Goal: Task Accomplishment & Management: Manage account settings

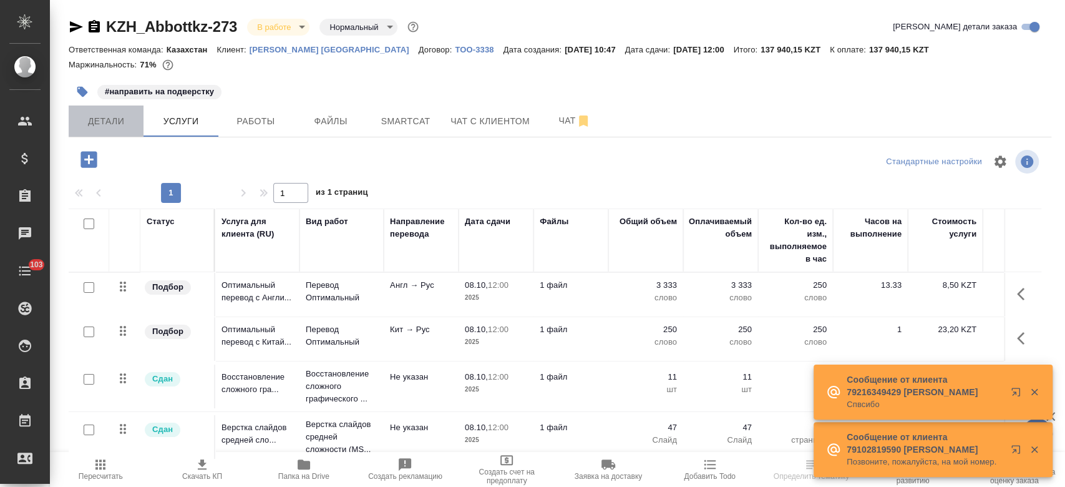
click at [90, 120] on span "Детали" at bounding box center [106, 122] width 60 height 16
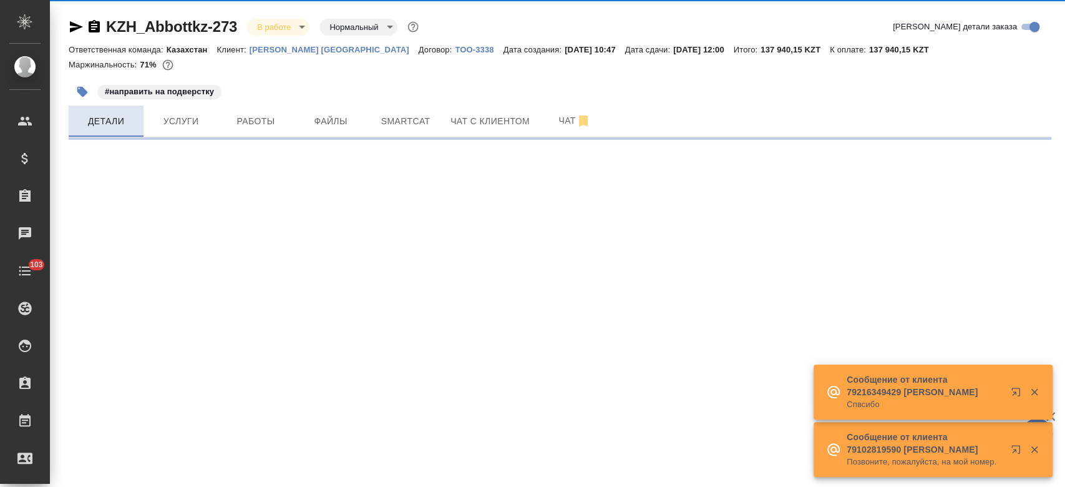
select select "RU"
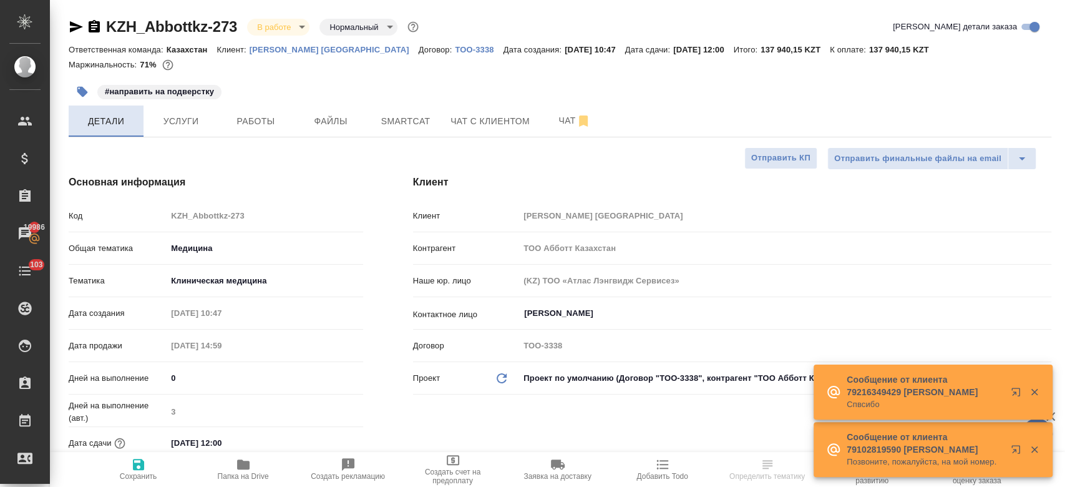
type textarea "x"
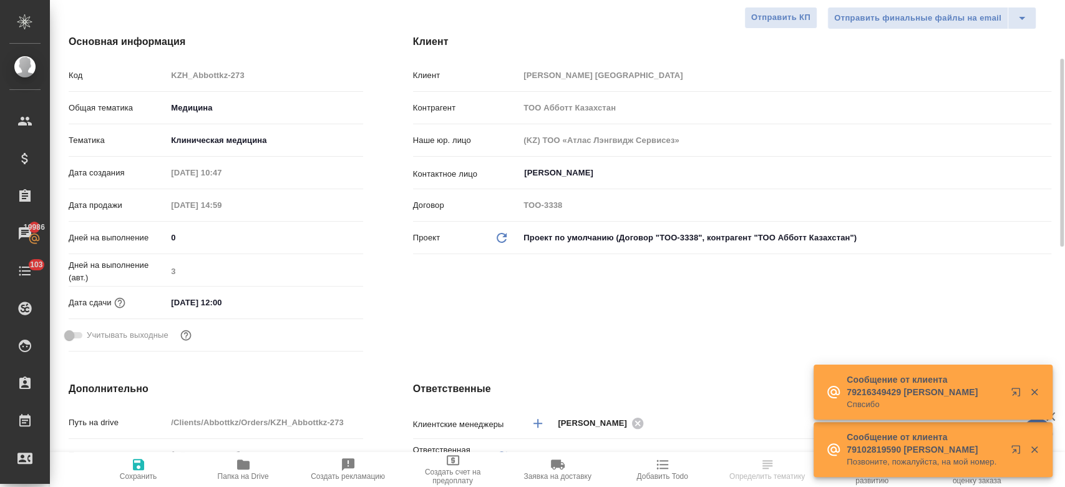
scroll to position [144, 0]
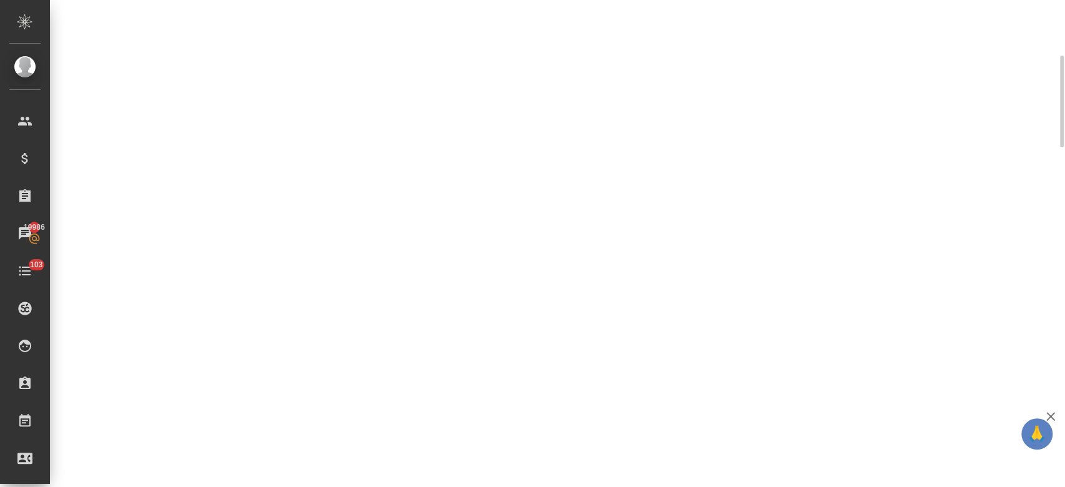
select select "RU"
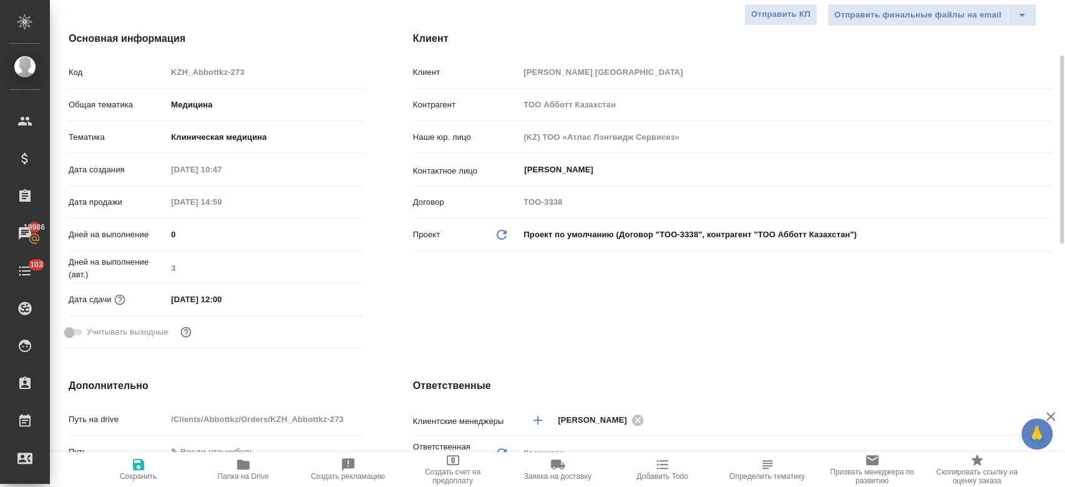
type textarea "x"
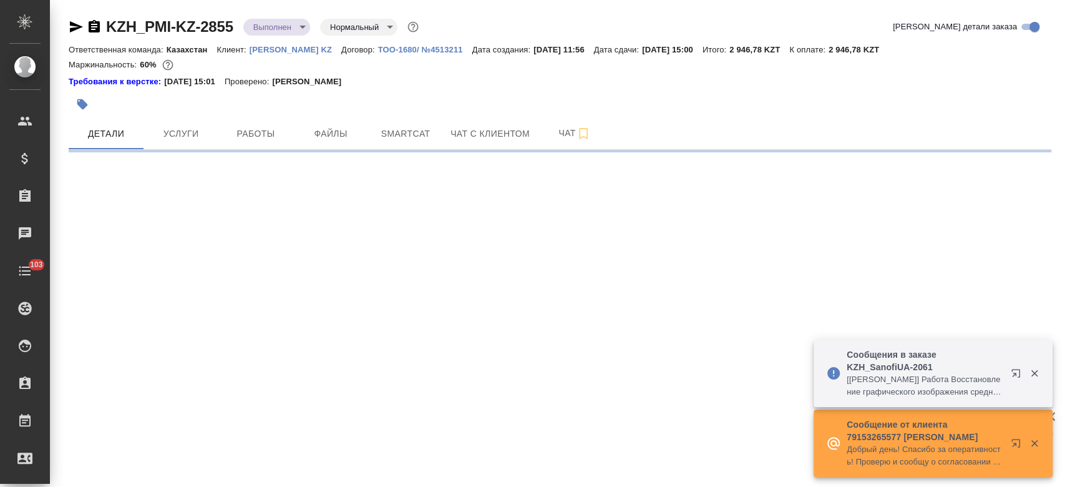
select select "RU"
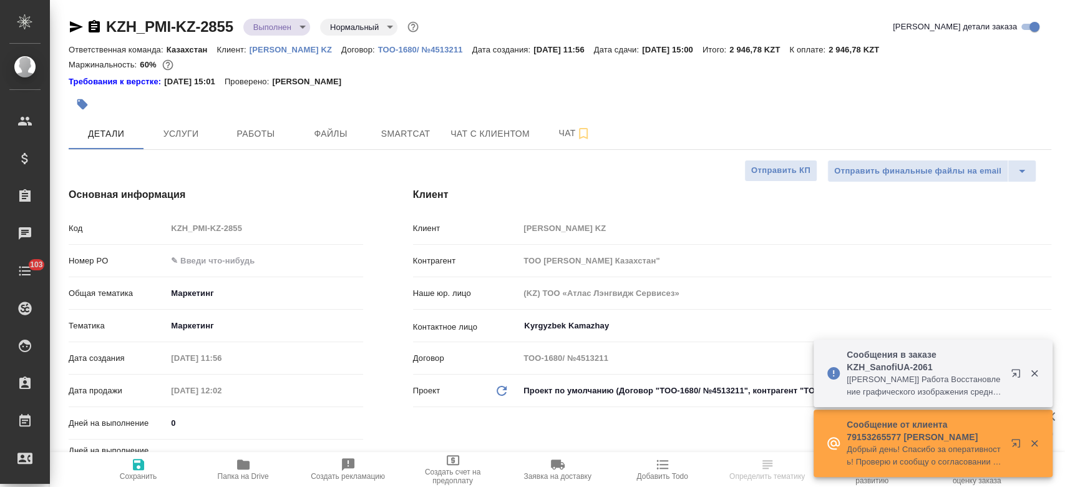
click at [291, 46] on p "[PERSON_NAME] KZ" at bounding box center [296, 49] width 92 height 9
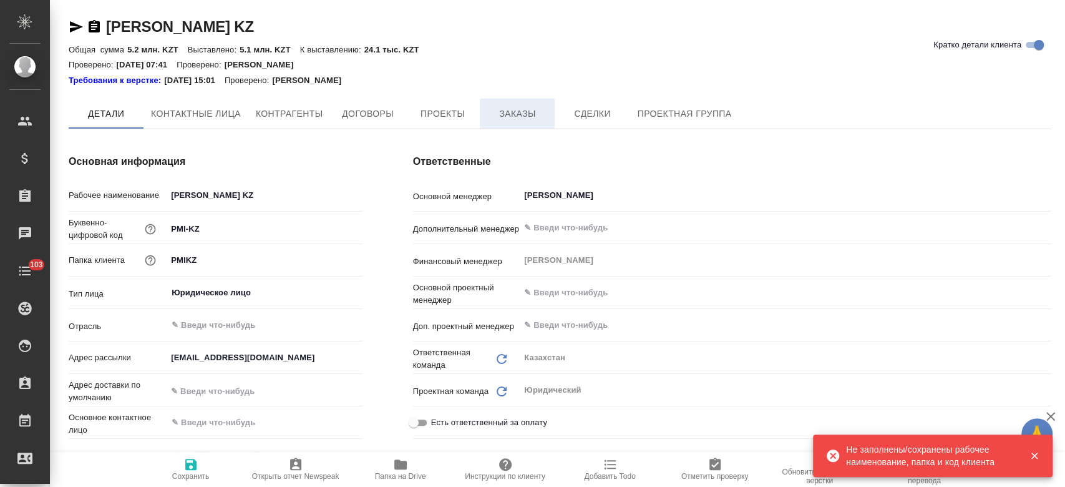
click at [511, 118] on span "Заказы" at bounding box center [517, 114] width 60 height 16
type textarea "x"
type input "(KZ) ТОО «Атлас Лэнгвидж Сервисез»"
type textarea "x"
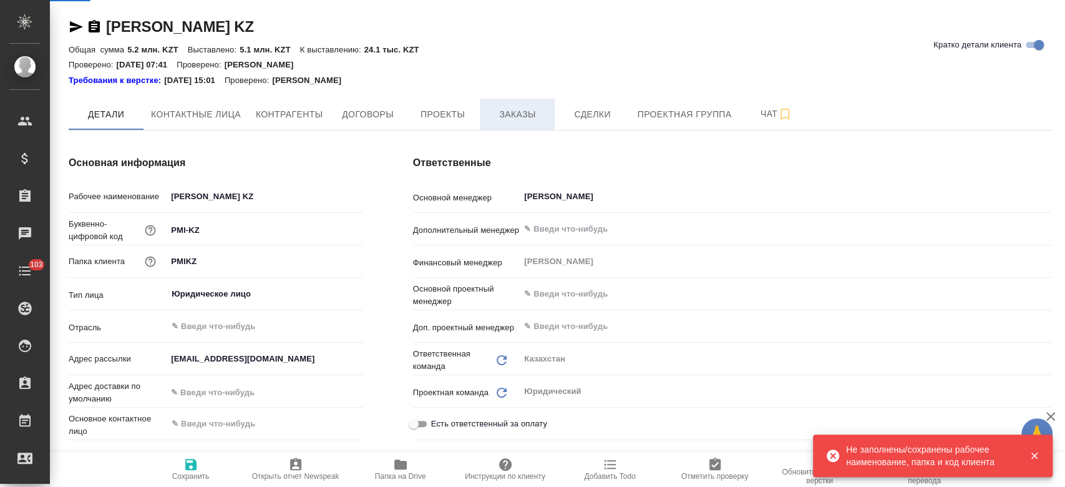
type textarea "x"
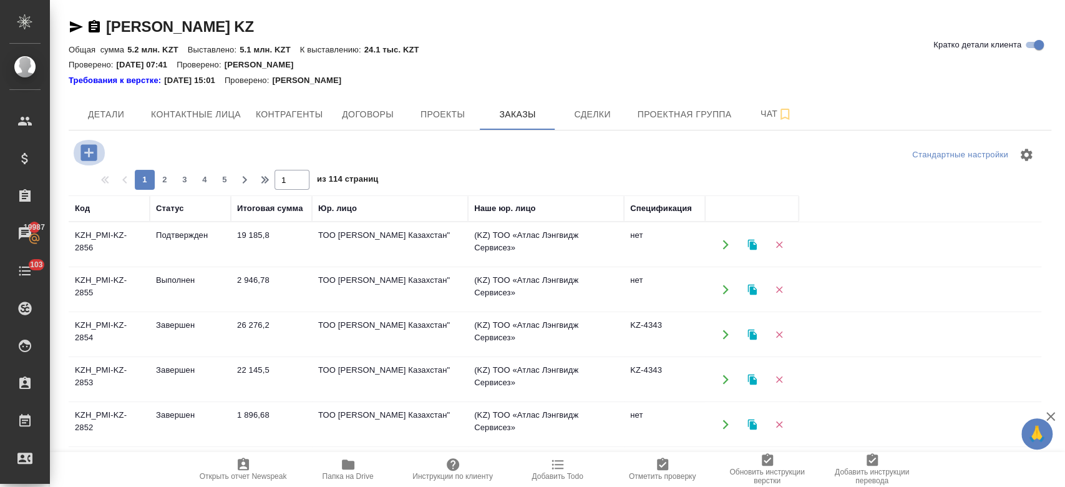
click at [89, 149] on icon "button" at bounding box center [89, 153] width 22 height 22
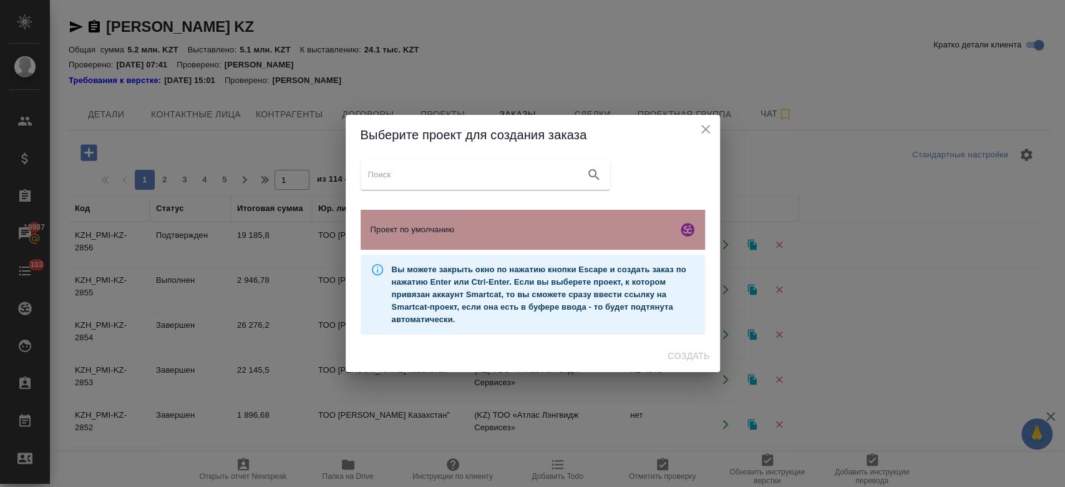
click at [524, 227] on span "Проект по умолчанию" at bounding box center [522, 229] width 302 height 12
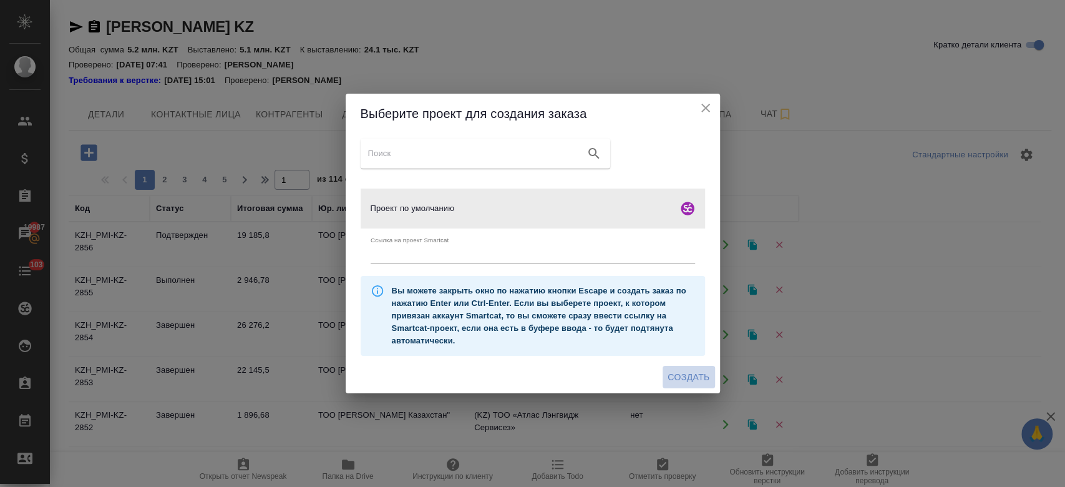
click at [687, 380] on span "Создать" at bounding box center [689, 378] width 42 height 16
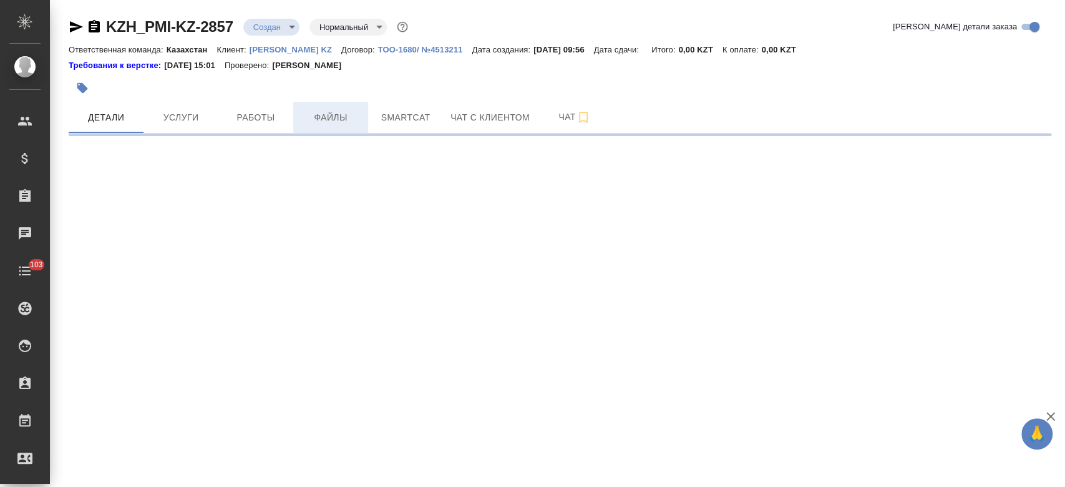
select select "RU"
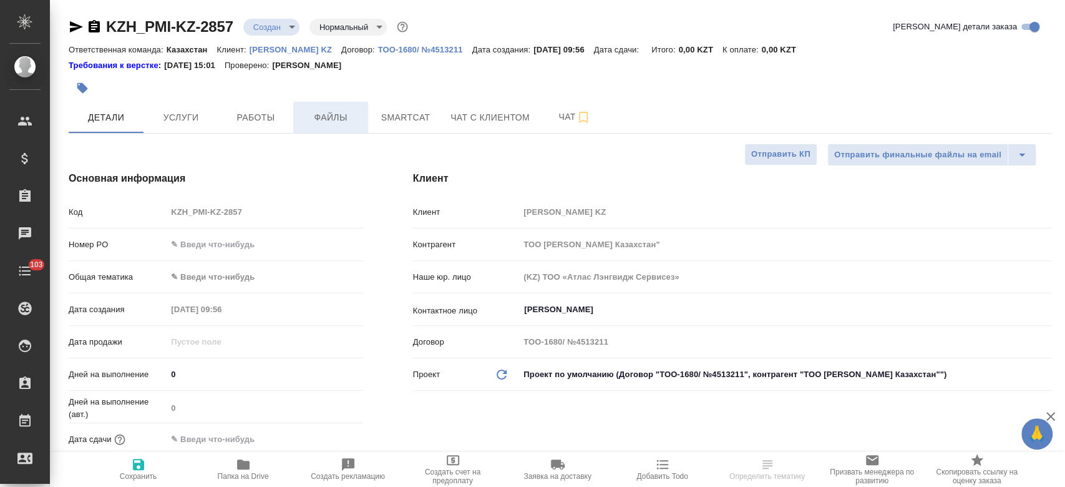
type textarea "x"
click at [328, 120] on span "Файлы" at bounding box center [331, 118] width 60 height 16
type textarea "x"
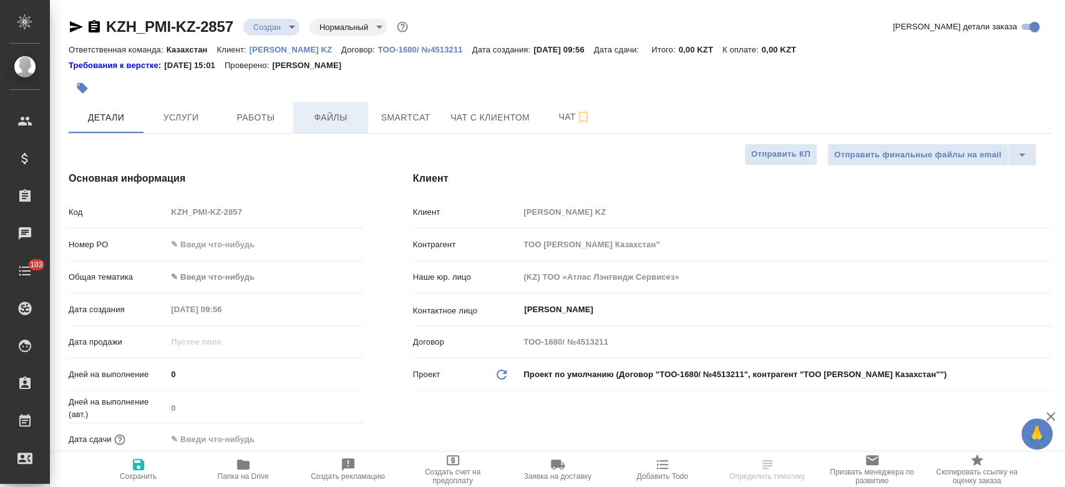
type textarea "x"
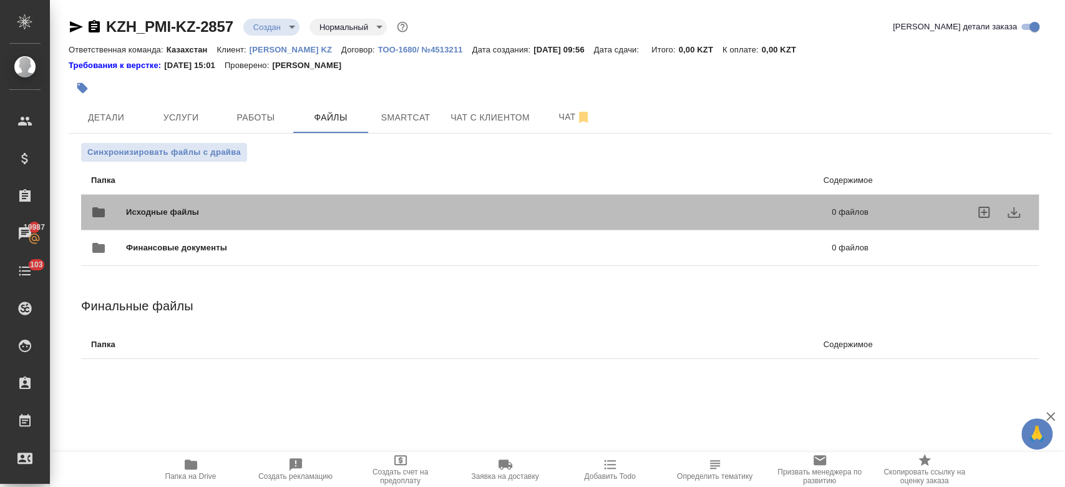
click at [205, 209] on span "Исходные файлы" at bounding box center [320, 212] width 389 height 12
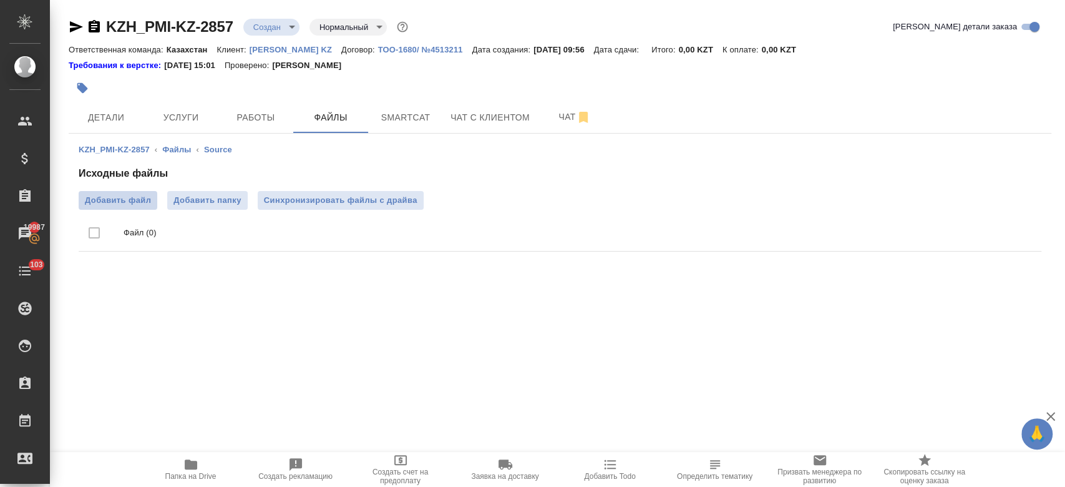
click at [132, 198] on span "Добавить файл" at bounding box center [118, 200] width 66 height 12
click at [0, 0] on input "Добавить файл" at bounding box center [0, 0] width 0 height 0
click at [95, 25] on icon "button" at bounding box center [94, 26] width 11 height 12
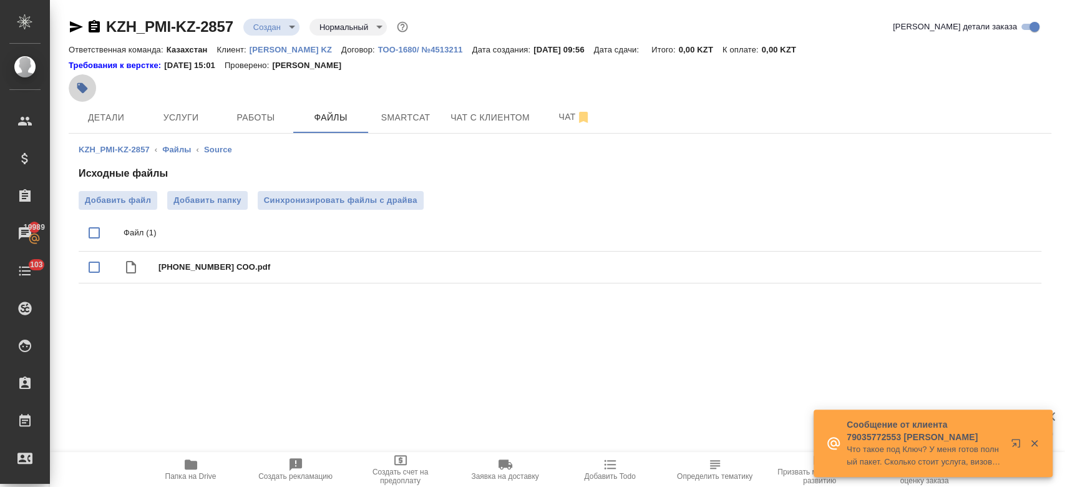
click at [82, 90] on icon "button" at bounding box center [82, 88] width 11 height 11
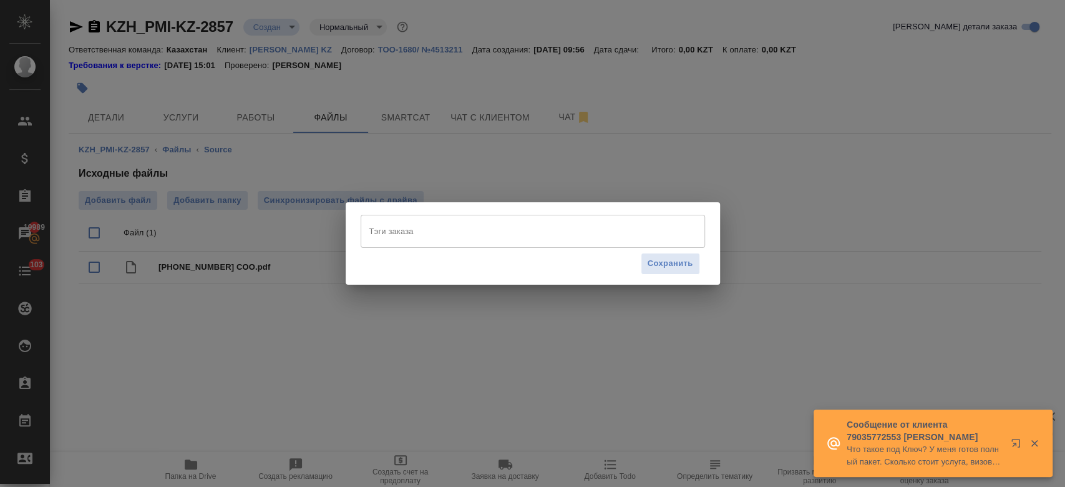
click at [402, 237] on input "Тэги заказа" at bounding box center [521, 230] width 310 height 21
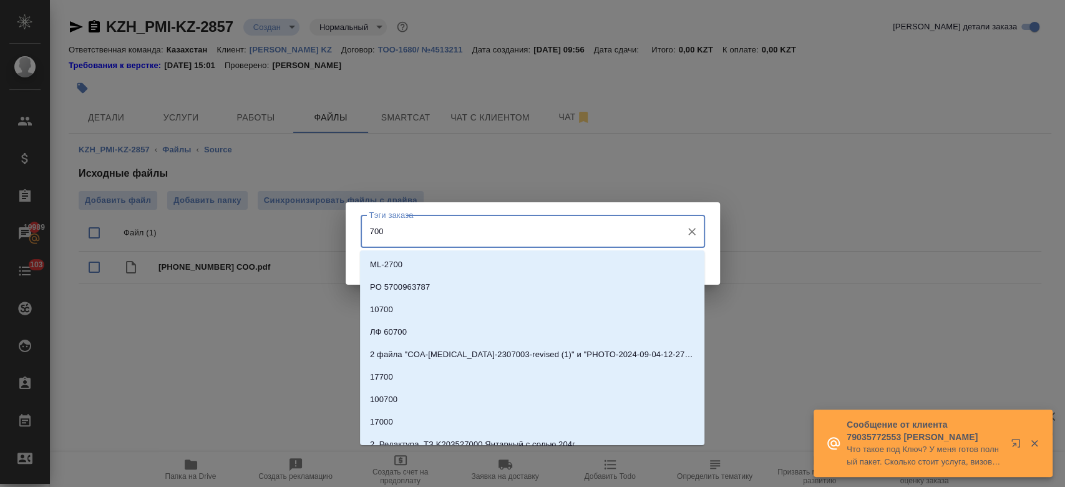
type input "7000"
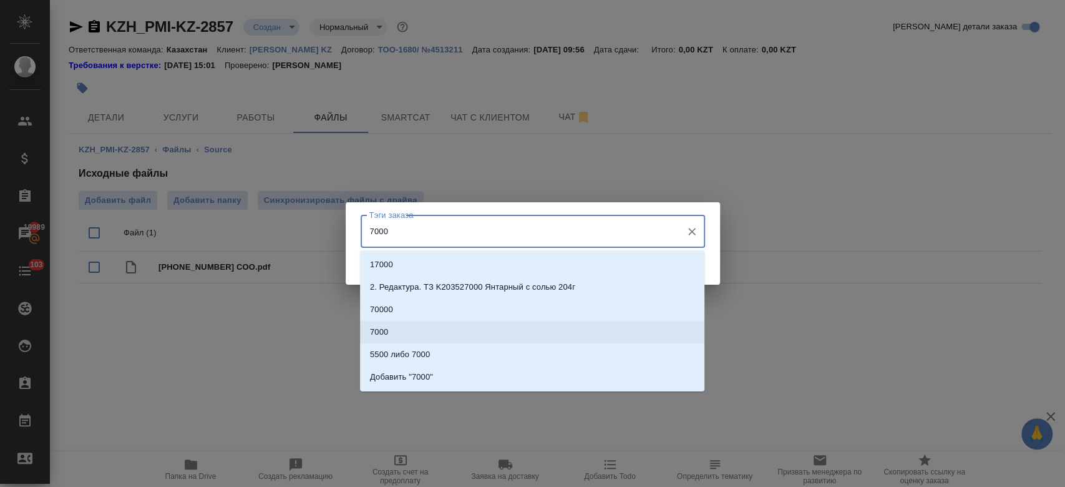
click at [403, 338] on li "7000" at bounding box center [532, 332] width 345 height 22
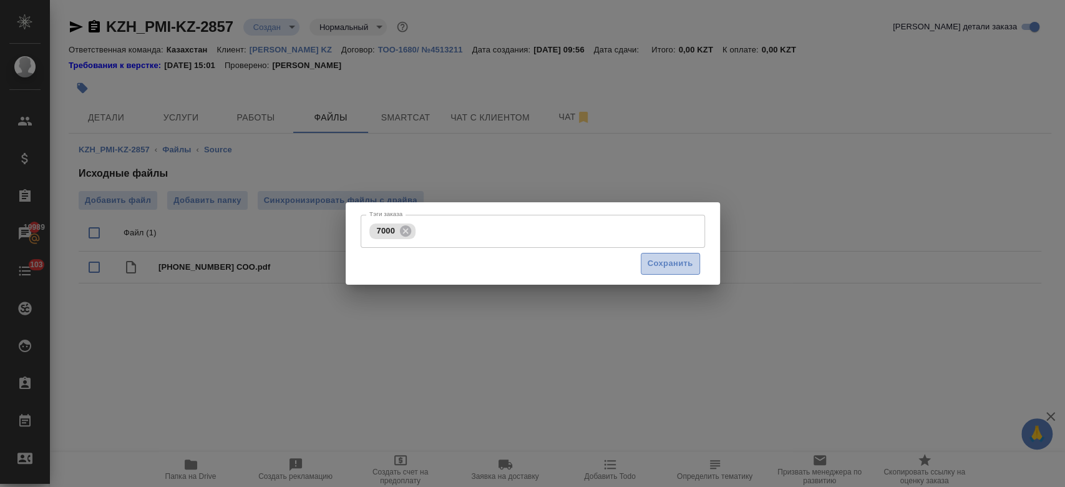
click at [658, 260] on span "Сохранить" at bounding box center [671, 264] width 46 height 14
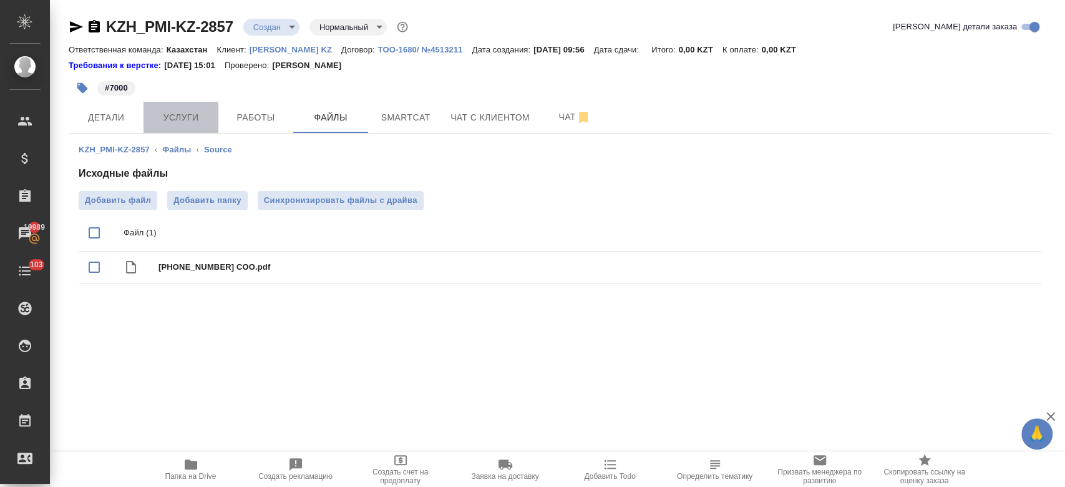
click at [180, 132] on button "Услуги" at bounding box center [181, 117] width 75 height 31
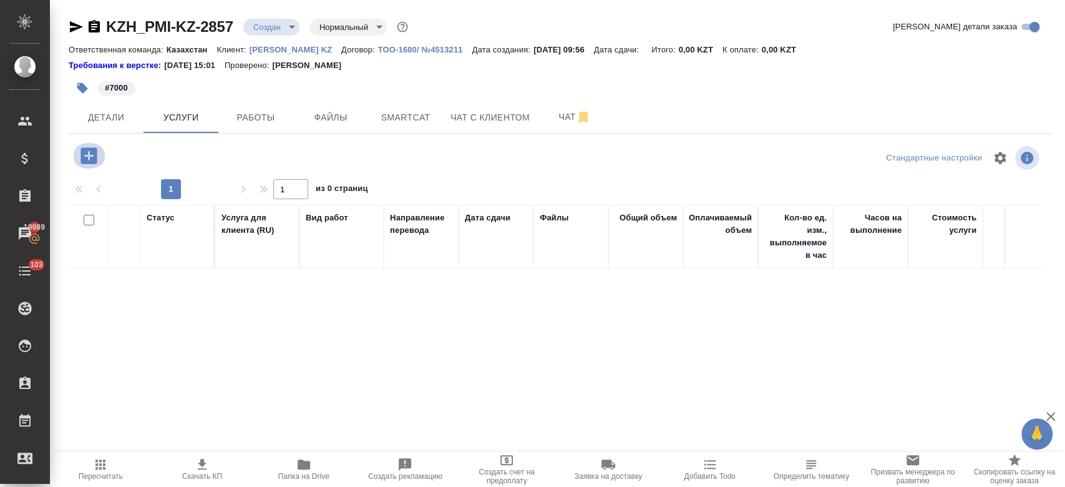
click at [91, 157] on icon "button" at bounding box center [89, 155] width 16 height 16
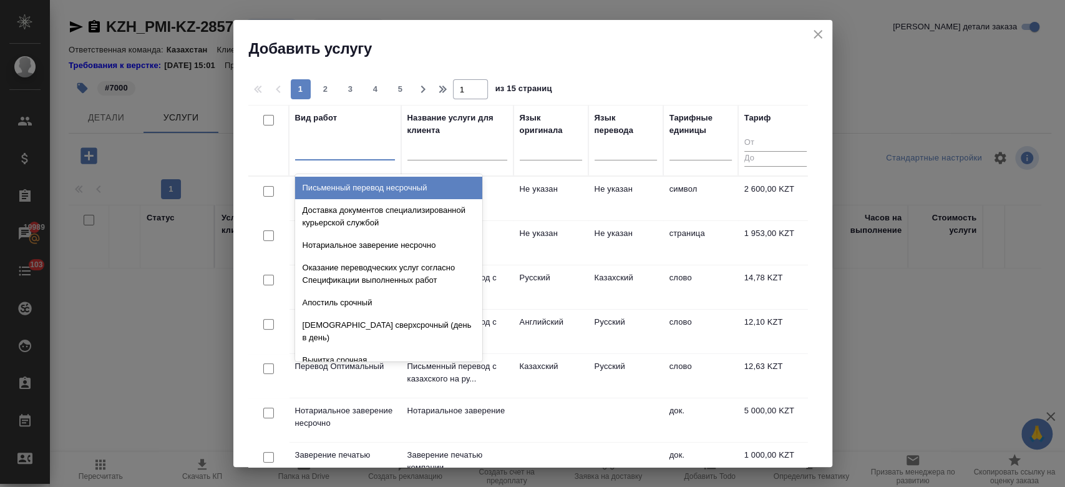
click at [361, 147] on div at bounding box center [345, 148] width 100 height 18
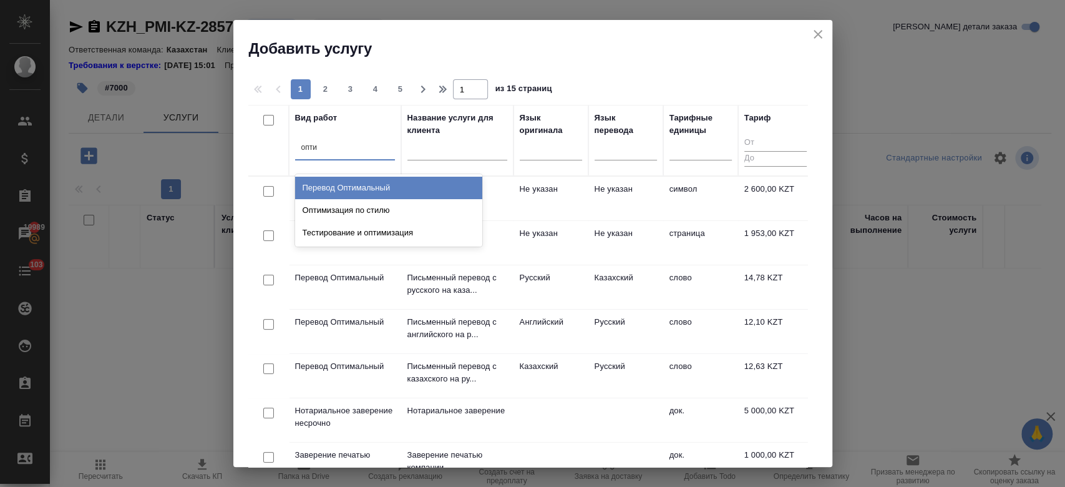
type input "оптим"
click at [365, 187] on div "Перевод Оптимальный" at bounding box center [388, 188] width 187 height 22
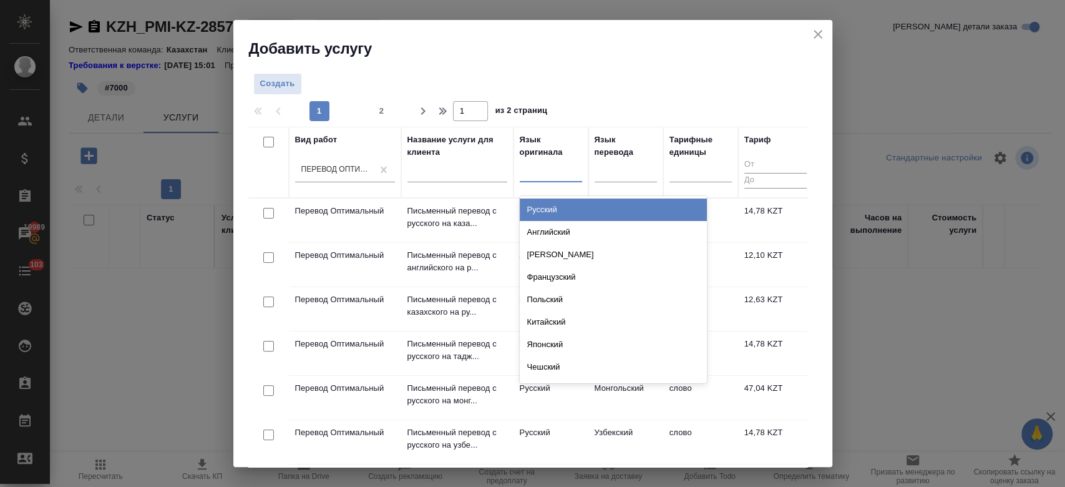
click at [541, 167] on div at bounding box center [551, 169] width 62 height 18
type input "н"
type input "анг"
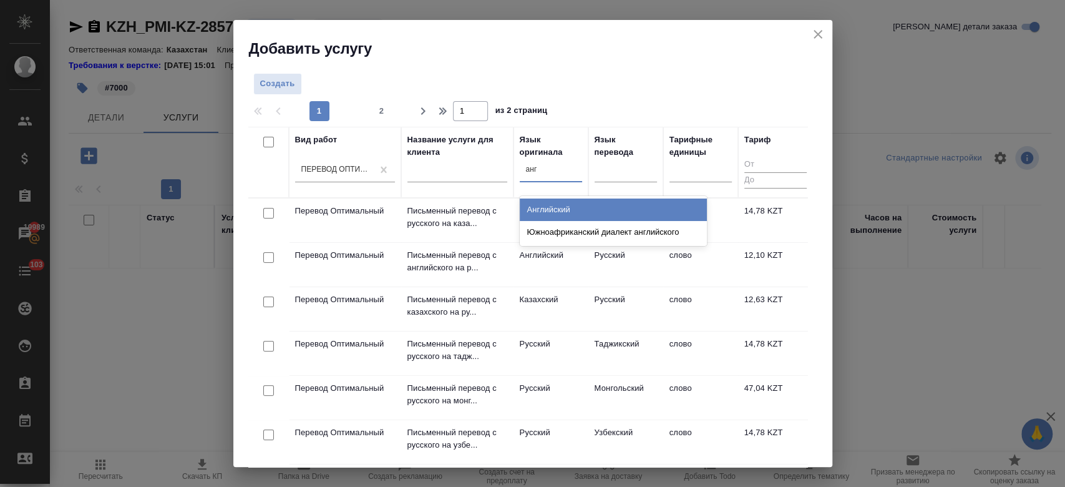
click at [614, 197] on div "Английский Южноафриканский диалект английского" at bounding box center [613, 221] width 187 height 50
click at [594, 211] on div "Английский" at bounding box center [613, 209] width 187 height 22
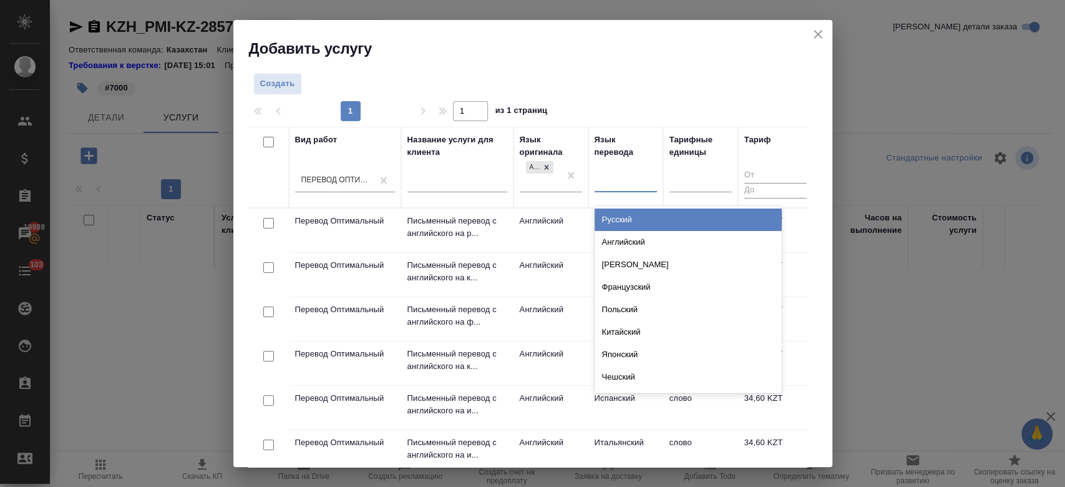
click at [620, 177] on div at bounding box center [626, 180] width 62 height 18
type input "рус"
click at [626, 217] on div "Русский" at bounding box center [688, 219] width 187 height 22
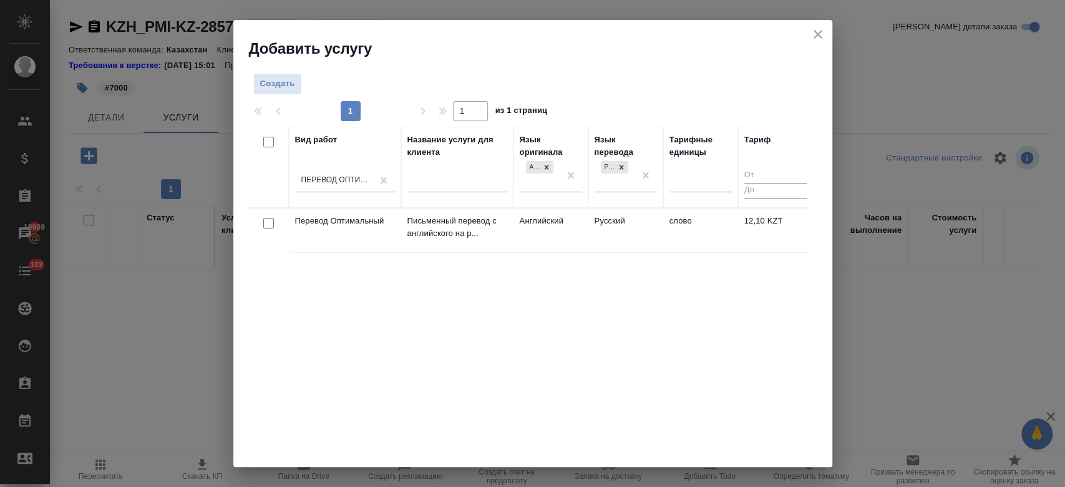
click at [589, 225] on td "Русский" at bounding box center [626, 230] width 75 height 44
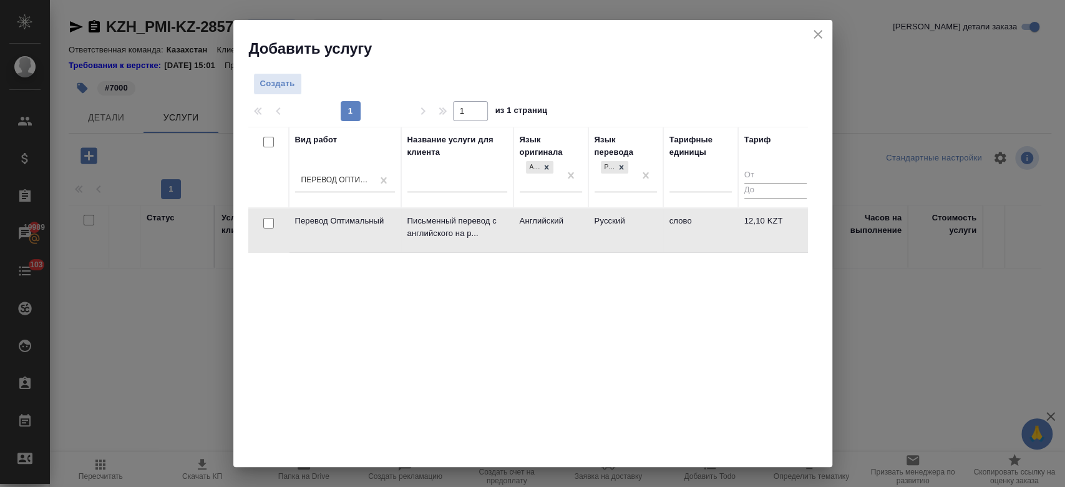
click at [589, 225] on td "Русский" at bounding box center [626, 230] width 75 height 44
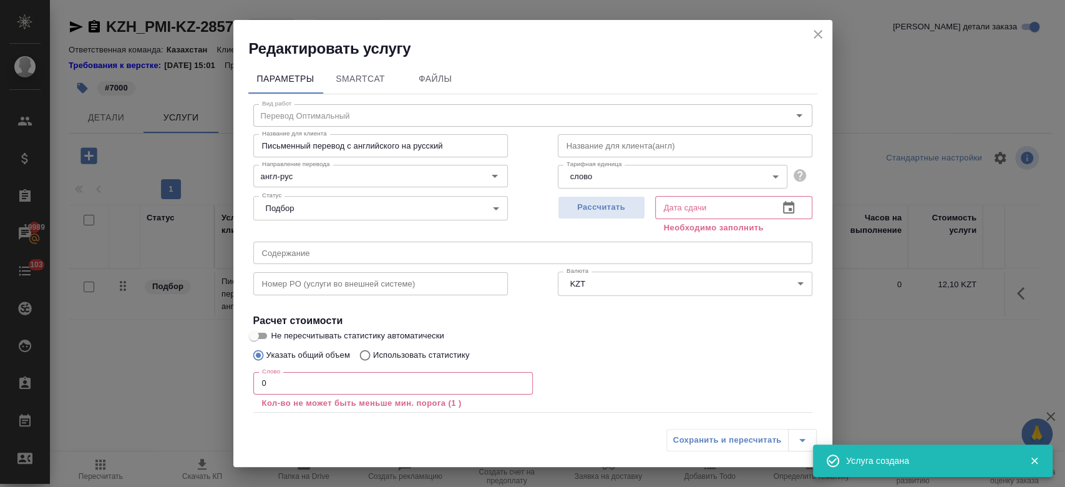
scroll to position [69, 0]
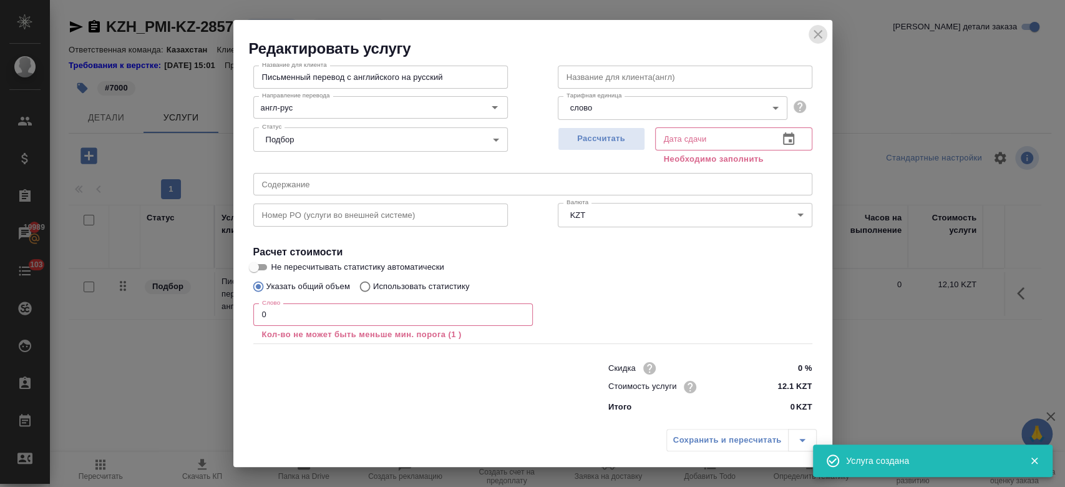
click at [824, 39] on icon "close" at bounding box center [818, 34] width 15 height 15
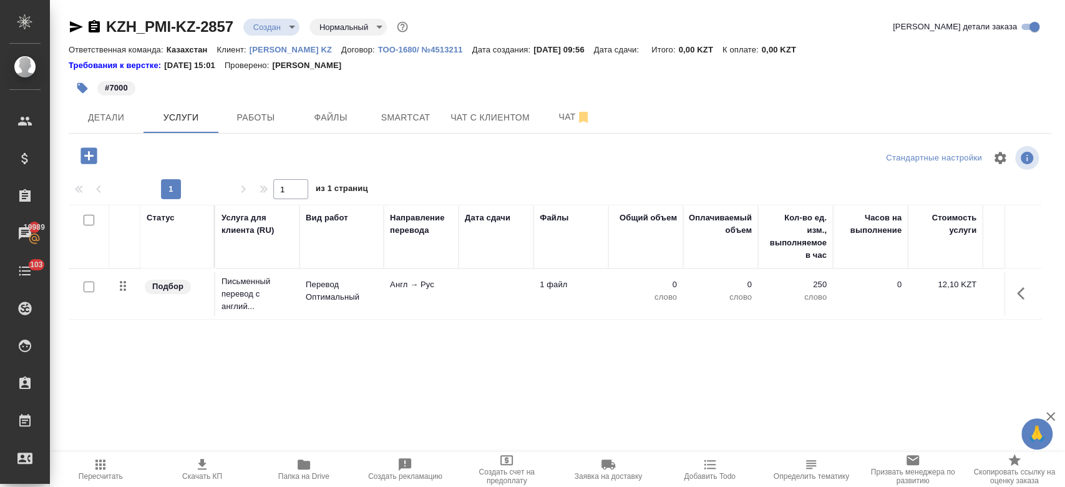
click at [91, 287] on input "checkbox" at bounding box center [89, 286] width 11 height 11
checkbox input "true"
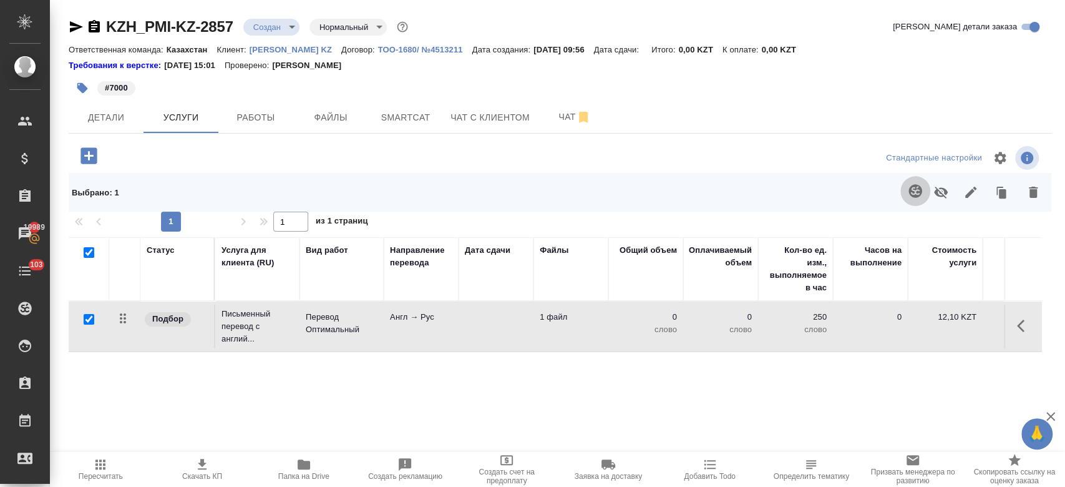
click at [917, 191] on icon "button" at bounding box center [915, 190] width 13 height 13
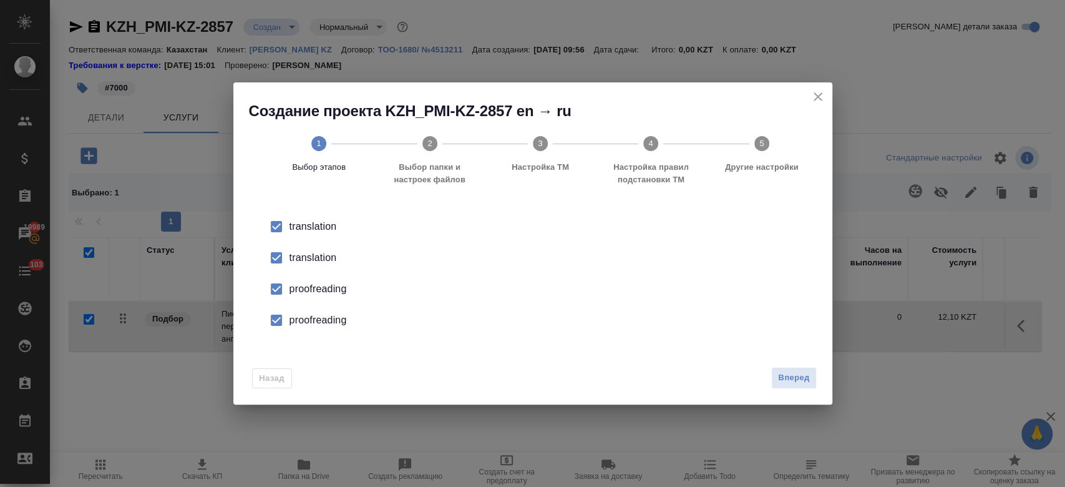
click at [317, 254] on div "translation" at bounding box center [546, 257] width 513 height 15
click at [321, 287] on div "proofreading" at bounding box center [546, 288] width 513 height 15
click at [321, 320] on div "proofreading" at bounding box center [546, 320] width 513 height 15
click at [775, 368] on button "Вперед" at bounding box center [793, 378] width 45 height 22
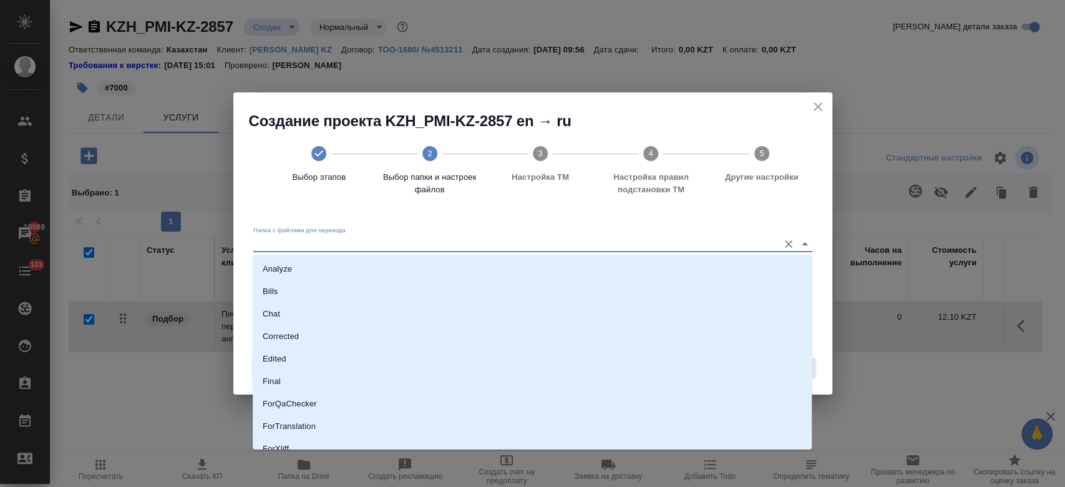
click at [722, 242] on input "Папка с файлами для перевода" at bounding box center [512, 243] width 519 height 15
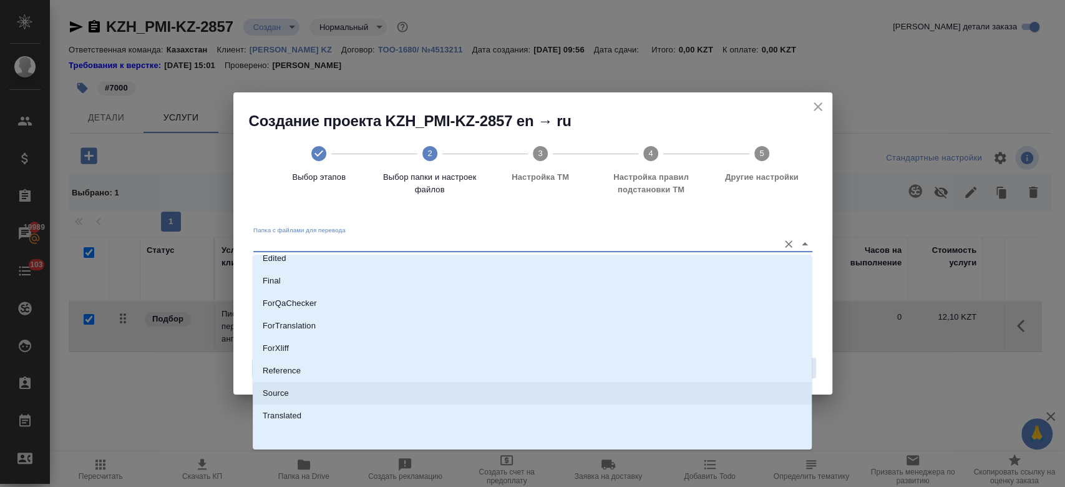
click at [548, 392] on li "Source" at bounding box center [532, 393] width 559 height 22
type input "Source"
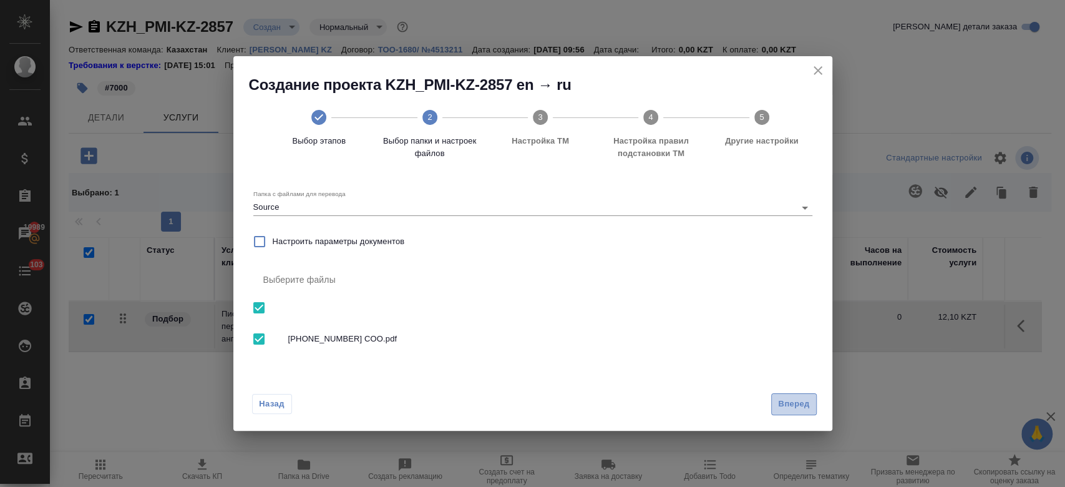
click at [809, 402] on span "Вперед" at bounding box center [793, 404] width 31 height 14
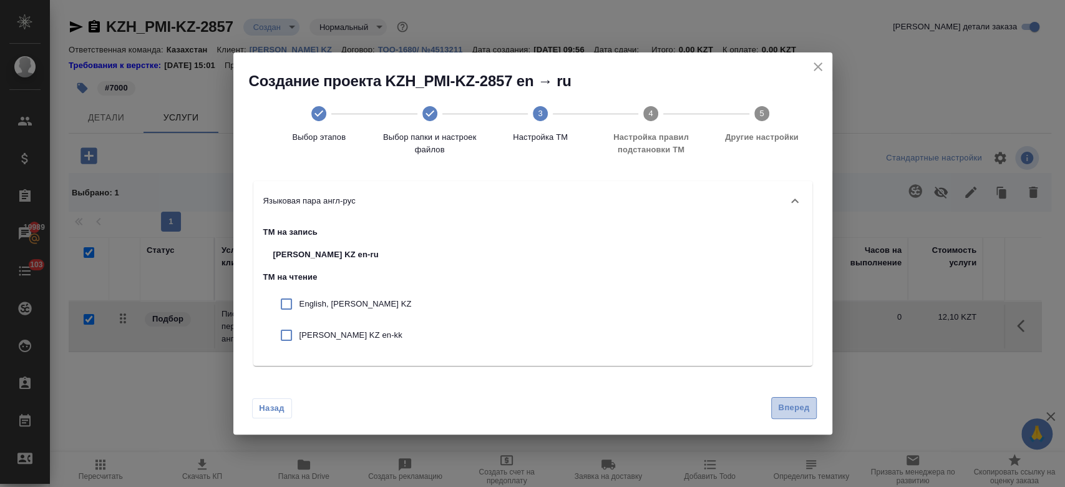
click at [787, 405] on span "Вперед" at bounding box center [793, 408] width 31 height 14
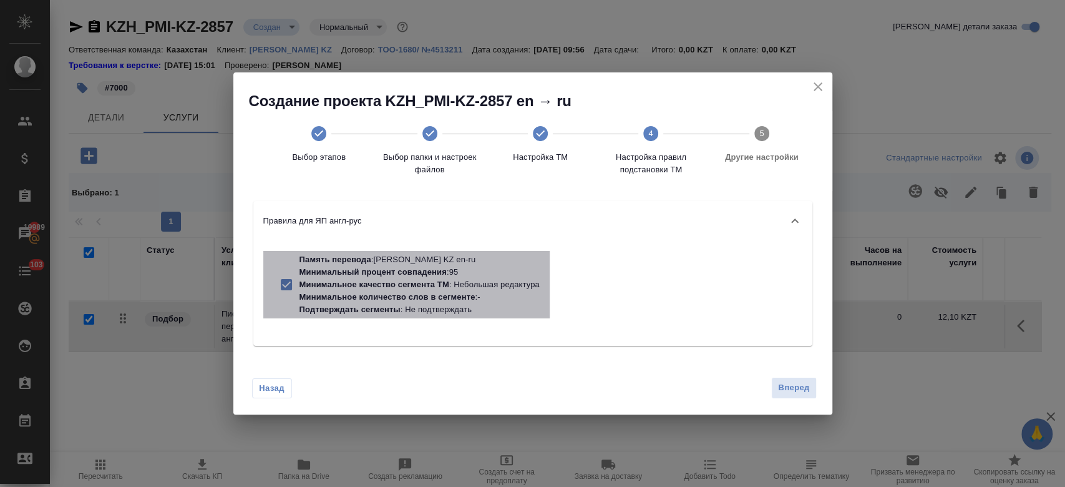
click at [442, 288] on p "Минимальное качество сегмента ТМ" at bounding box center [375, 284] width 150 height 9
checkbox input "false"
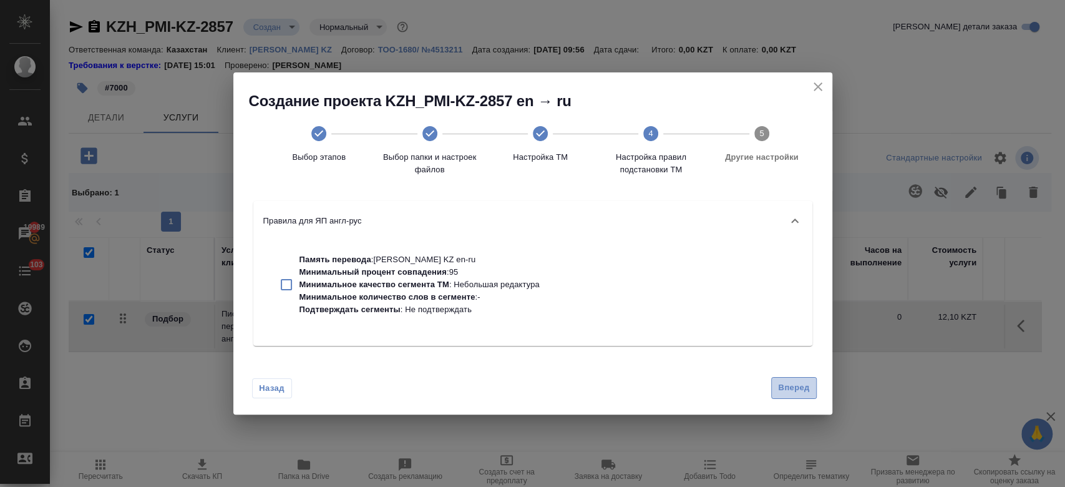
click at [796, 393] on span "Вперед" at bounding box center [793, 388] width 31 height 14
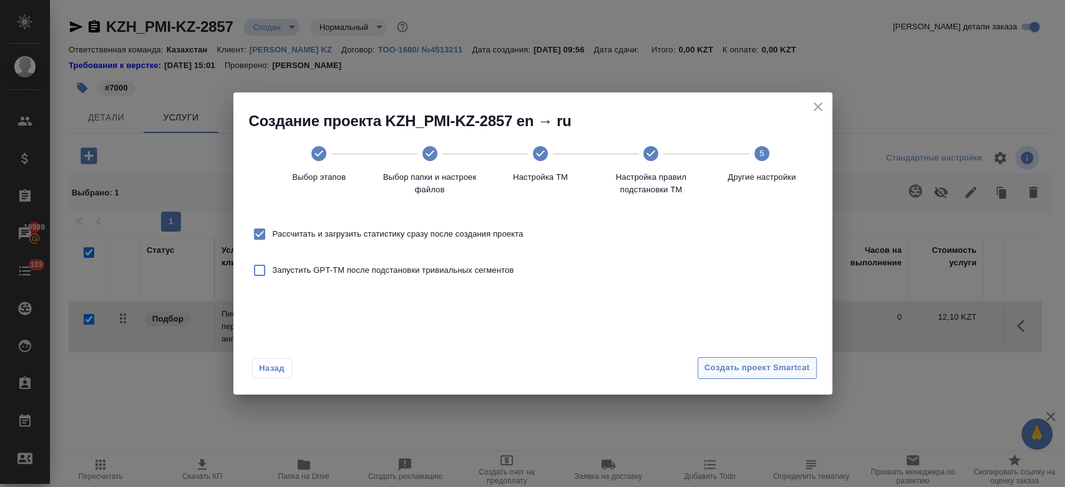
click at [759, 363] on span "Создать проект Smartcat" at bounding box center [757, 368] width 105 height 14
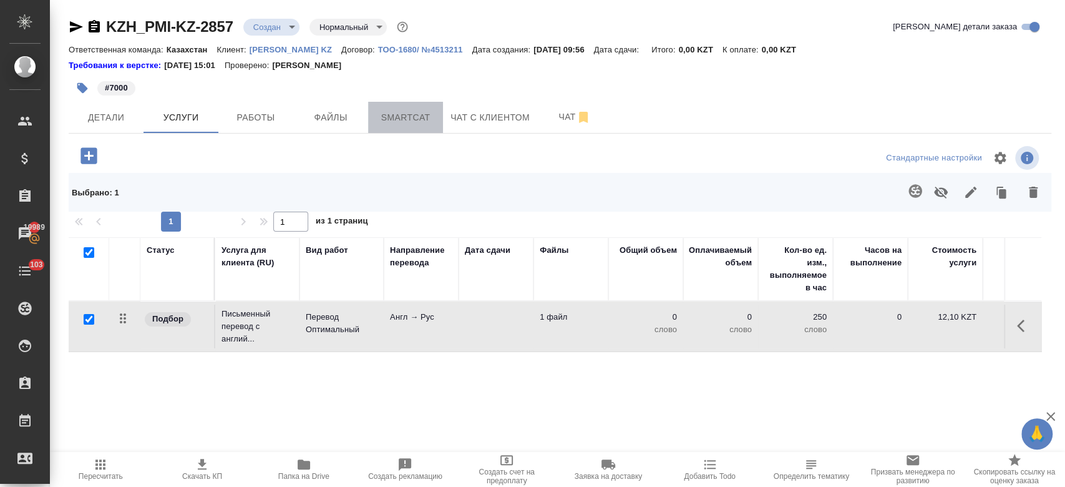
click at [395, 119] on span "Smartcat" at bounding box center [406, 118] width 60 height 16
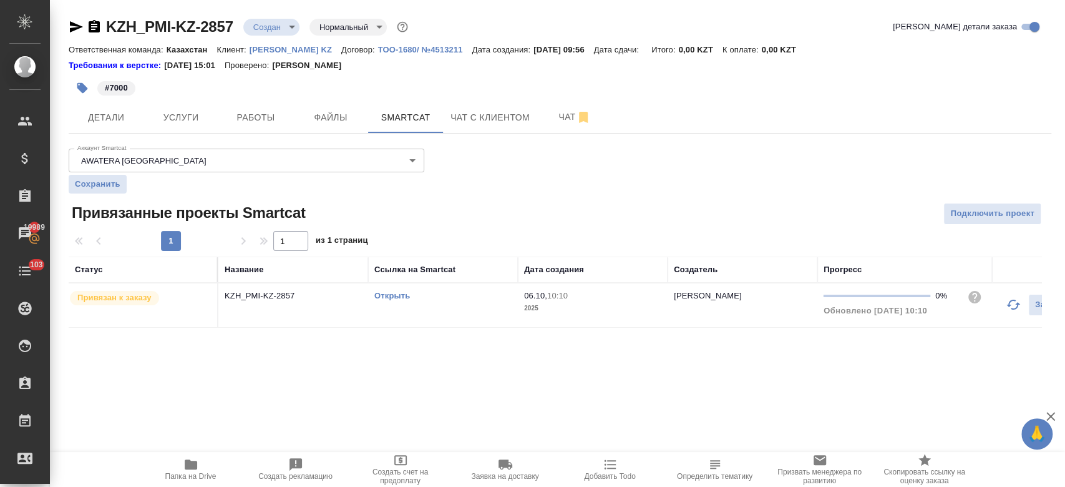
click at [390, 297] on link "Открыть" at bounding box center [392, 295] width 36 height 9
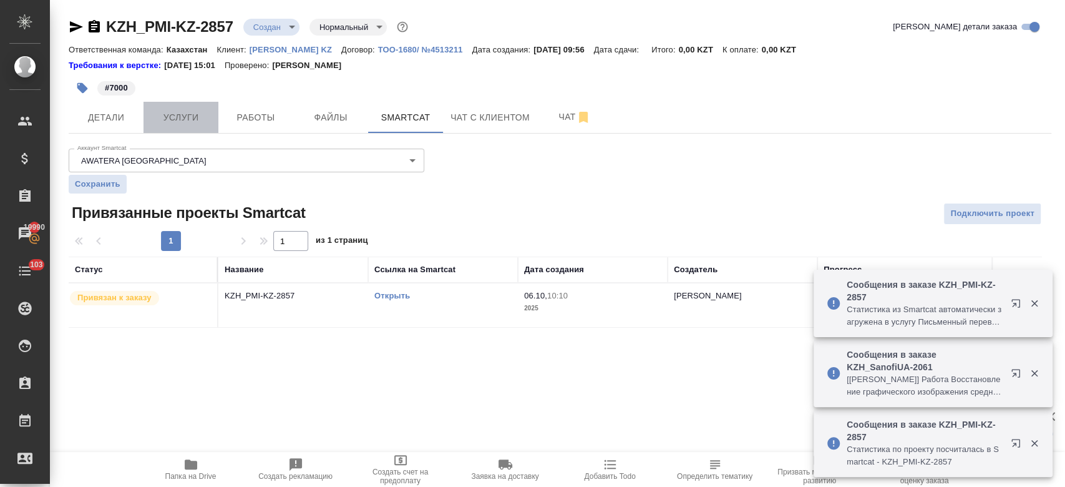
click at [181, 107] on button "Услуги" at bounding box center [181, 117] width 75 height 31
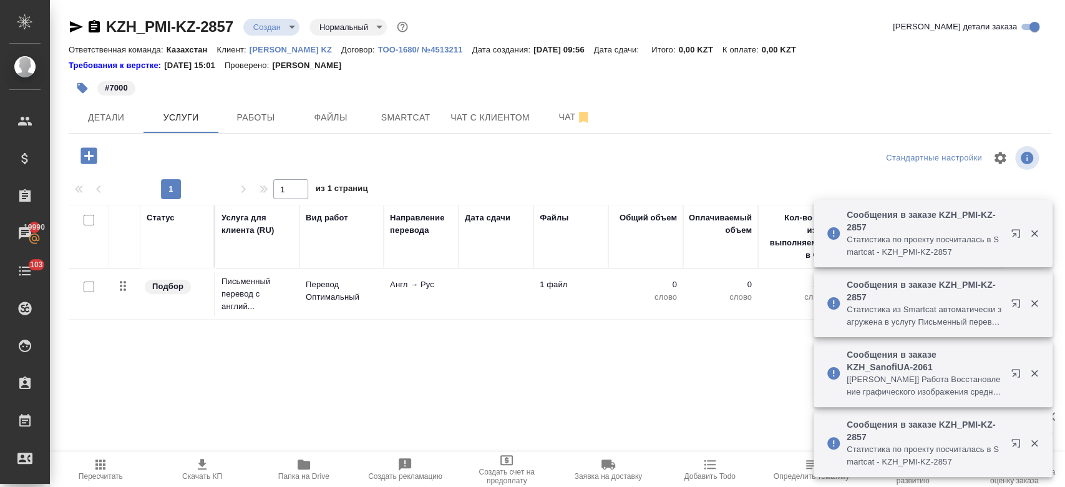
click at [198, 305] on td "Подбор" at bounding box center [177, 294] width 75 height 44
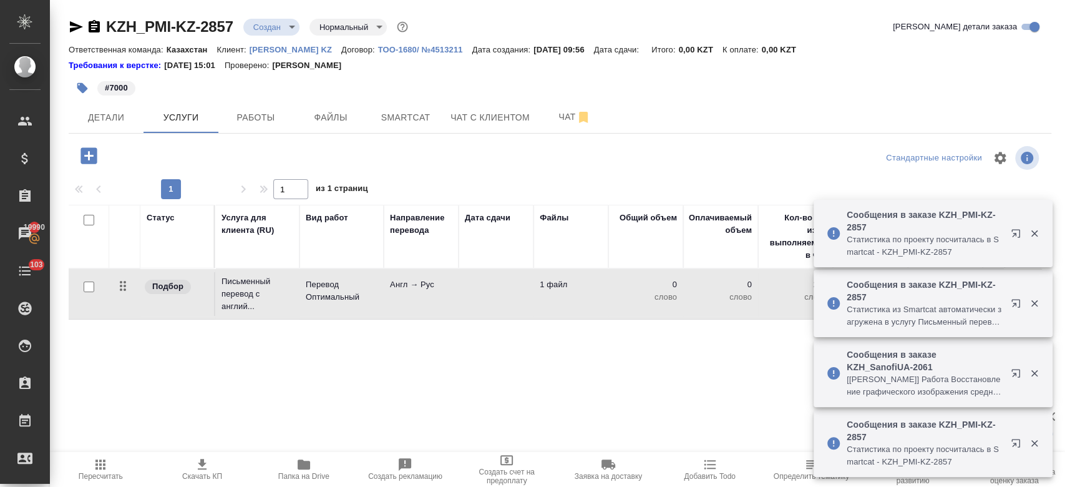
click at [198, 305] on td "Подбор" at bounding box center [177, 294] width 75 height 44
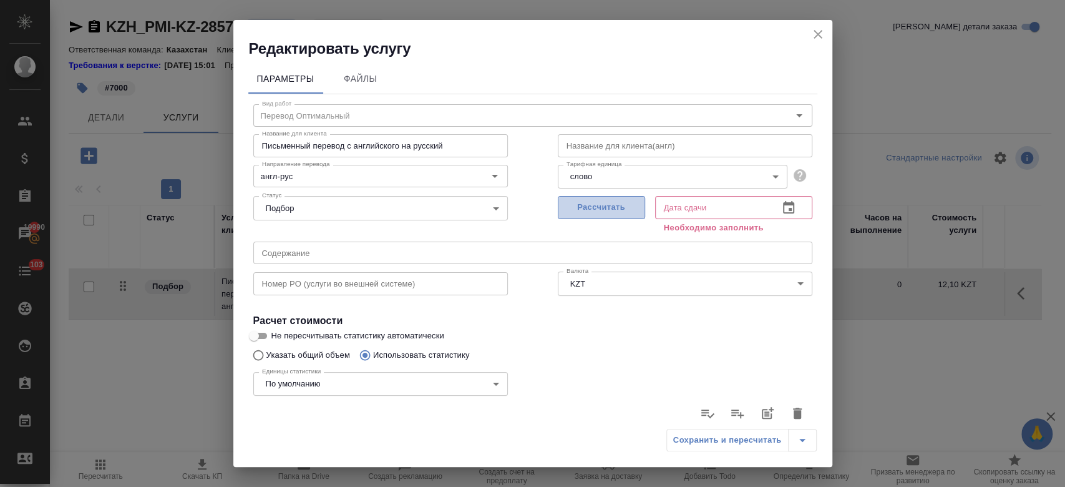
click at [582, 212] on span "Рассчитать" at bounding box center [602, 207] width 74 height 14
type input "06.10.2025 10:15"
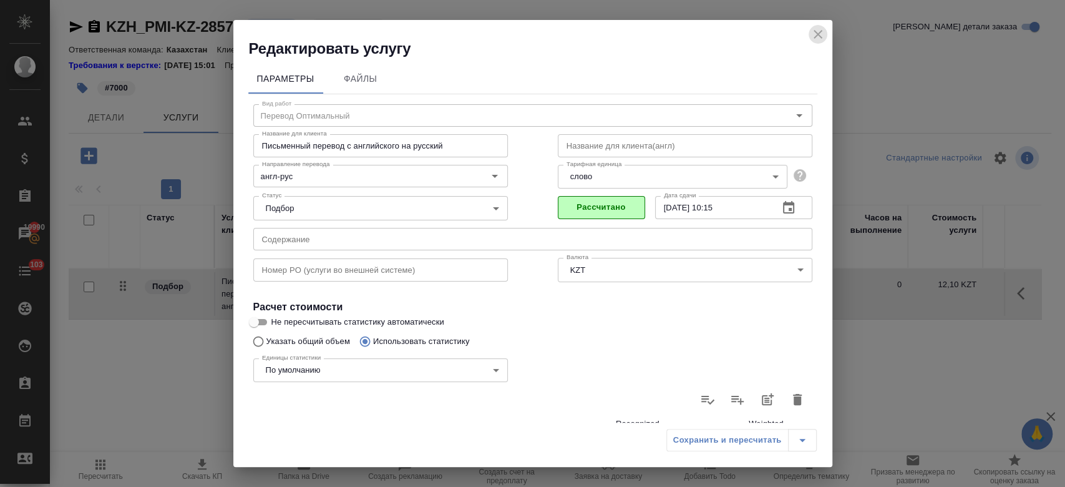
click at [814, 27] on icon "close" at bounding box center [818, 34] width 15 height 15
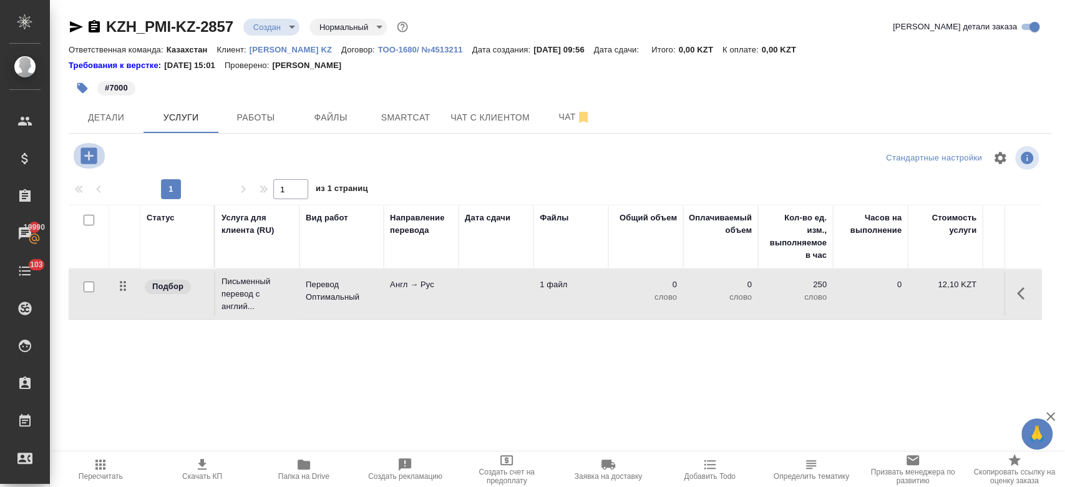
click at [94, 155] on icon "button" at bounding box center [89, 155] width 16 height 16
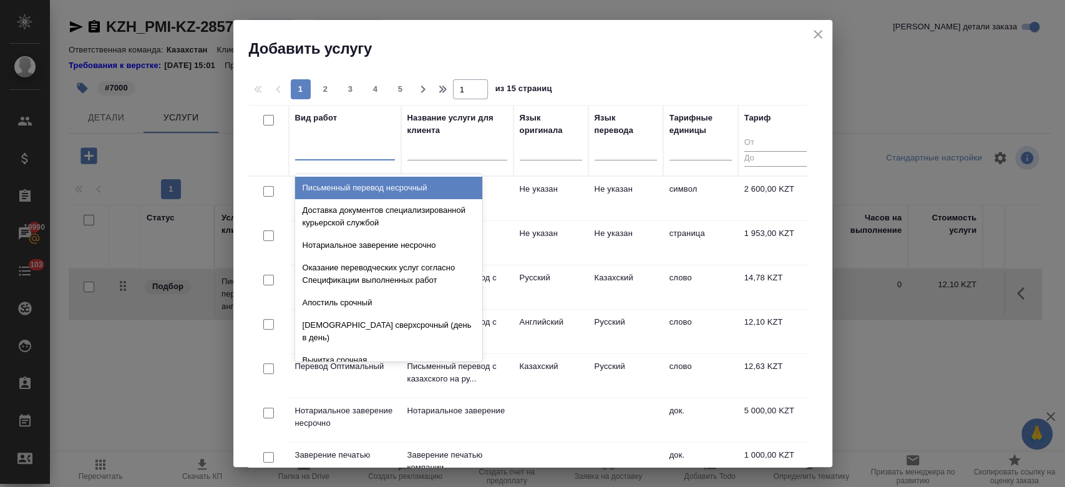
click at [360, 151] on div at bounding box center [345, 148] width 100 height 18
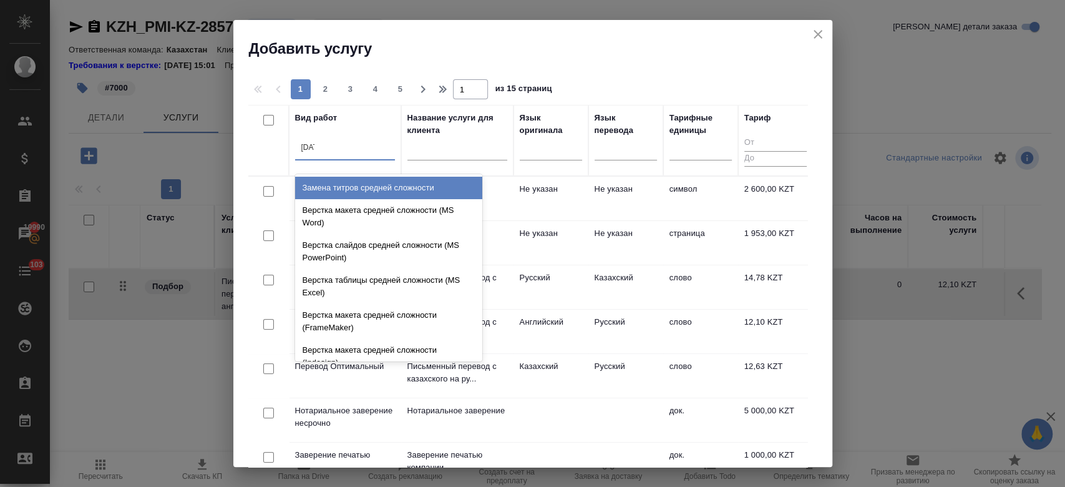
type input "средн"
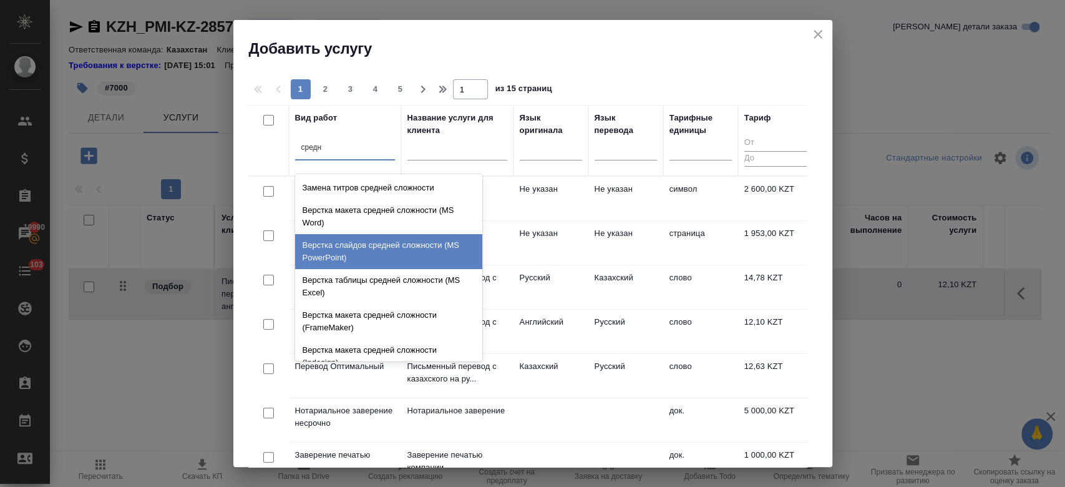
scroll to position [132, 0]
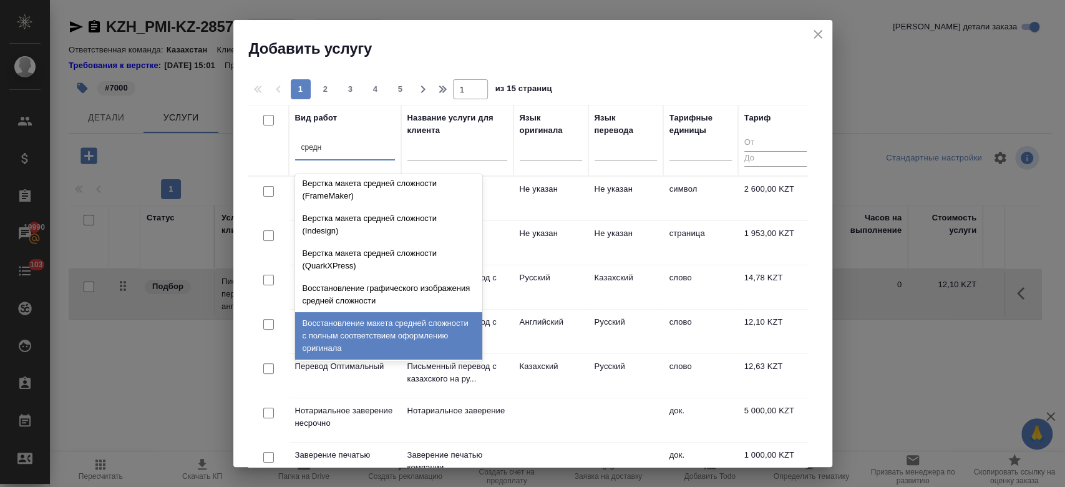
click at [379, 336] on div "Восстановление макета средней сложности с полным соответствием оформлению ориги…" at bounding box center [388, 335] width 187 height 47
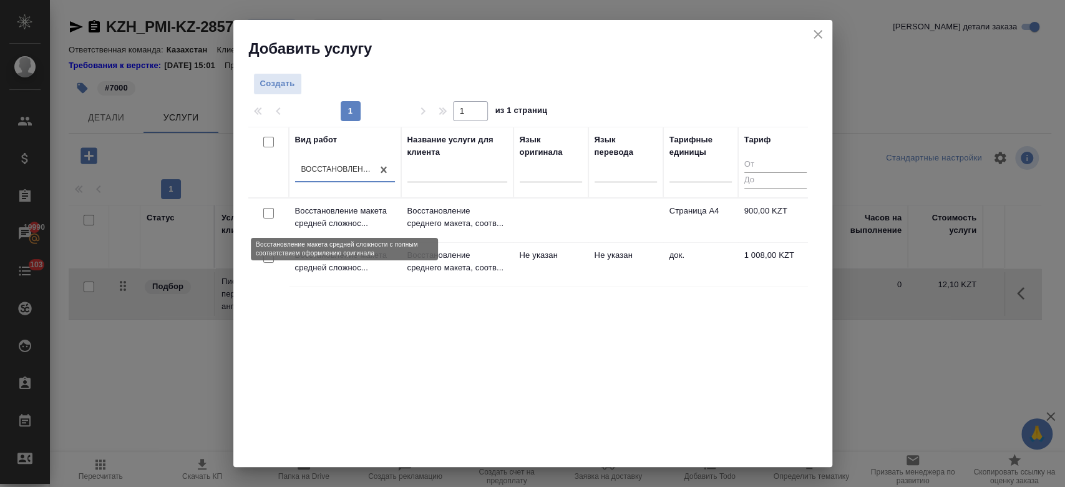
click at [339, 218] on p "Восстановление макета средней сложнос..." at bounding box center [345, 217] width 100 height 25
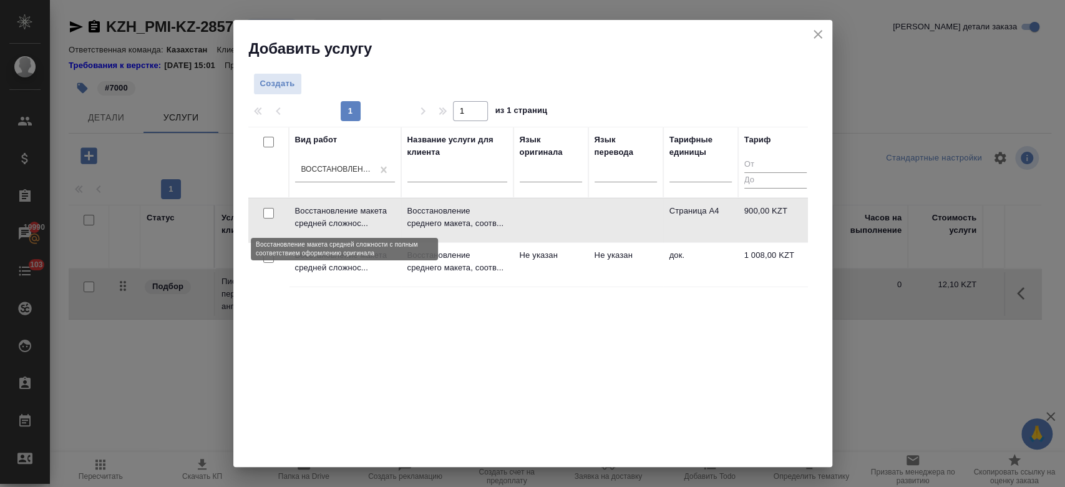
click at [339, 218] on p "Восстановление макета средней сложнос..." at bounding box center [345, 217] width 100 height 25
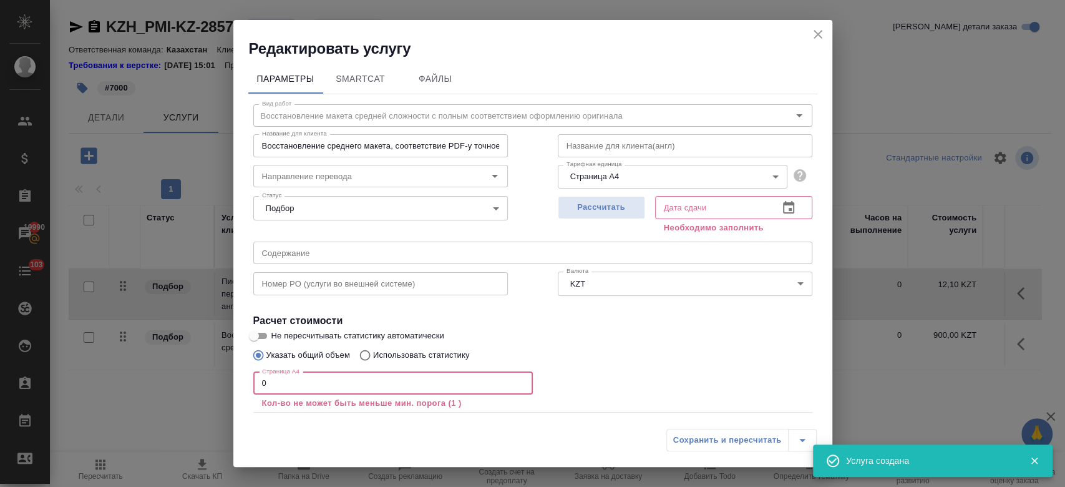
click at [384, 378] on input "0" at bounding box center [393, 383] width 280 height 22
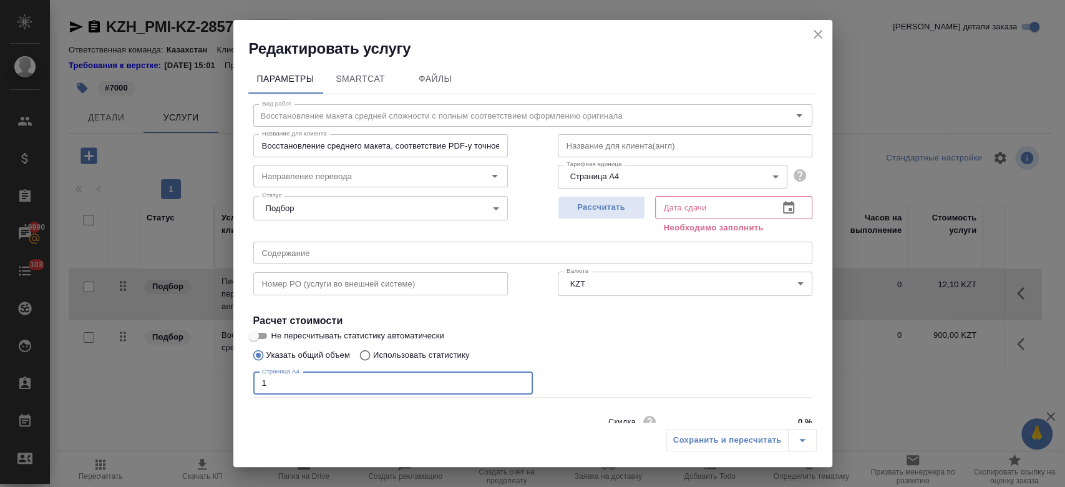
scroll to position [54, 0]
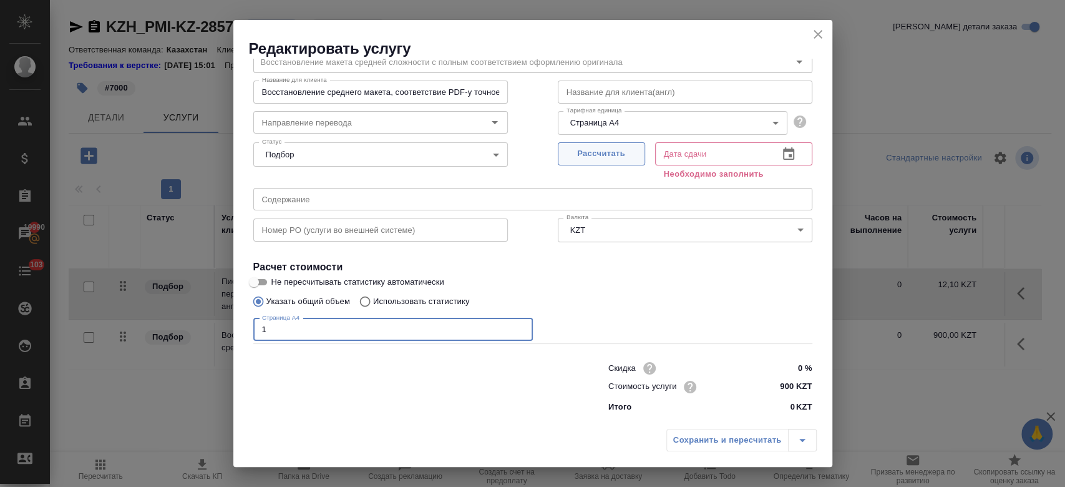
type input "1"
click at [594, 162] on button "Рассчитать" at bounding box center [601, 153] width 87 height 23
type input "06.10.2025 10:22"
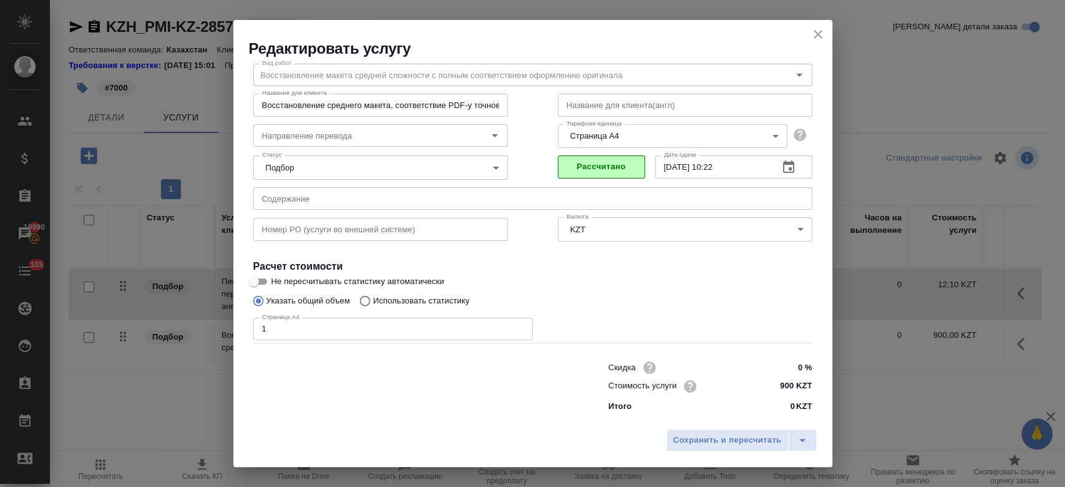
scroll to position [40, 0]
click at [720, 445] on span "Сохранить и пересчитать" at bounding box center [727, 440] width 109 height 14
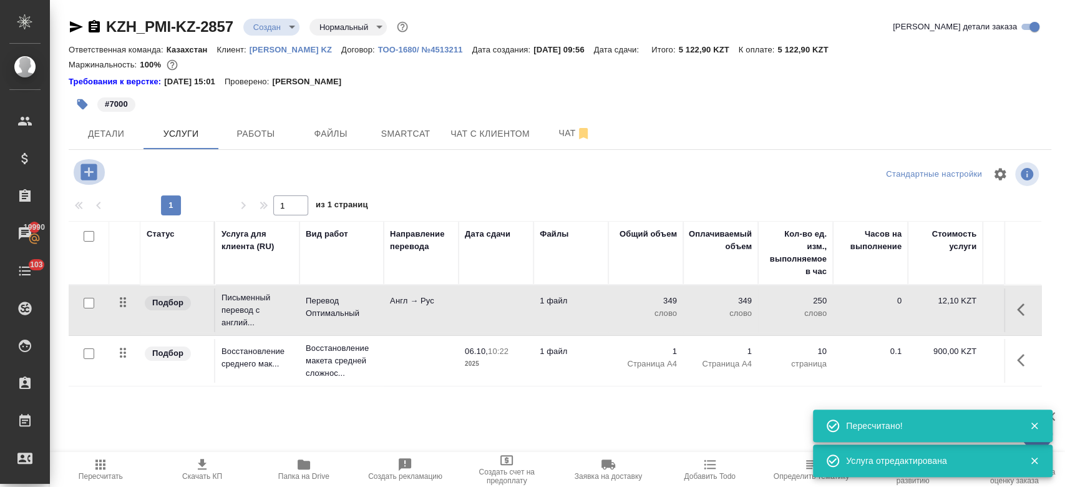
click at [92, 167] on icon "button" at bounding box center [89, 172] width 16 height 16
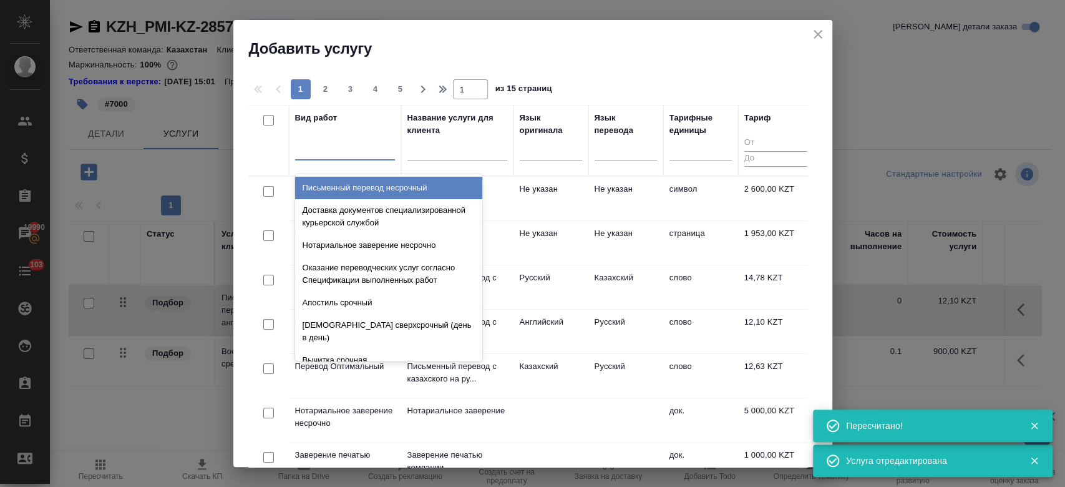
click at [331, 160] on div at bounding box center [345, 149] width 100 height 24
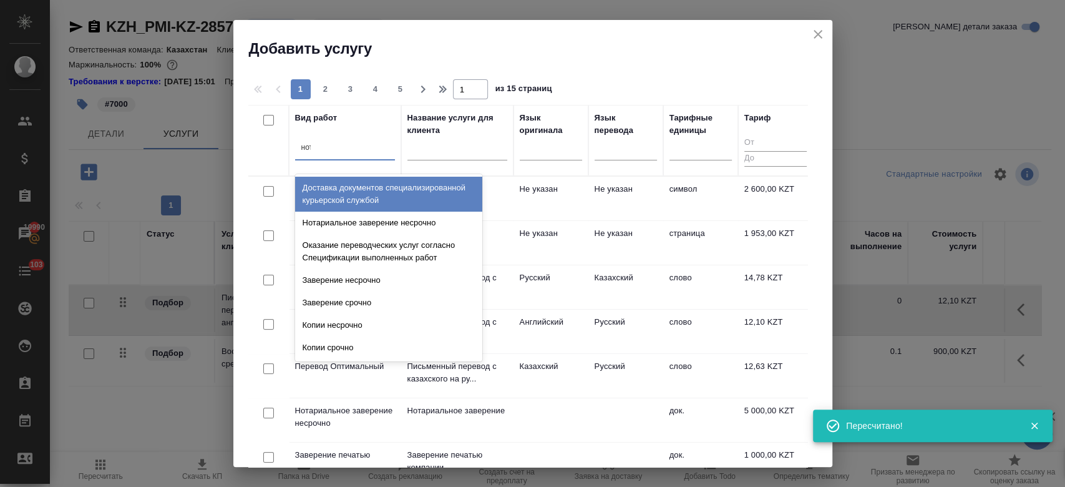
type input "нотар"
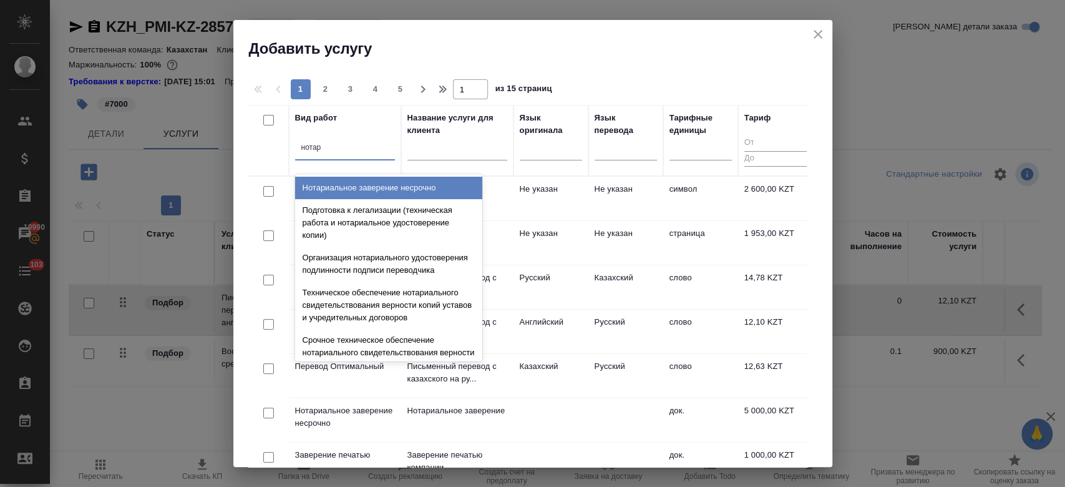
click at [355, 192] on div "Нотариальное заверение несрочно" at bounding box center [388, 188] width 187 height 22
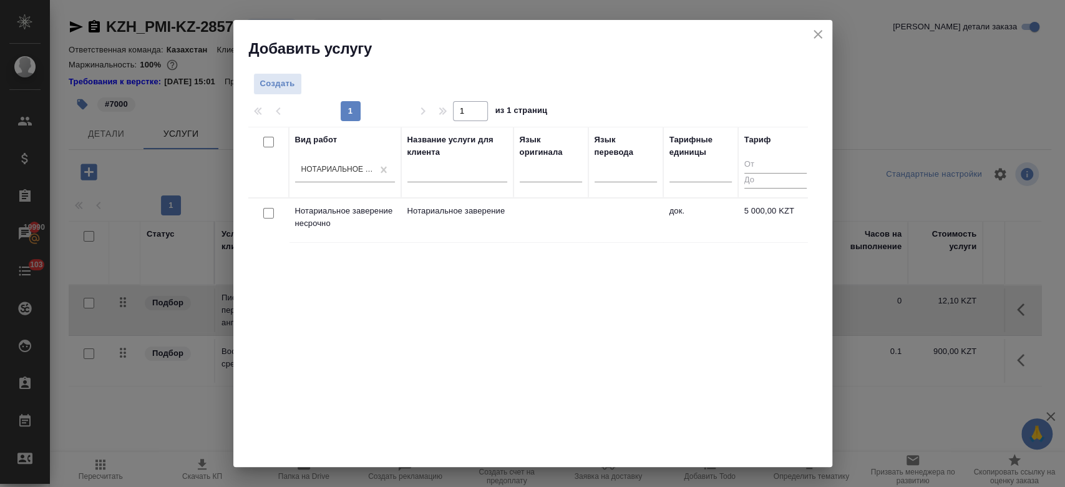
click at [355, 192] on th "Вид работ Нотариальное заверение несрочно" at bounding box center [345, 162] width 112 height 71
click at [366, 215] on p "Нотариальное заверение несрочно" at bounding box center [345, 217] width 100 height 25
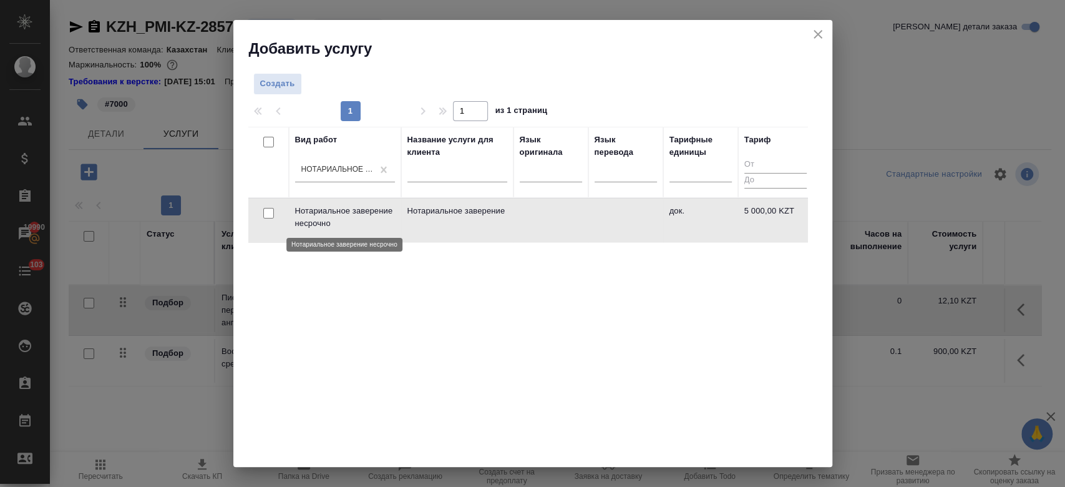
click at [366, 215] on p "Нотариальное заверение несрочно" at bounding box center [345, 217] width 100 height 25
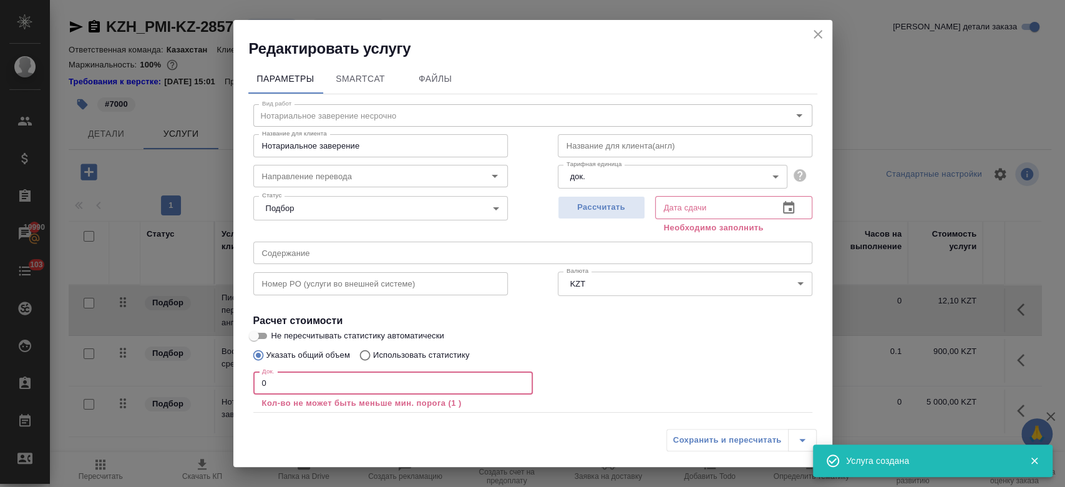
click at [379, 374] on input "0" at bounding box center [393, 383] width 280 height 22
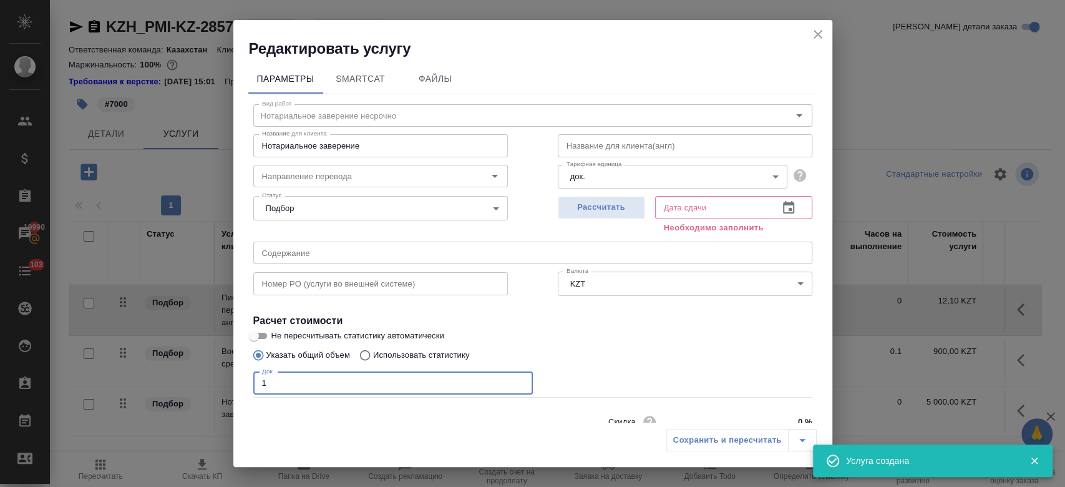
scroll to position [54, 0]
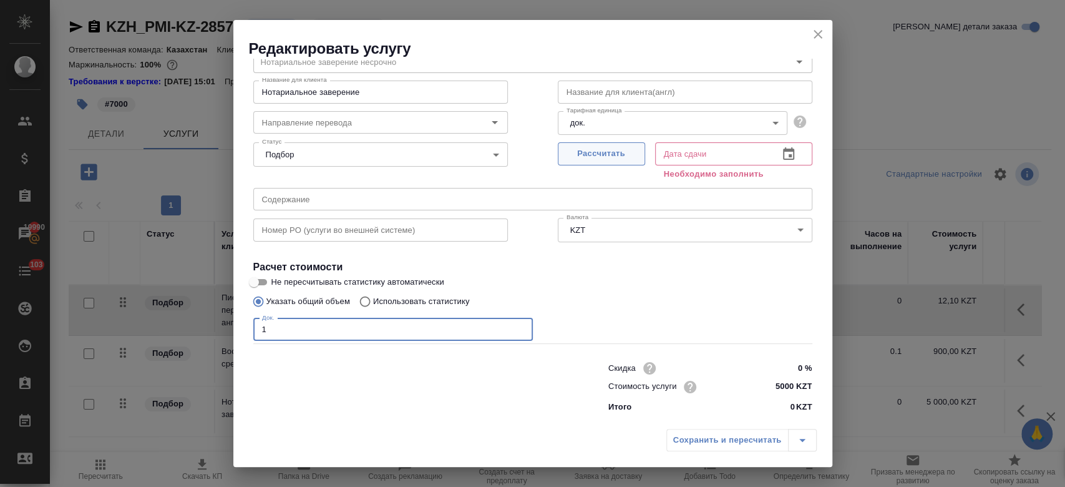
type input "1"
click at [584, 156] on span "Рассчитать" at bounding box center [602, 154] width 74 height 14
type input "06.10.2025 10:28"
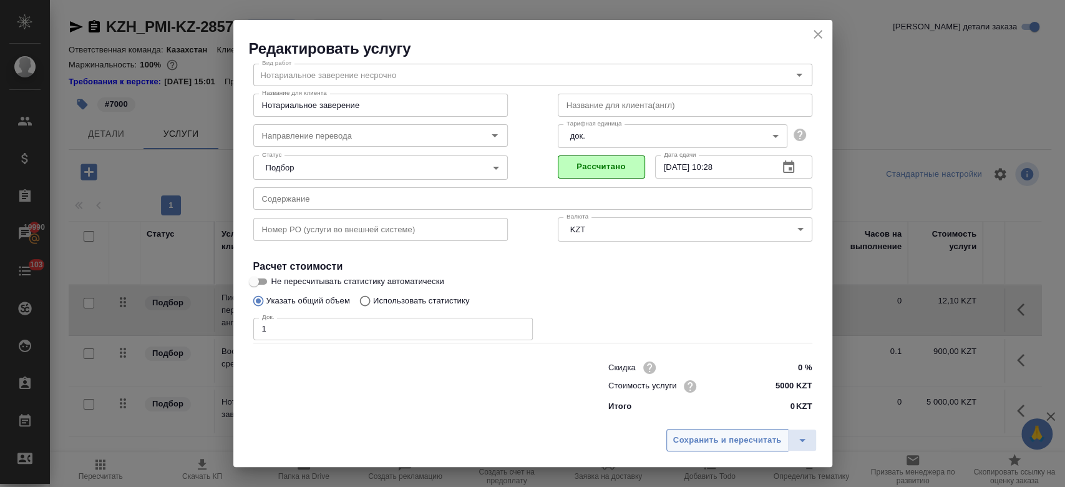
scroll to position [40, 0]
click at [712, 442] on span "Сохранить и пересчитать" at bounding box center [727, 440] width 109 height 14
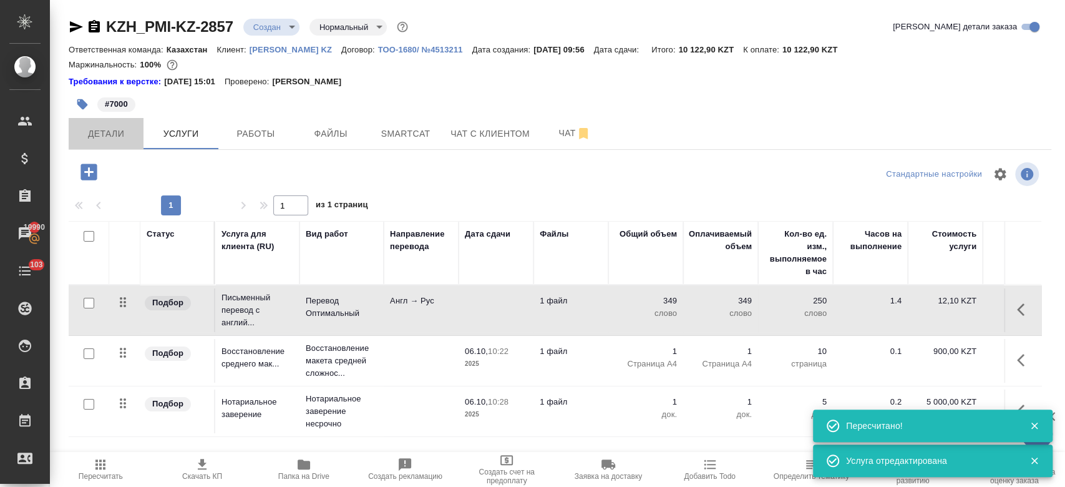
click at [106, 132] on span "Детали" at bounding box center [106, 134] width 60 height 16
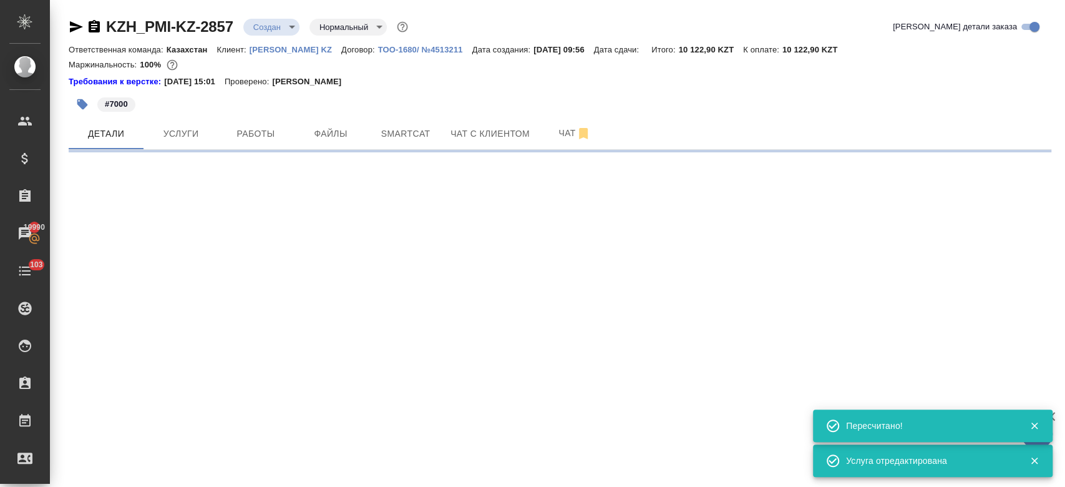
select select "RU"
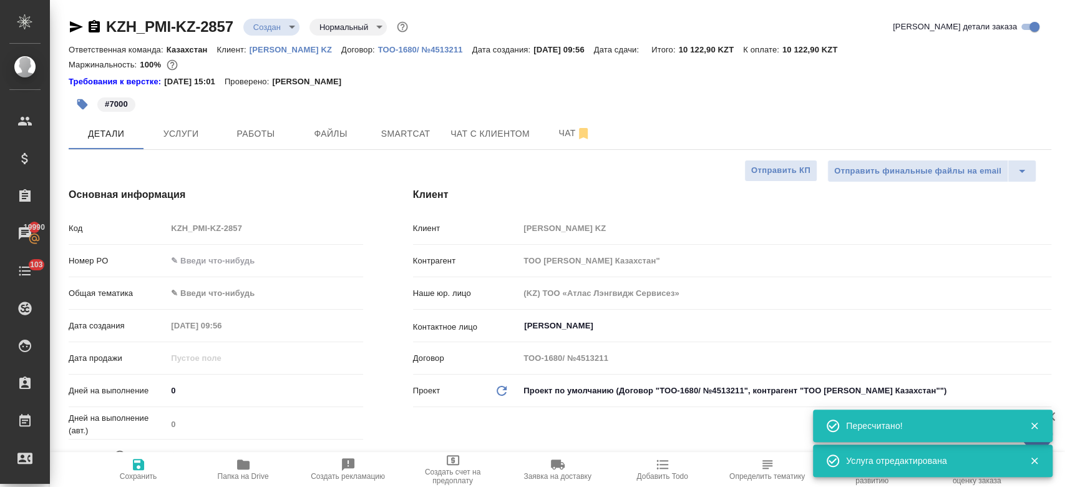
type textarea "x"
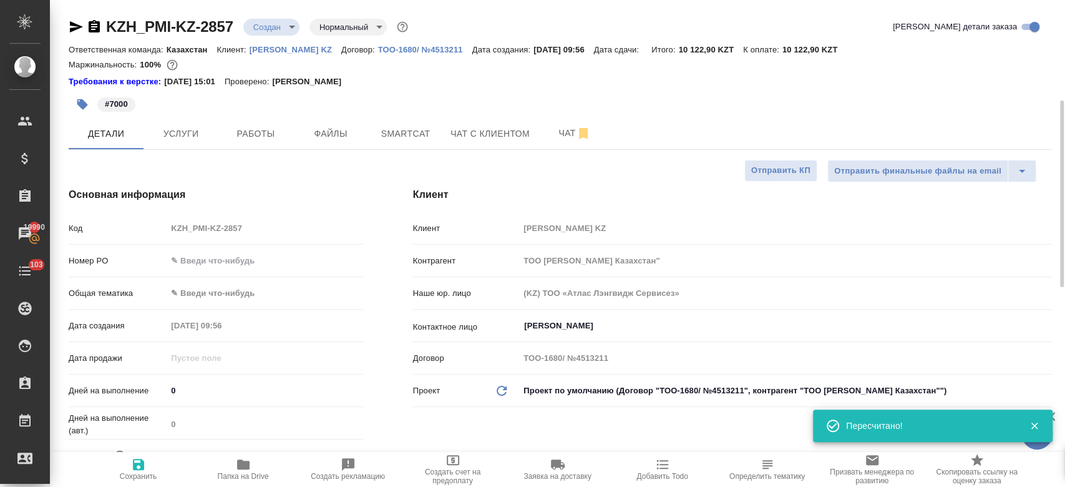
scroll to position [76, 0]
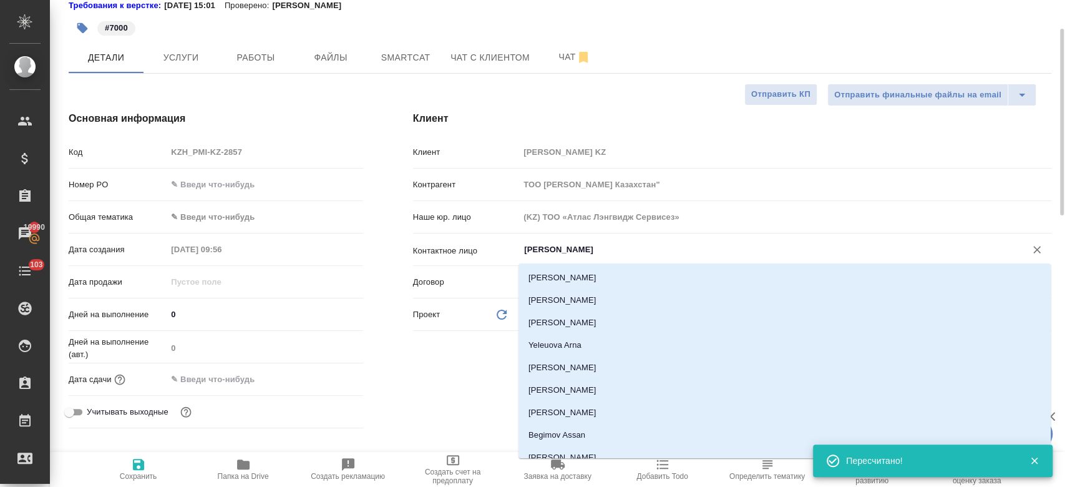
click at [543, 252] on input "Kim Darya" at bounding box center [764, 249] width 483 height 15
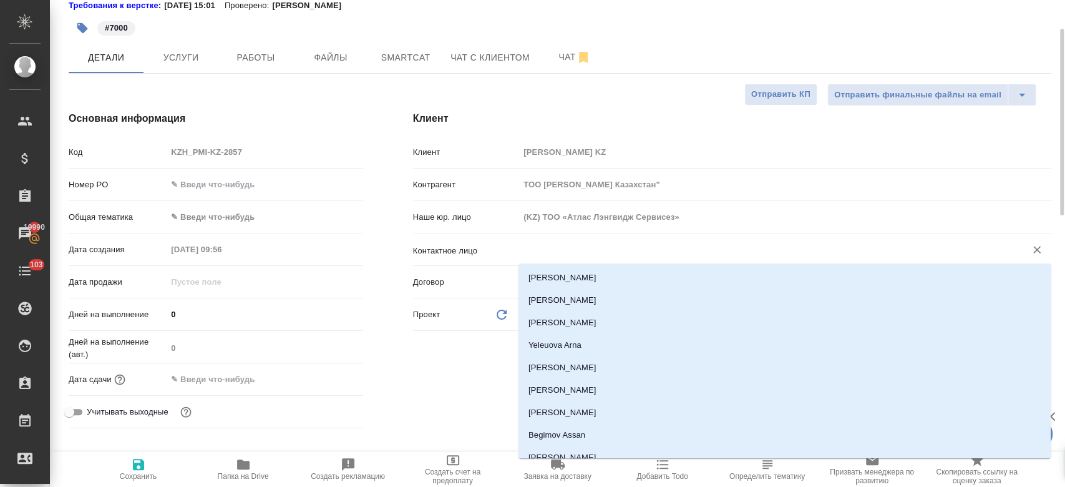
type textarea "x"
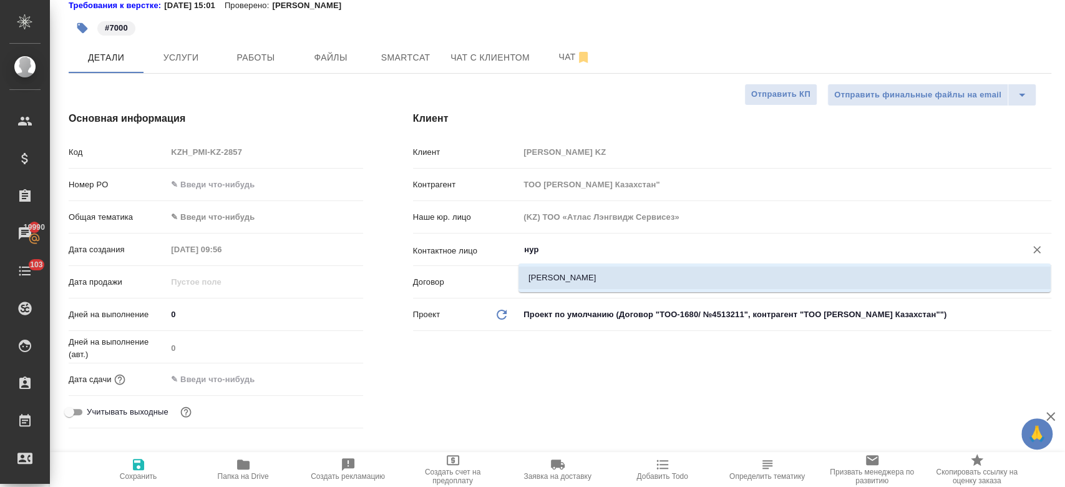
click at [544, 278] on li "Толубаев Нурмухаммед" at bounding box center [785, 278] width 532 height 22
type input "Толубаев Нурмухаммед"
type textarea "x"
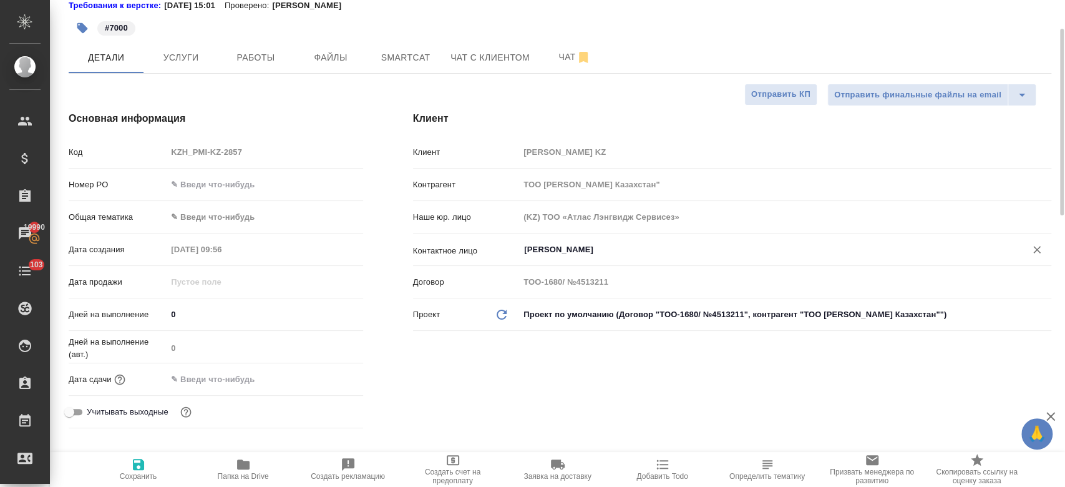
type input "Толубаев Нурмухаммед"
click at [255, 372] on input "text" at bounding box center [221, 379] width 109 height 18
click at [330, 379] on icon "button" at bounding box center [326, 378] width 11 height 12
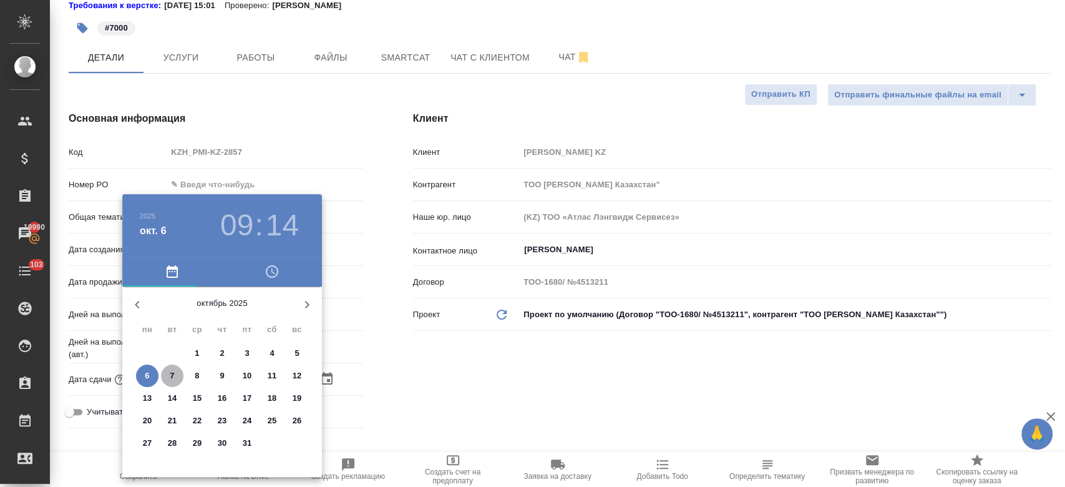
click at [172, 378] on p "7" at bounding box center [172, 376] width 4 height 12
type input "07.10.2025 09:14"
type textarea "x"
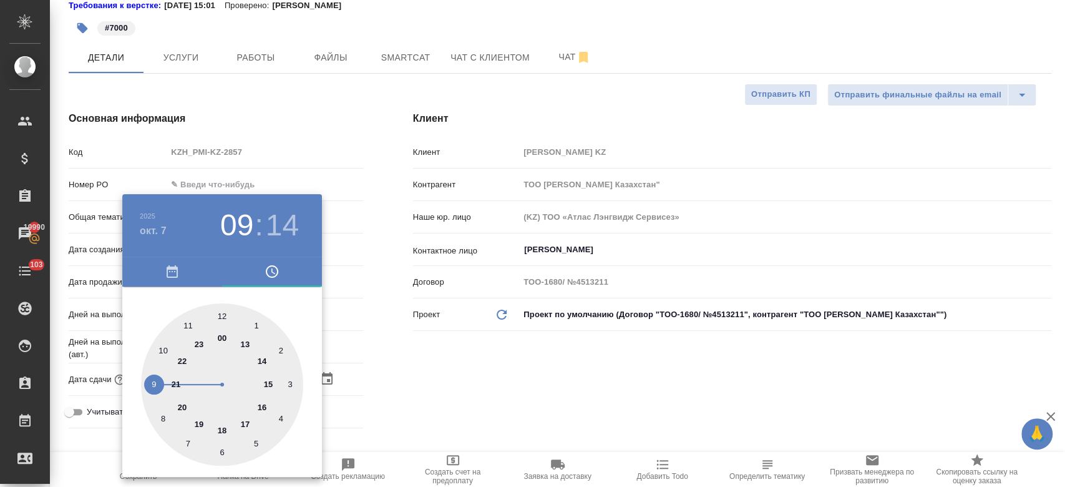
click at [190, 323] on div at bounding box center [222, 384] width 162 height 162
type input "07.10.2025 11:14"
type textarea "x"
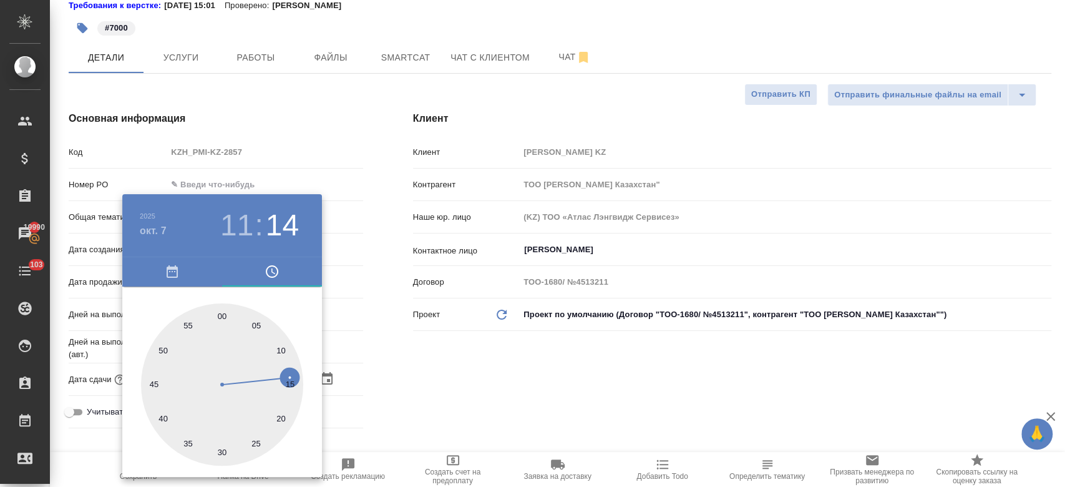
click at [426, 369] on div at bounding box center [532, 243] width 1065 height 487
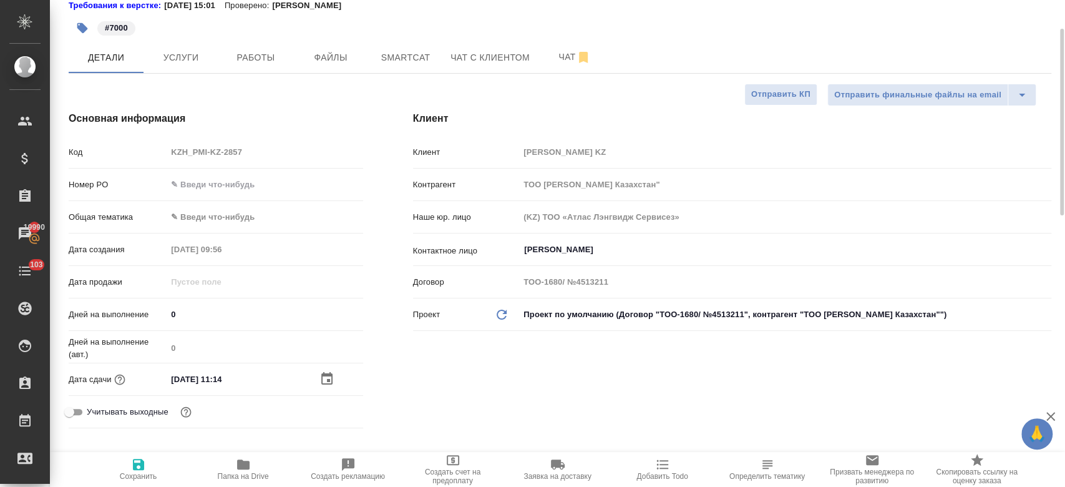
click at [144, 463] on icon "button" at bounding box center [138, 464] width 11 height 11
type textarea "x"
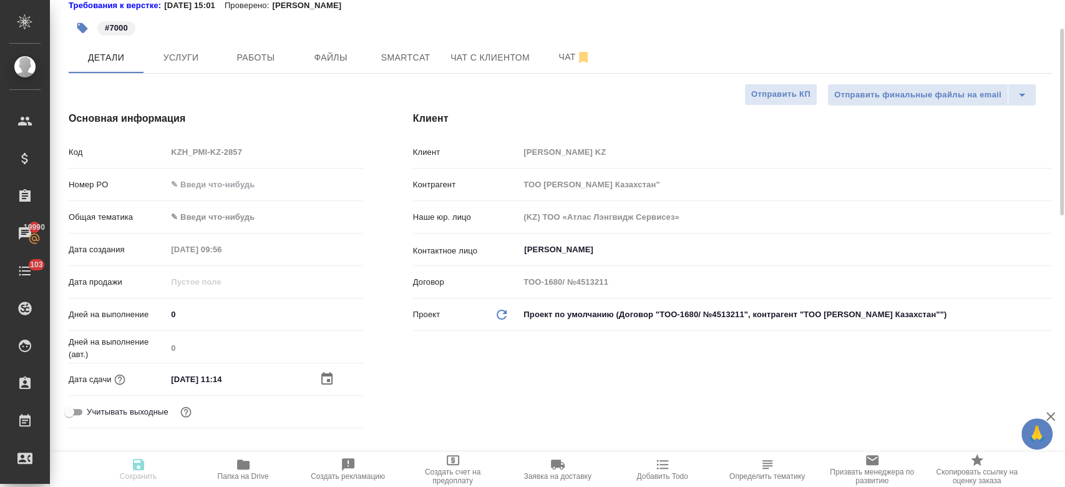
type textarea "x"
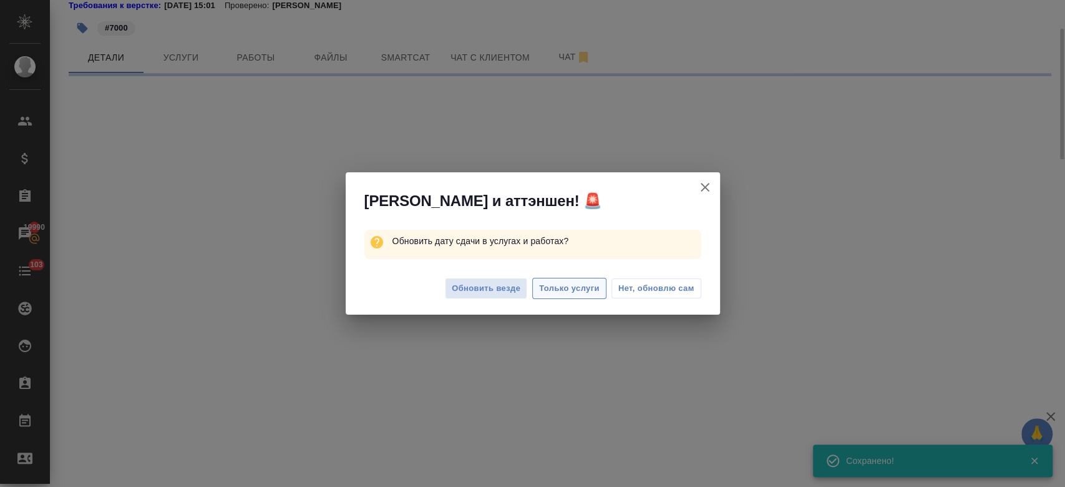
select select "RU"
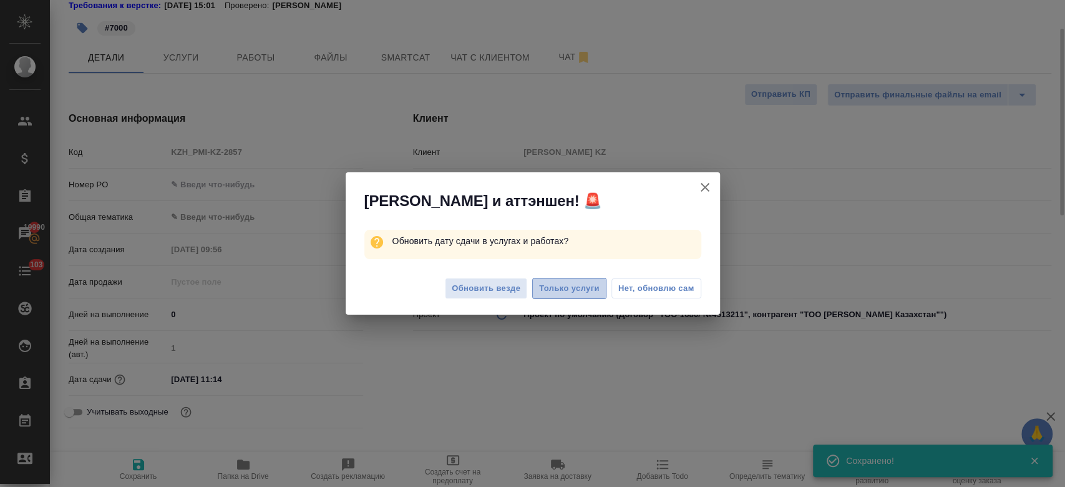
click at [574, 278] on button "Только услуги" at bounding box center [569, 289] width 74 height 22
type textarea "x"
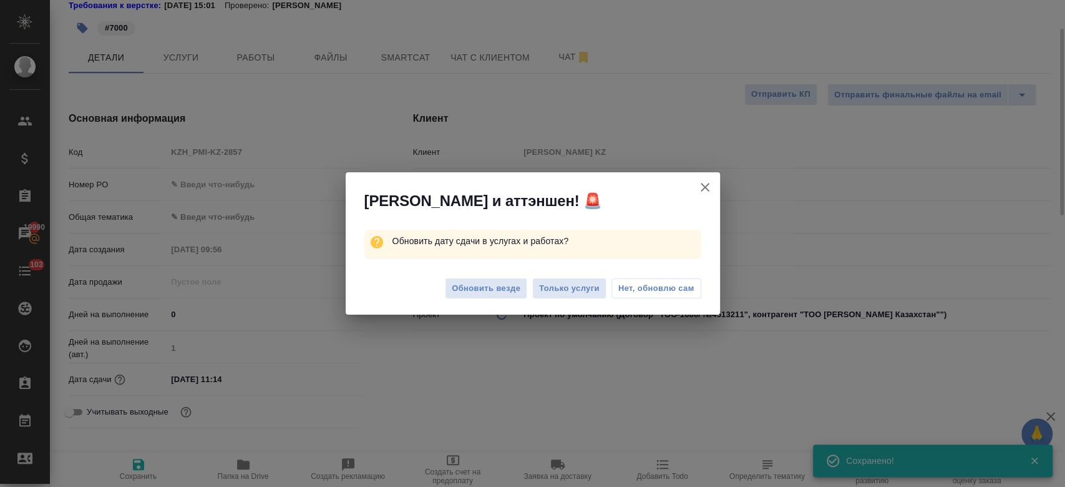
type textarea "x"
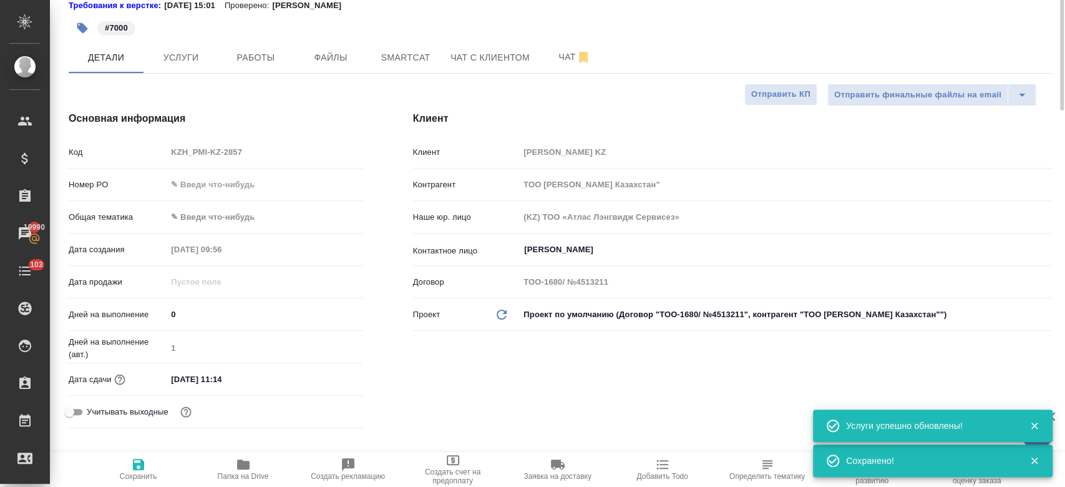
scroll to position [0, 0]
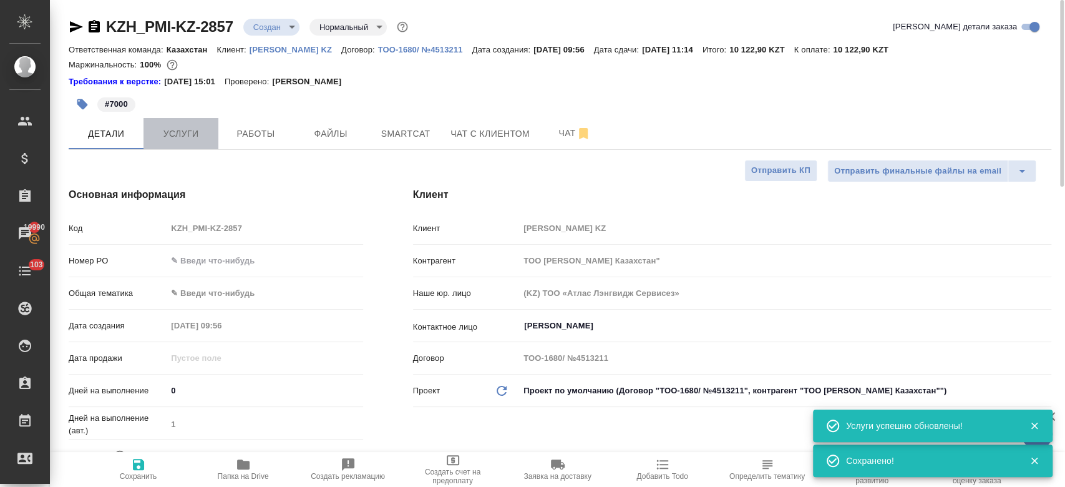
click at [180, 122] on button "Услуги" at bounding box center [181, 133] width 75 height 31
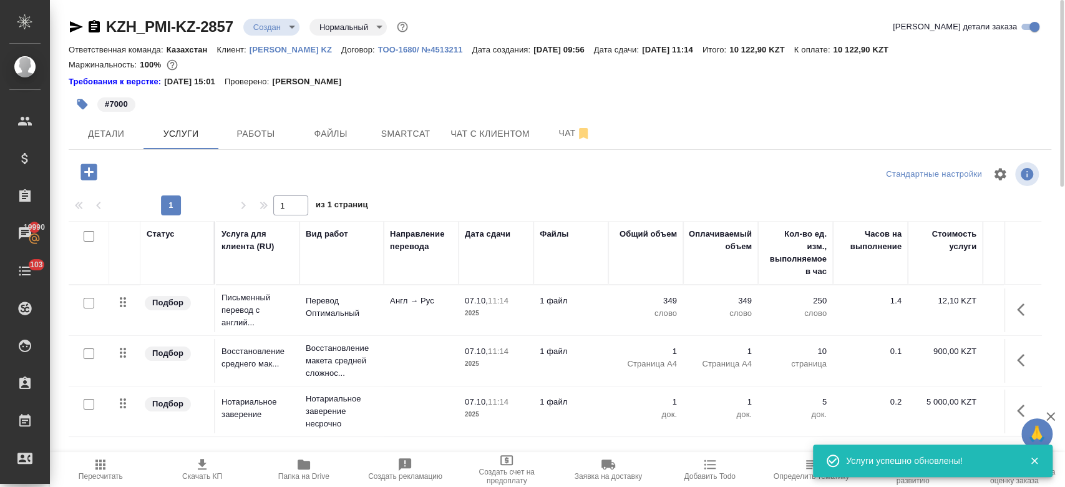
click at [195, 459] on icon "button" at bounding box center [202, 464] width 15 height 15
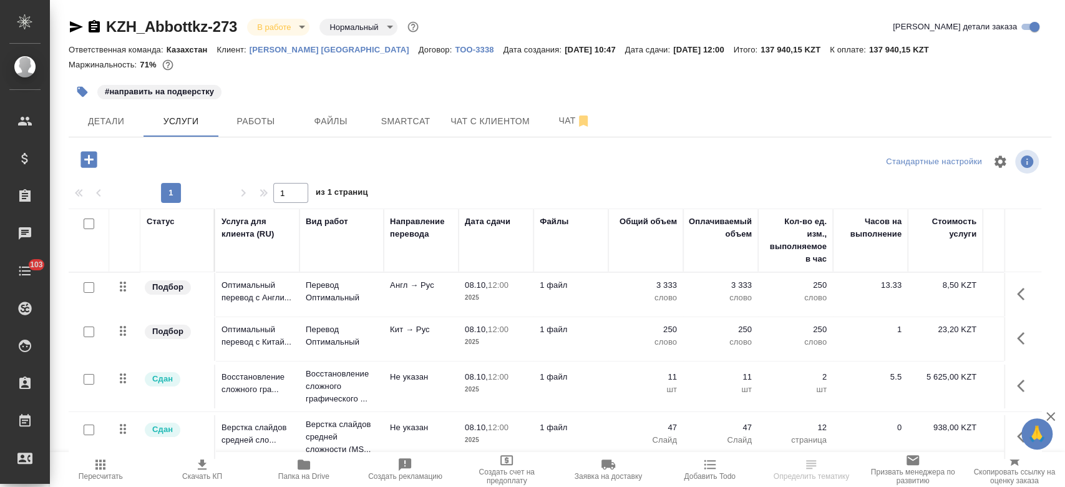
click at [293, 49] on p "[PERSON_NAME] [GEOGRAPHIC_DATA]" at bounding box center [334, 49] width 169 height 9
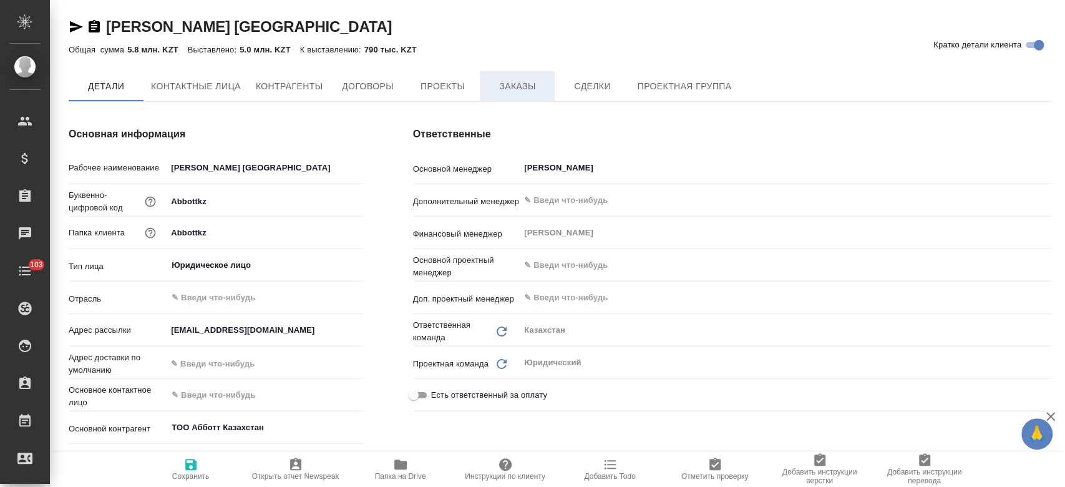
type textarea "x"
click at [520, 94] on span "Заказы" at bounding box center [517, 87] width 60 height 16
type textarea "x"
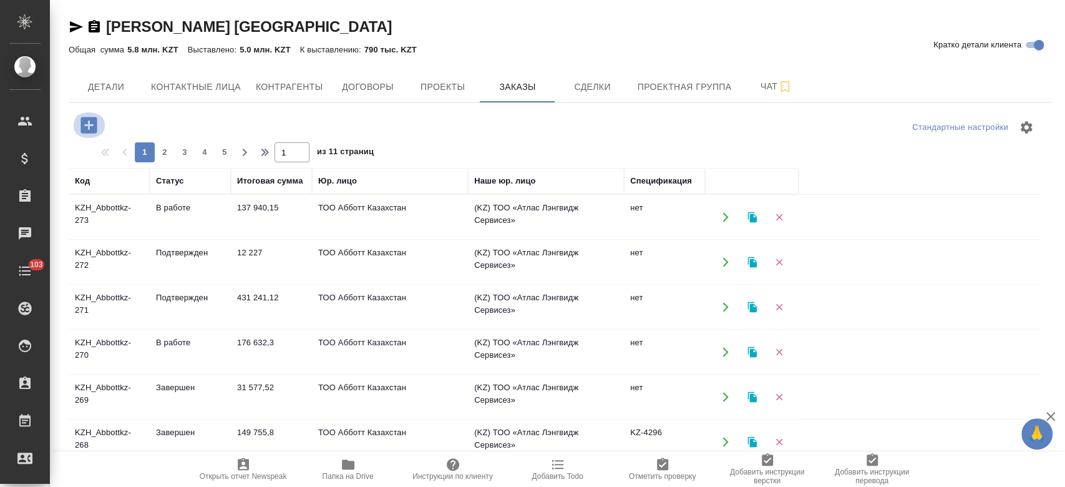
click at [94, 124] on icon "button" at bounding box center [89, 125] width 16 height 16
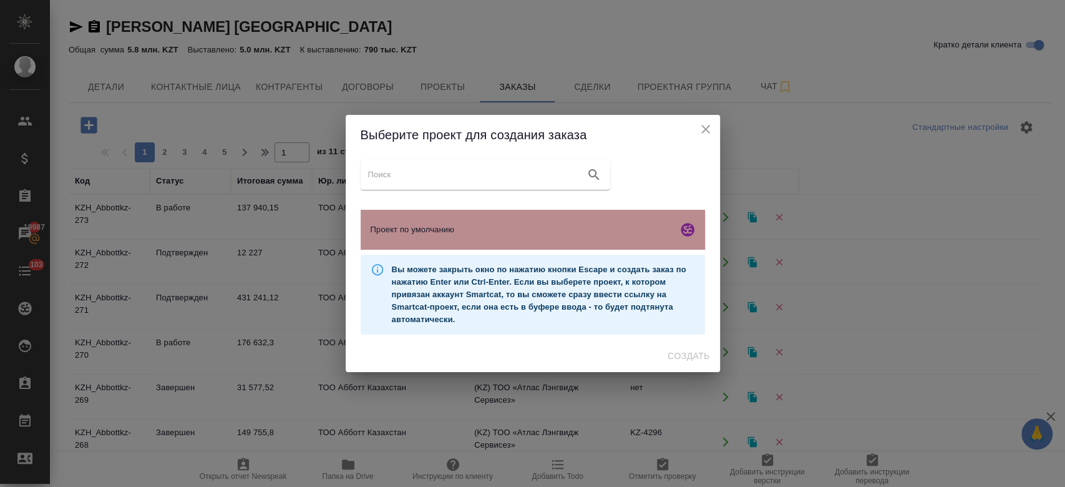
click at [365, 230] on div "Проект по умолчанию" at bounding box center [533, 230] width 345 height 40
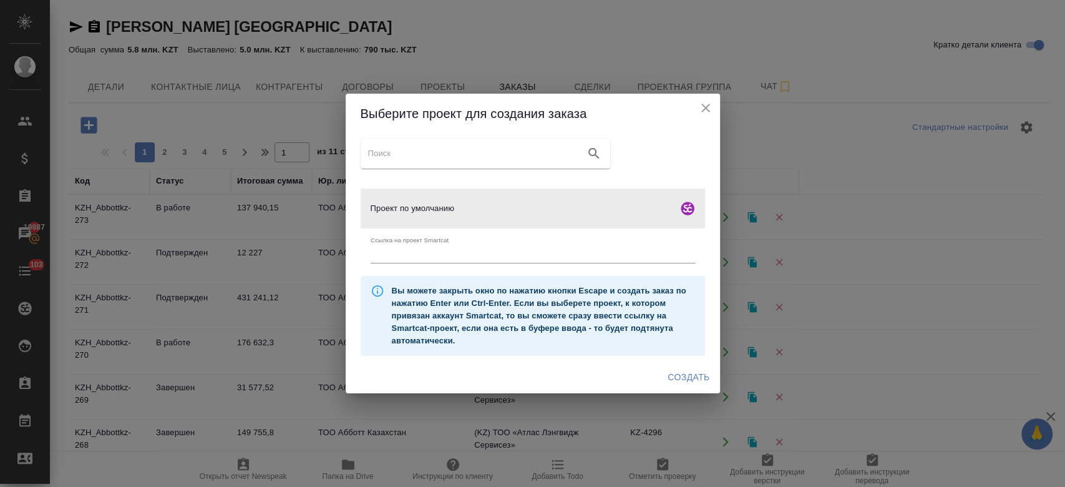
click at [682, 376] on span "Создать" at bounding box center [689, 378] width 42 height 16
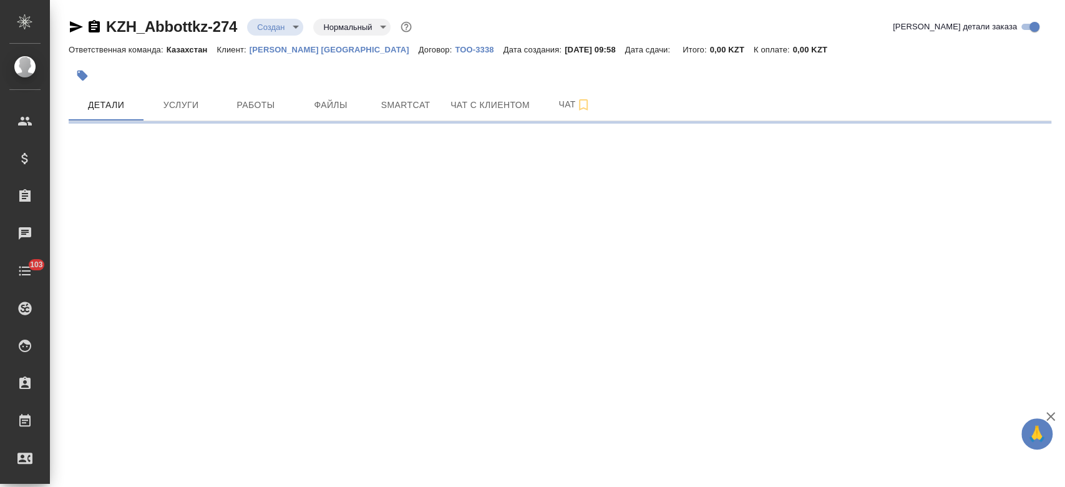
select select "RU"
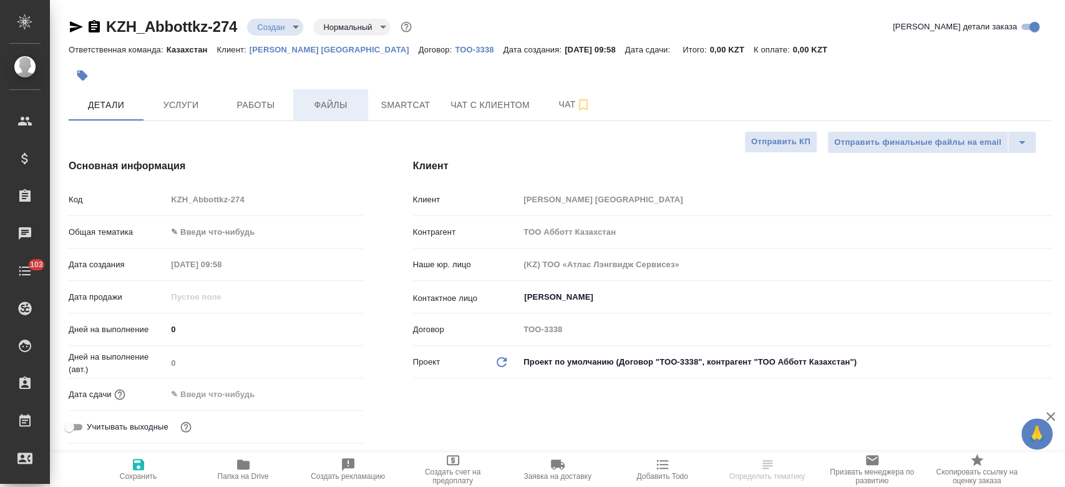
type textarea "x"
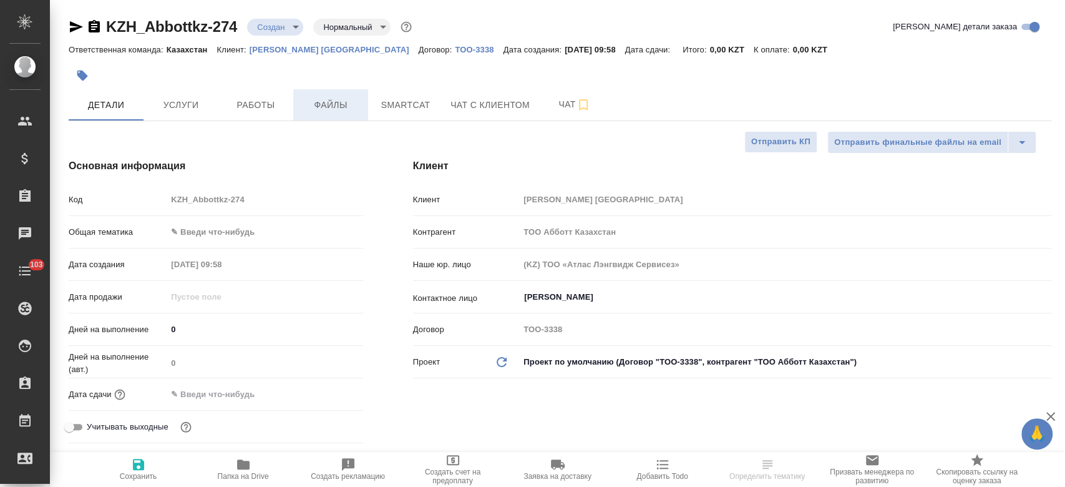
type textarea "x"
click at [335, 99] on span "Файлы" at bounding box center [331, 105] width 60 height 16
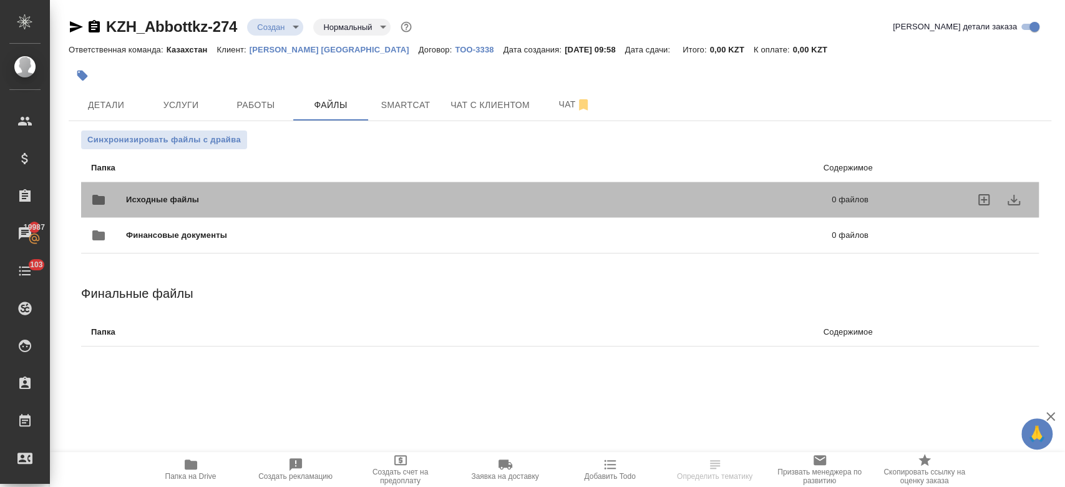
click at [279, 194] on span "Исходные файлы" at bounding box center [320, 199] width 389 height 12
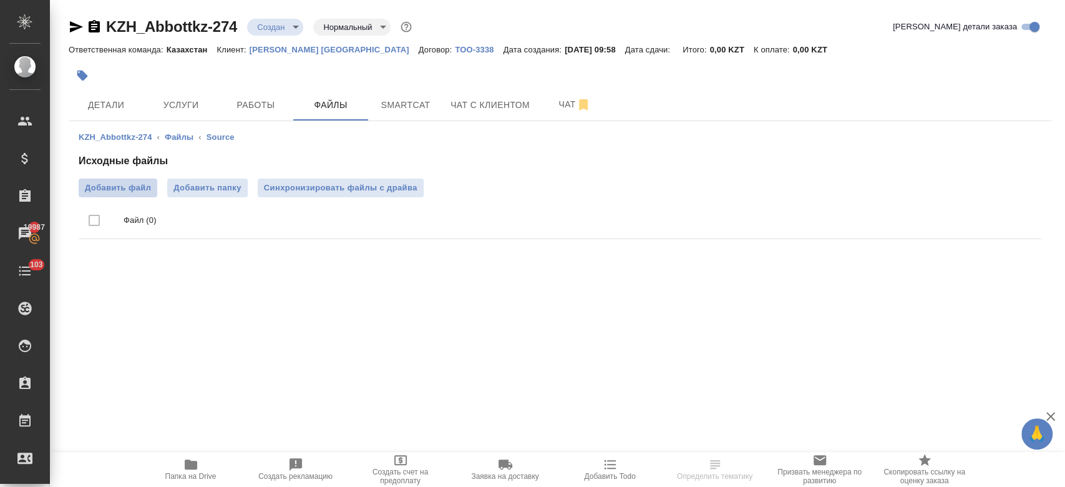
click at [130, 187] on span "Добавить файл" at bounding box center [118, 188] width 66 height 12
click at [0, 0] on input "Добавить файл" at bounding box center [0, 0] width 0 height 0
click at [95, 22] on icon "button" at bounding box center [94, 26] width 11 height 12
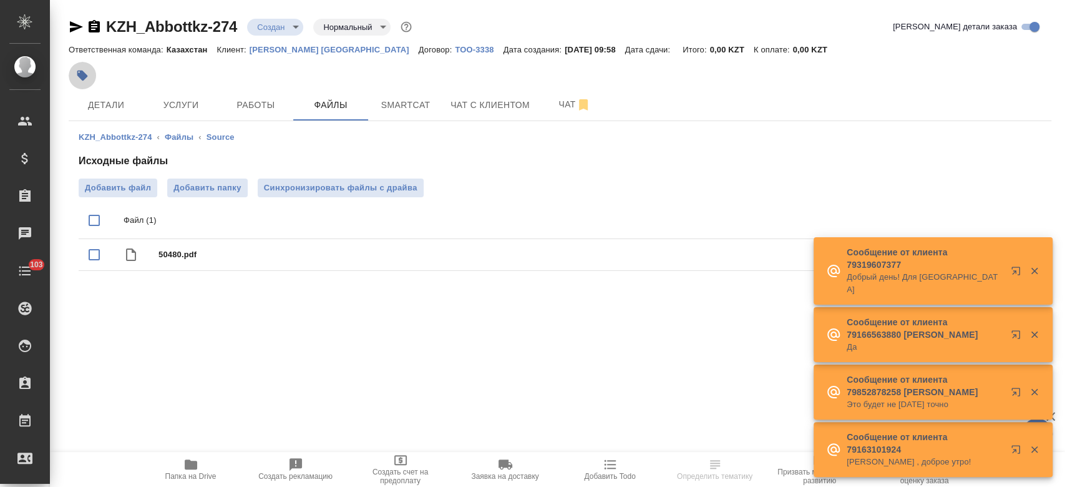
click at [85, 76] on icon "button" at bounding box center [82, 76] width 11 height 11
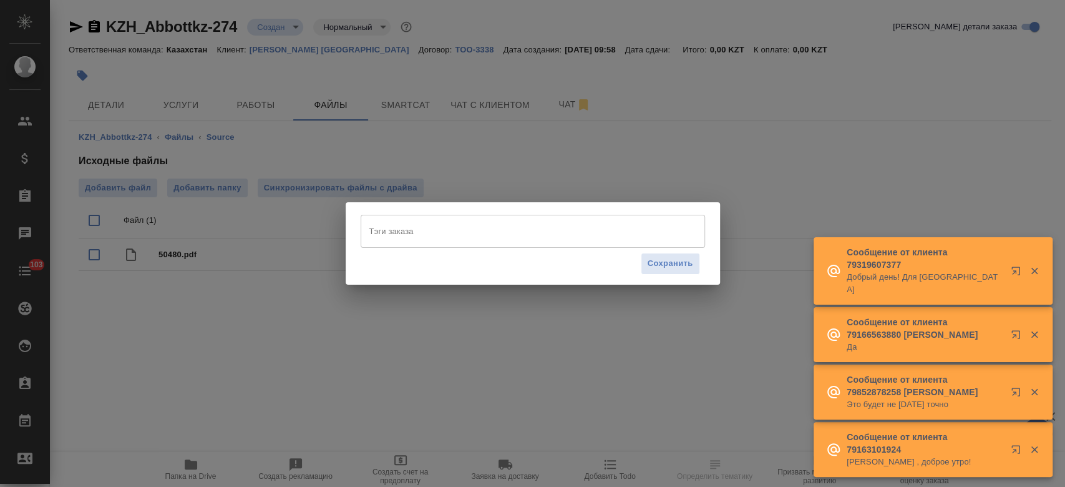
click at [393, 238] on input "Тэги заказа" at bounding box center [521, 230] width 310 height 21
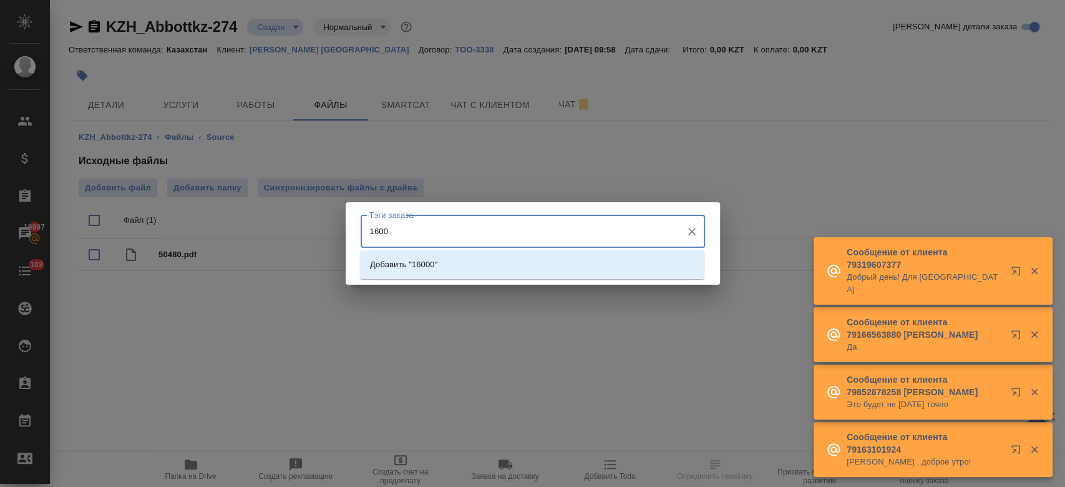
type input "16000"
click at [424, 263] on p "Добавить "16000"" at bounding box center [403, 264] width 67 height 12
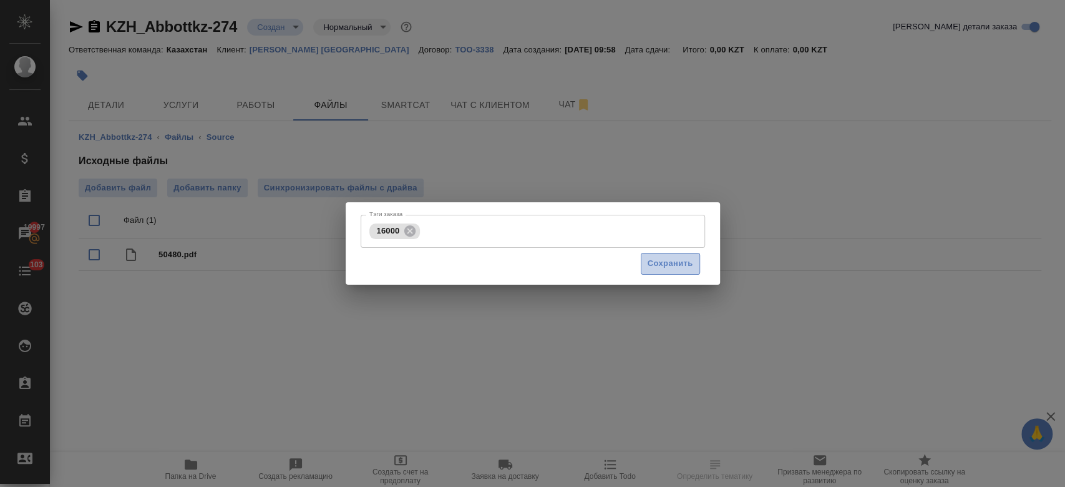
click at [677, 257] on span "Сохранить" at bounding box center [671, 264] width 46 height 14
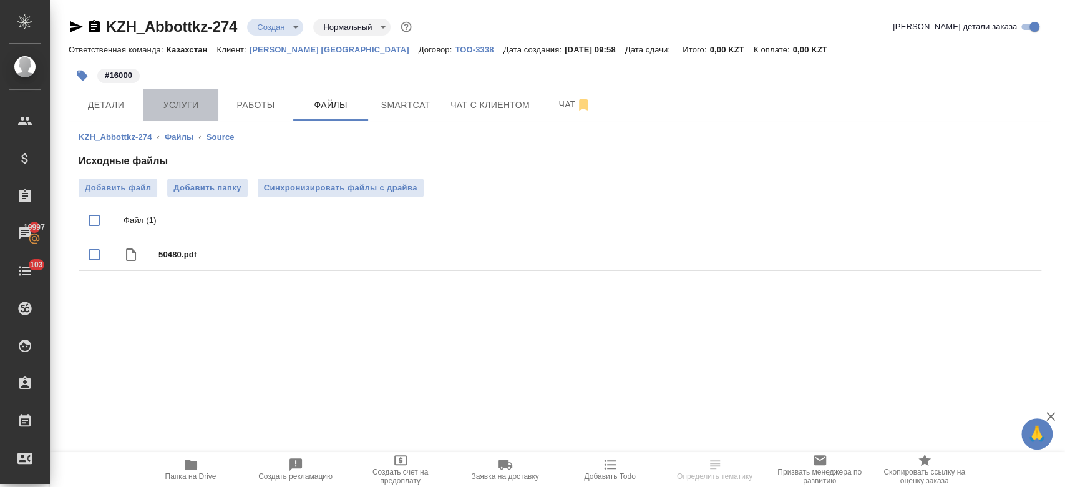
click at [187, 110] on span "Услуги" at bounding box center [181, 105] width 60 height 16
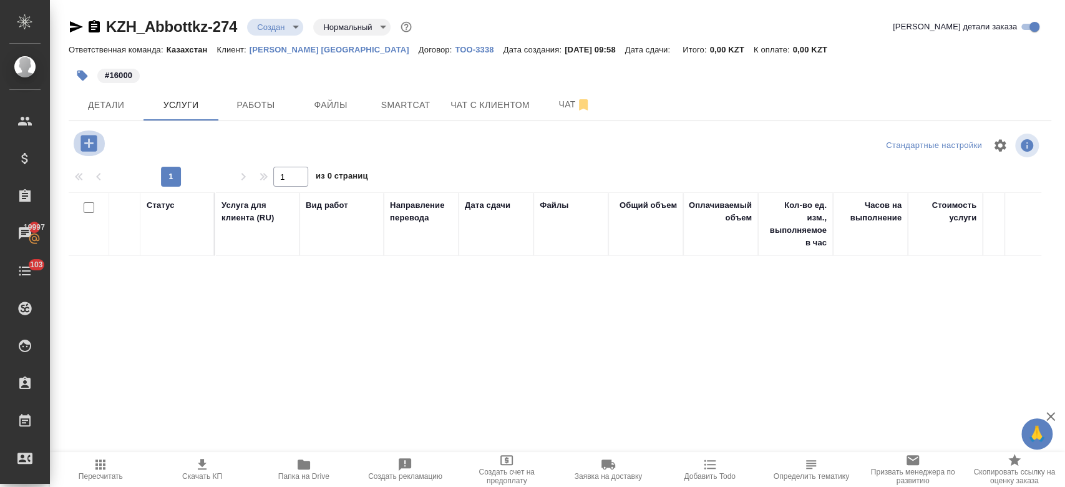
click at [87, 145] on icon "button" at bounding box center [89, 143] width 16 height 16
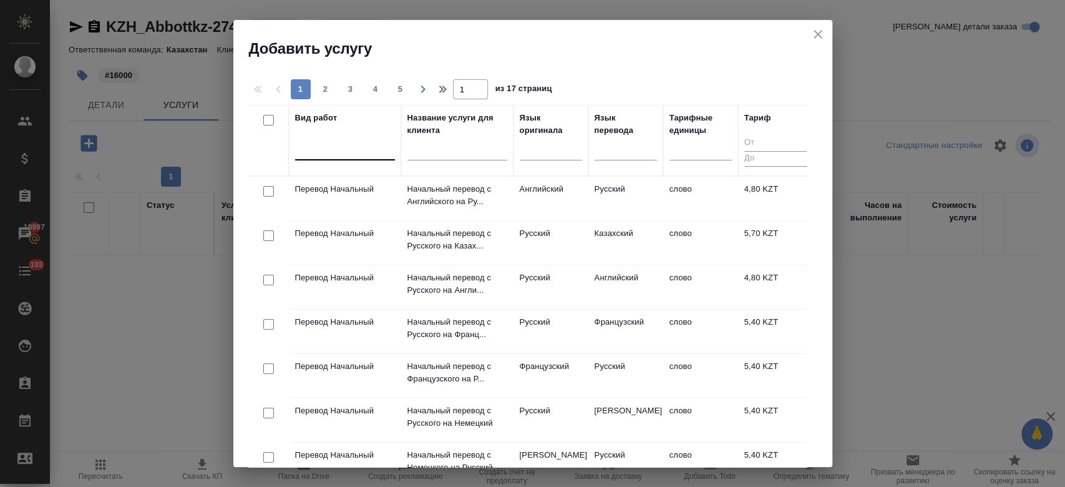
click at [366, 152] on div at bounding box center [345, 148] width 100 height 18
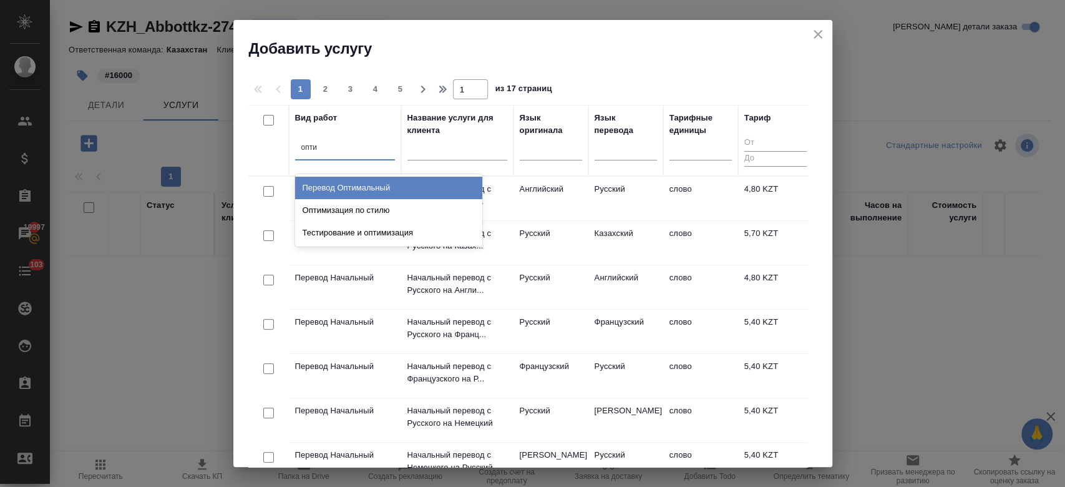
type input "оптим"
click at [399, 192] on div "Перевод Оптимальный" at bounding box center [388, 188] width 187 height 22
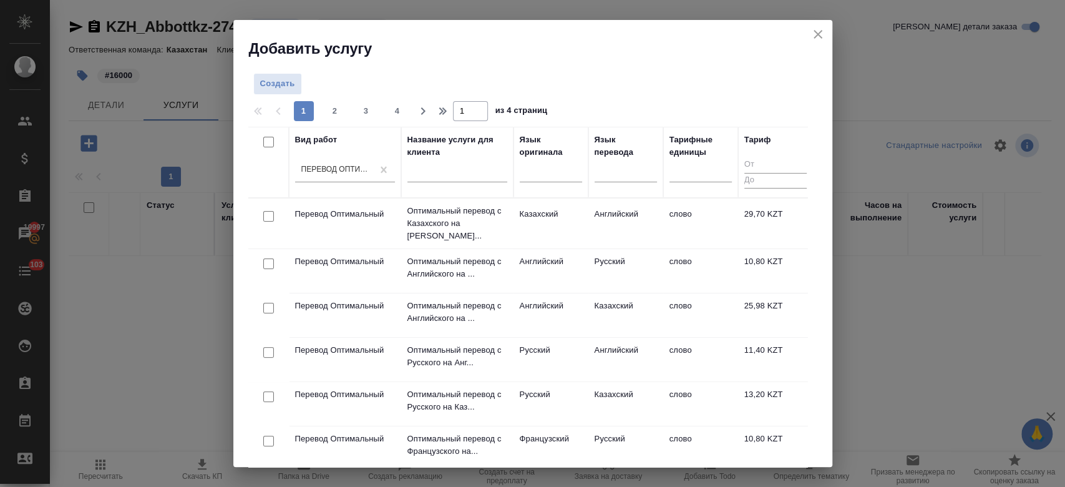
click at [544, 183] on div at bounding box center [551, 175] width 62 height 32
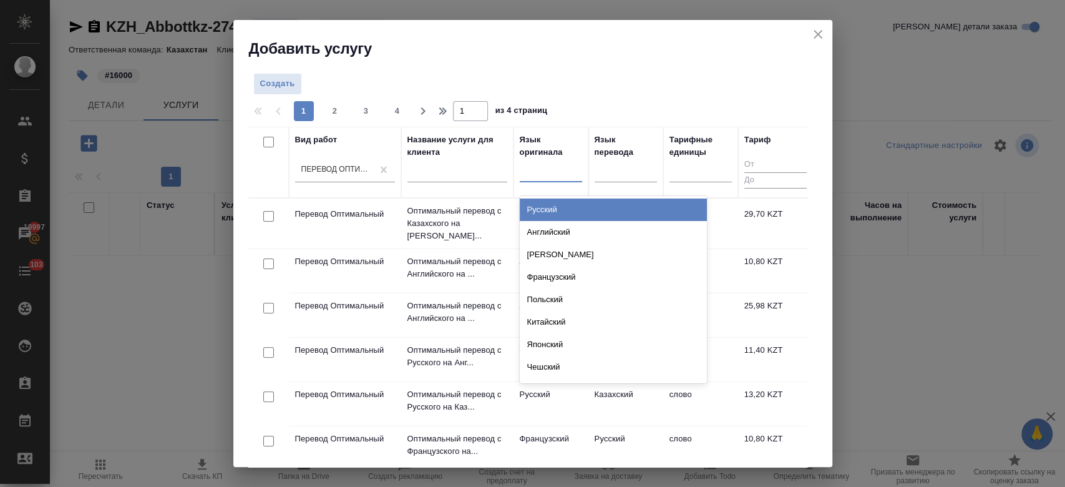
click at [540, 173] on div at bounding box center [551, 169] width 62 height 18
type input "анг"
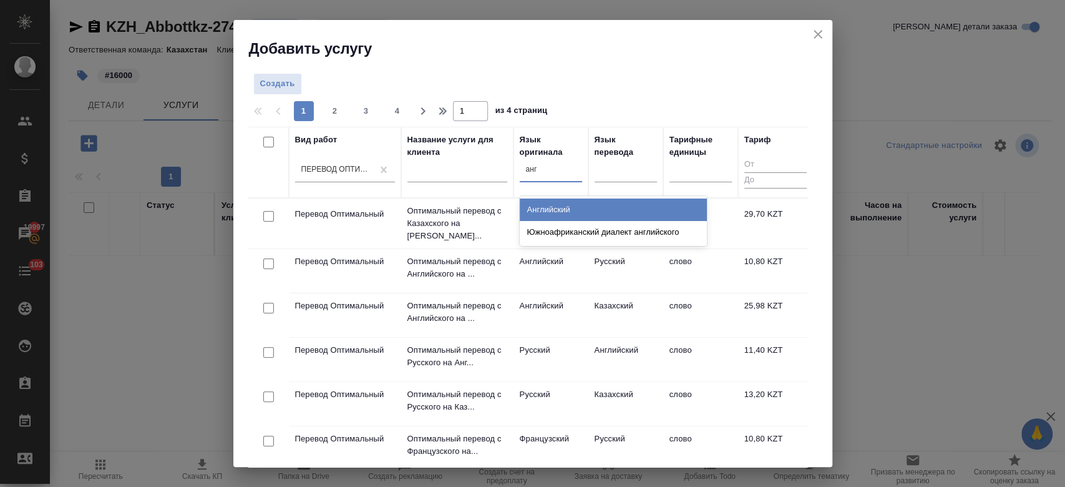
click at [549, 210] on div "Английский" at bounding box center [613, 209] width 187 height 22
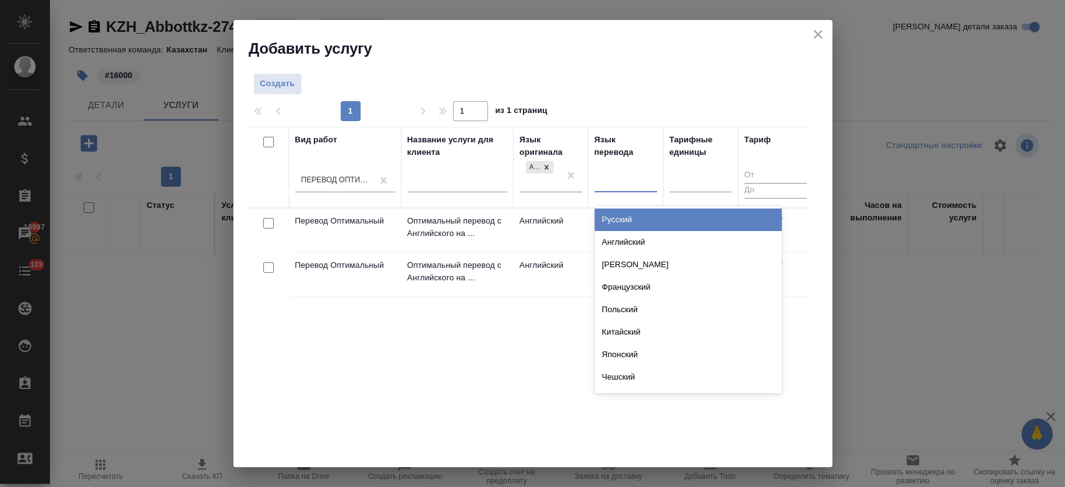
click at [630, 184] on div at bounding box center [626, 180] width 62 height 18
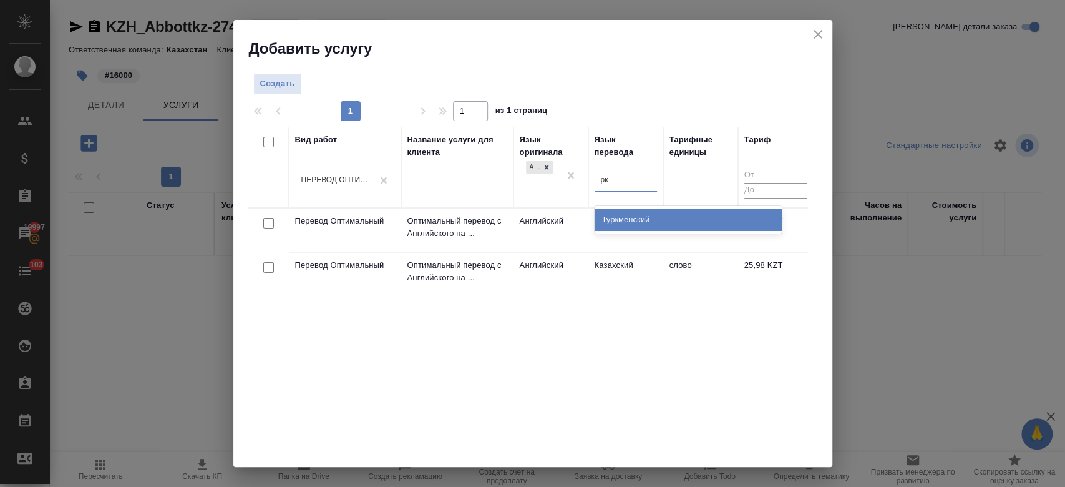
type input "р"
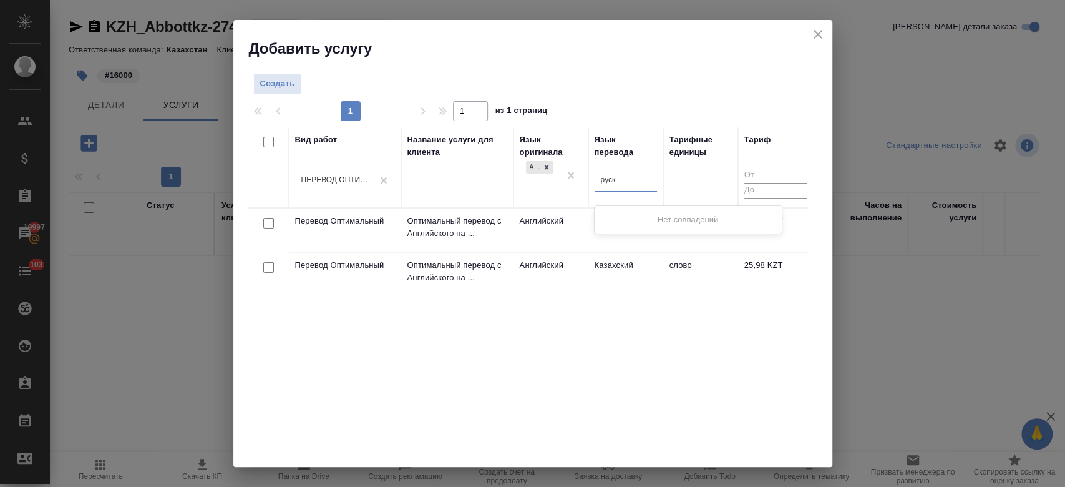
type input "рус"
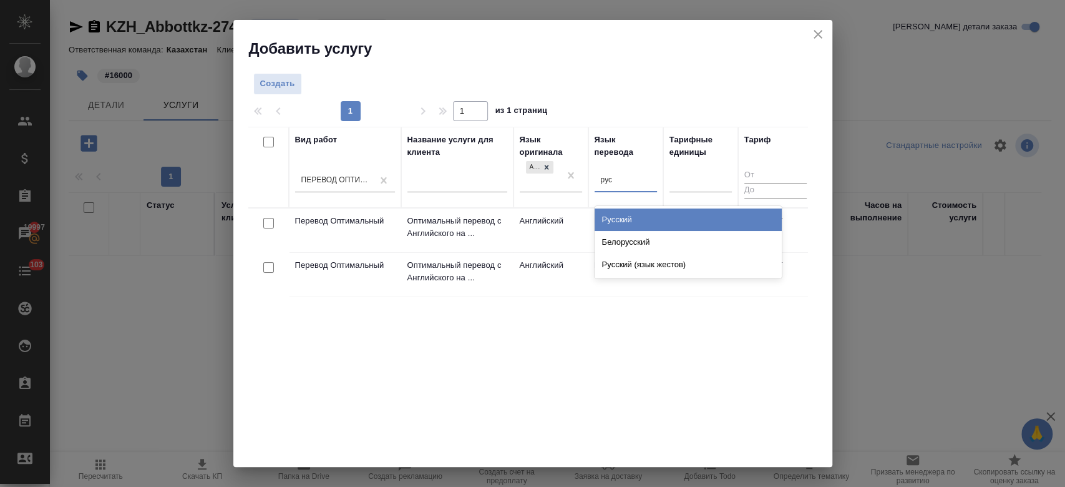
click at [624, 227] on div "Русский" at bounding box center [688, 219] width 187 height 22
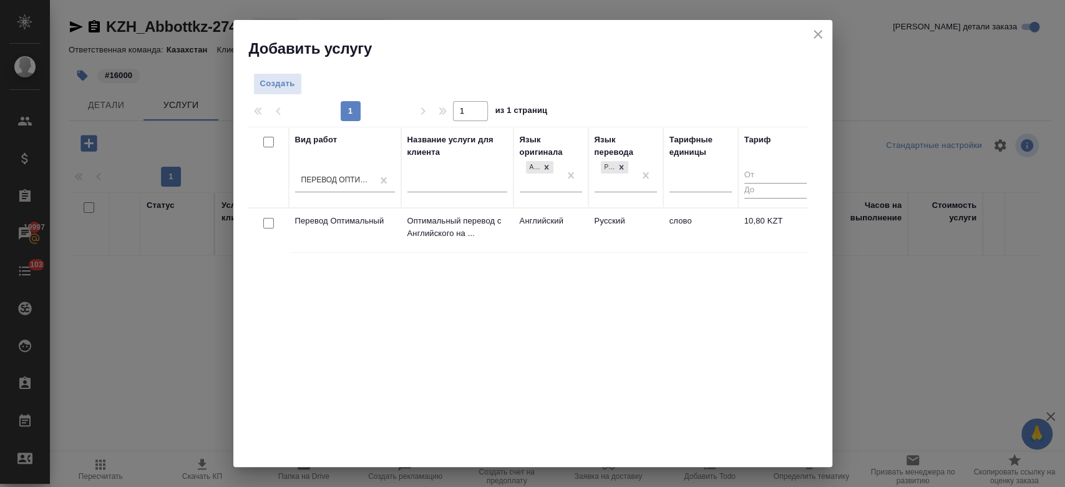
click at [580, 233] on td "Английский" at bounding box center [551, 230] width 75 height 44
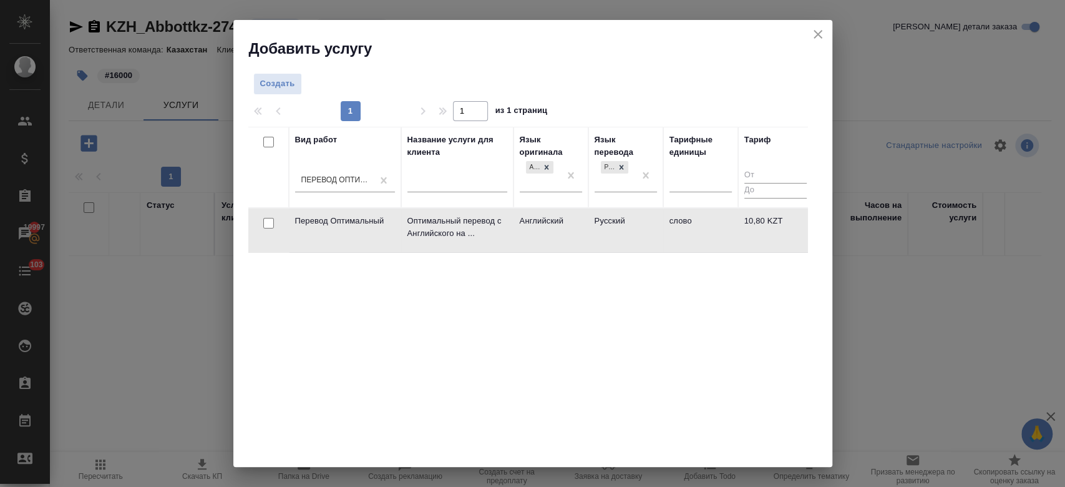
click at [580, 233] on td "Английский" at bounding box center [551, 230] width 75 height 44
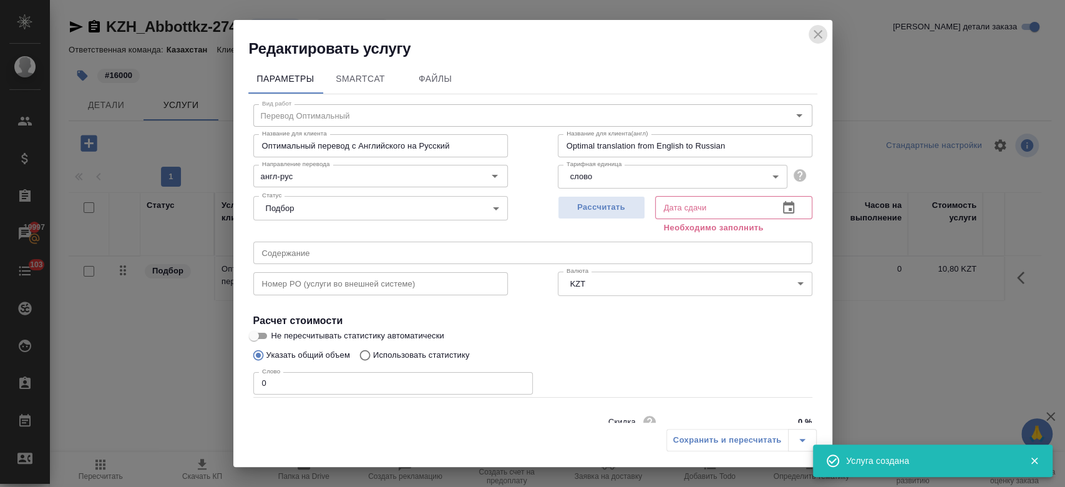
click at [826, 31] on button "close" at bounding box center [818, 34] width 19 height 19
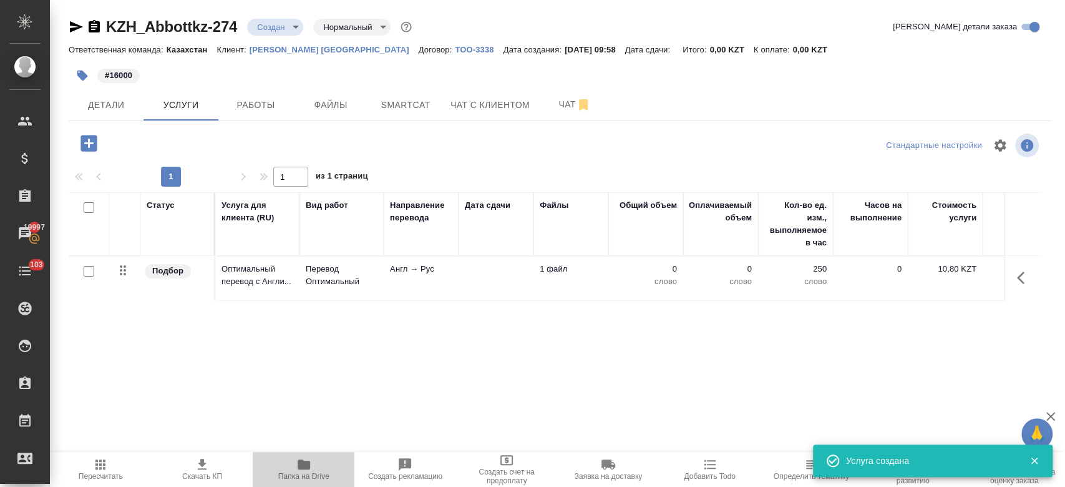
click at [305, 467] on icon "button" at bounding box center [304, 464] width 12 height 10
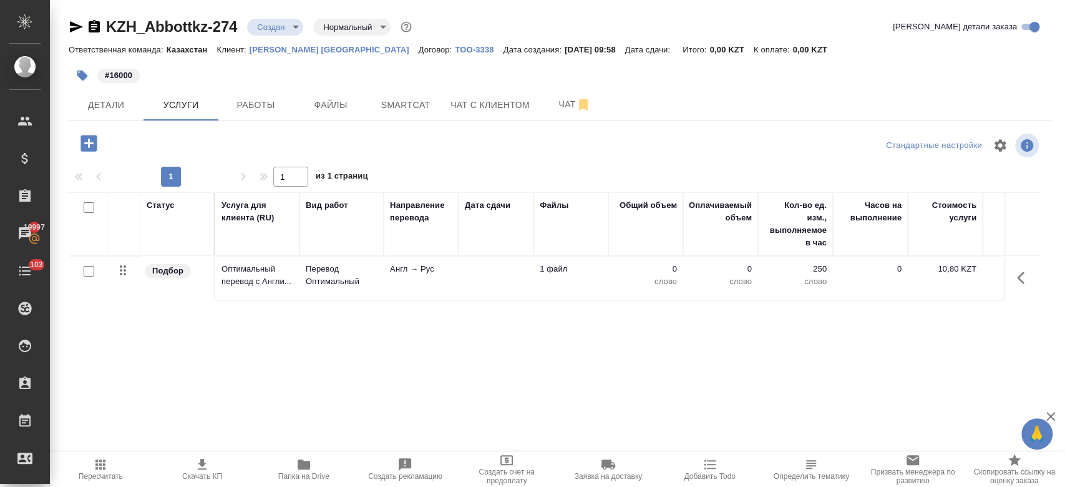
click at [508, 273] on td at bounding box center [496, 279] width 75 height 44
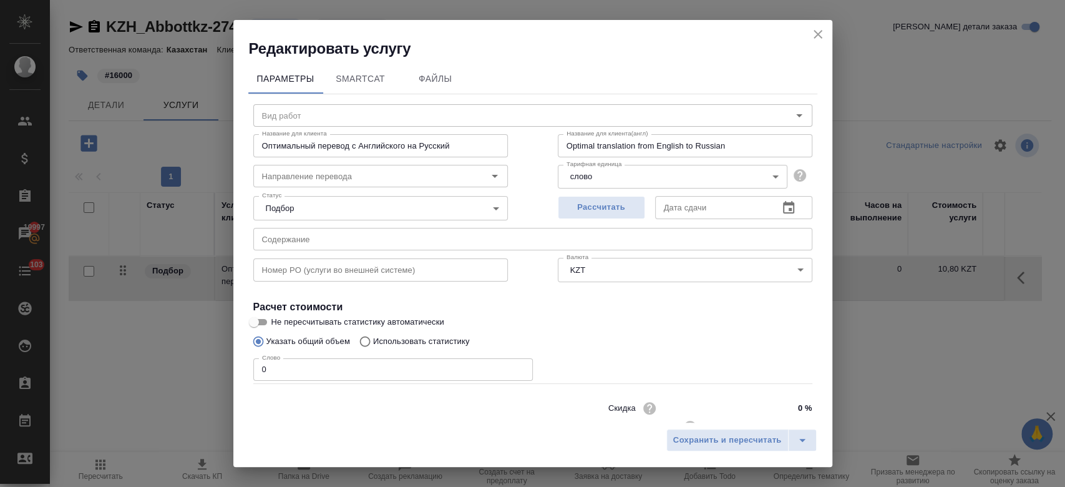
type input "Перевод Оптимальный"
type input "англ-рус"
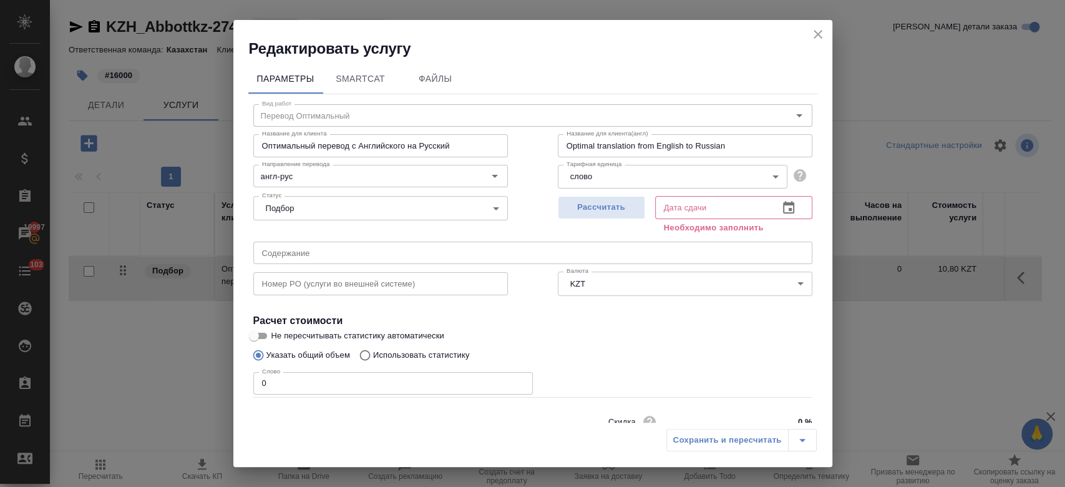
scroll to position [54, 0]
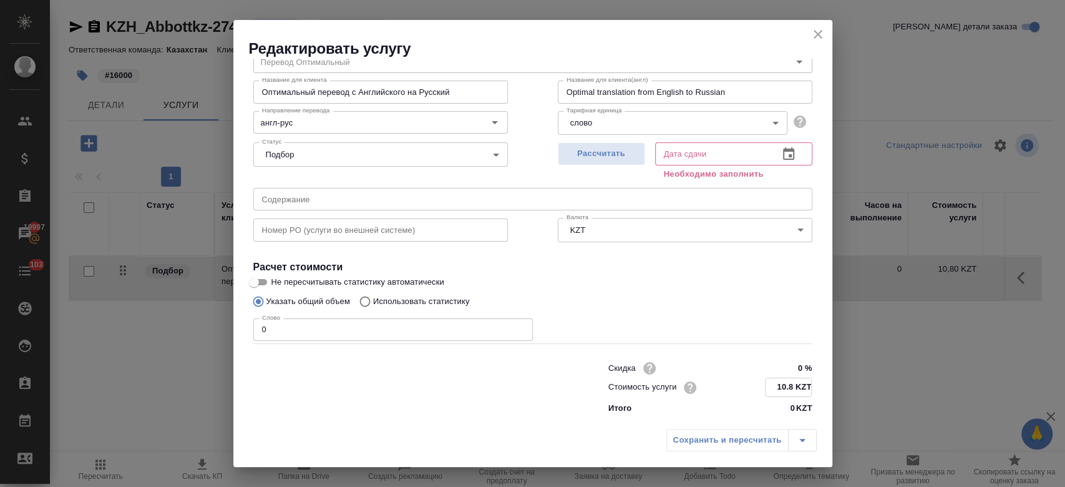
click at [784, 388] on input "10.8 KZT" at bounding box center [789, 387] width 46 height 18
type input "1 KZT"
type input "8.5 KZT"
click at [598, 151] on span "Рассчитать" at bounding box center [602, 154] width 74 height 14
type input "06.10.2025 10:31"
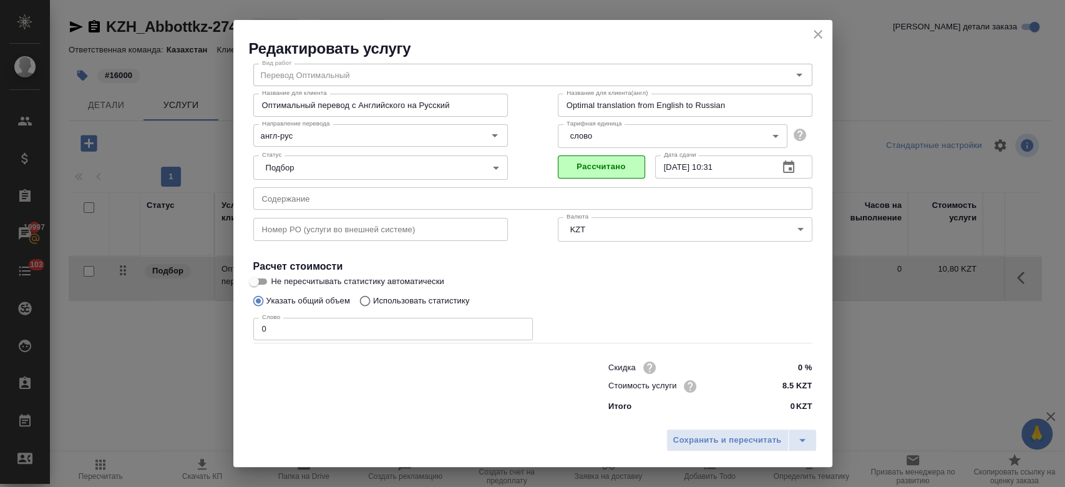
scroll to position [40, 0]
click at [696, 441] on span "Сохранить и пересчитать" at bounding box center [727, 440] width 109 height 14
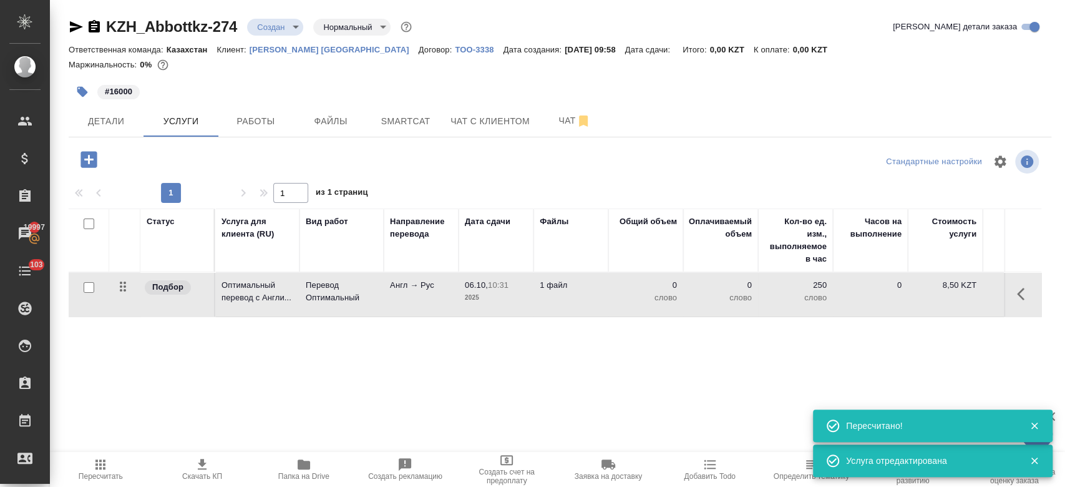
click at [89, 287] on input "checkbox" at bounding box center [89, 287] width 11 height 11
checkbox input "true"
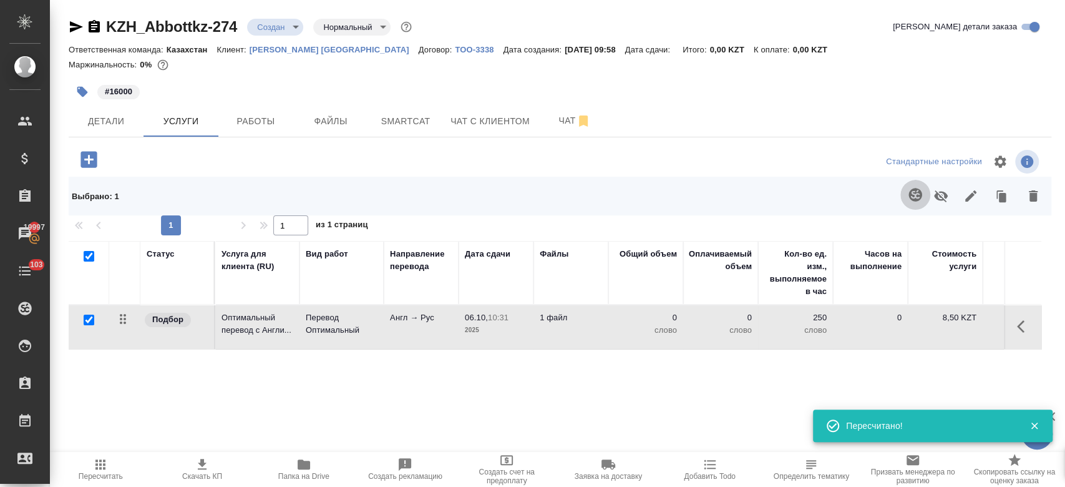
click at [913, 197] on icon "button" at bounding box center [915, 194] width 15 height 15
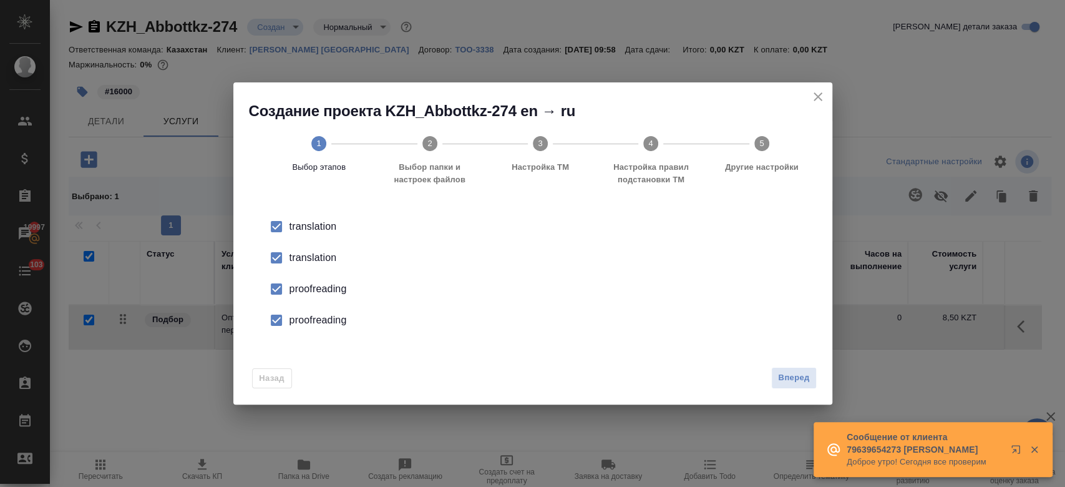
click at [310, 255] on div "translation" at bounding box center [546, 257] width 513 height 15
click at [321, 287] on div "proofreading" at bounding box center [546, 288] width 513 height 15
click at [323, 325] on div "proofreading" at bounding box center [546, 320] width 513 height 15
click at [809, 372] on span "Вперед" at bounding box center [793, 378] width 31 height 14
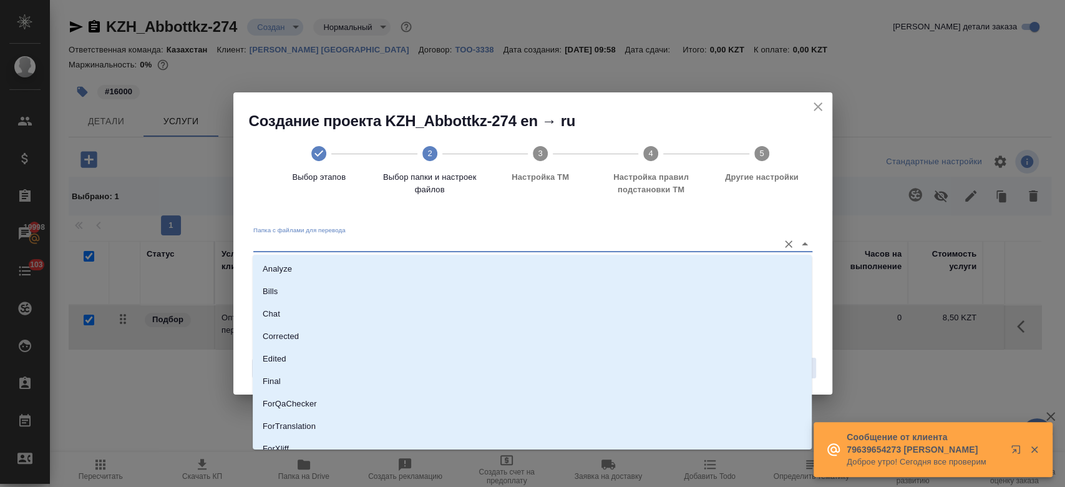
click at [705, 238] on input "Папка с файлами для перевода" at bounding box center [512, 243] width 519 height 15
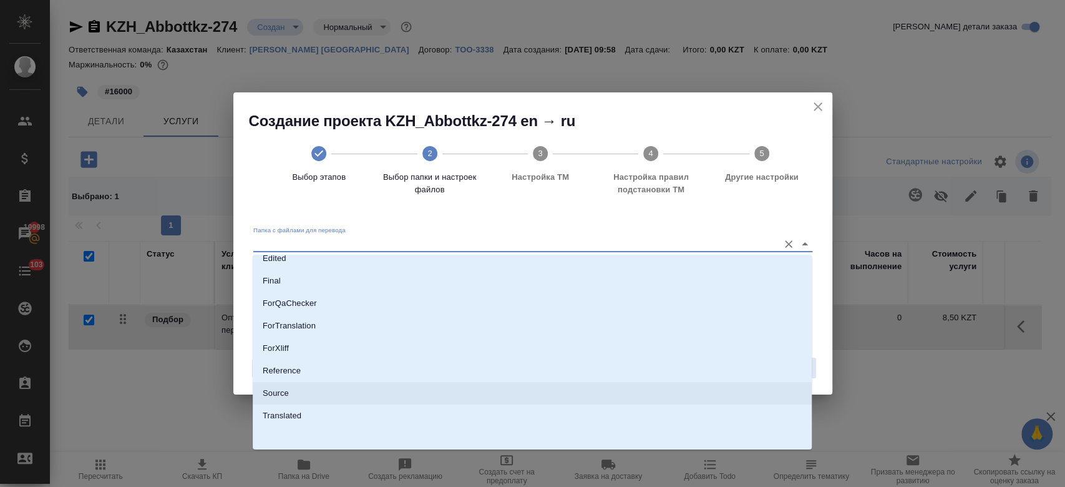
click at [545, 393] on li "Source" at bounding box center [532, 393] width 559 height 22
type input "Source"
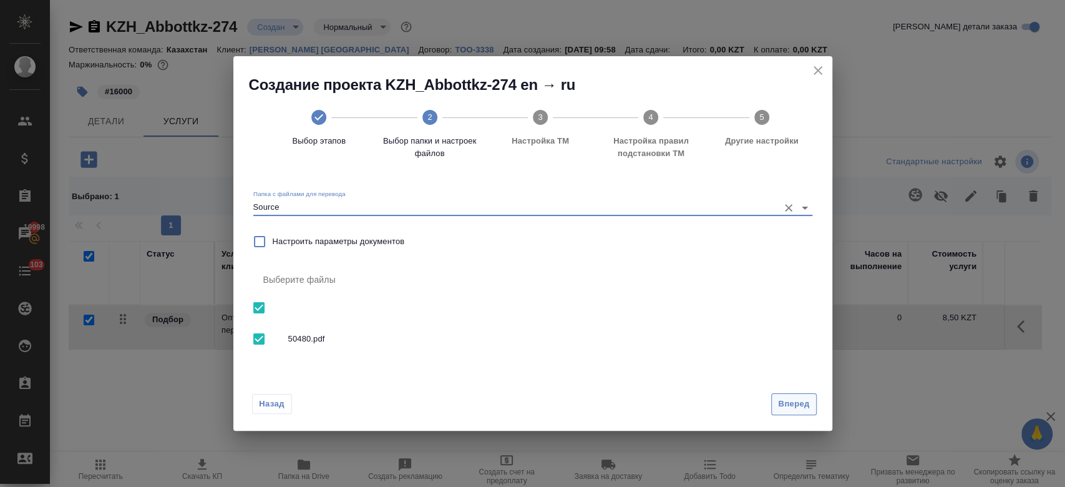
click at [807, 408] on span "Вперед" at bounding box center [793, 404] width 31 height 14
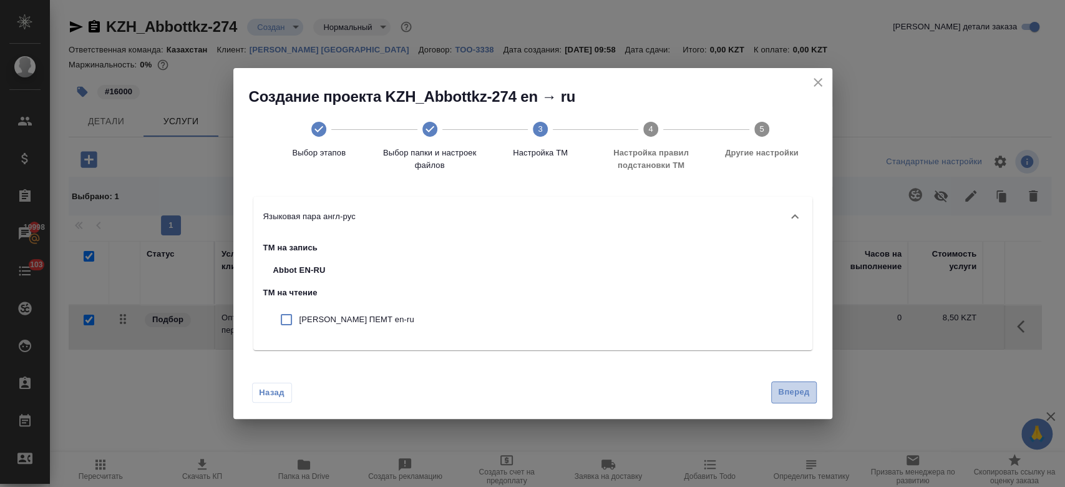
click at [788, 397] on span "Вперед" at bounding box center [793, 392] width 31 height 14
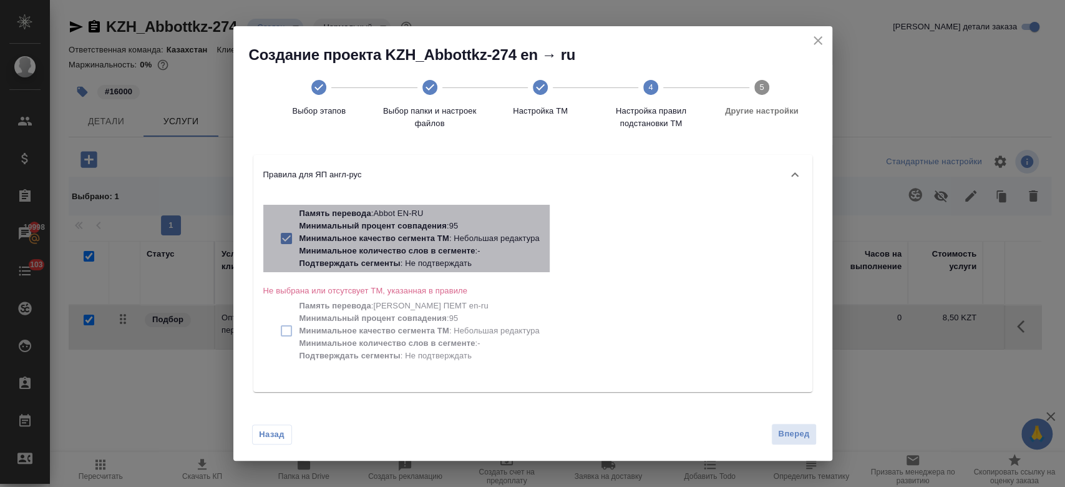
click at [393, 255] on p "Минимальное количество слов в сегменте" at bounding box center [388, 250] width 176 height 9
checkbox input "false"
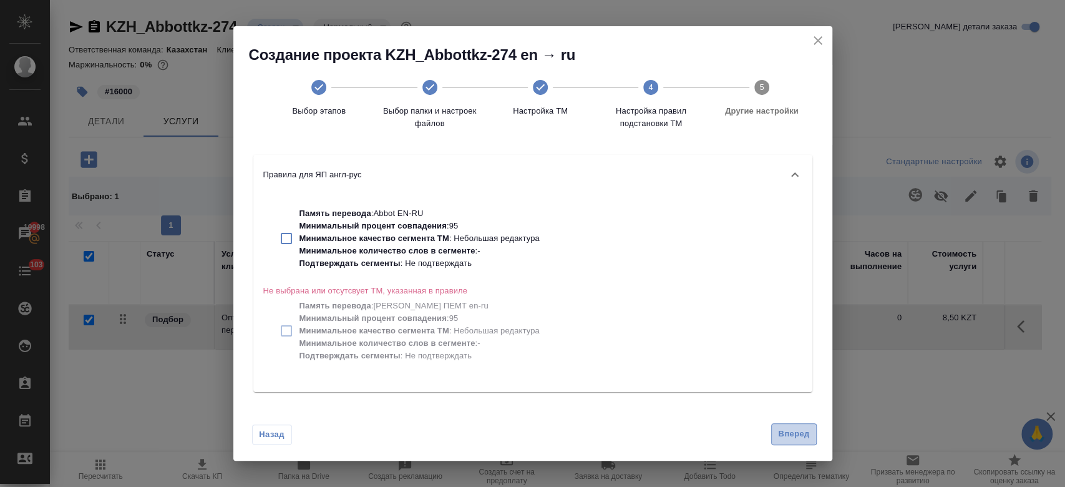
click at [801, 438] on span "Вперед" at bounding box center [793, 434] width 31 height 14
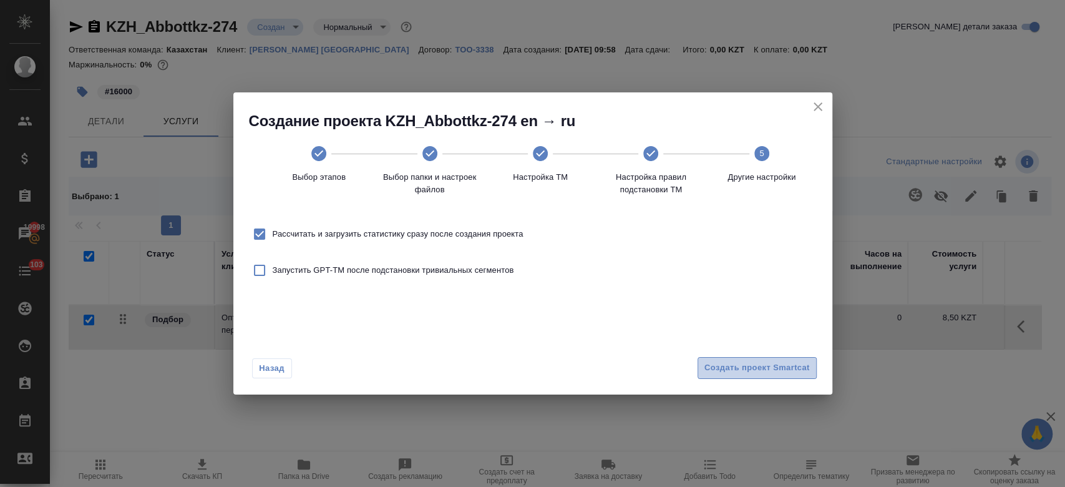
click at [758, 375] on button "Создать проект Smartcat" at bounding box center [757, 368] width 119 height 22
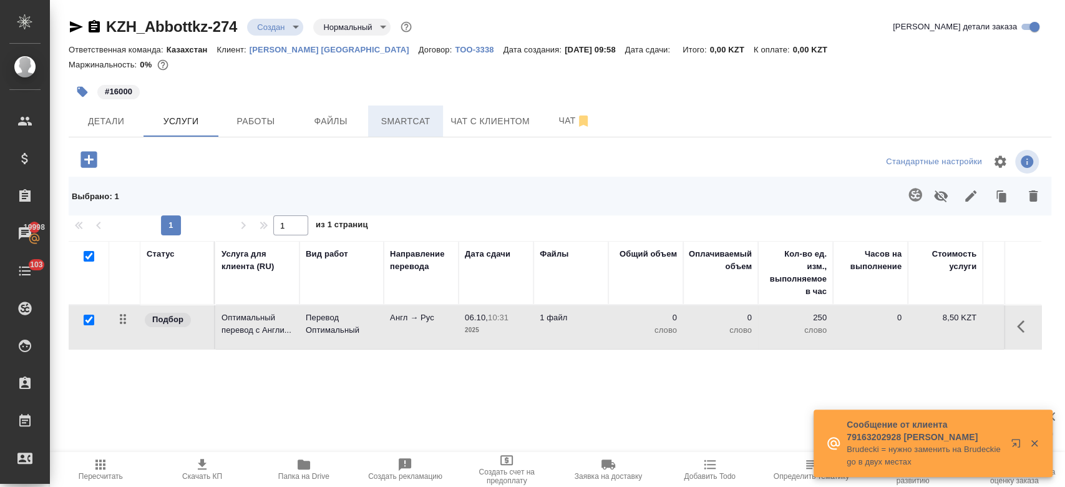
click at [399, 117] on span "Smartcat" at bounding box center [406, 122] width 60 height 16
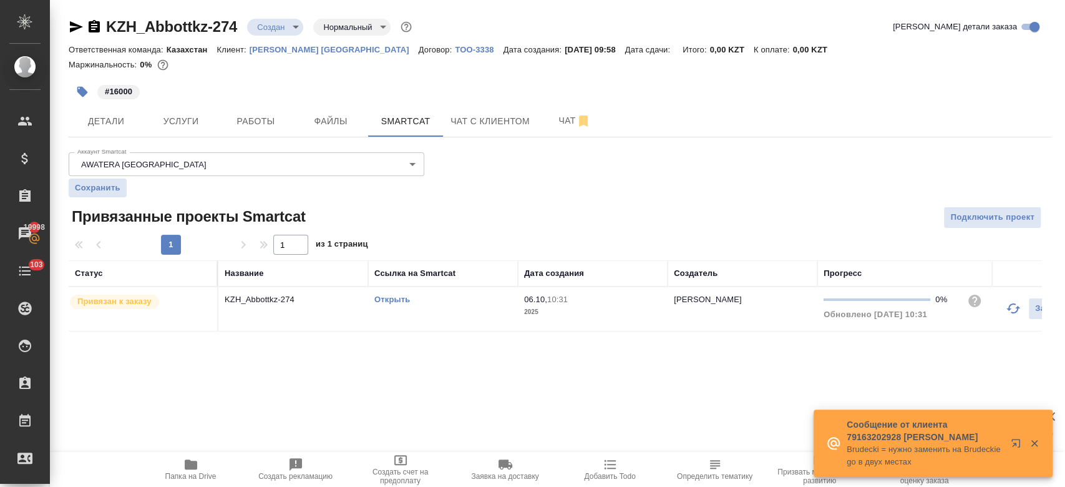
click at [399, 296] on link "Открыть" at bounding box center [392, 299] width 36 height 9
click at [182, 127] on span "Услуги" at bounding box center [181, 122] width 60 height 16
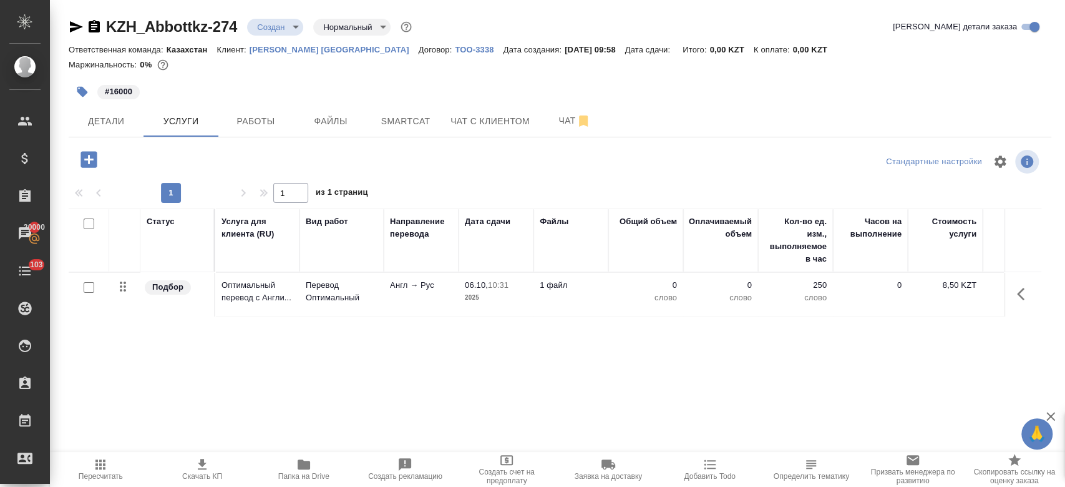
click at [277, 306] on td "Оптимальный перевод с Англи..." at bounding box center [257, 295] width 84 height 44
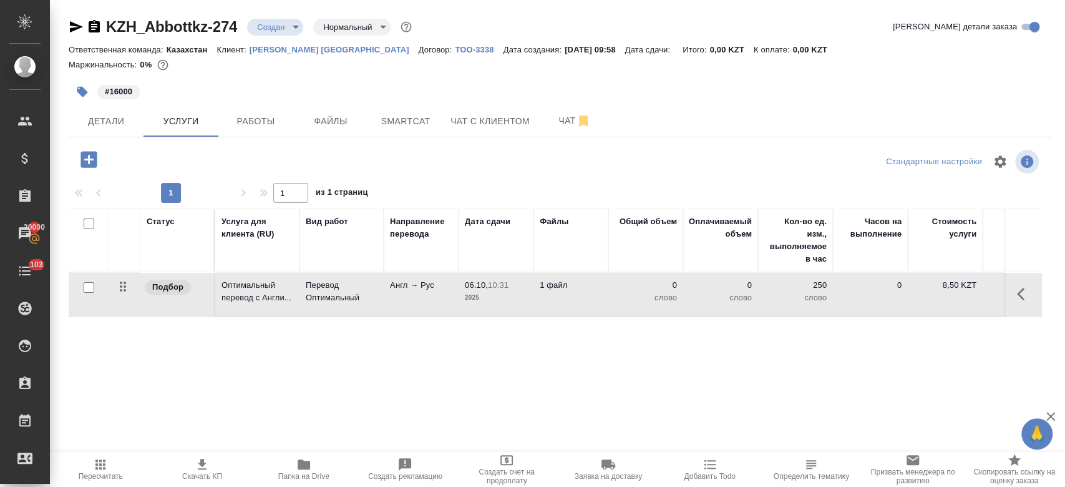
click at [277, 306] on td "Оптимальный перевод с Англи..." at bounding box center [257, 295] width 84 height 44
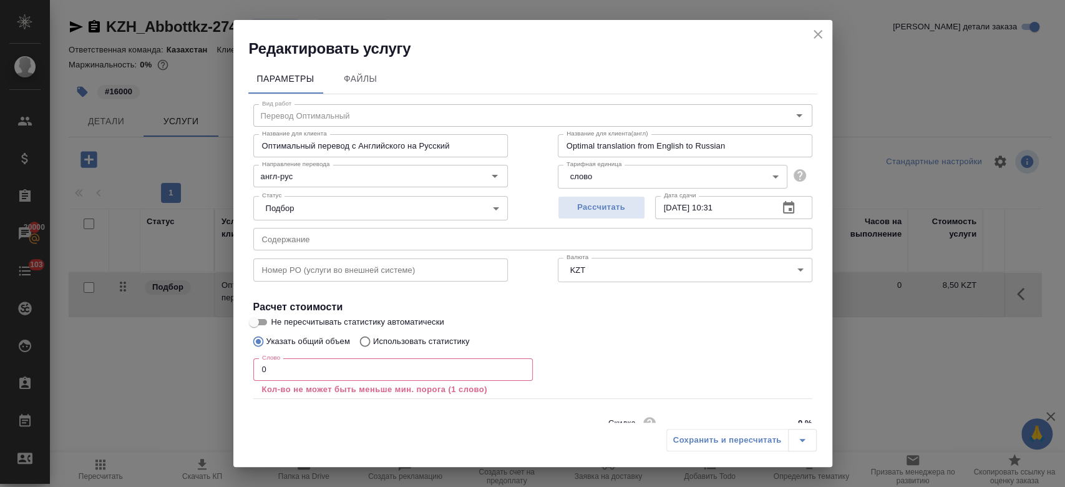
scroll to position [55, 0]
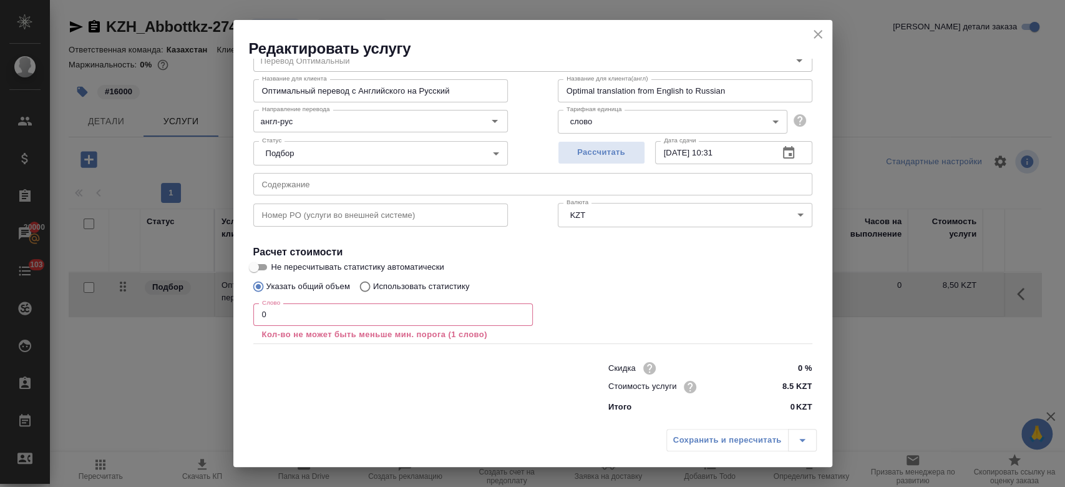
click at [432, 283] on p "Использовать статистику" at bounding box center [421, 286] width 97 height 12
click at [373, 283] on input "Использовать статистику" at bounding box center [363, 287] width 20 height 24
radio input "true"
radio input "false"
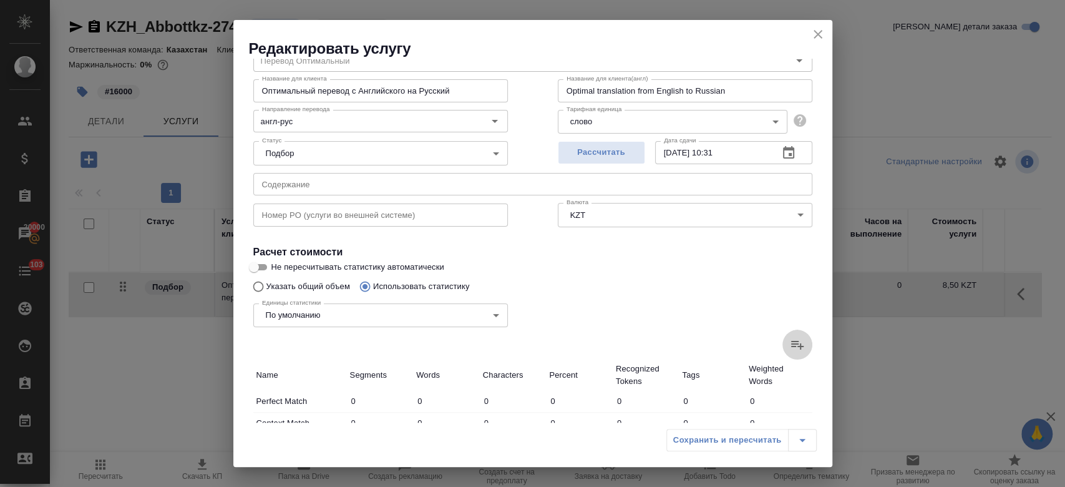
click at [790, 340] on icon at bounding box center [797, 344] width 15 height 15
click at [0, 0] on input "file" at bounding box center [0, 0] width 0 height 0
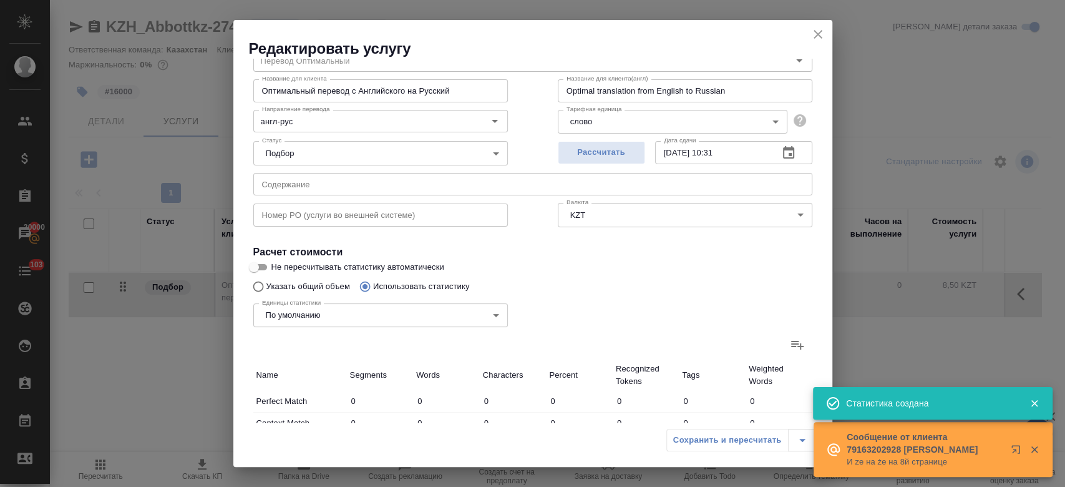
type input "3"
type input "12"
type input "77"
type input "5"
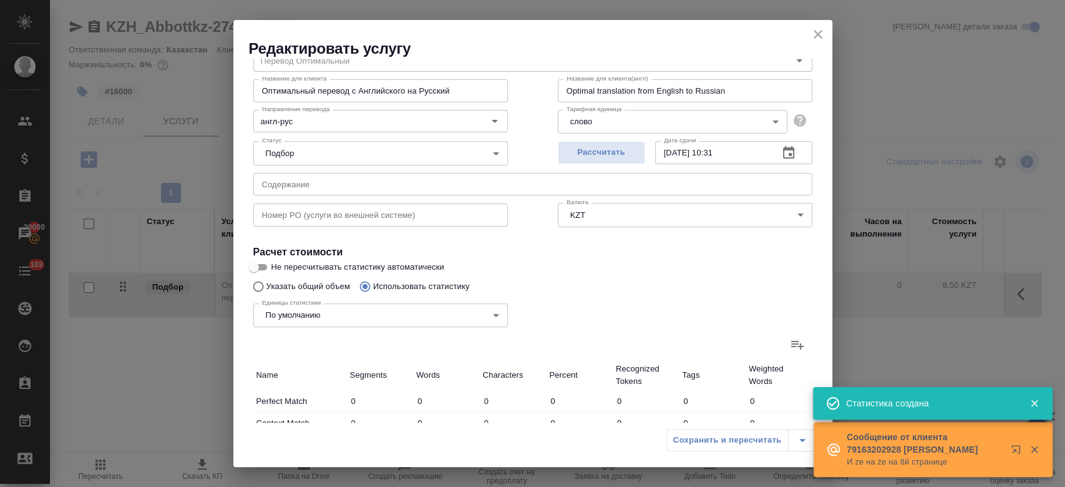
type input "33"
type input "4"
type input "21"
type input "5"
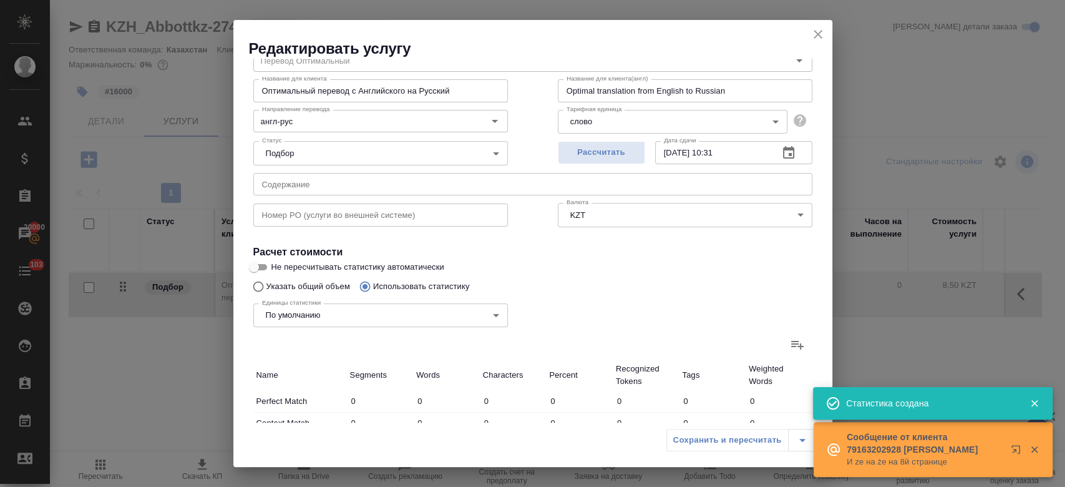
type input "14"
type input "85"
type input "117"
type input "982"
type input "6531"
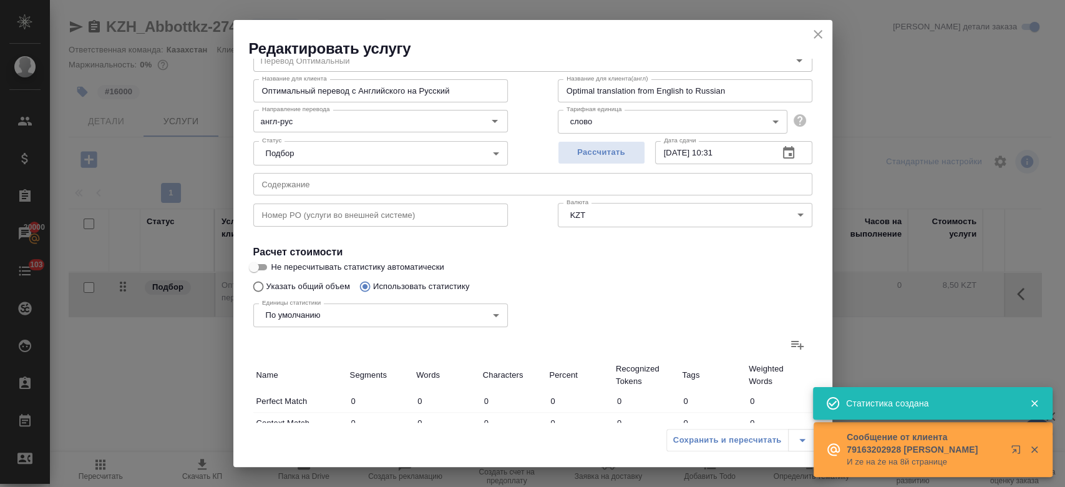
type input "131"
type input "1005"
type input "6670"
type input "134"
type input "1017"
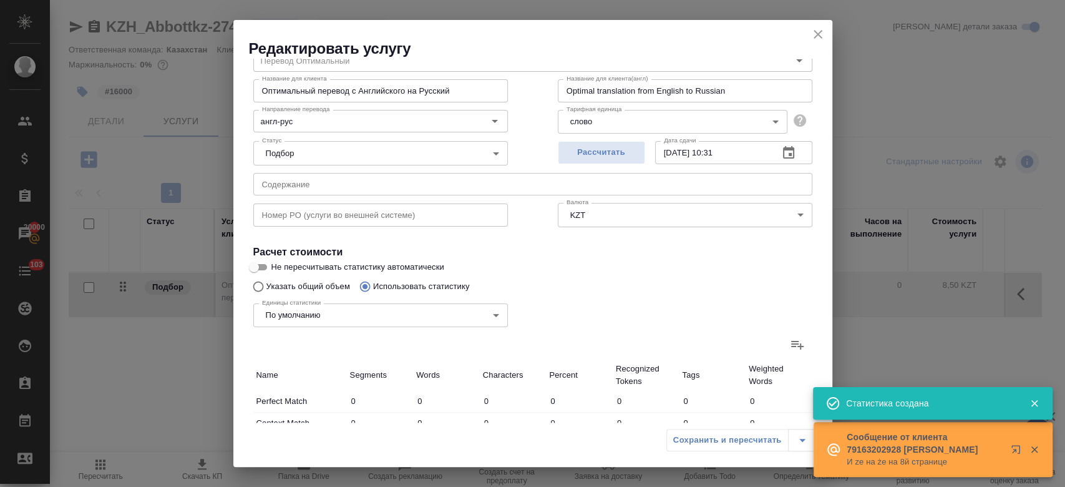
type input "6747"
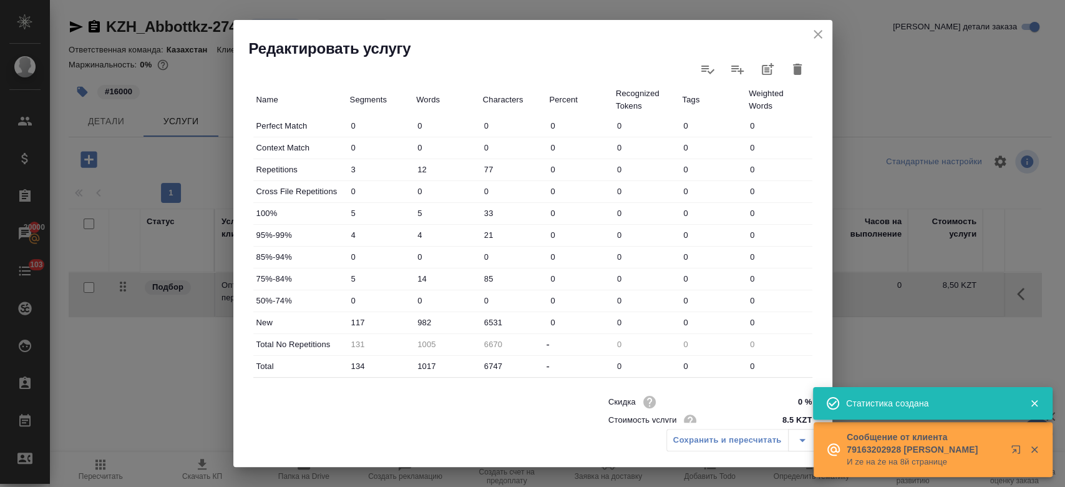
scroll to position [0, 0]
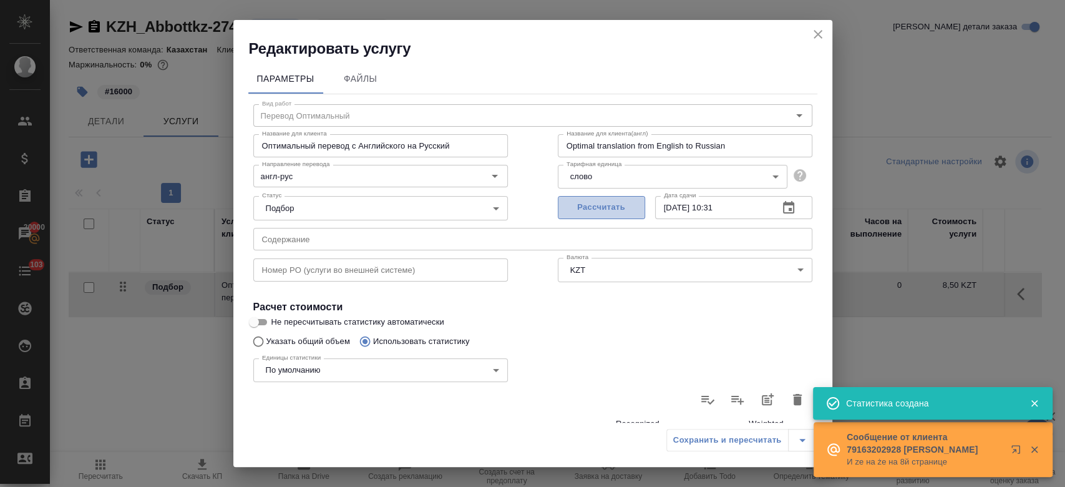
click at [609, 200] on button "Рассчитать" at bounding box center [601, 207] width 87 height 23
type input "06.10.2025 10:33"
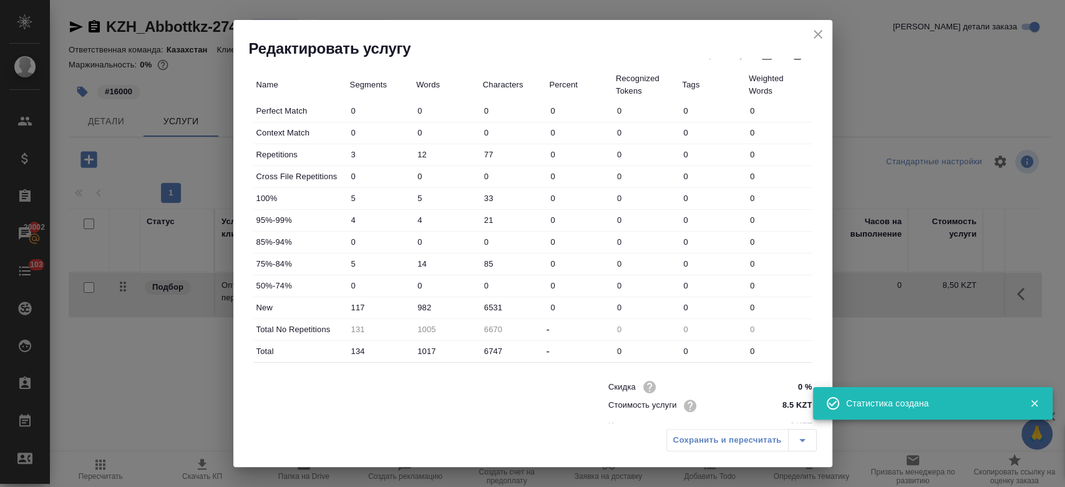
scroll to position [363, 0]
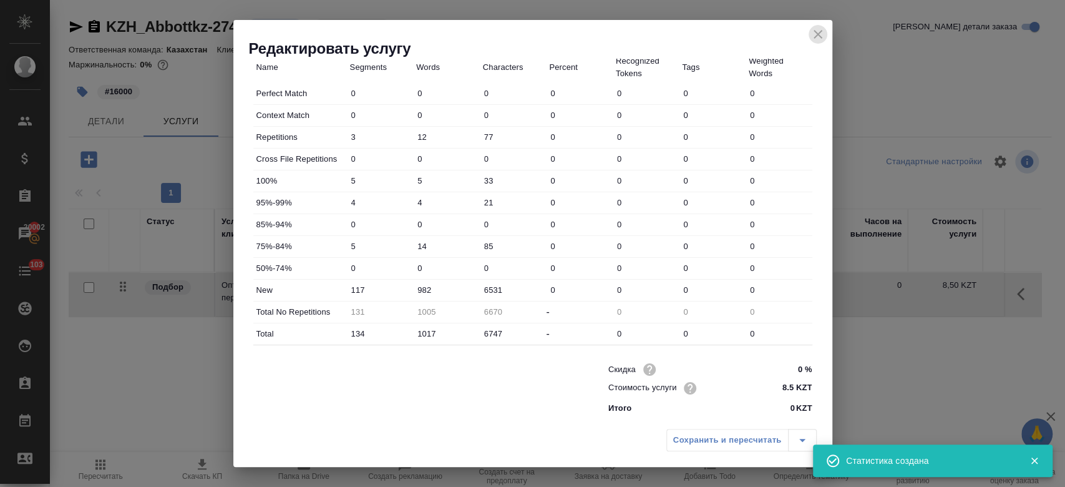
click at [822, 32] on icon "close" at bounding box center [818, 34] width 15 height 15
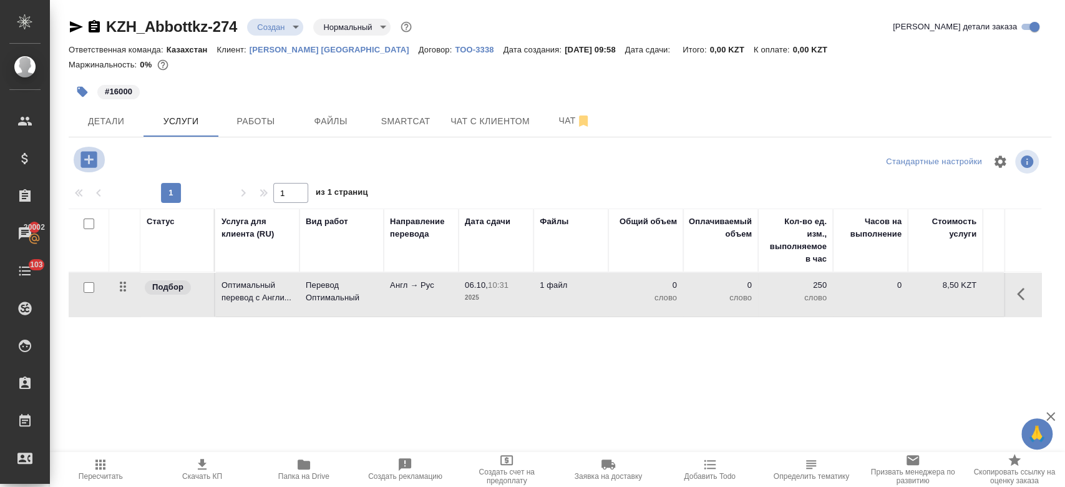
click at [84, 166] on icon "button" at bounding box center [89, 159] width 16 height 16
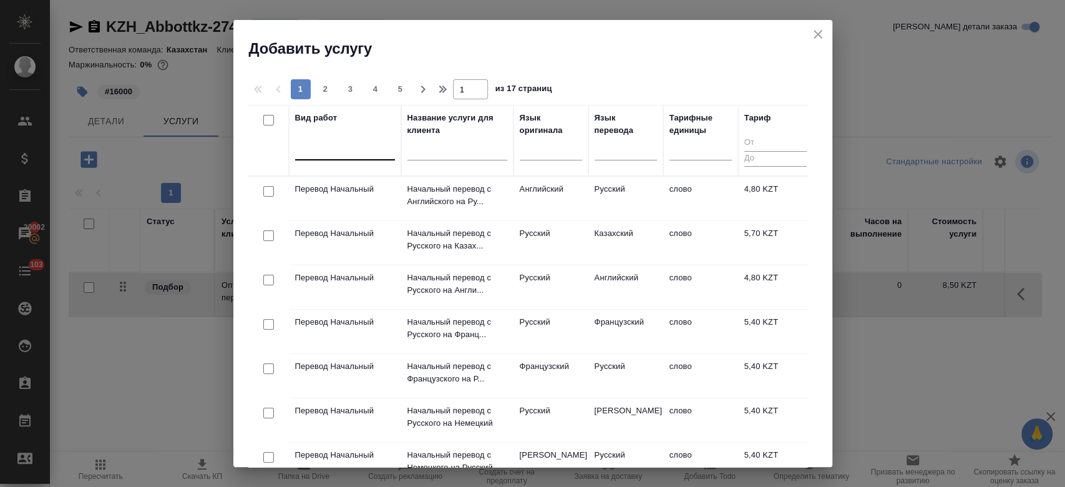
click at [338, 154] on div at bounding box center [345, 148] width 100 height 18
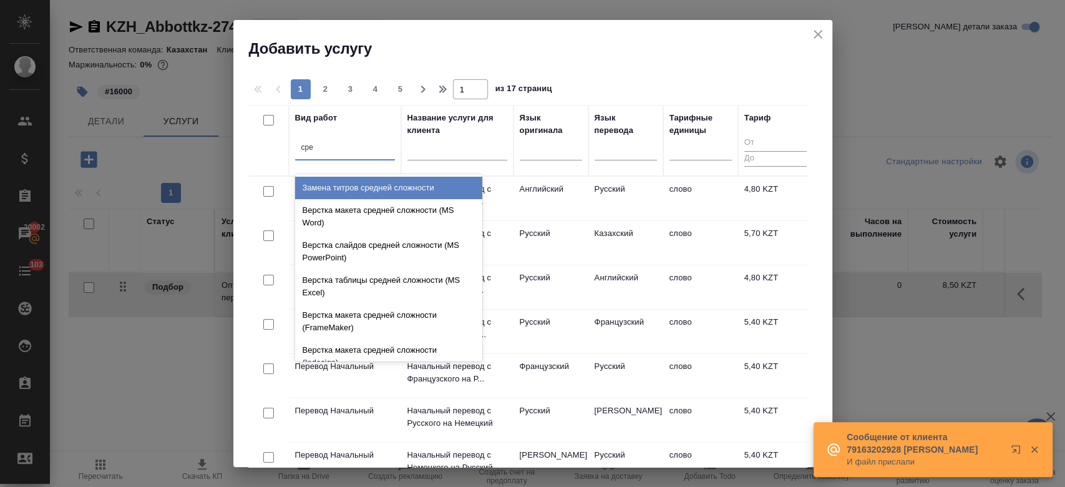
type input "сред"
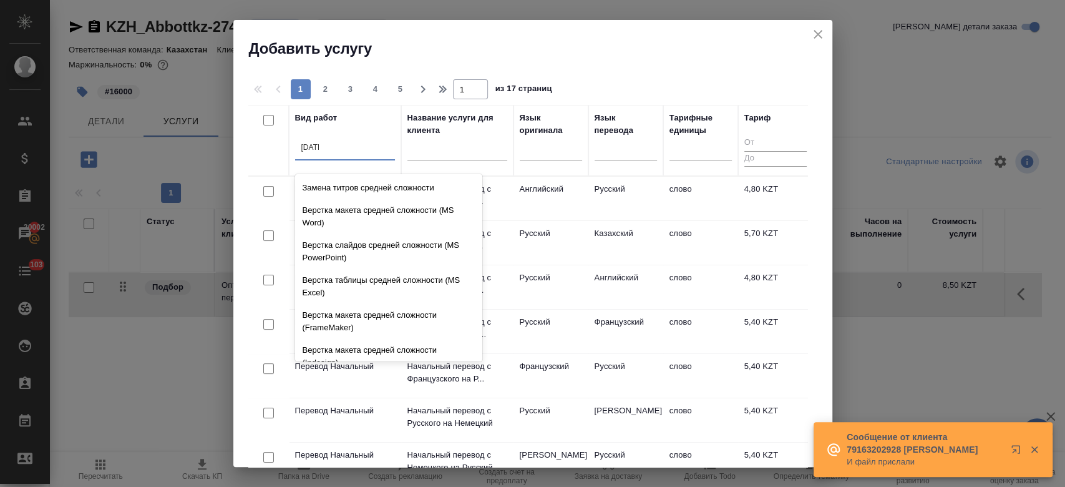
scroll to position [132, 0]
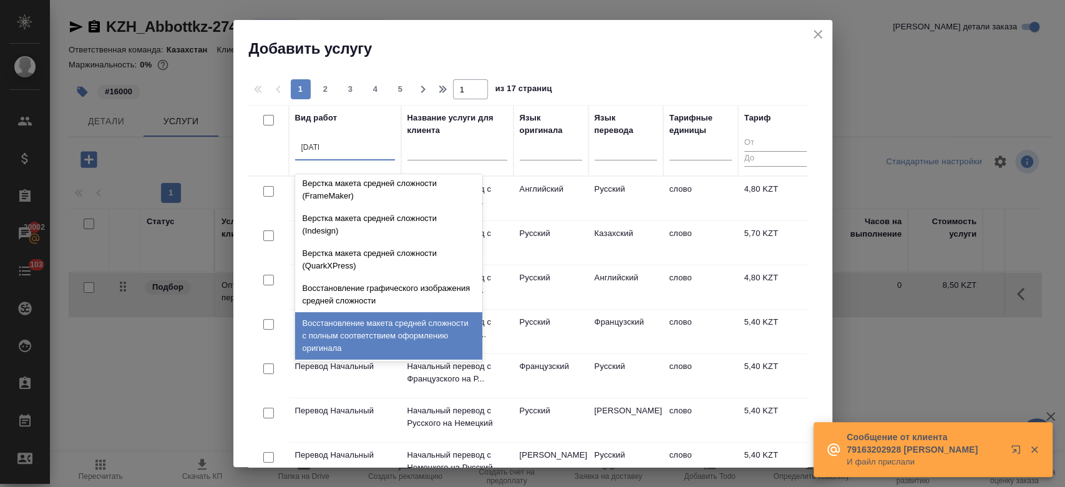
click at [380, 336] on div "Восстановление макета средней сложности с полным соответствием оформлению ориги…" at bounding box center [388, 335] width 187 height 47
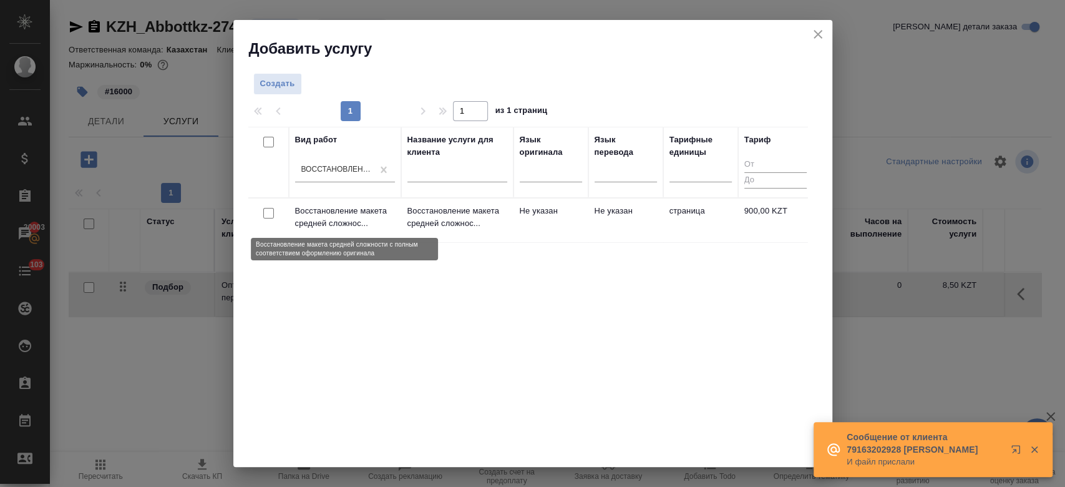
click at [356, 212] on p "Восстановление макета средней сложнос..." at bounding box center [345, 217] width 100 height 25
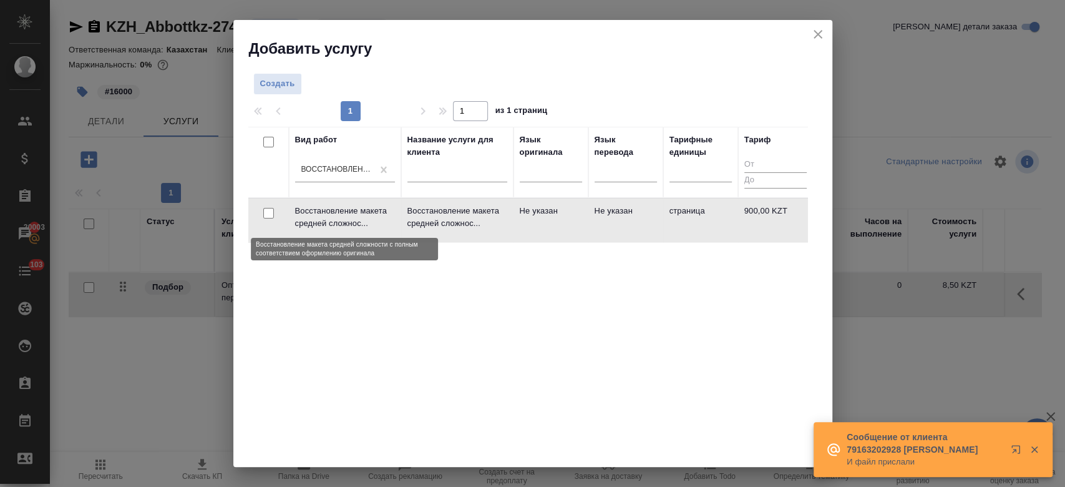
click at [356, 212] on p "Восстановление макета средней сложнос..." at bounding box center [345, 217] width 100 height 25
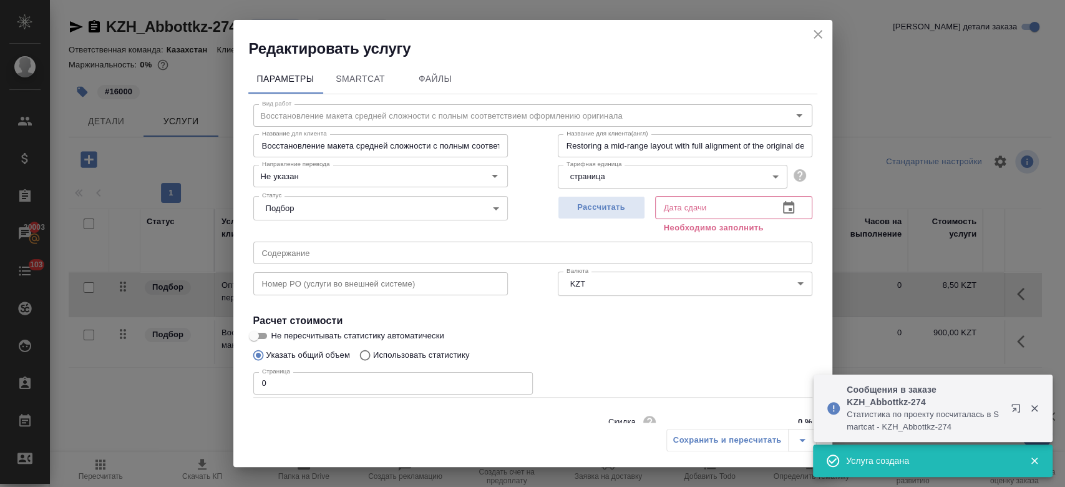
scroll to position [54, 0]
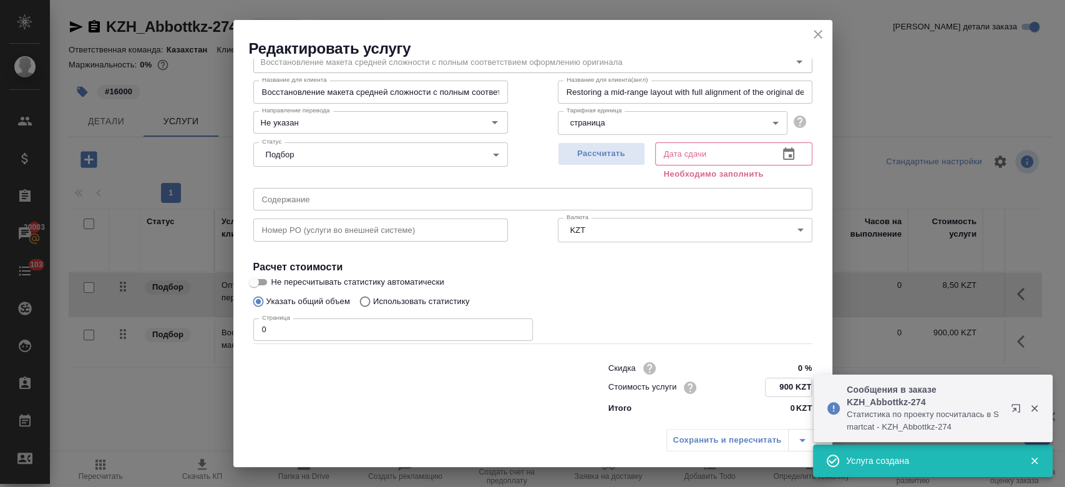
click at [782, 384] on input "900 KZT" at bounding box center [789, 387] width 46 height 18
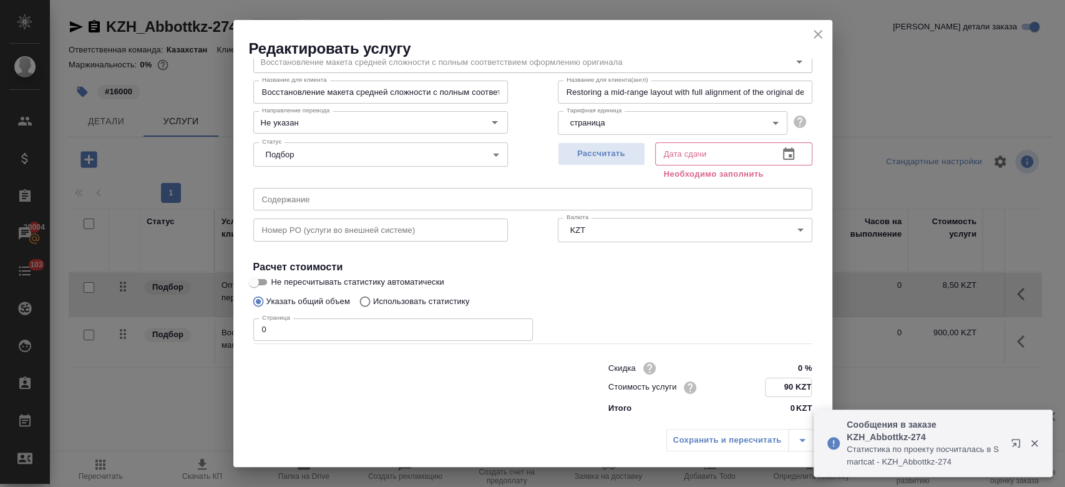
type input "9 KZT"
type input "1725 KZT"
click at [363, 328] on input "0" at bounding box center [393, 329] width 280 height 22
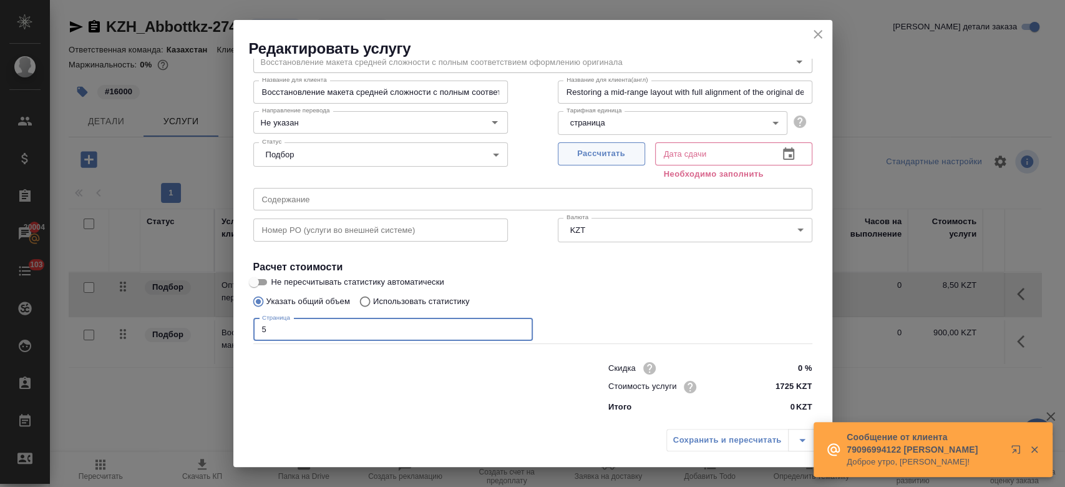
type input "5"
click at [593, 147] on span "Рассчитать" at bounding box center [602, 154] width 74 height 14
type input "06.10.2025 11:03"
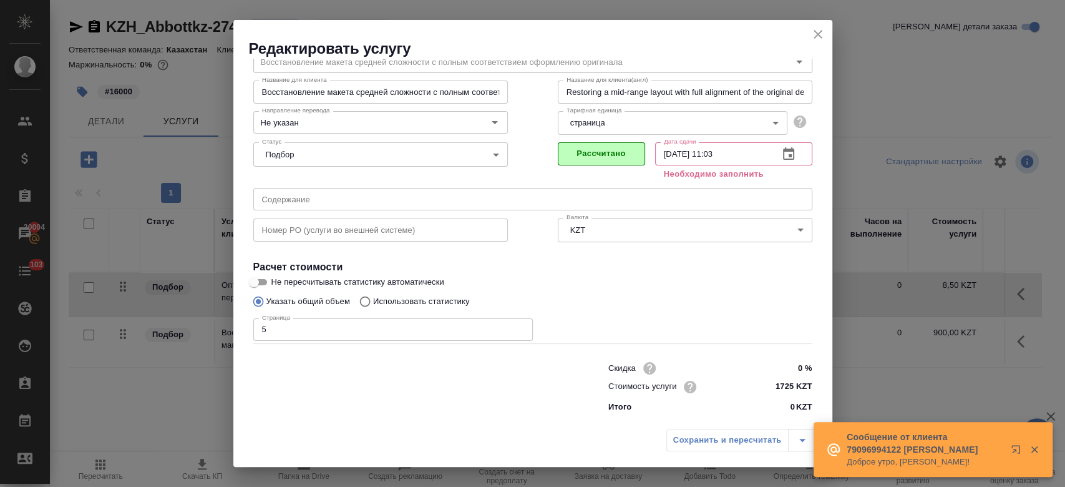
scroll to position [40, 0]
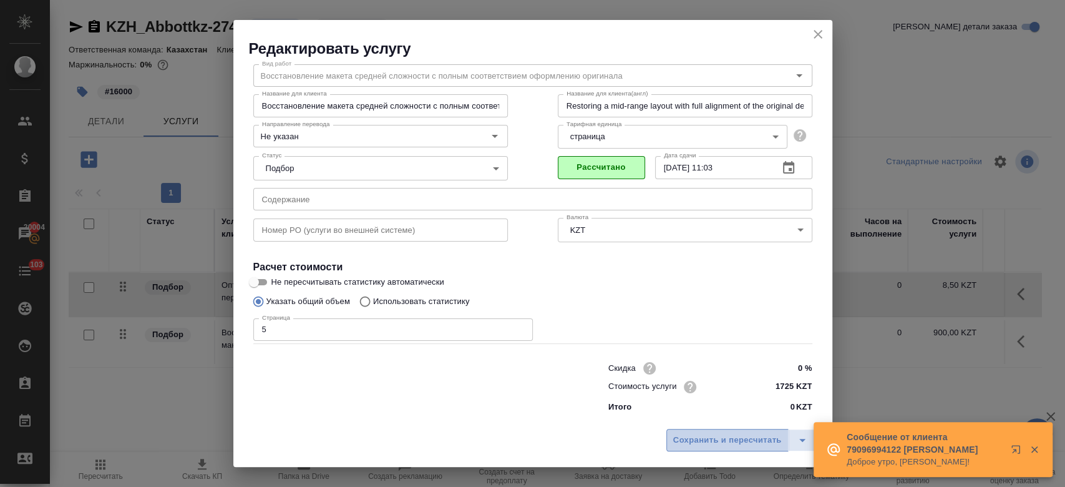
click at [713, 438] on span "Сохранить и пересчитать" at bounding box center [727, 440] width 109 height 14
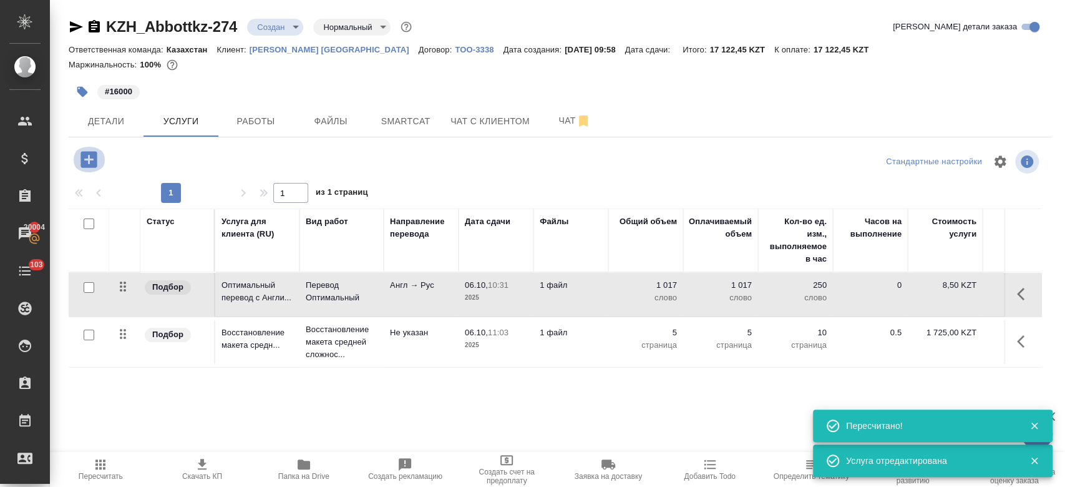
click at [85, 162] on icon "button" at bounding box center [89, 159] width 16 height 16
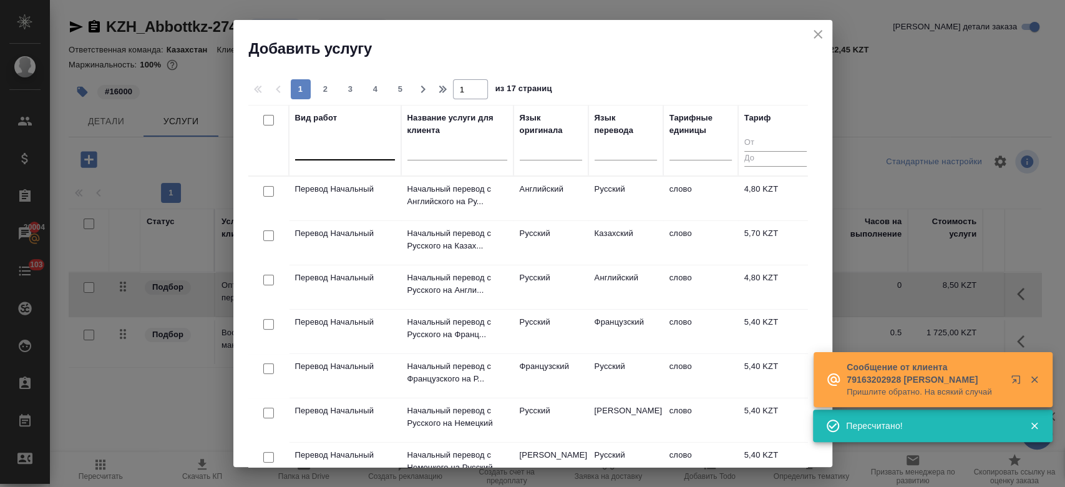
click at [354, 144] on div at bounding box center [345, 148] width 100 height 18
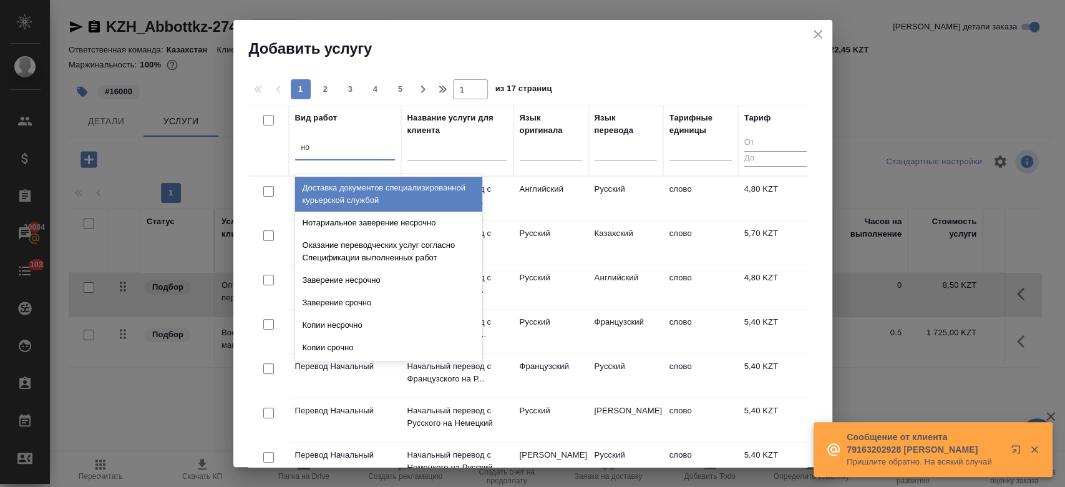
type input "нот"
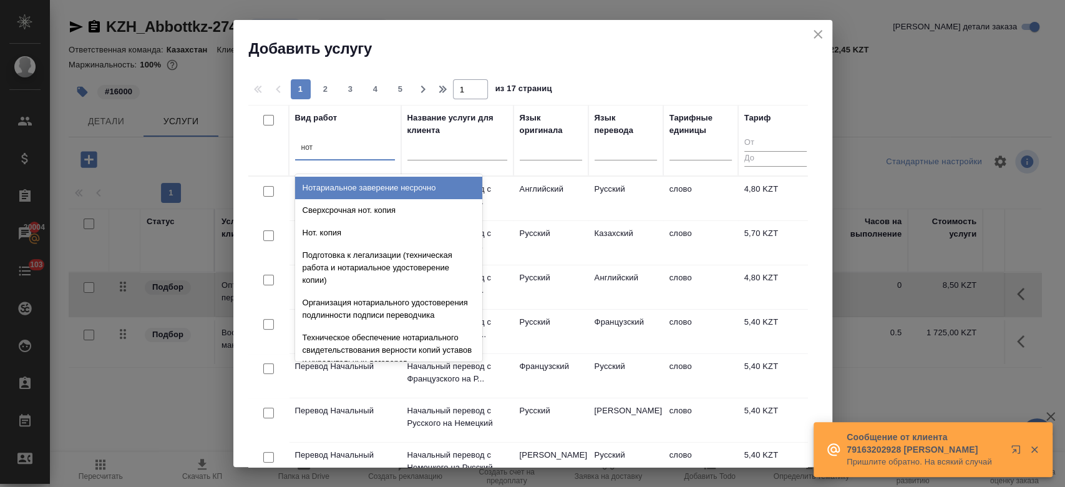
click at [384, 193] on div "Нотариальное заверение несрочно" at bounding box center [388, 188] width 187 height 22
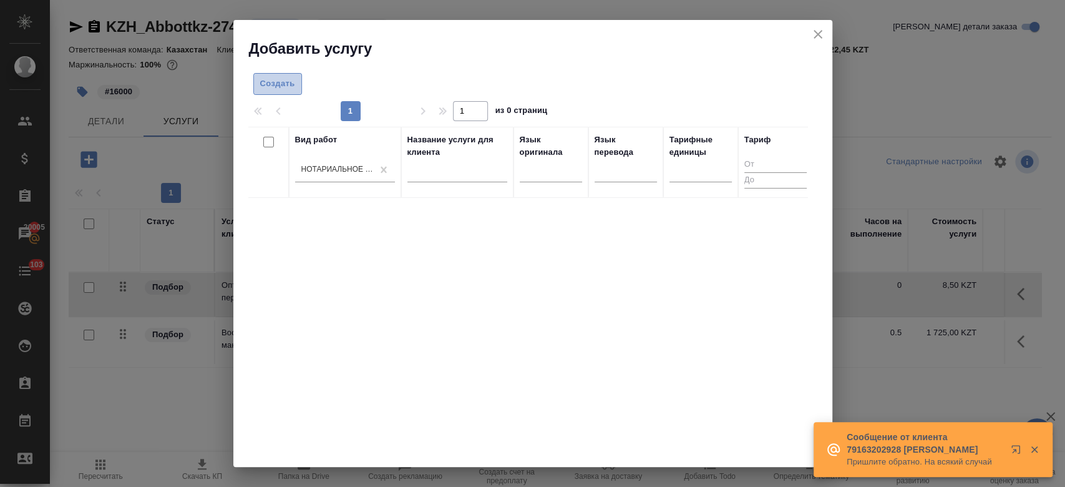
click at [273, 92] on button "Создать" at bounding box center [277, 84] width 49 height 22
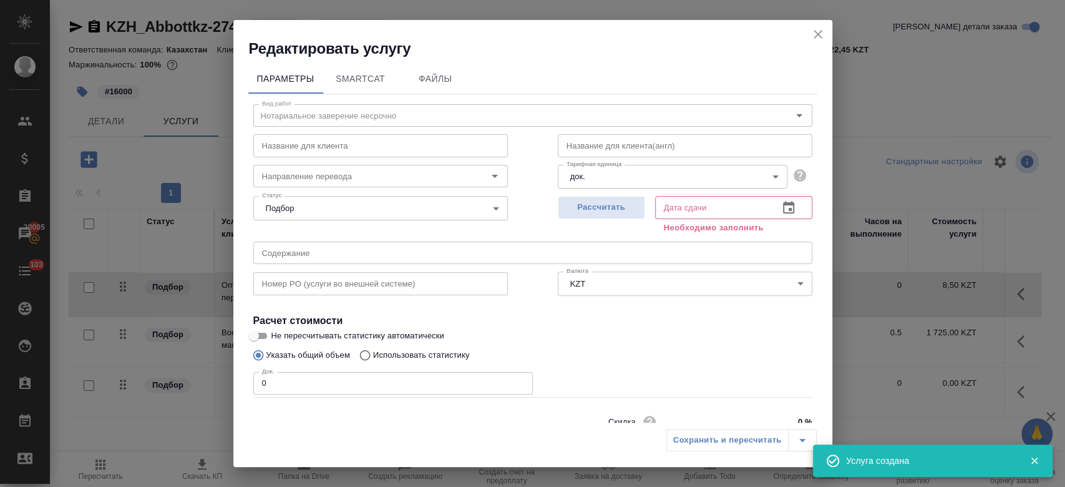
click at [325, 386] on input "0" at bounding box center [393, 383] width 280 height 22
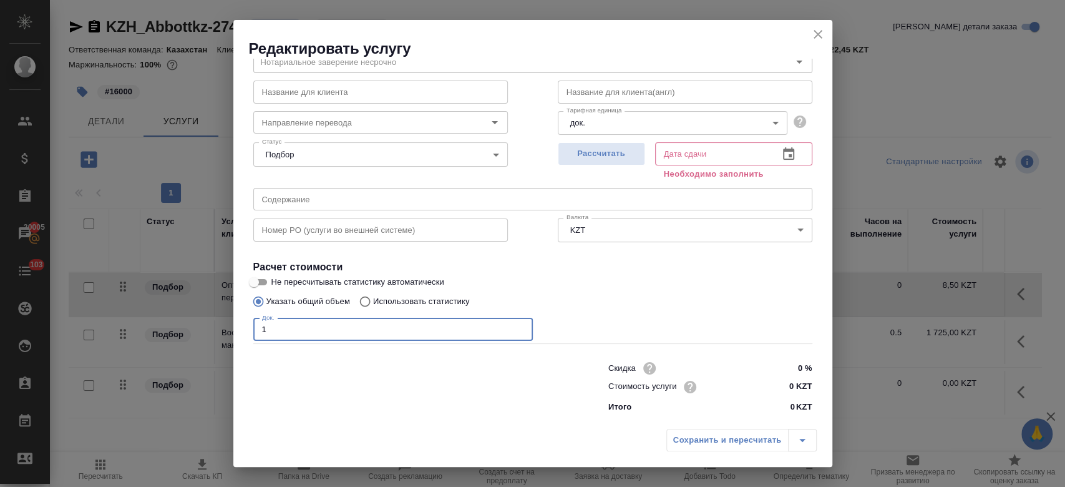
type input "1"
click at [789, 382] on input "0 KZT" at bounding box center [789, 387] width 46 height 18
type input "4000 KZT"
click at [595, 159] on span "Рассчитать" at bounding box center [602, 154] width 74 height 14
type input "06.10.2025 10:46"
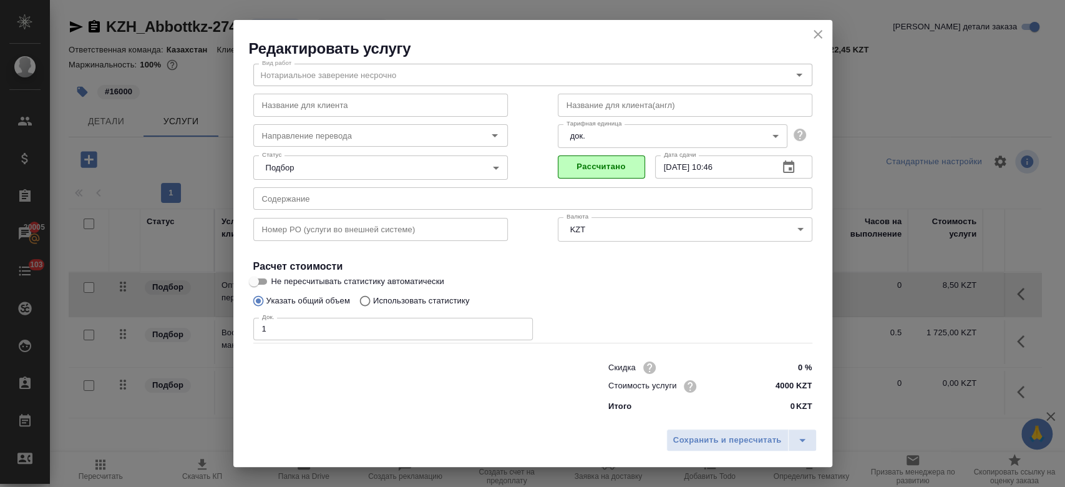
scroll to position [40, 0]
click at [709, 440] on span "Сохранить и пересчитать" at bounding box center [727, 440] width 109 height 14
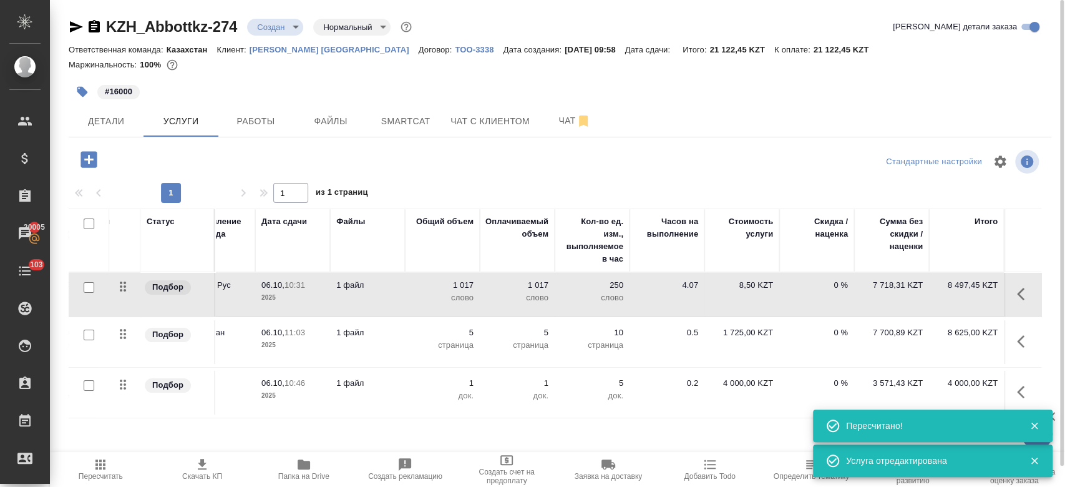
scroll to position [0, 0]
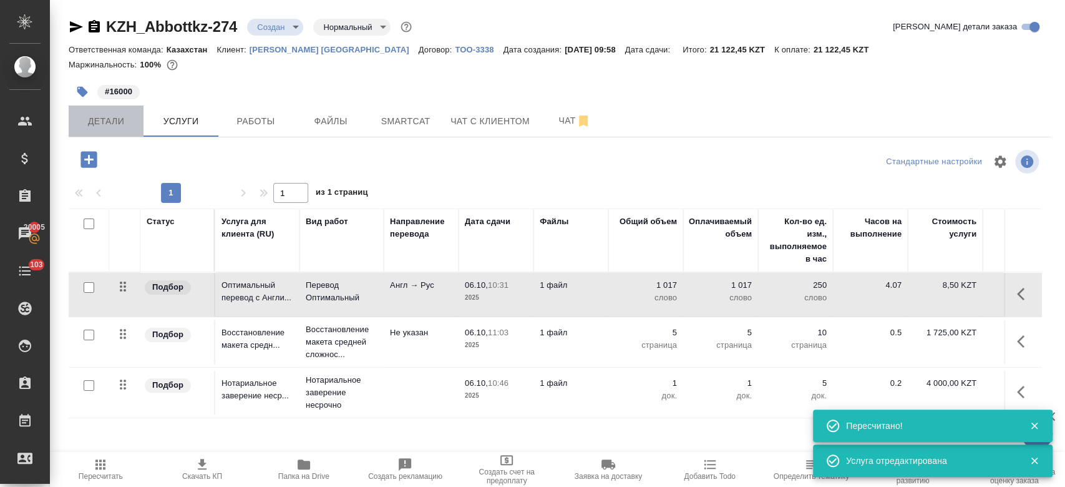
click at [102, 116] on span "Детали" at bounding box center [106, 122] width 60 height 16
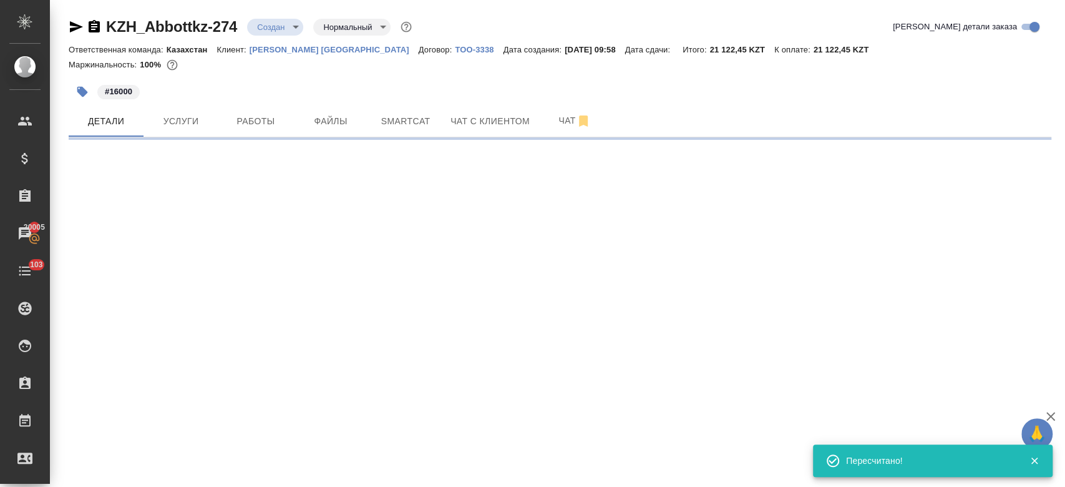
select select "RU"
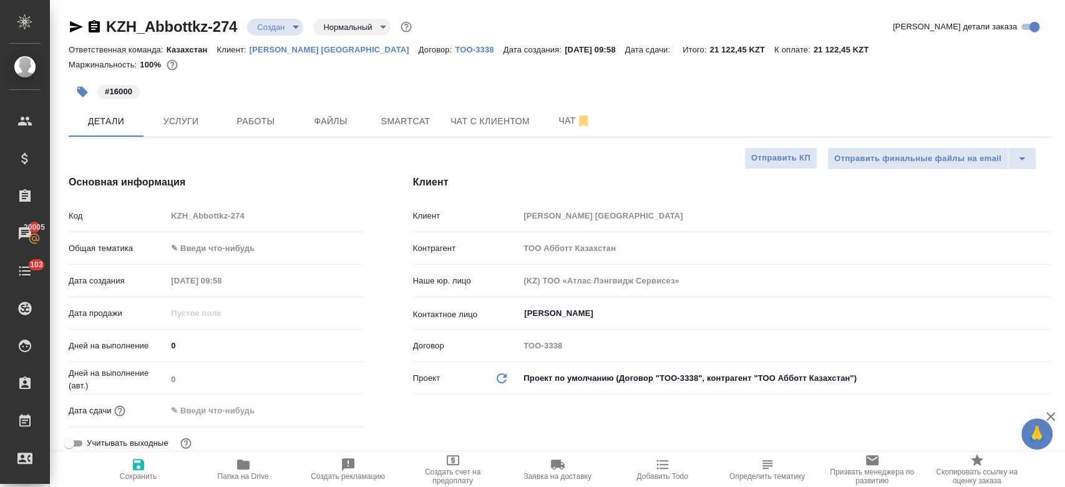
type textarea "x"
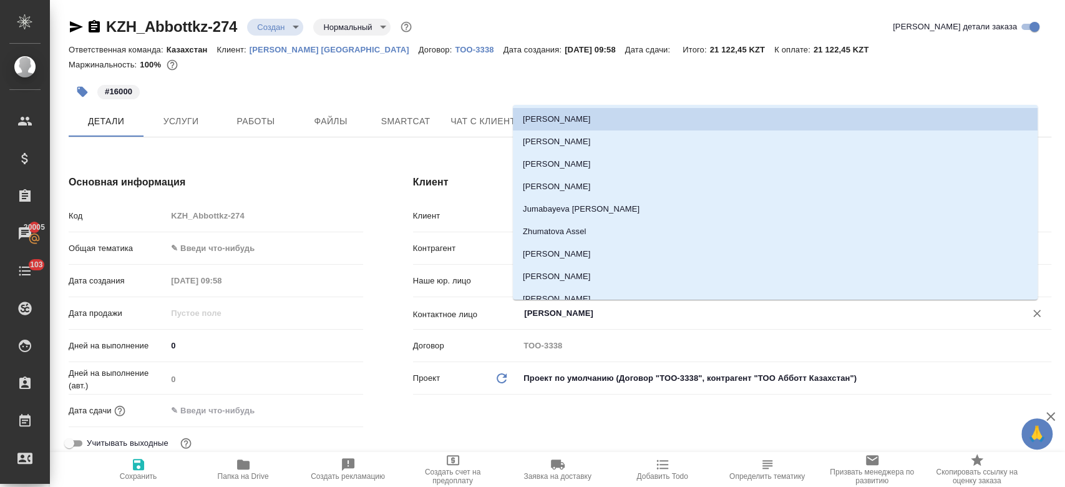
click at [540, 311] on input "Ибраимова Айнур" at bounding box center [764, 313] width 483 height 15
type textarea "x"
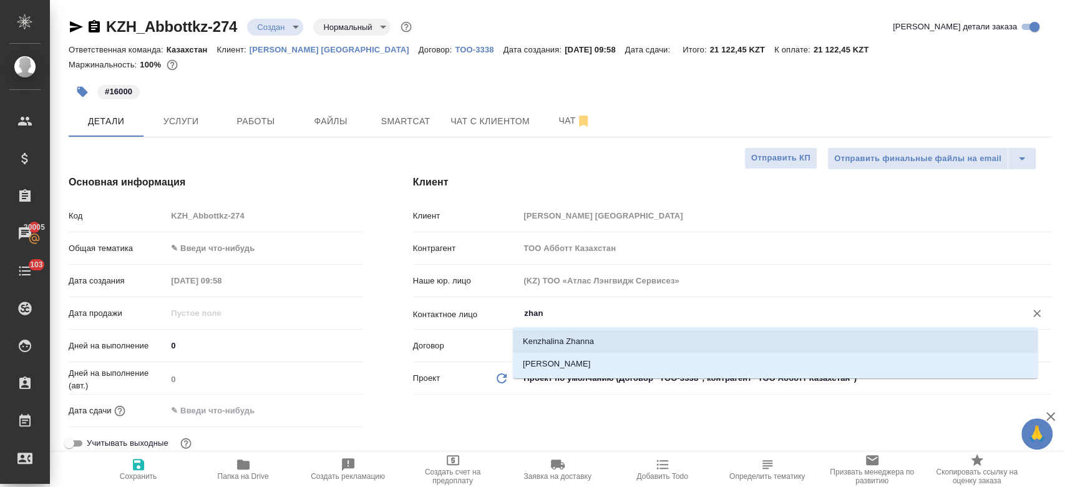
click at [546, 336] on li "Kenzhalina Zhanna" at bounding box center [775, 341] width 525 height 22
type input "Kenzhalina Zhanna"
type textarea "x"
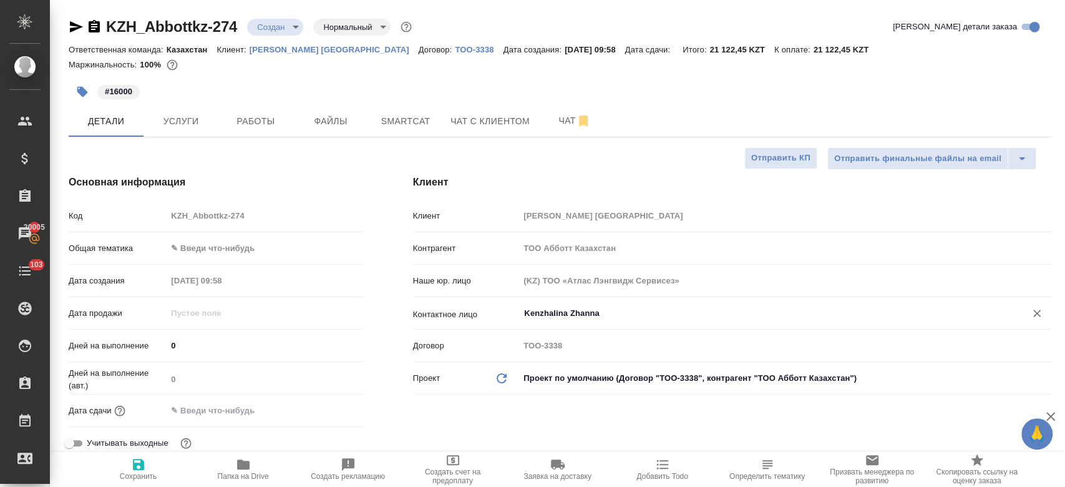
type input "Kenzhalina Zhanna"
click at [208, 408] on input "text" at bounding box center [221, 410] width 109 height 18
click at [323, 406] on icon "button" at bounding box center [326, 409] width 11 height 12
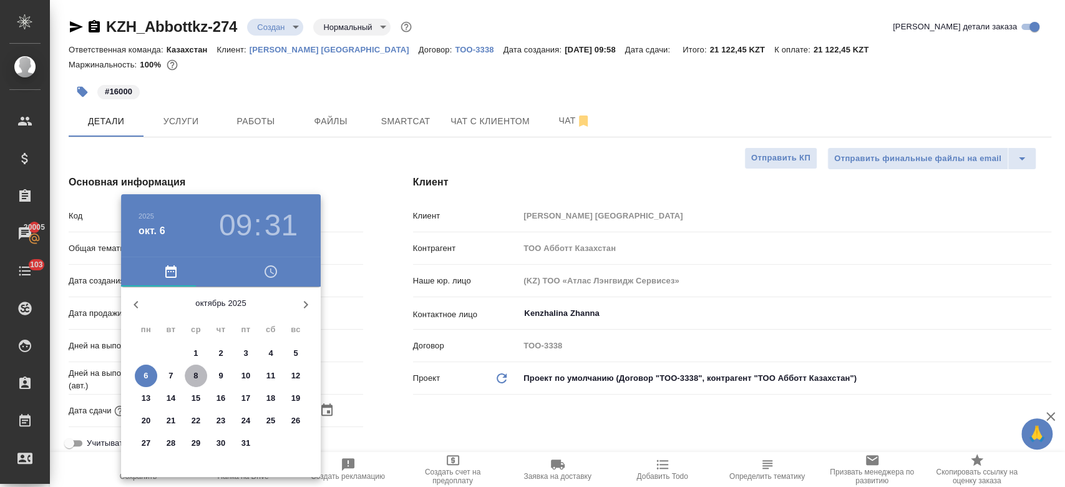
click at [195, 370] on p "8" at bounding box center [195, 376] width 4 height 12
type input "08.10.2025 09:31"
type textarea "x"
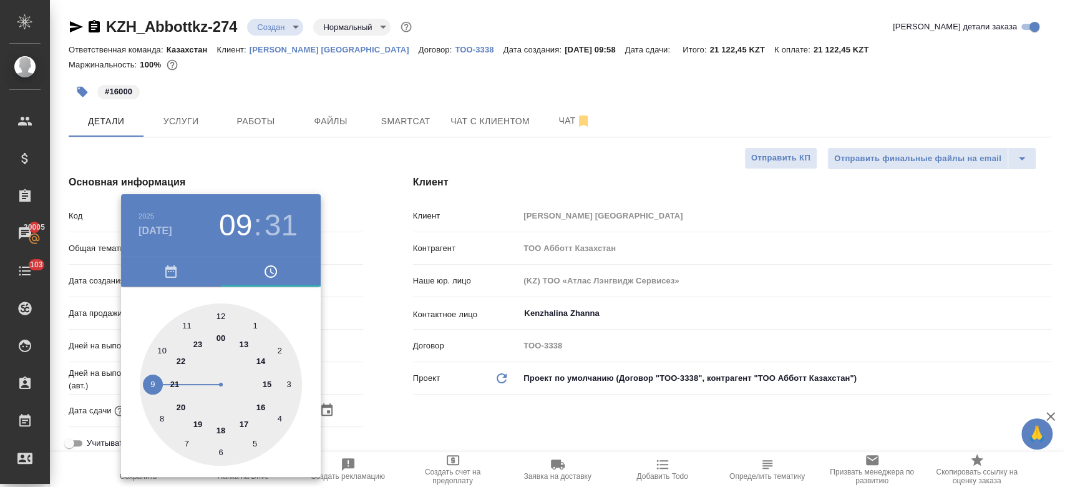
click at [185, 322] on div at bounding box center [221, 384] width 162 height 162
type input "08.10.2025 11:31"
type textarea "x"
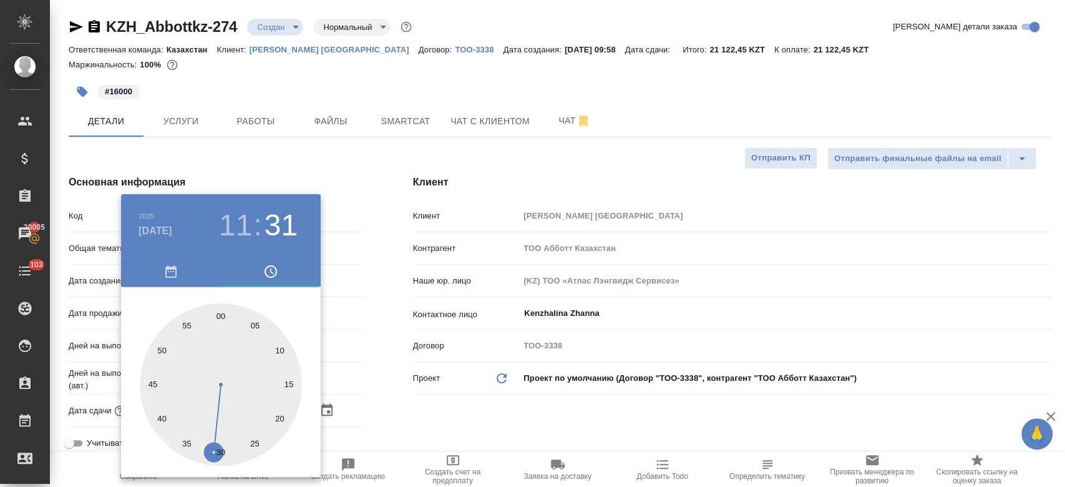
click at [443, 412] on div at bounding box center [532, 243] width 1065 height 487
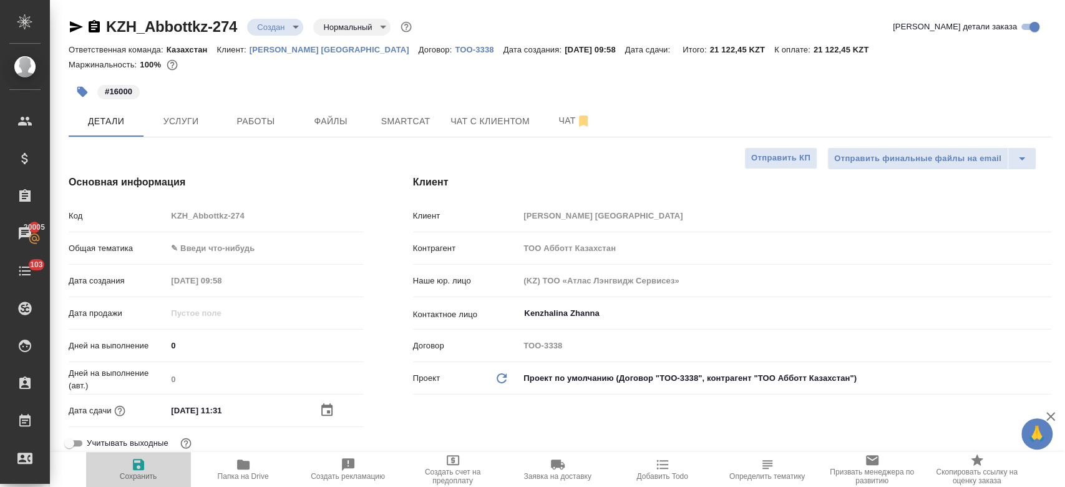
click at [140, 472] on span "Сохранить" at bounding box center [138, 476] width 37 height 9
type textarea "x"
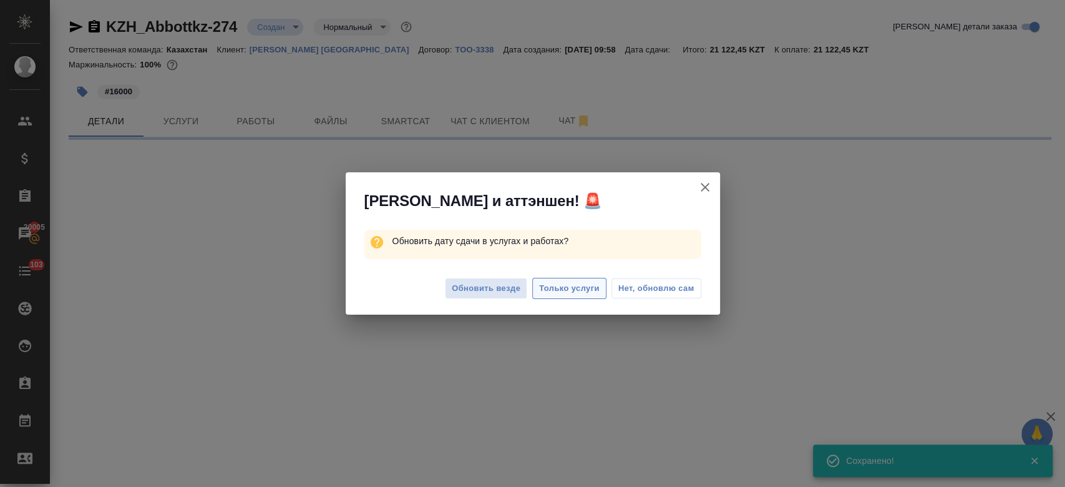
select select "RU"
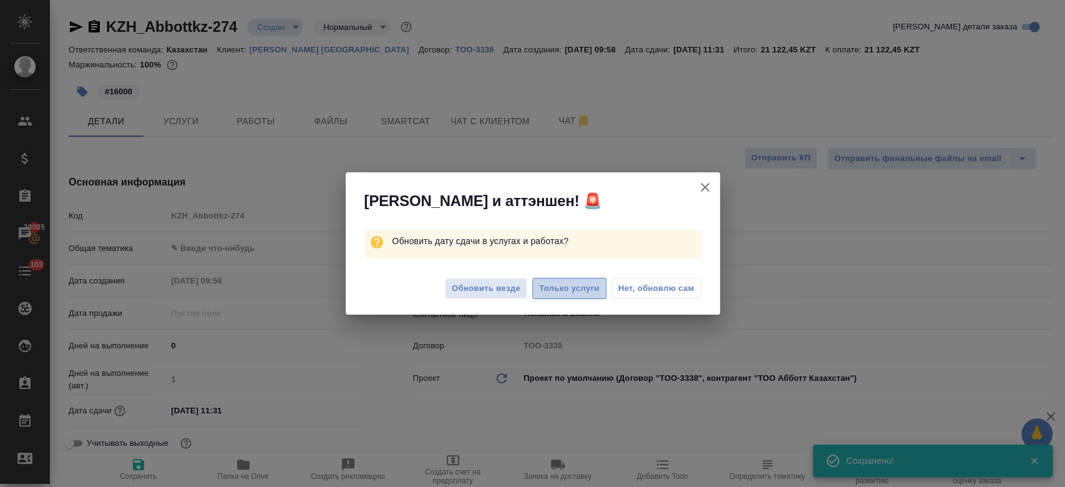
click at [582, 282] on span "Только услуги" at bounding box center [569, 288] width 61 height 14
type textarea "x"
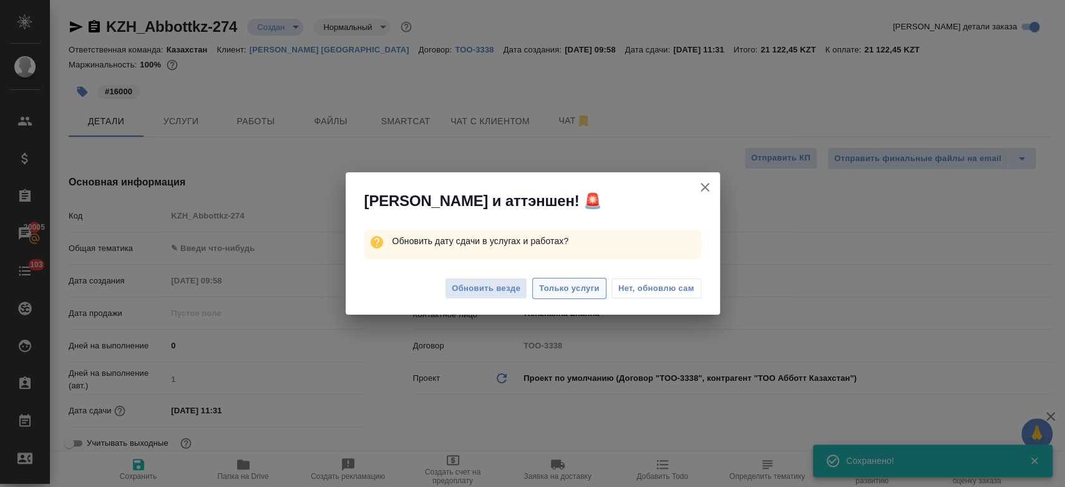
type textarea "x"
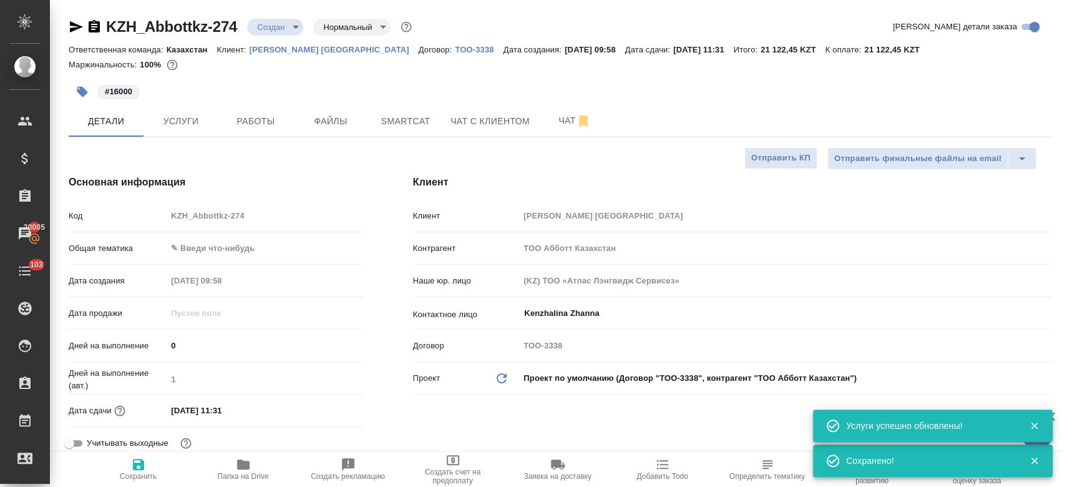
type textarea "x"
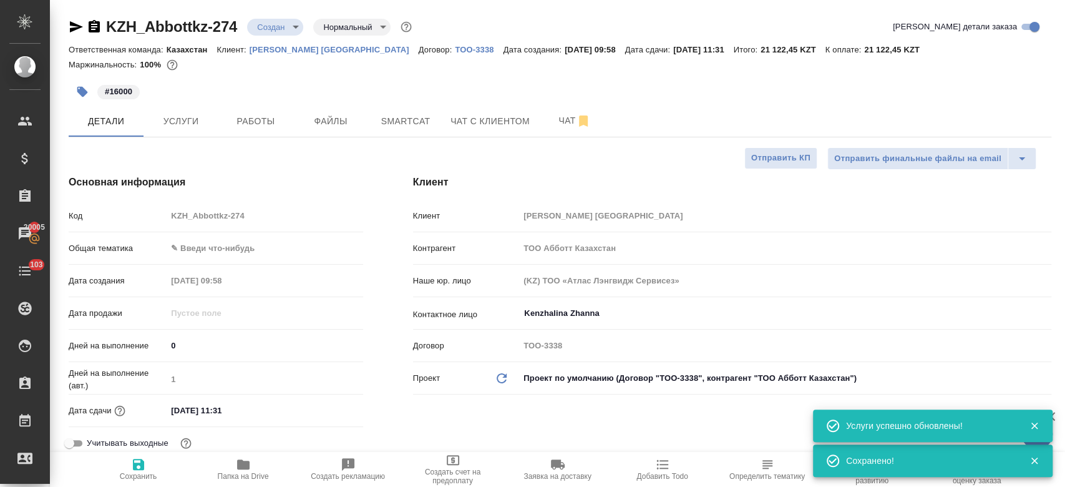
type textarea "x"
click at [176, 111] on button "Услуги" at bounding box center [181, 120] width 75 height 31
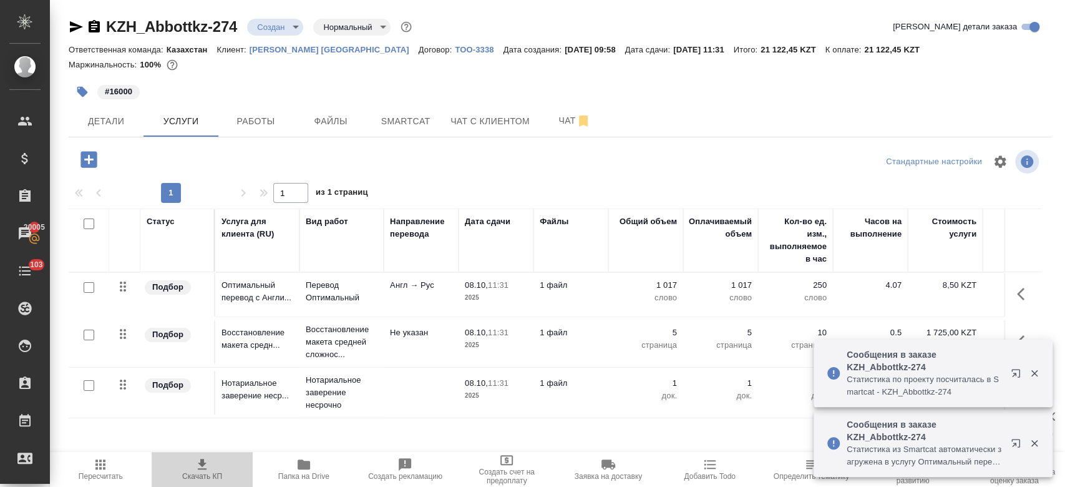
click at [202, 466] on icon "button" at bounding box center [202, 464] width 9 height 11
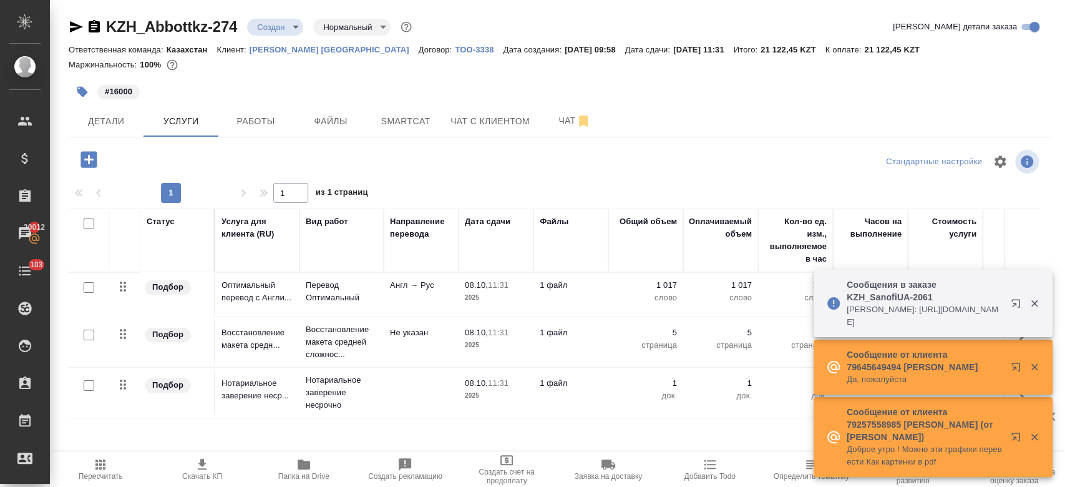
click at [297, 52] on p "Abbott Kazakhstan" at bounding box center [334, 49] width 169 height 9
click at [288, 48] on p "Abbott Kazakhstan" at bounding box center [334, 49] width 169 height 9
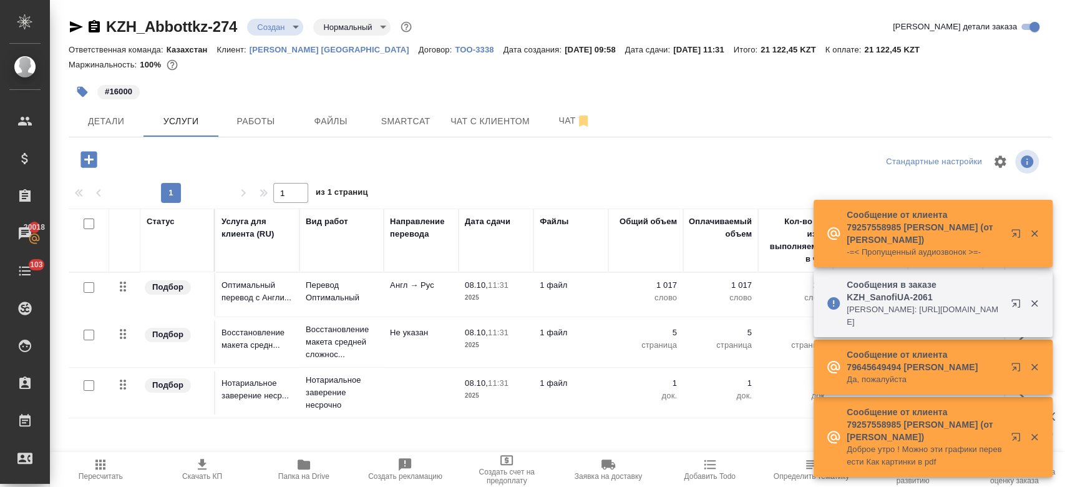
click at [107, 137] on hr at bounding box center [560, 137] width 983 height 1
click at [109, 125] on span "Детали" at bounding box center [106, 122] width 60 height 16
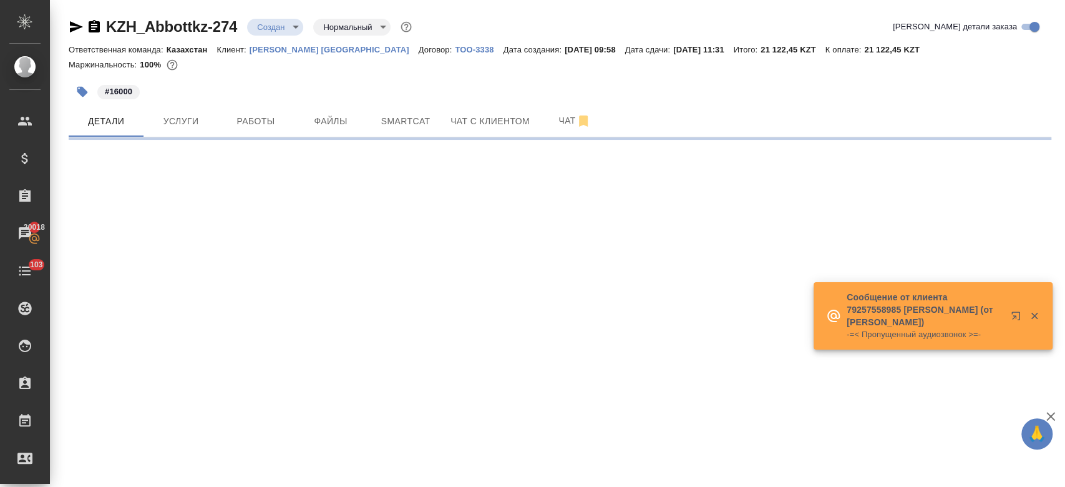
select select "RU"
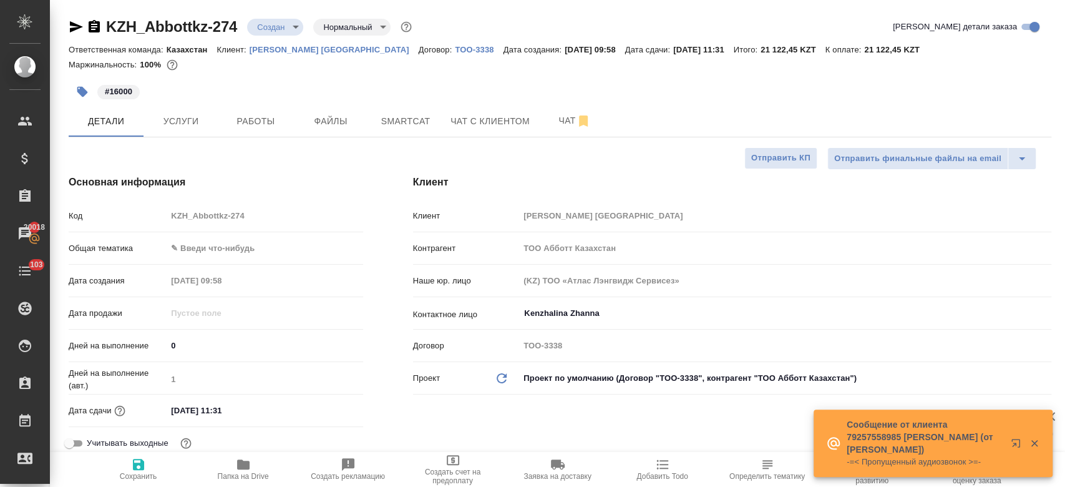
type textarea "x"
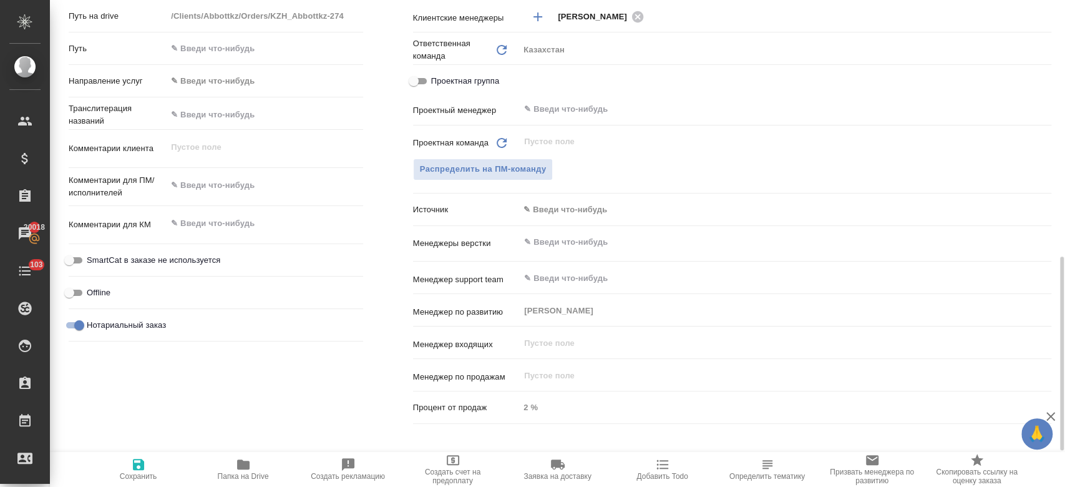
scroll to position [557, 0]
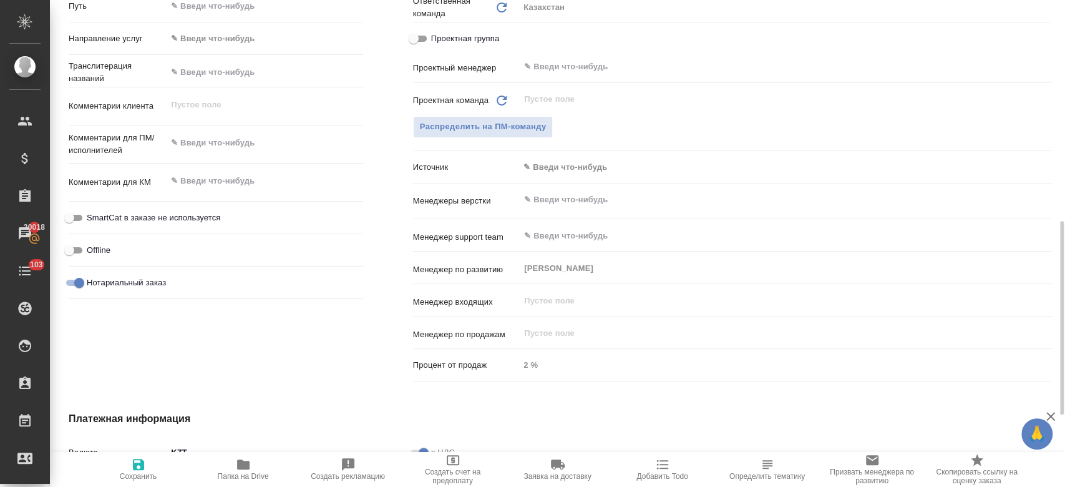
type textarea "x"
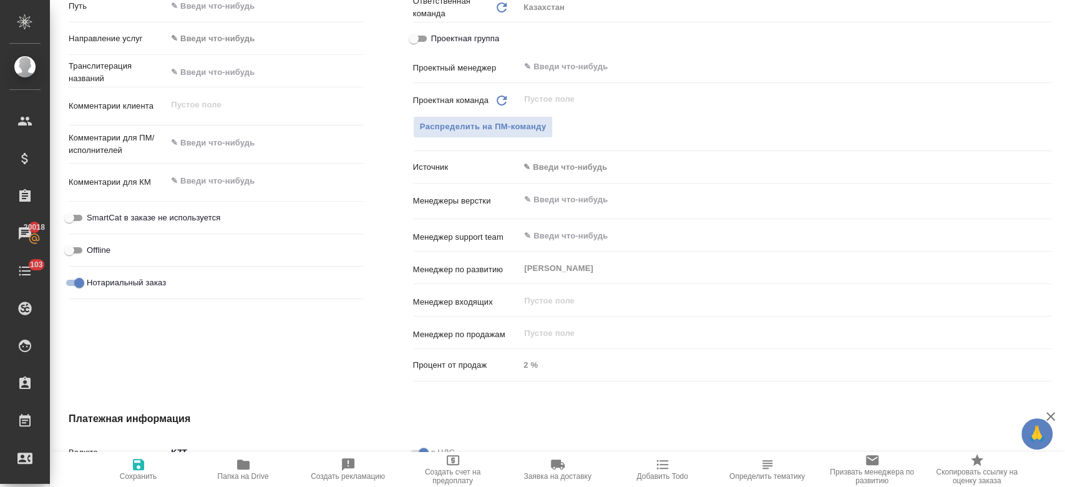
type textarea "x"
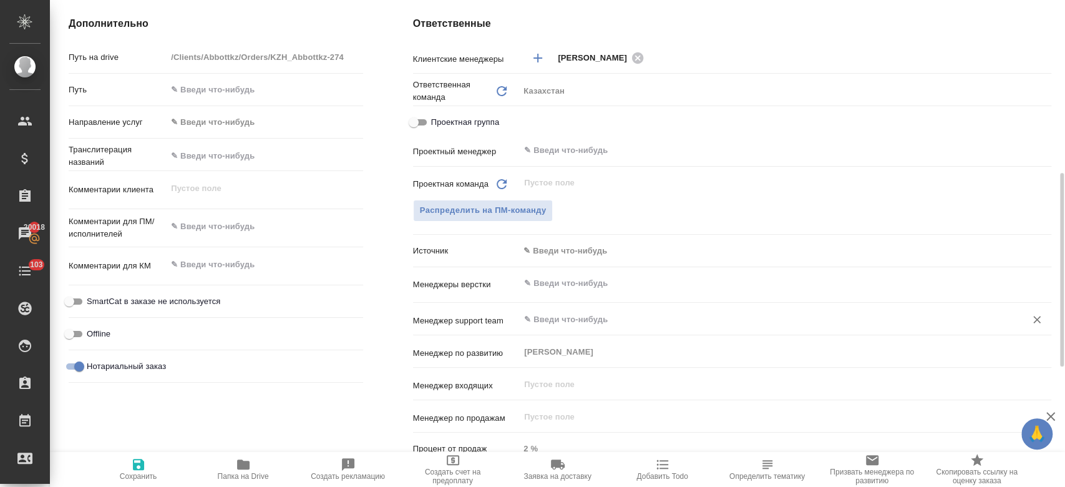
scroll to position [481, 0]
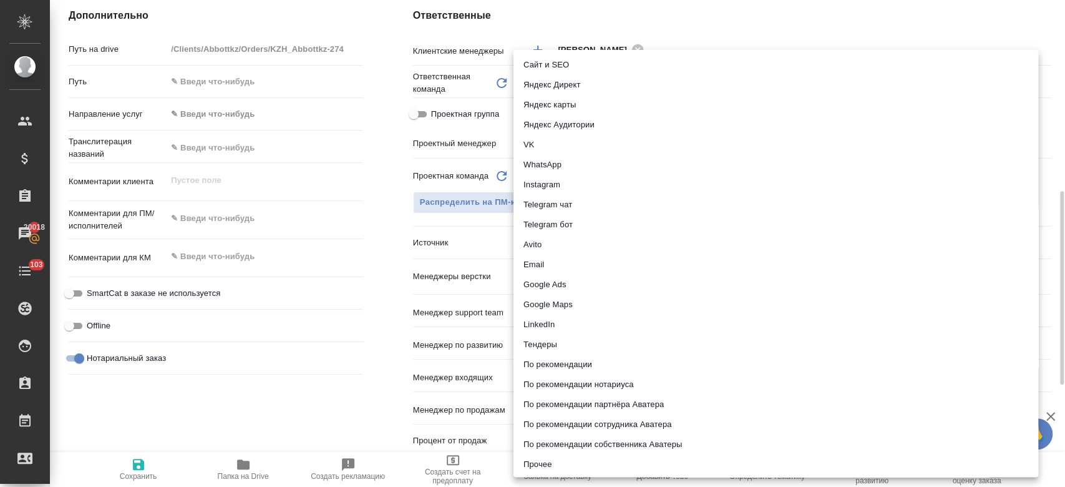
click at [565, 240] on body "🙏 .cls-1 fill:#fff; AWATERA Kosherbayeva Nazerke Клиенты Спецификации Заказы 20…" at bounding box center [532, 243] width 1065 height 487
click at [275, 240] on div at bounding box center [532, 243] width 1065 height 487
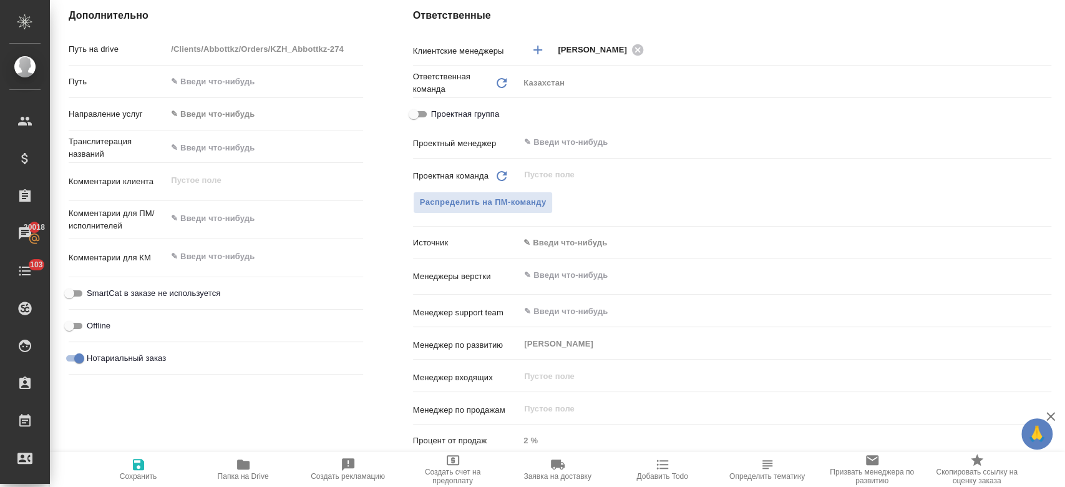
type textarea "x"
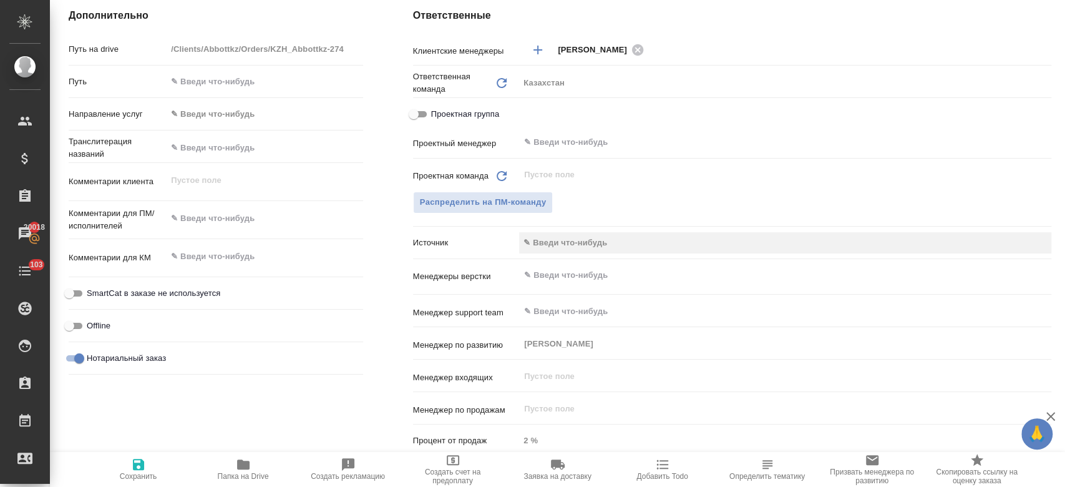
type textarea "x"
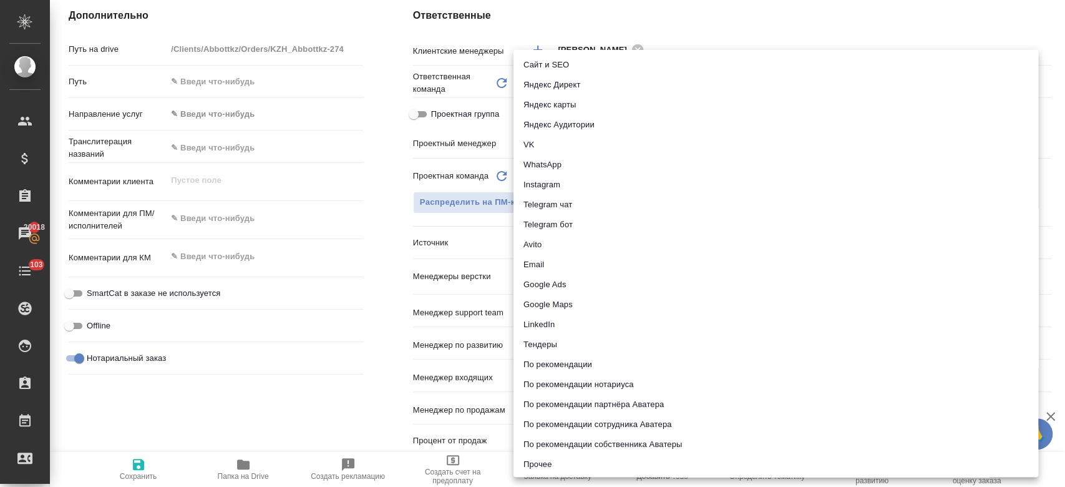
click at [557, 239] on body "🙏 .cls-1 fill:#fff; AWATERA Kosherbayeva Nazerke Клиенты Спецификации Заказы 20…" at bounding box center [532, 243] width 1065 height 487
click at [590, 345] on li "Тендеры" at bounding box center [776, 343] width 525 height 20
type textarea "x"
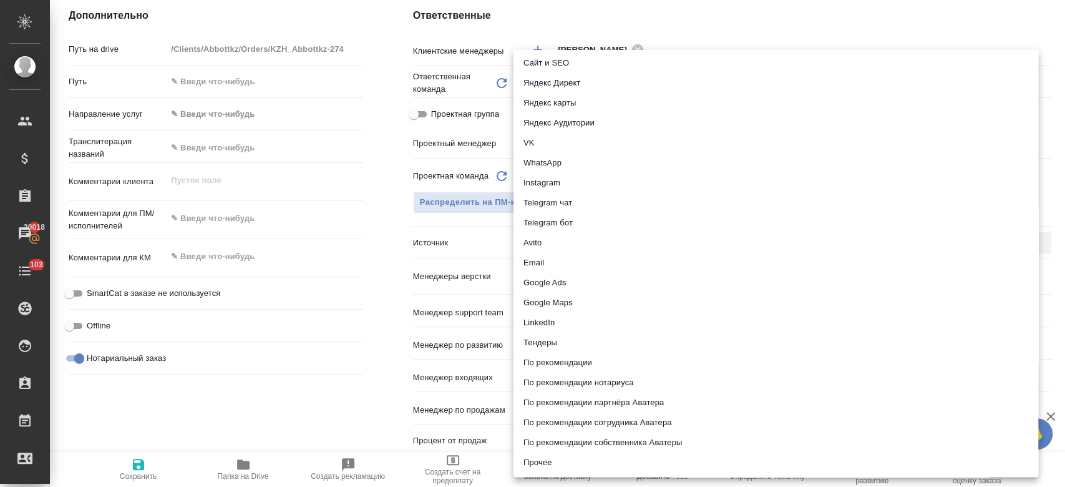
type input "tender"
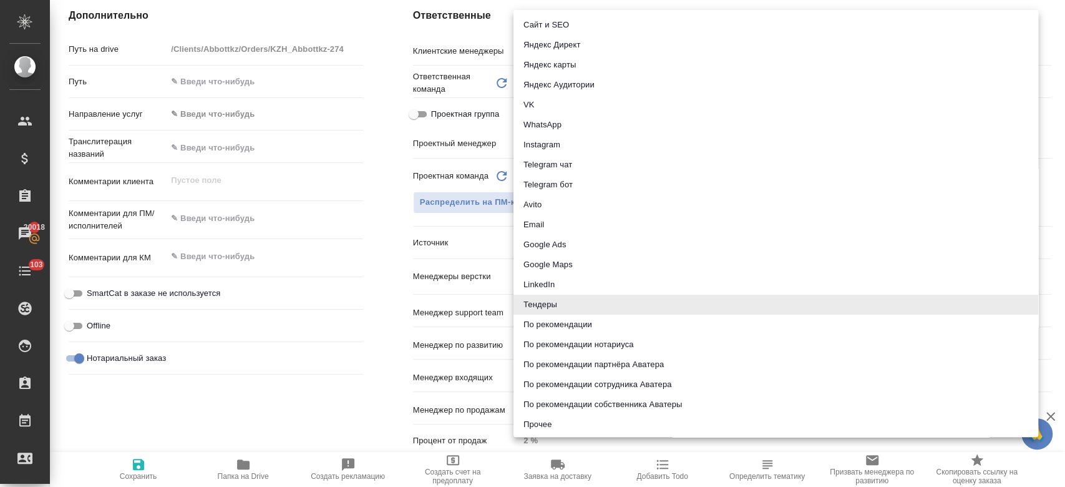
click at [547, 245] on body "🙏 .cls-1 fill:#fff; AWATERA Kosherbayeva Nazerke Клиенты Спецификации Заказы 20…" at bounding box center [532, 243] width 1065 height 487
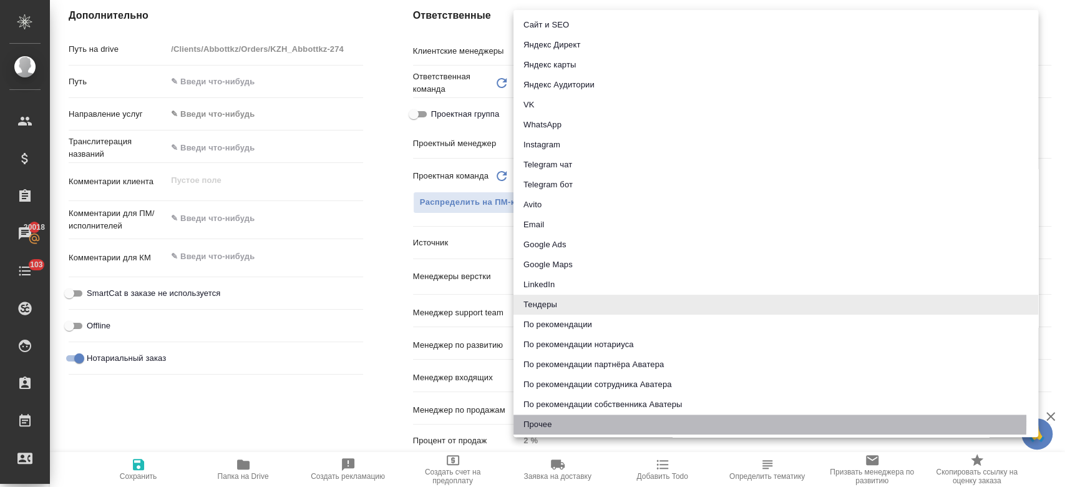
click at [565, 421] on li "Прочее" at bounding box center [776, 424] width 525 height 20
type textarea "x"
type input "other"
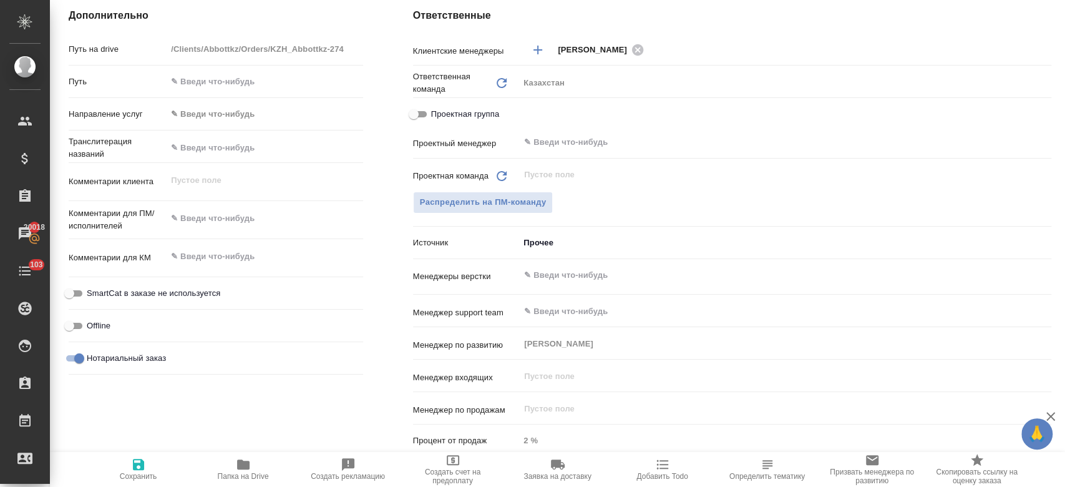
click at [568, 246] on body "🙏 .cls-1 fill:#fff; AWATERA Kosherbayeva Nazerke Клиенты Спецификации Заказы 20…" at bounding box center [532, 243] width 1065 height 487
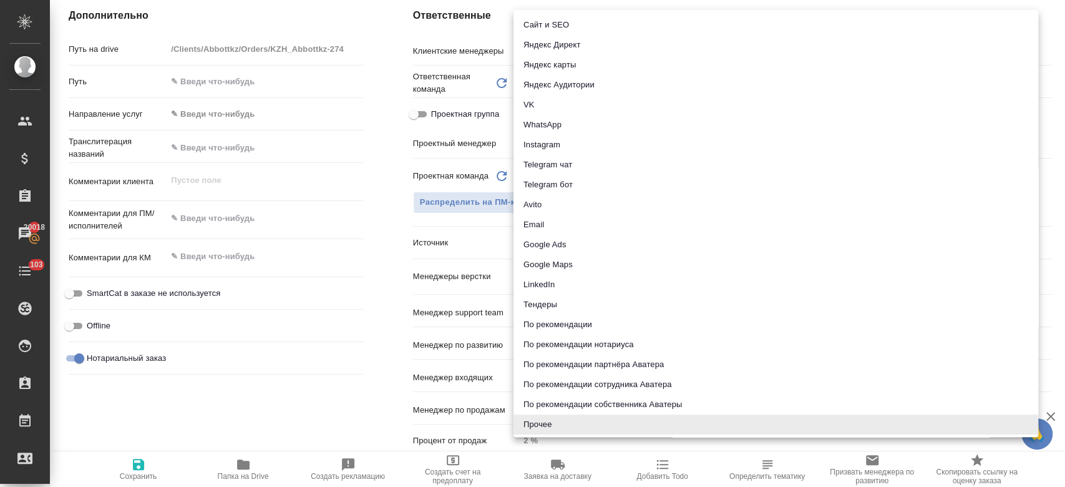
click at [228, 315] on div at bounding box center [532, 243] width 1065 height 487
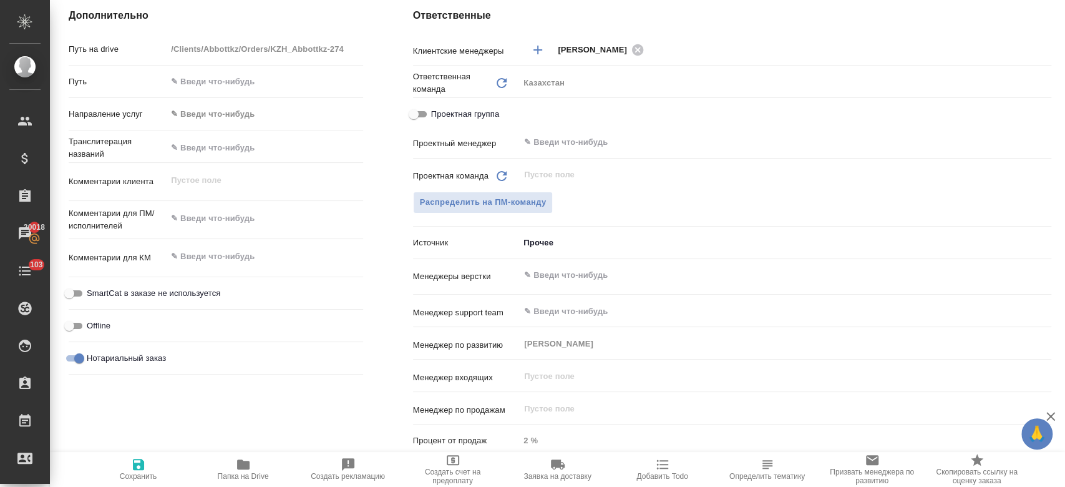
type textarea "x"
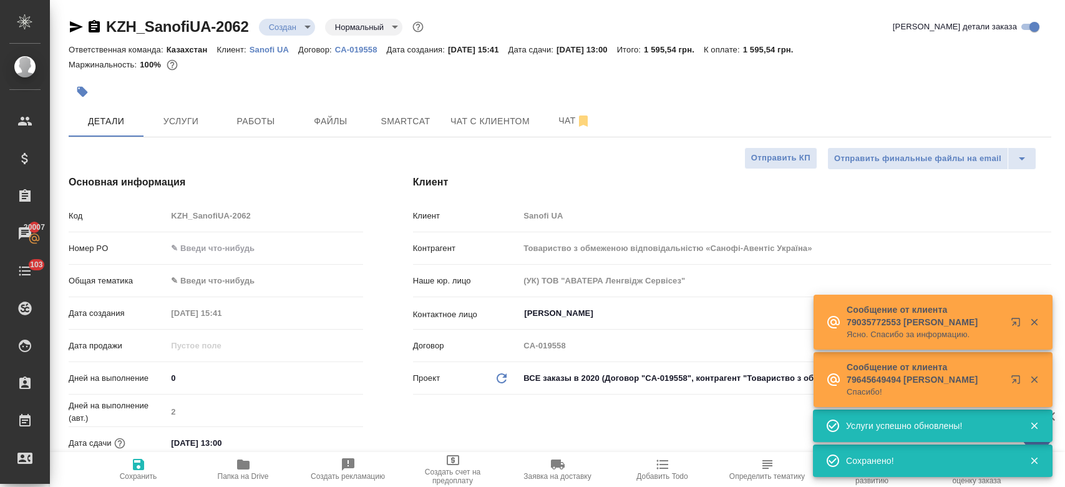
select select "RU"
click at [215, 82] on div at bounding box center [396, 91] width 655 height 27
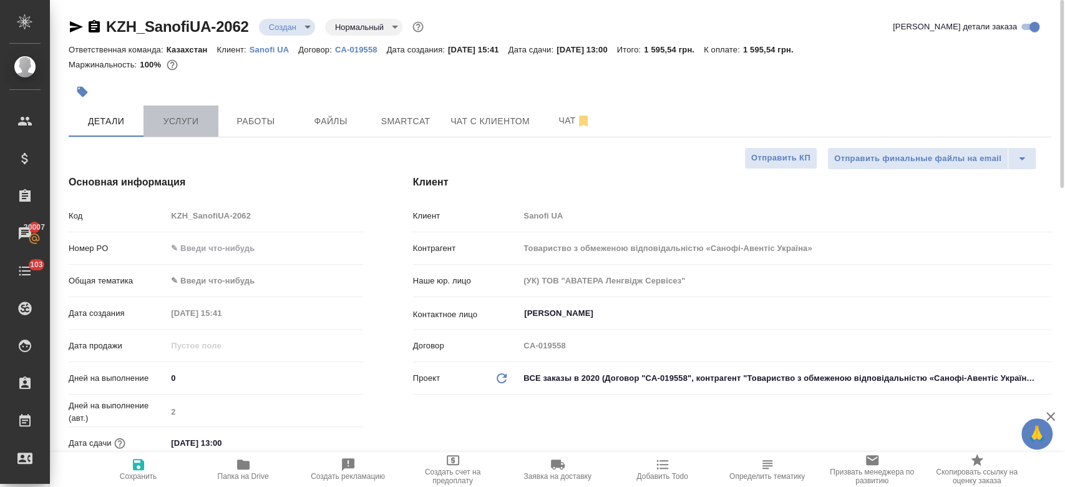
click at [185, 123] on span "Услуги" at bounding box center [181, 122] width 60 height 16
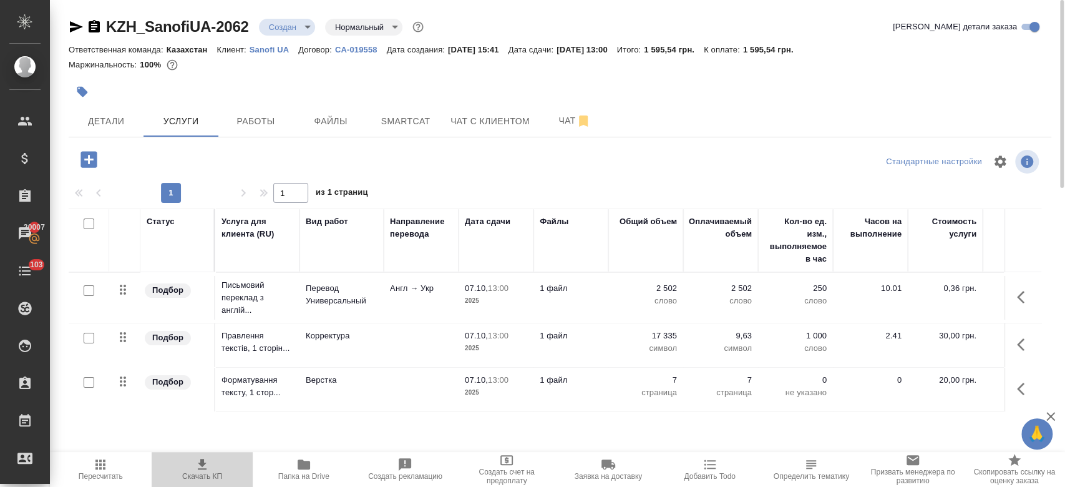
click at [213, 467] on span "Скачать КП" at bounding box center [202, 469] width 87 height 24
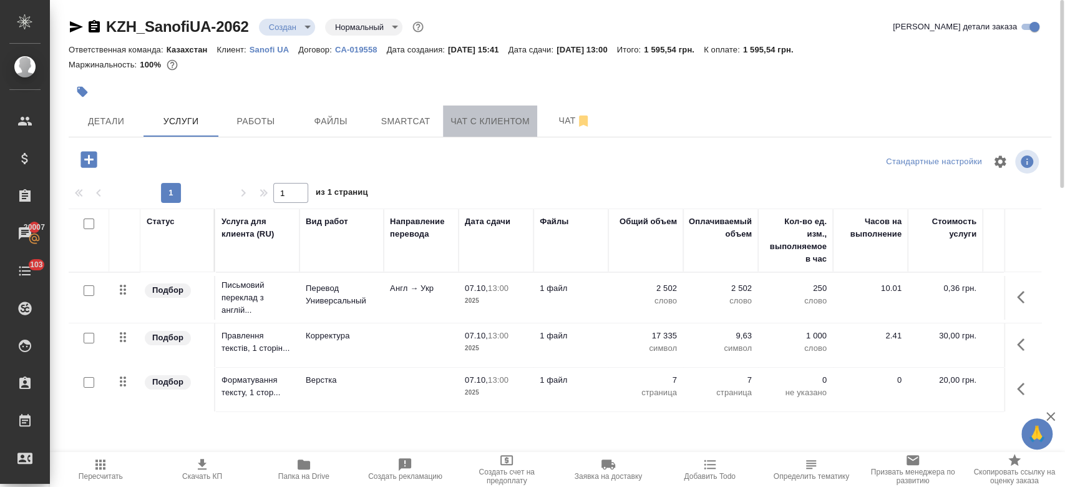
click at [519, 122] on span "Чат с клиентом" at bounding box center [490, 122] width 79 height 16
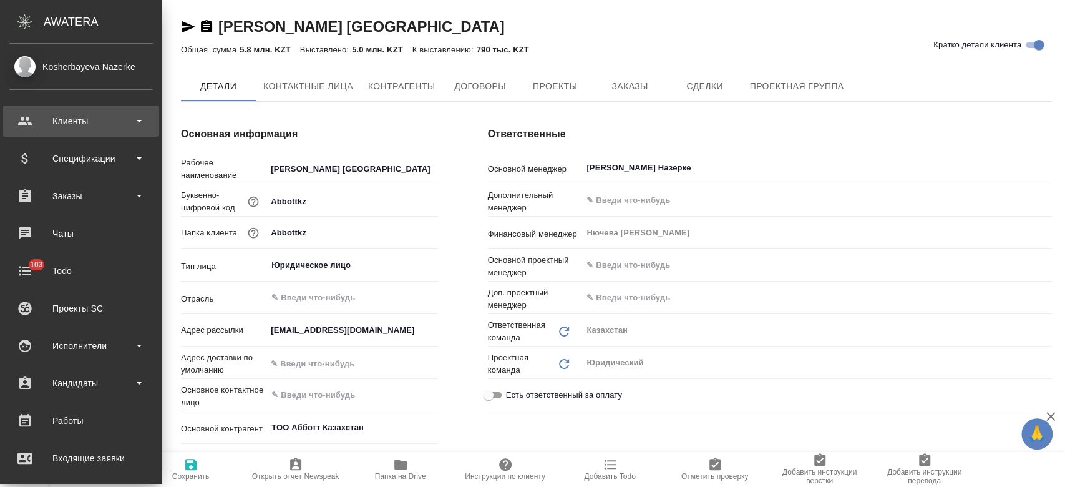
type textarea "x"
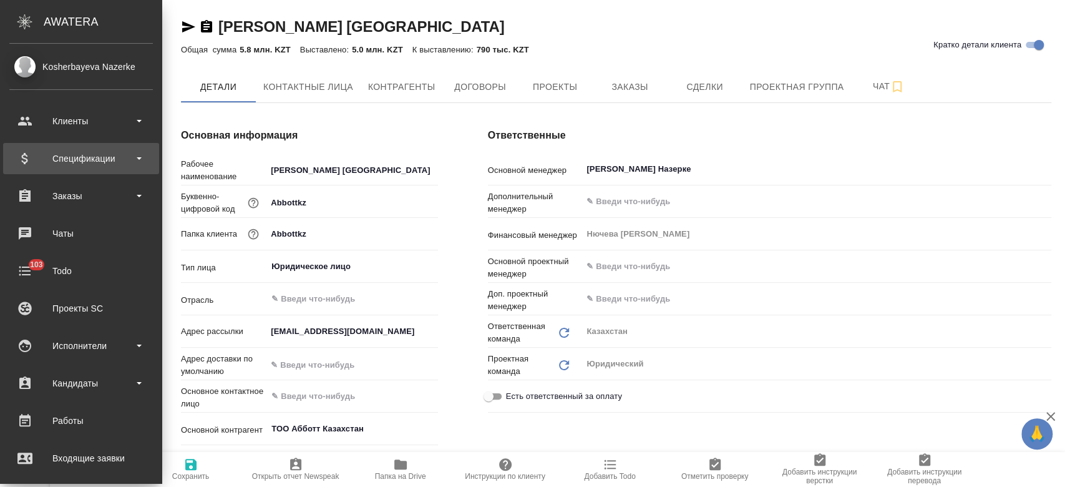
type textarea "x"
click at [83, 157] on div "Спецификации" at bounding box center [81, 158] width 144 height 19
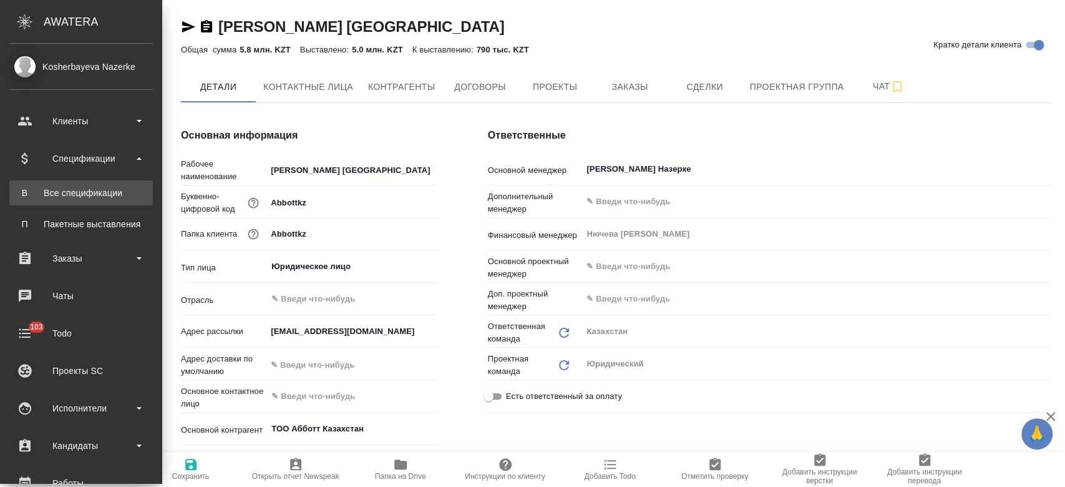
type textarea "x"
click at [90, 190] on div "Все спецификации" at bounding box center [81, 193] width 131 height 12
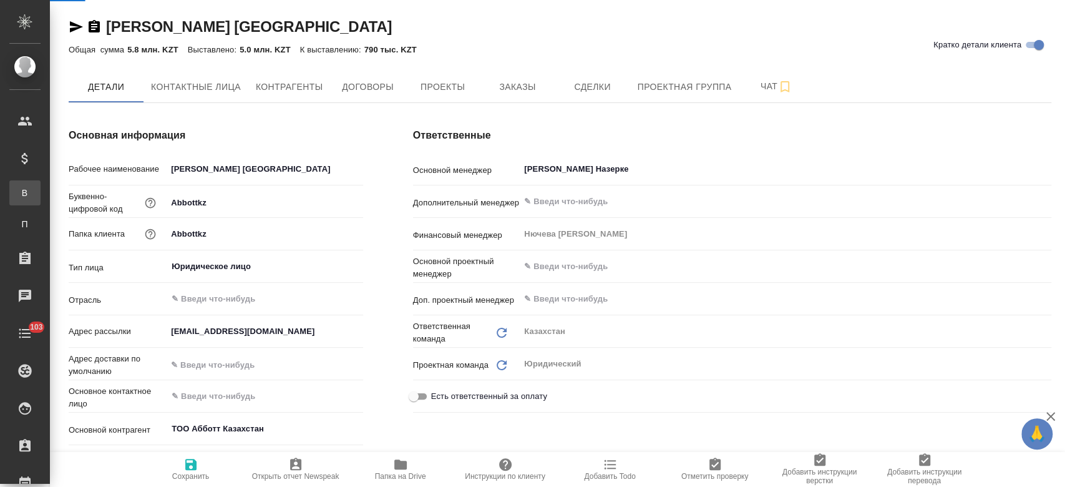
type textarea "x"
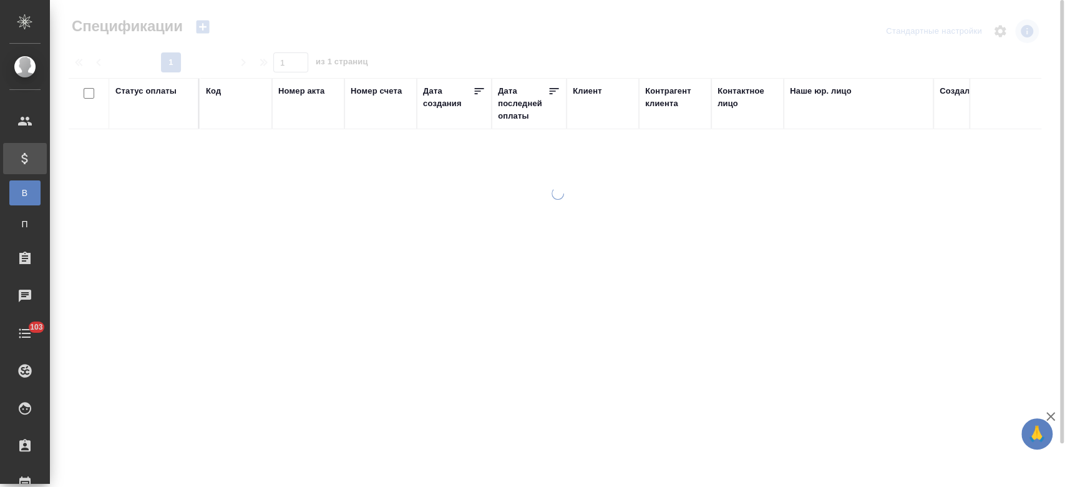
click at [203, 27] on icon "button" at bounding box center [202, 26] width 17 height 17
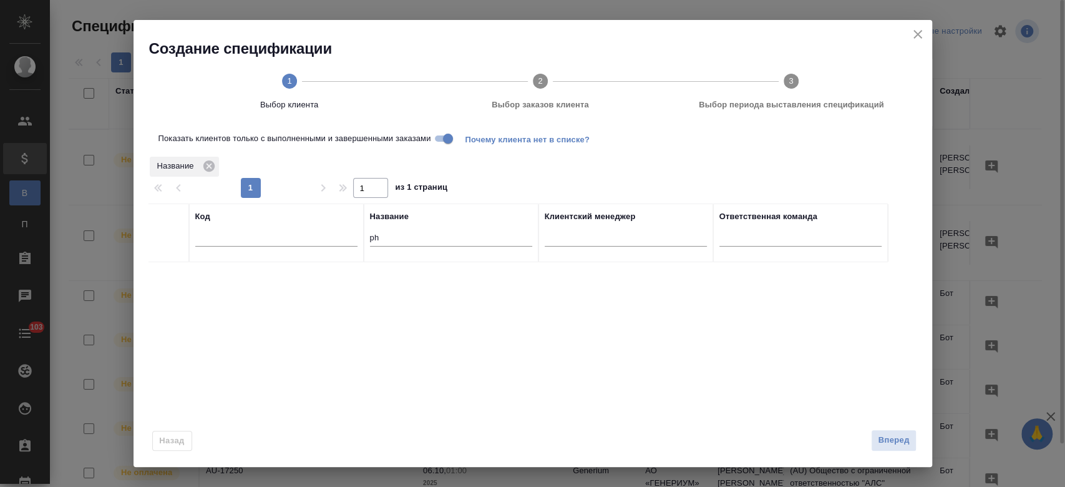
click at [203, 27] on div "Создание спецификации 1 Выбор клиента 2 Выбор заказов клиента 3 Выбор периода в…" at bounding box center [533, 73] width 799 height 106
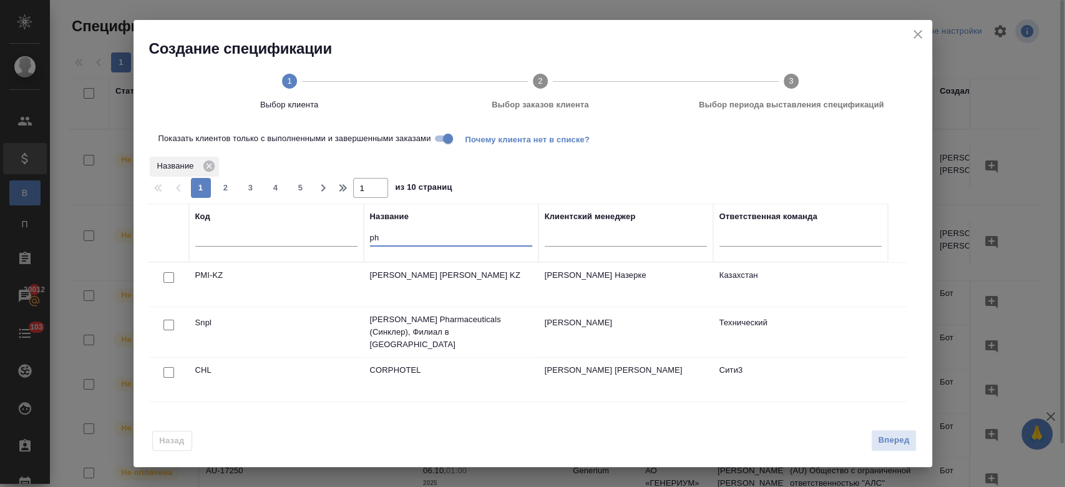
click at [399, 237] on input "ph" at bounding box center [451, 239] width 162 height 16
type input "p"
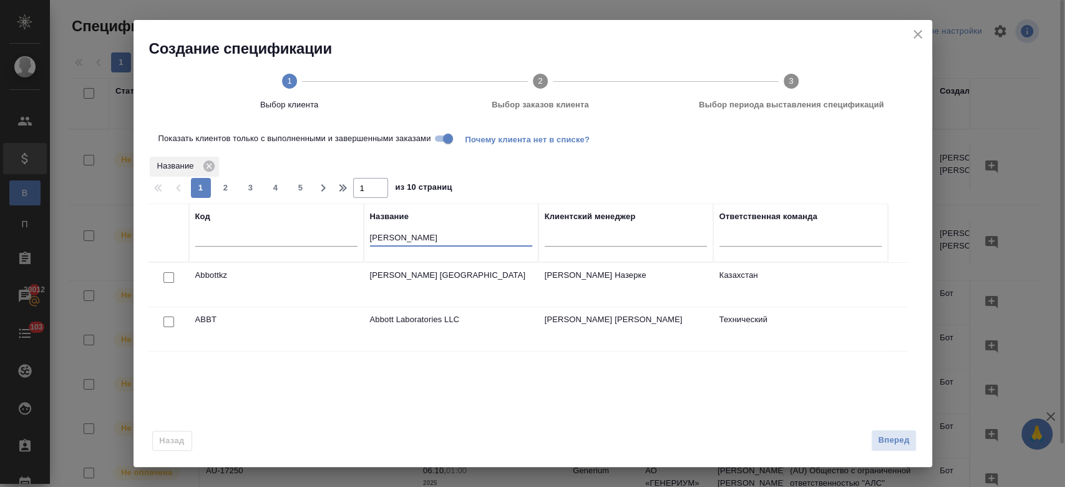
type input "[PERSON_NAME]"
click at [164, 272] on input "checkbox" at bounding box center [169, 277] width 11 height 11
checkbox input "true"
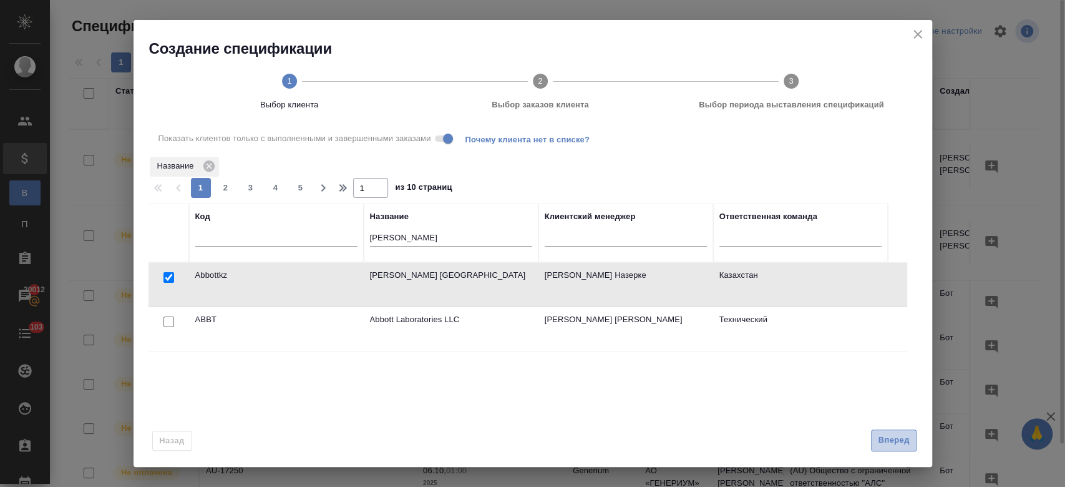
click at [899, 441] on span "Вперед" at bounding box center [893, 440] width 31 height 14
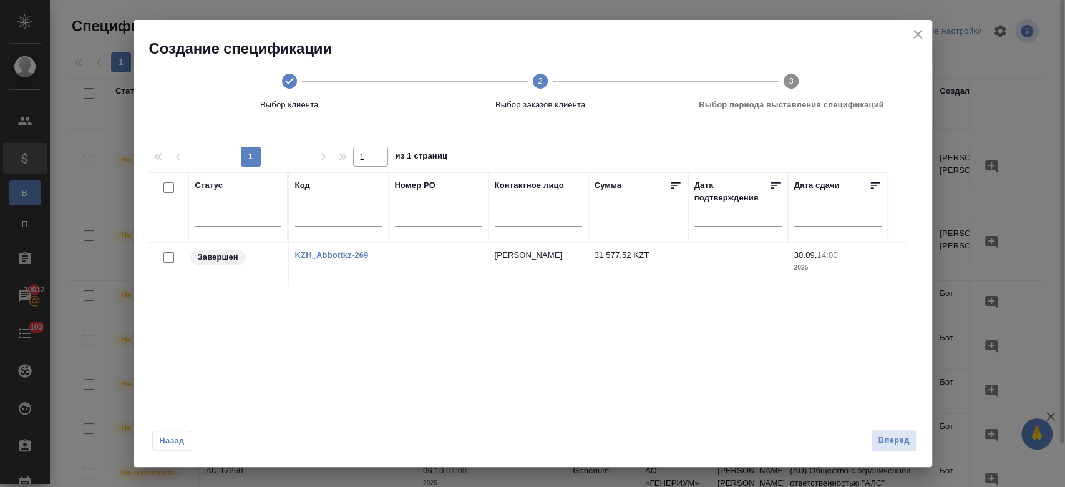
click at [333, 252] on link "KZH_Abbottkz-269" at bounding box center [332, 254] width 74 height 9
click at [343, 254] on link "KZH_Abbottkz-269" at bounding box center [332, 254] width 74 height 9
click at [325, 255] on link "KZH_Abbottkz-269" at bounding box center [332, 254] width 74 height 9
click at [167, 252] on input "checkbox" at bounding box center [169, 257] width 11 height 11
checkbox input "true"
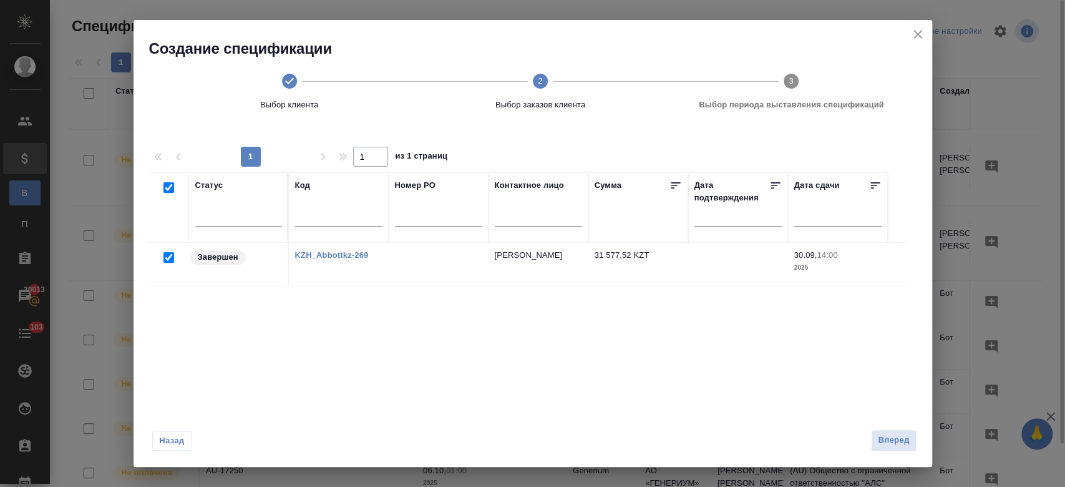
checkbox input "true"
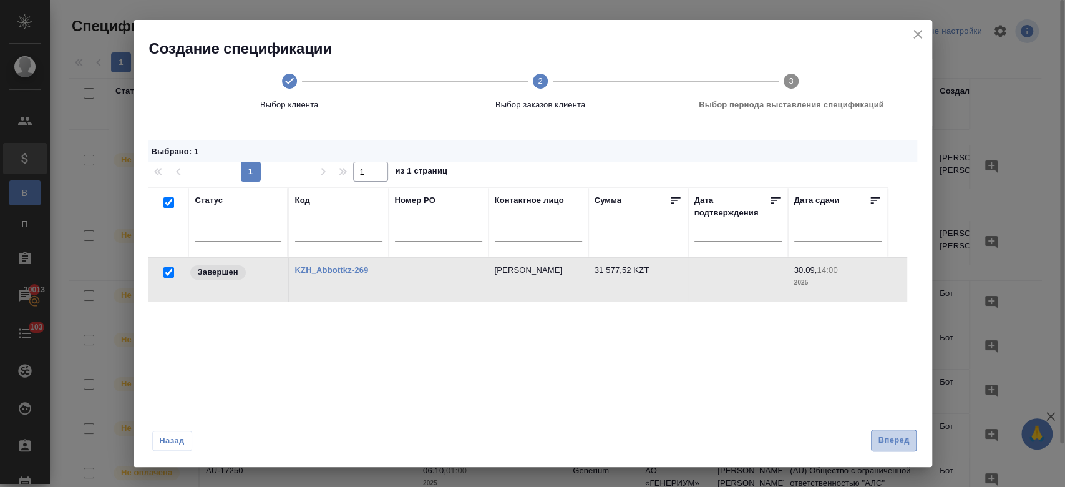
click at [897, 436] on span "Вперед" at bounding box center [893, 440] width 31 height 14
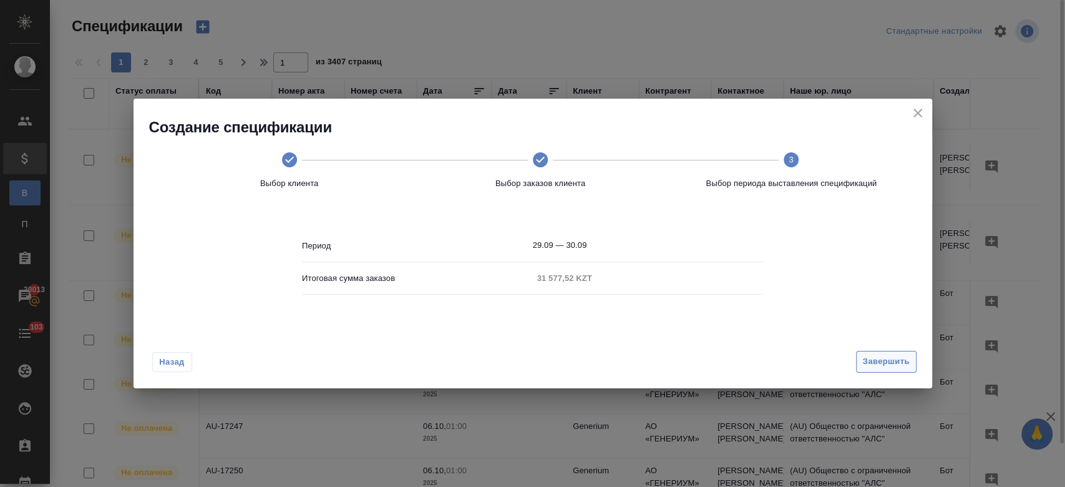
click at [887, 364] on span "Завершить" at bounding box center [886, 362] width 47 height 14
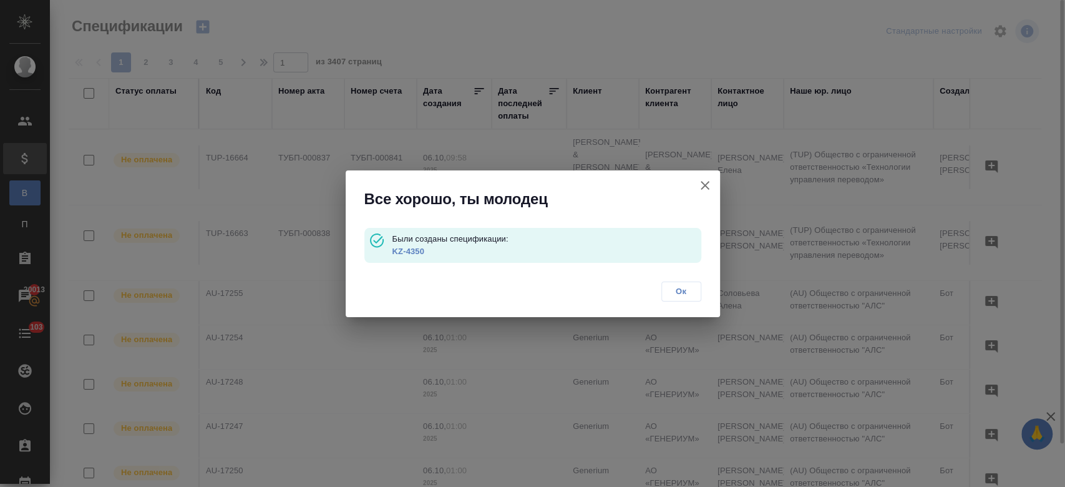
click at [404, 252] on link "KZ-4350" at bounding box center [408, 251] width 32 height 9
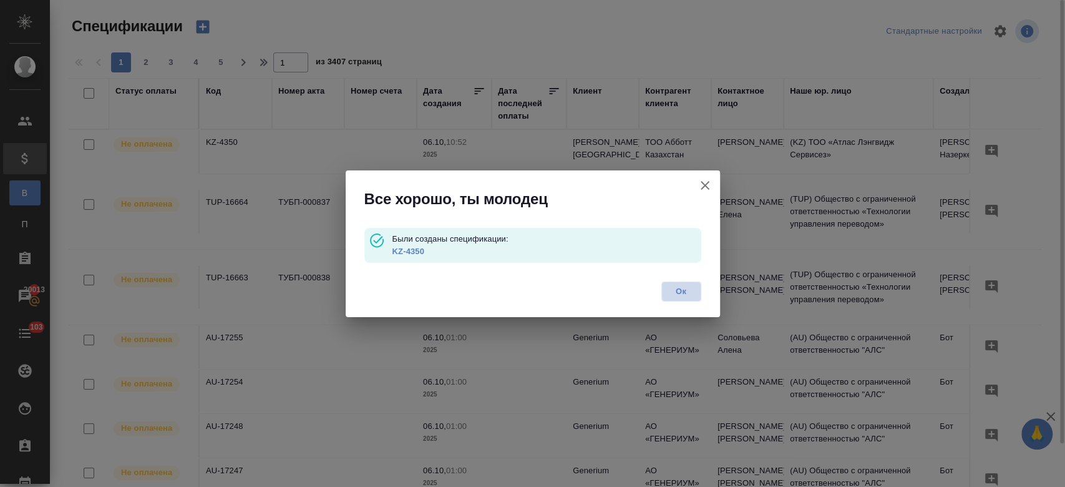
click at [684, 292] on span "Ок" at bounding box center [681, 291] width 26 height 12
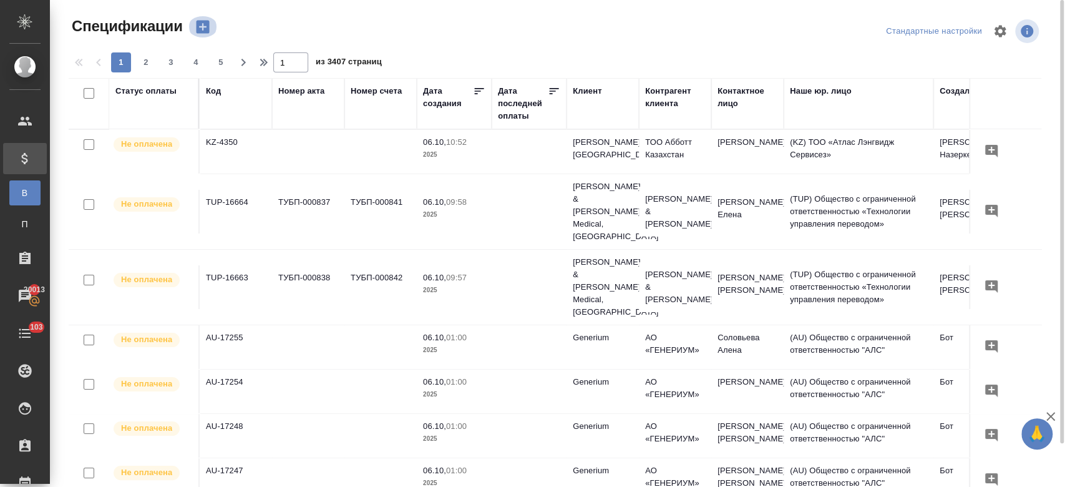
click at [208, 31] on icon "button" at bounding box center [202, 27] width 13 height 13
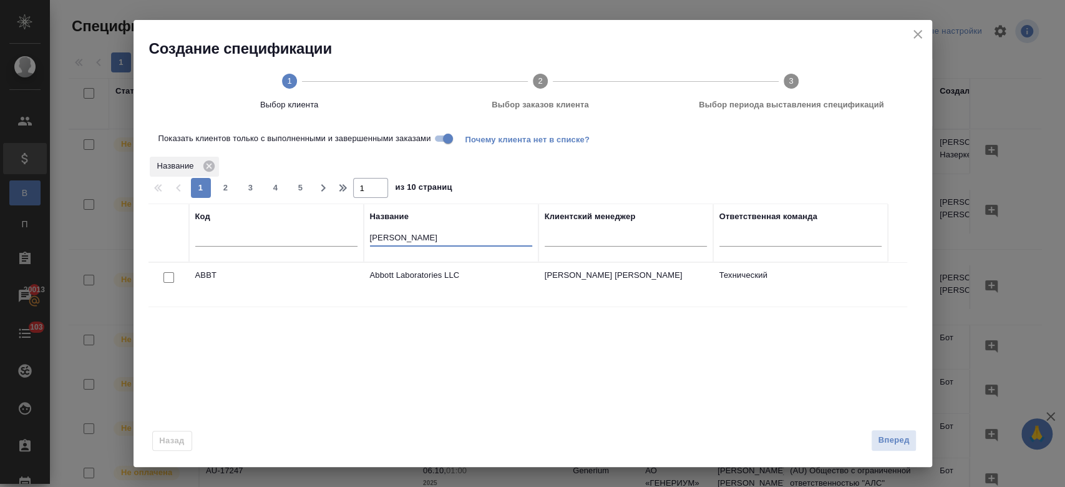
click at [404, 233] on input "abbo" at bounding box center [451, 239] width 162 height 16
type input "a"
type input "henk"
click at [165, 280] on input "checkbox" at bounding box center [169, 277] width 11 height 11
checkbox input "true"
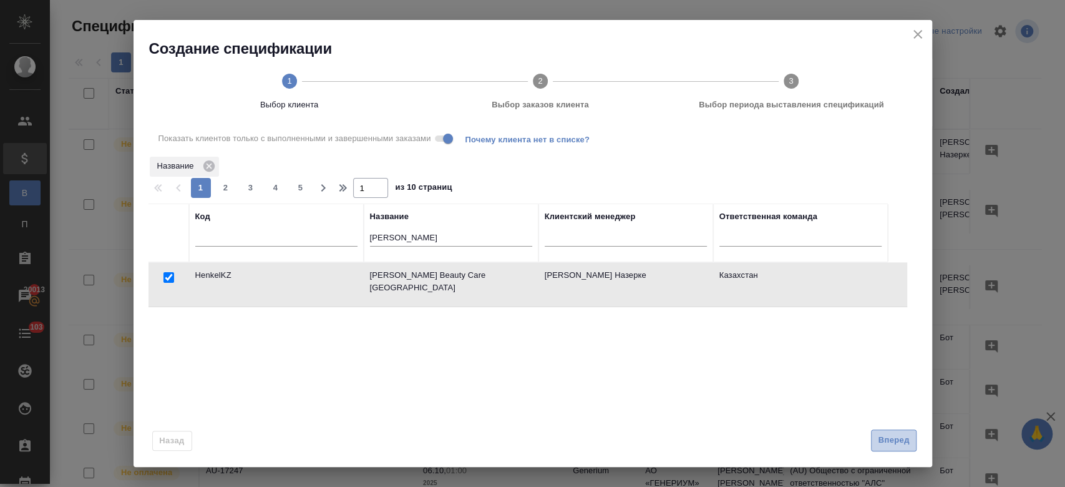
click at [903, 449] on button "Вперед" at bounding box center [893, 440] width 45 height 22
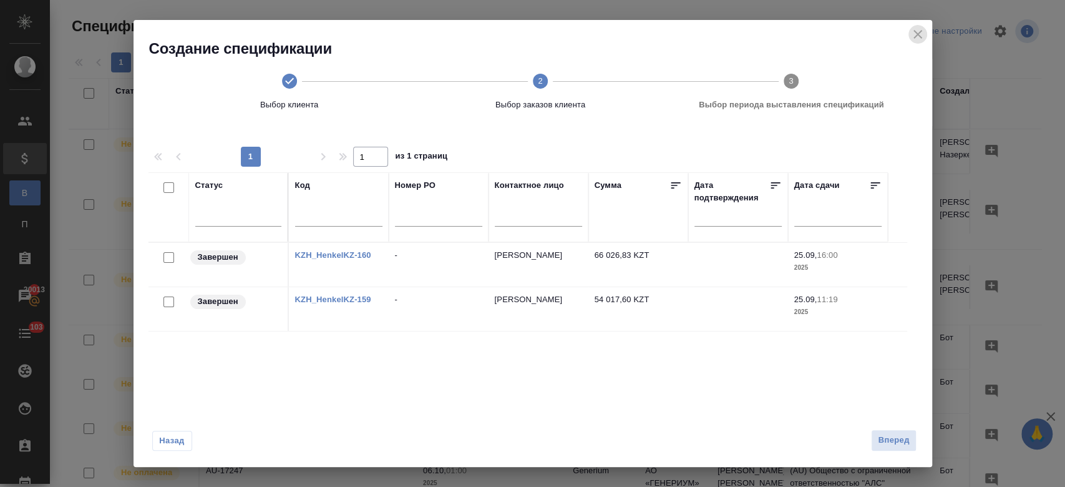
click at [919, 32] on icon "close" at bounding box center [918, 34] width 9 height 9
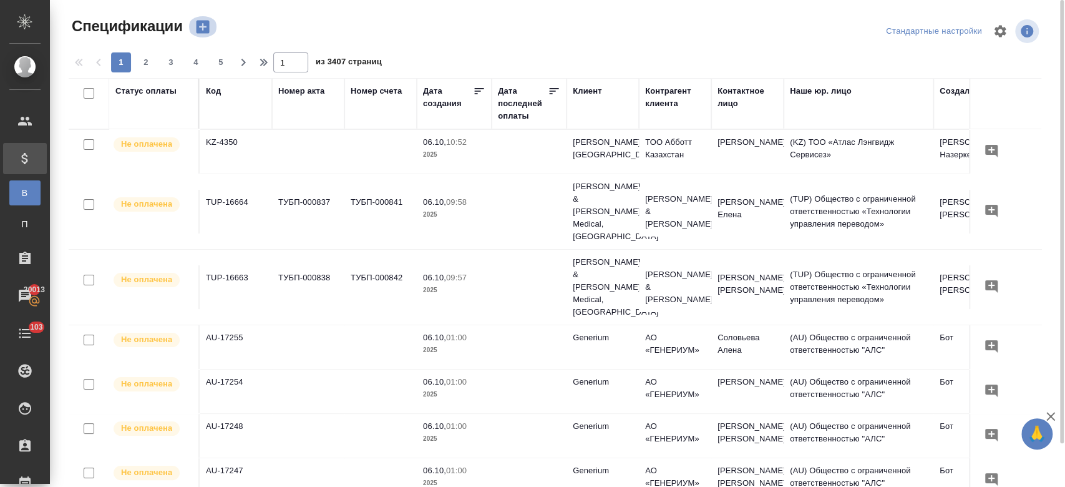
click at [203, 26] on icon "button" at bounding box center [202, 26] width 17 height 17
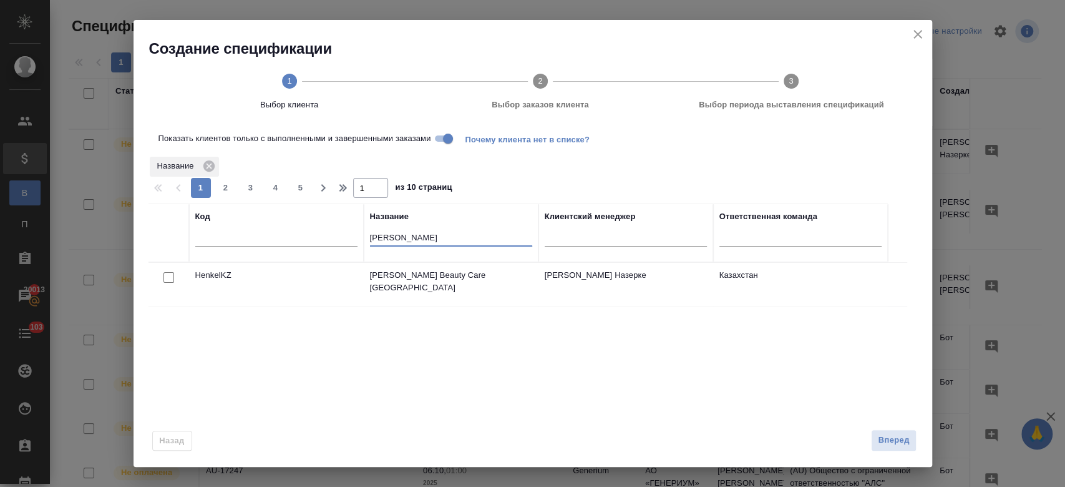
click at [414, 238] on input "henk" at bounding box center [451, 239] width 162 height 16
type input "h"
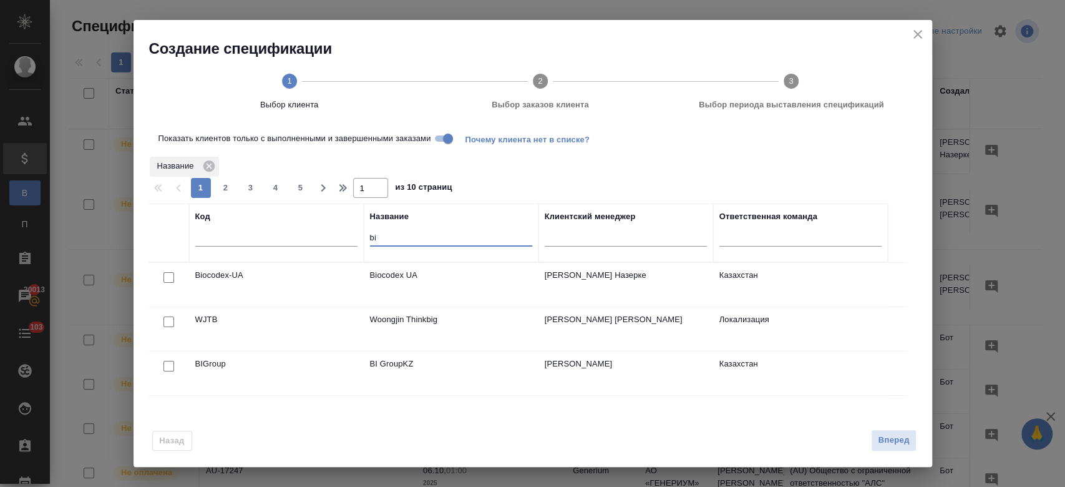
type input "bi"
click at [171, 362] on input "checkbox" at bounding box center [169, 366] width 11 height 11
checkbox input "true"
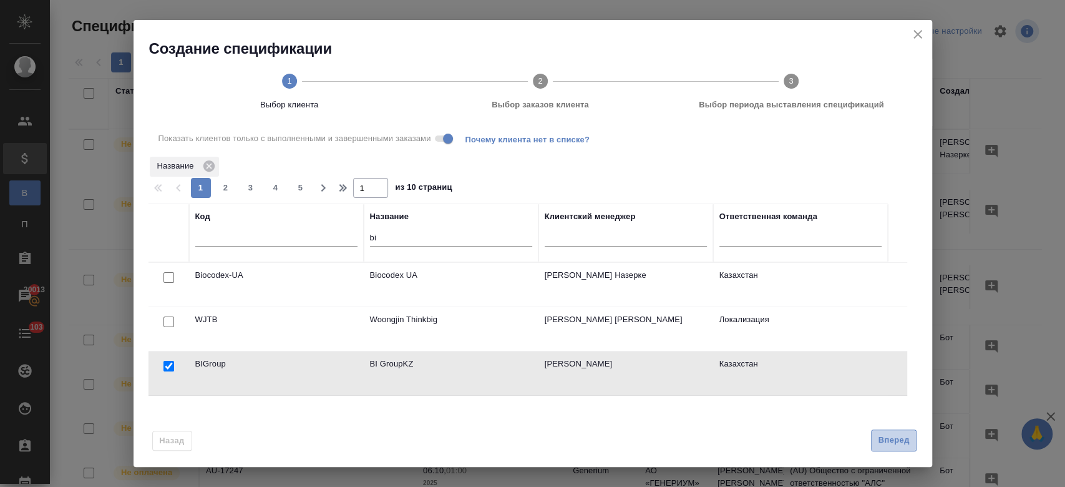
click at [878, 445] on span "Вперед" at bounding box center [893, 440] width 31 height 14
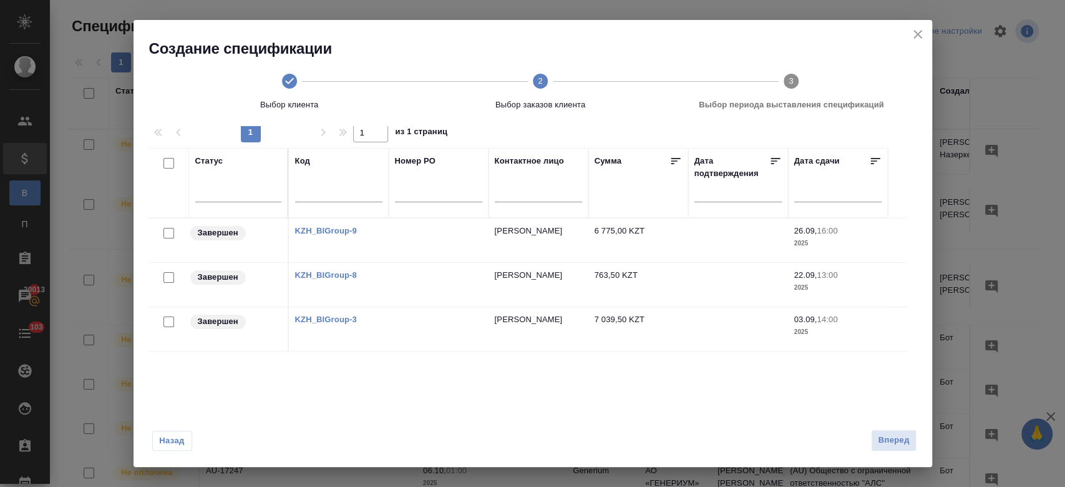
scroll to position [31, 0]
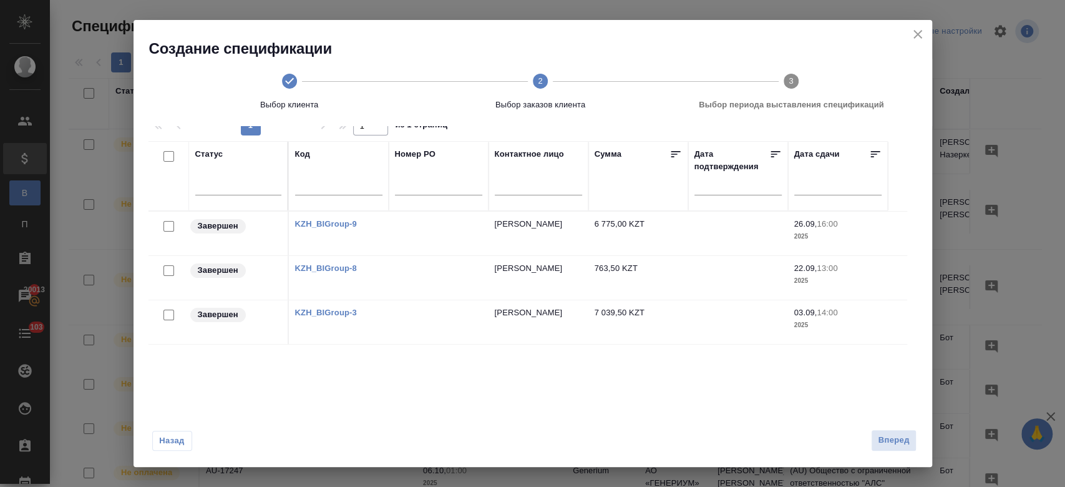
click at [344, 270] on link "KZH_BIGroup-8" at bounding box center [326, 267] width 62 height 9
click at [340, 266] on link "KZH_BIGroup-8" at bounding box center [326, 267] width 62 height 9
click at [333, 312] on link "KZH_BIGroup-3" at bounding box center [326, 312] width 62 height 9
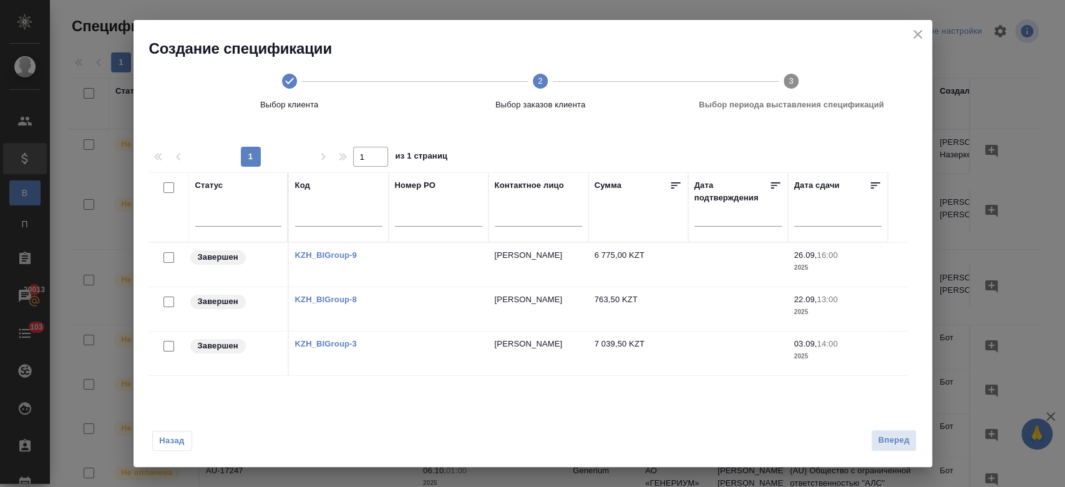
drag, startPoint x: 165, startPoint y: 257, endPoint x: 166, endPoint y: 306, distance: 49.3
click at [166, 306] on tbody "Завершен KZH_BIGroup-9 Pavlyuk Nella 6 775,00 KZT 26.09, 16:00 2025 Завершен KZ…" at bounding box center [528, 308] width 759 height 133
click at [166, 306] on div at bounding box center [169, 301] width 28 height 17
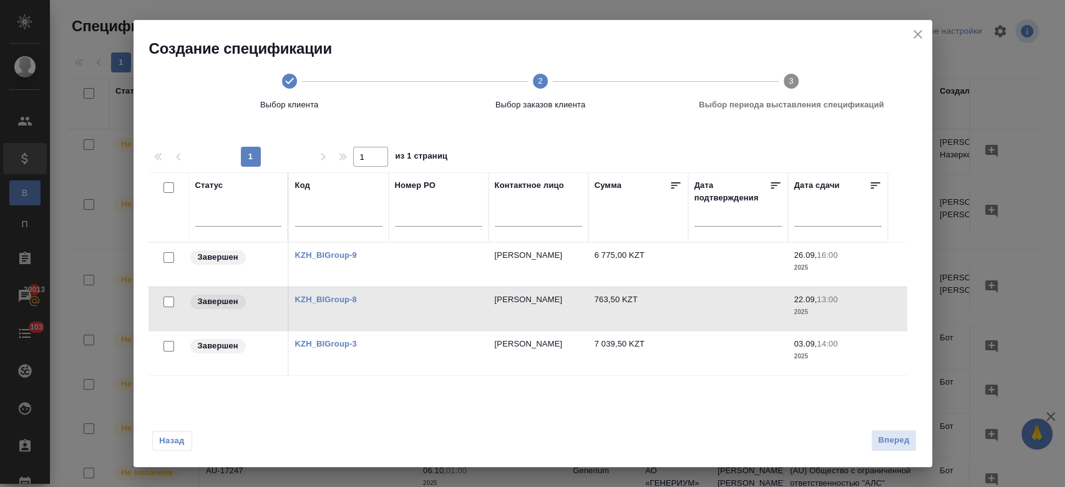
click at [167, 342] on input "checkbox" at bounding box center [169, 346] width 11 height 11
checkbox input "true"
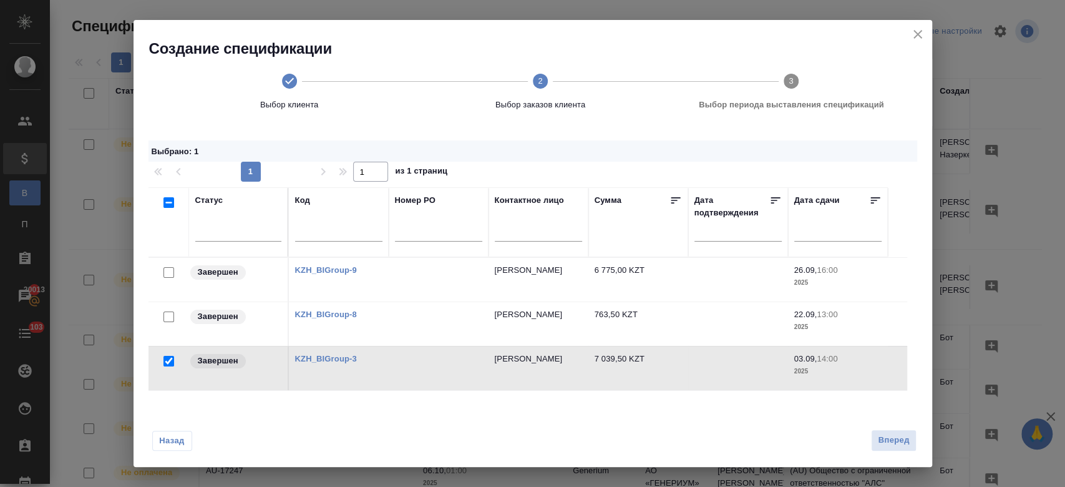
click at [167, 277] on input "checkbox" at bounding box center [169, 272] width 11 height 11
checkbox input "true"
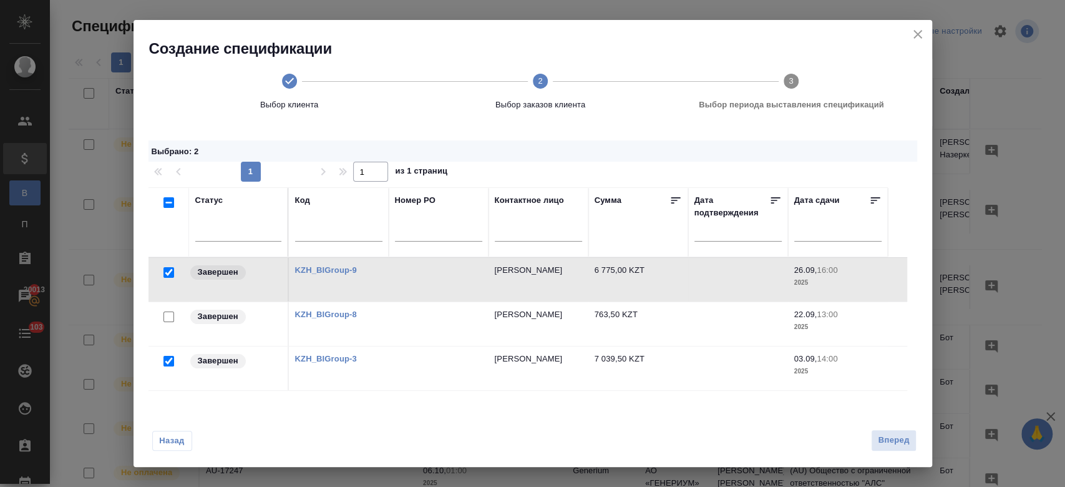
click at [167, 322] on div at bounding box center [169, 316] width 28 height 17
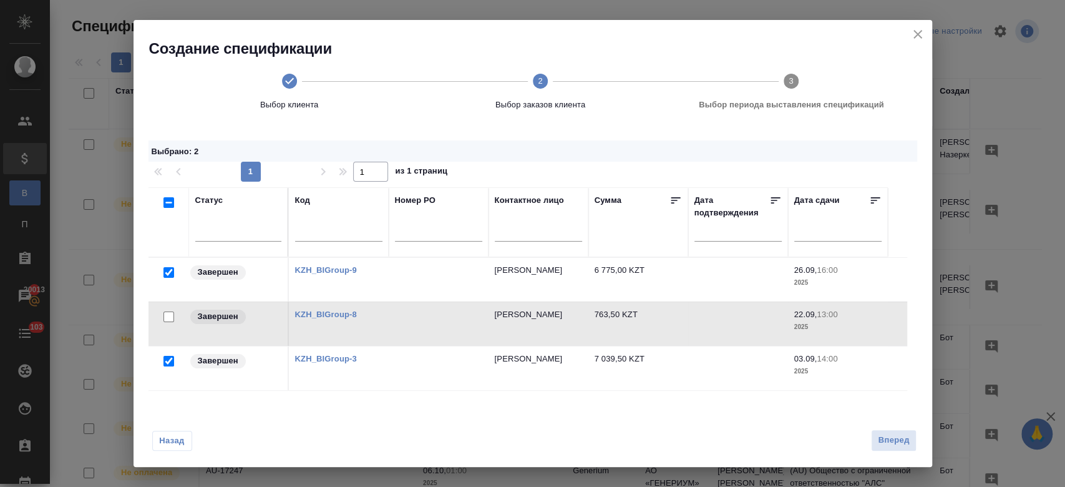
click at [165, 312] on input "checkbox" at bounding box center [169, 316] width 11 height 11
checkbox input "true"
click at [164, 316] on input "checkbox" at bounding box center [169, 316] width 11 height 11
checkbox input "false"
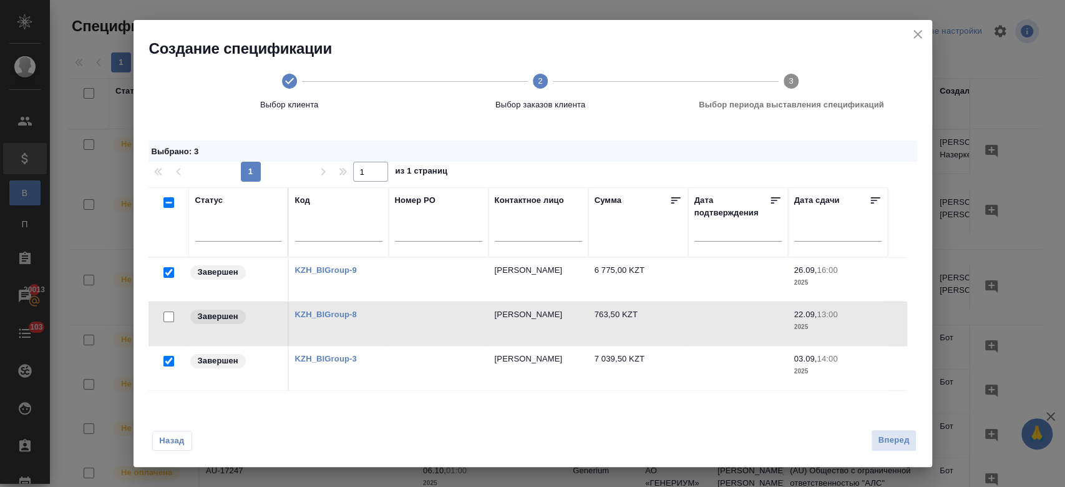
checkbox input "false"
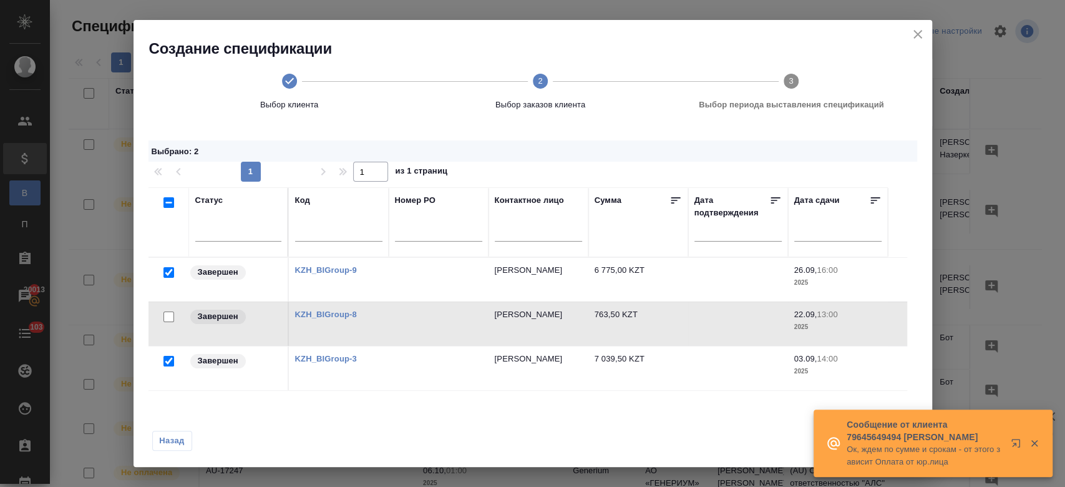
click at [169, 356] on input "checkbox" at bounding box center [169, 361] width 11 height 11
checkbox input "false"
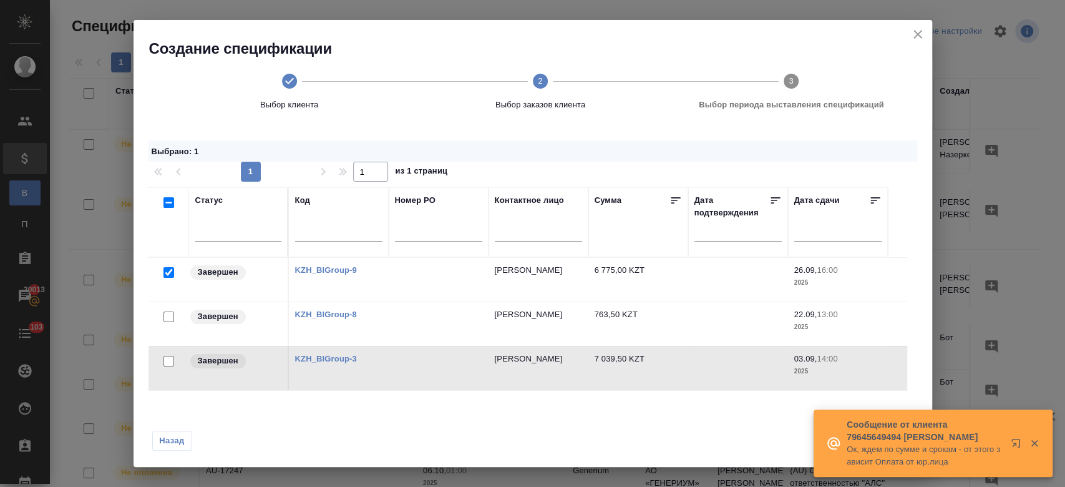
click at [165, 319] on input "checkbox" at bounding box center [169, 316] width 11 height 11
checkbox input "true"
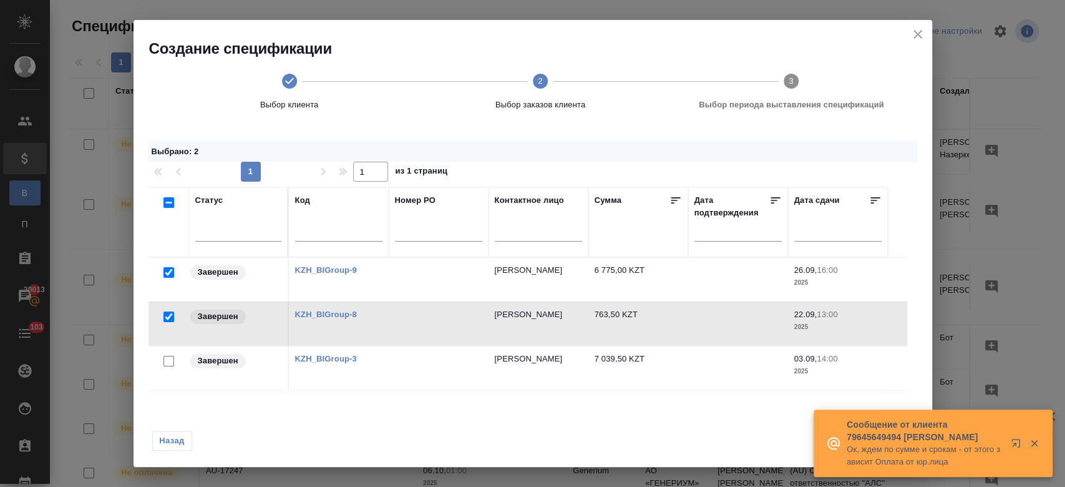
click at [1039, 438] on icon "button" at bounding box center [1034, 443] width 11 height 11
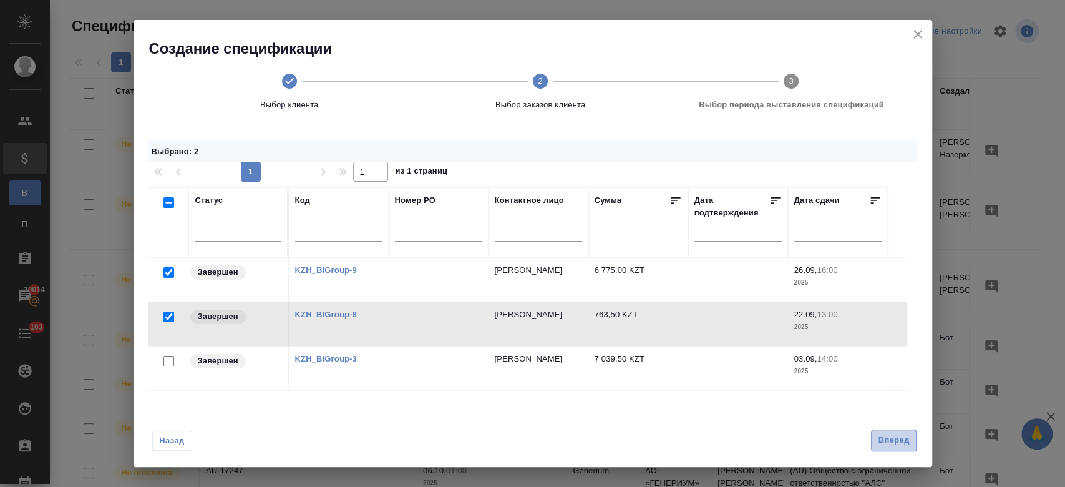
click at [889, 441] on span "Вперед" at bounding box center [893, 440] width 31 height 14
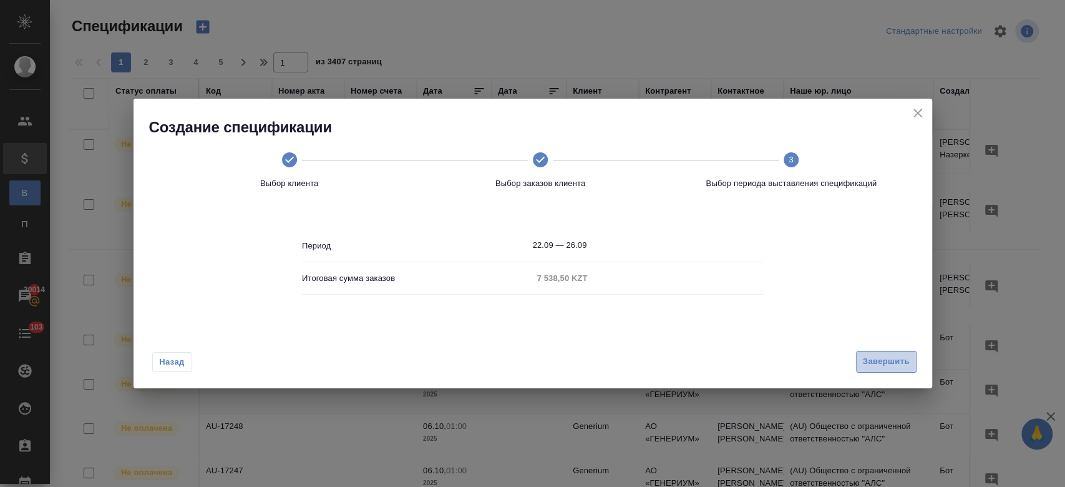
click at [887, 356] on span "Завершить" at bounding box center [886, 362] width 47 height 14
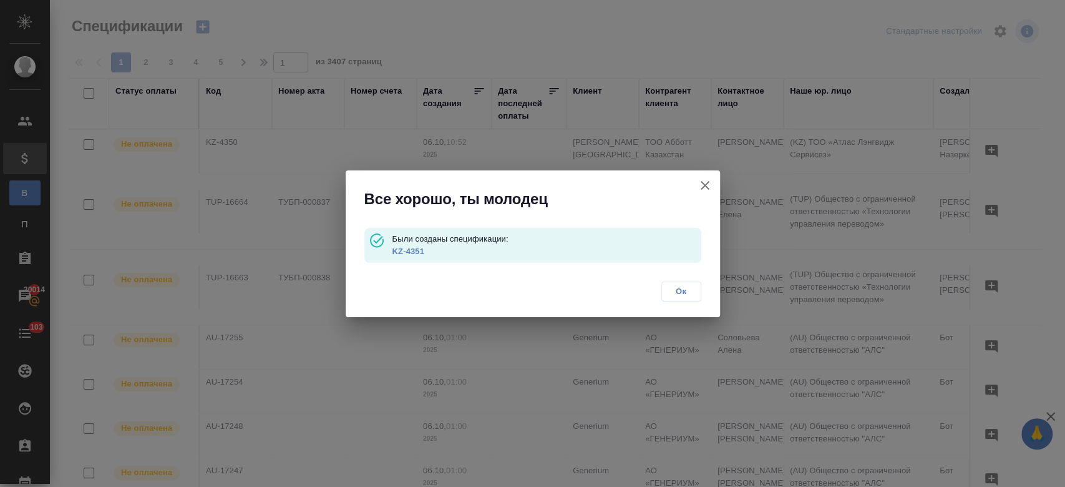
click at [396, 252] on link "KZ-4351" at bounding box center [408, 251] width 32 height 9
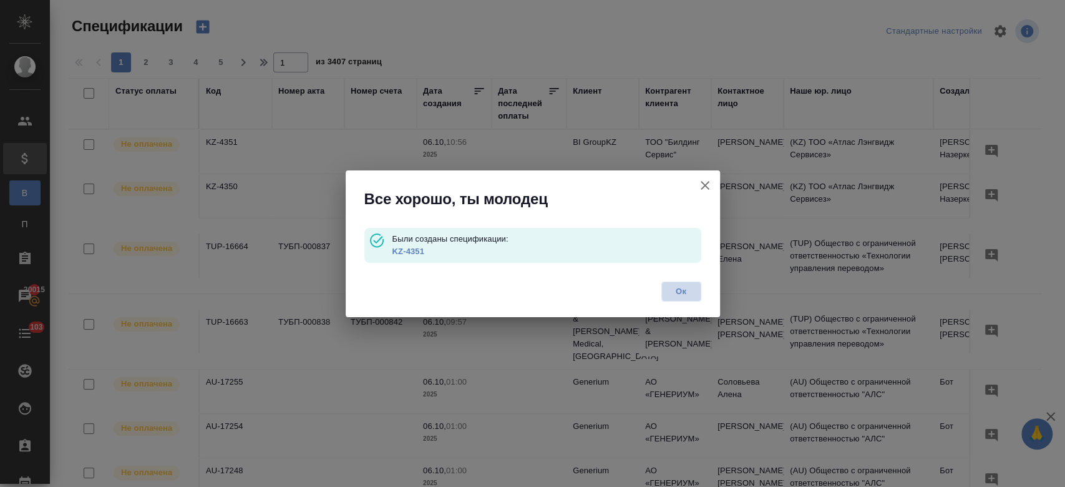
click at [677, 291] on span "Ок" at bounding box center [681, 291] width 26 height 12
click at [205, 29] on div "Все хорошо, ты молодец Были созданы спецификации: KZ-4351 Ок" at bounding box center [532, 243] width 1065 height 487
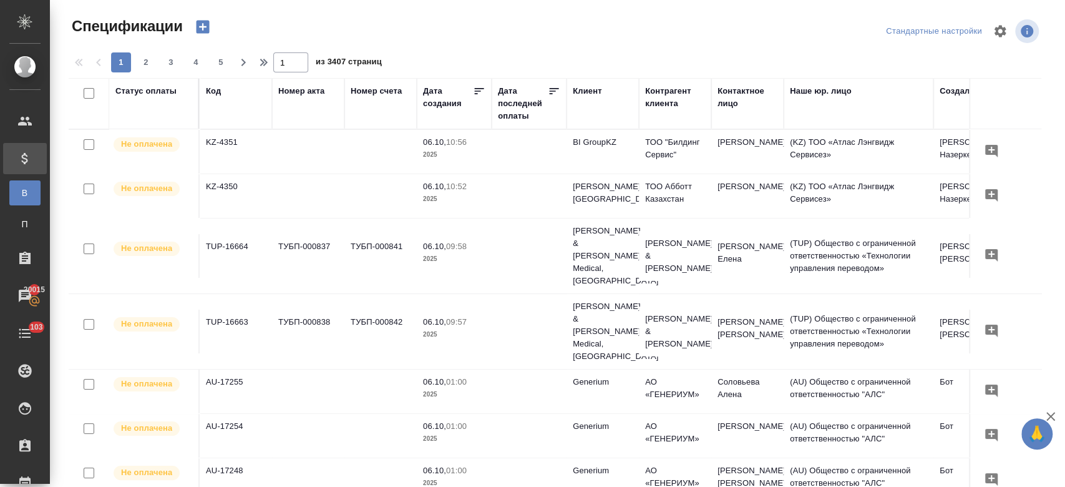
click at [205, 29] on div at bounding box center [532, 243] width 1065 height 487
click at [205, 29] on icon "button" at bounding box center [202, 27] width 13 height 13
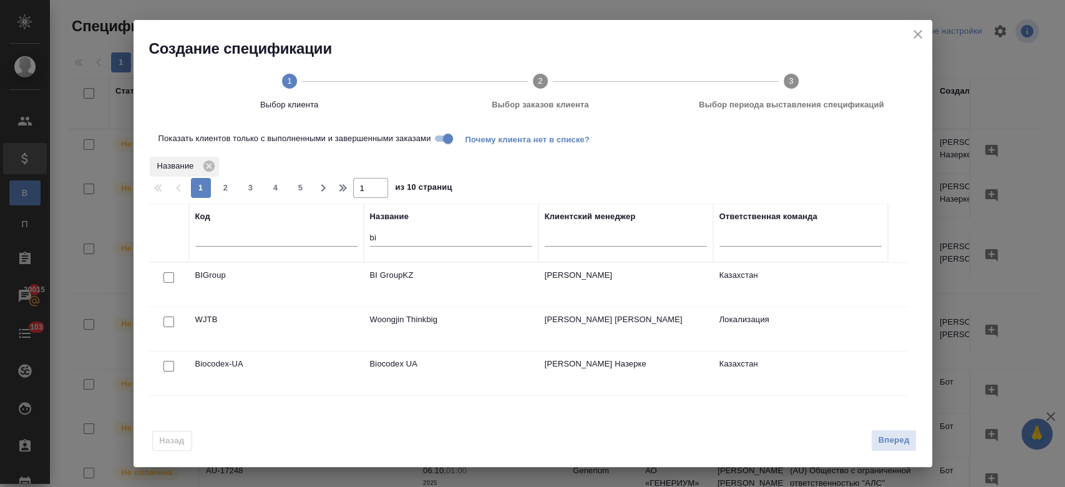
click at [173, 277] on input "checkbox" at bounding box center [169, 277] width 11 height 11
checkbox input "true"
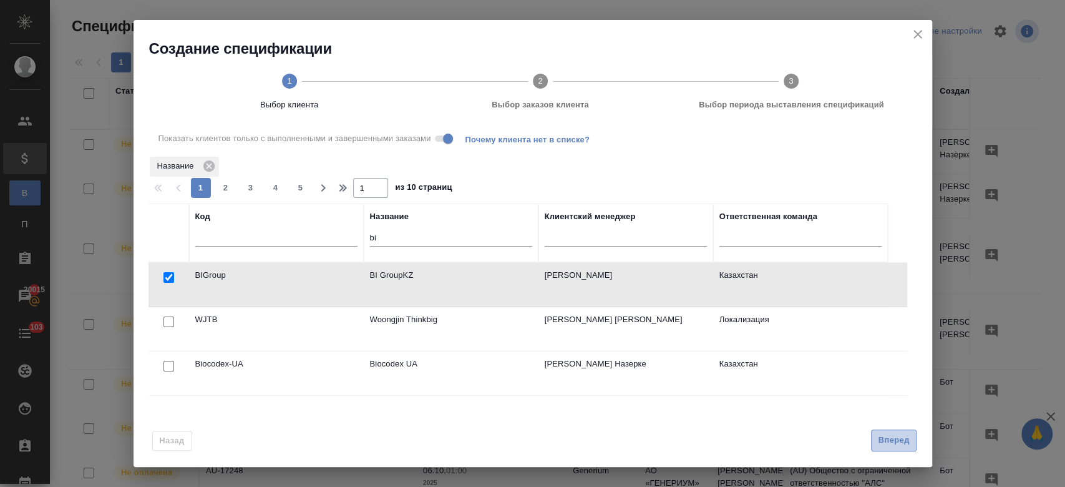
click at [910, 448] on button "Вперед" at bounding box center [893, 440] width 45 height 22
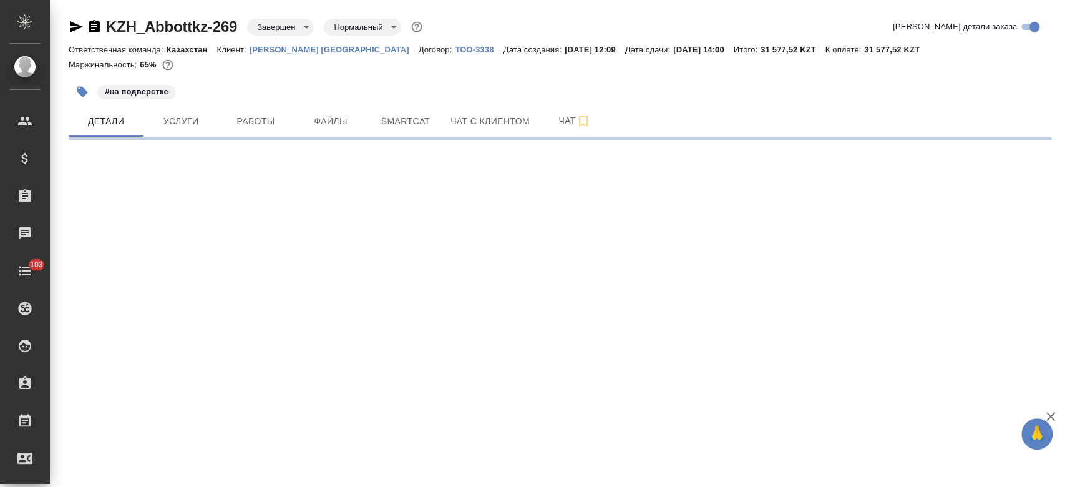
select select "RU"
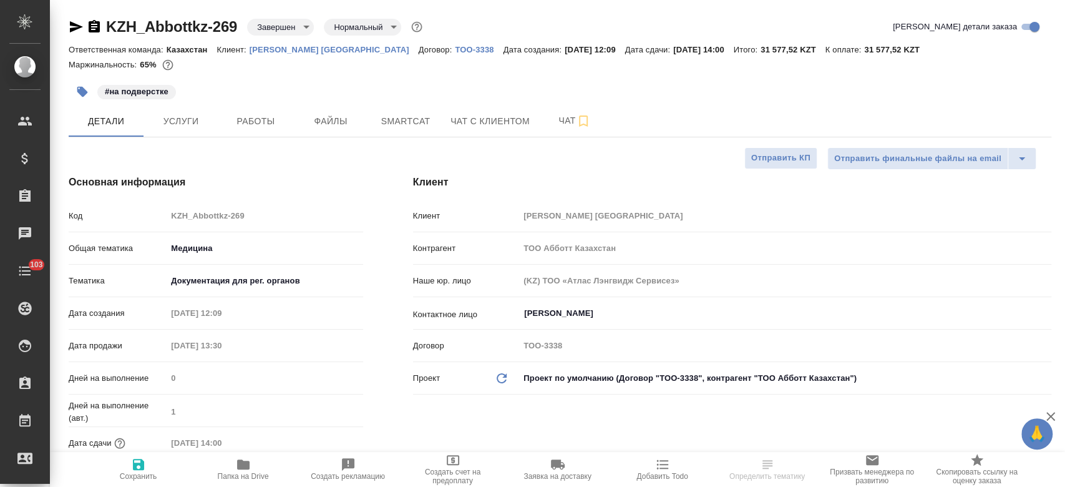
type textarea "x"
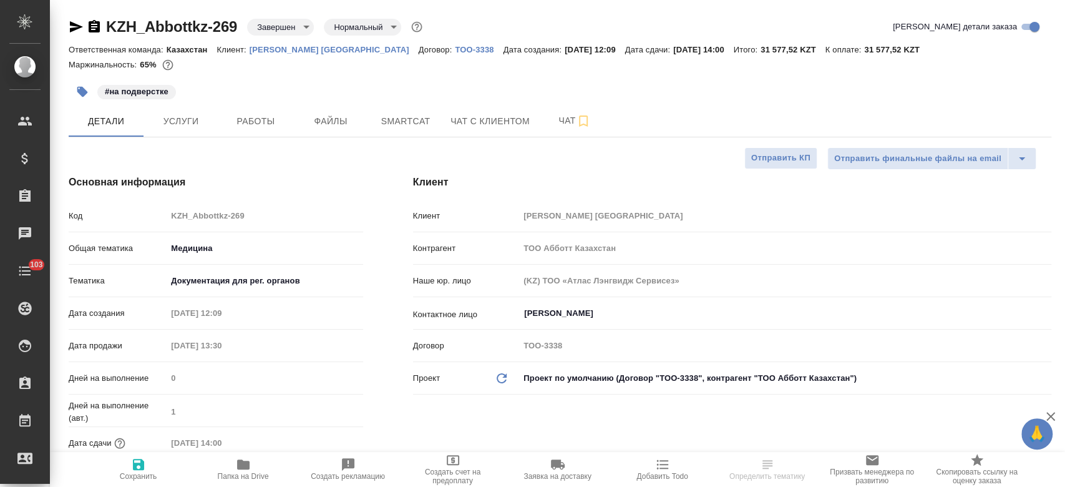
type textarea "x"
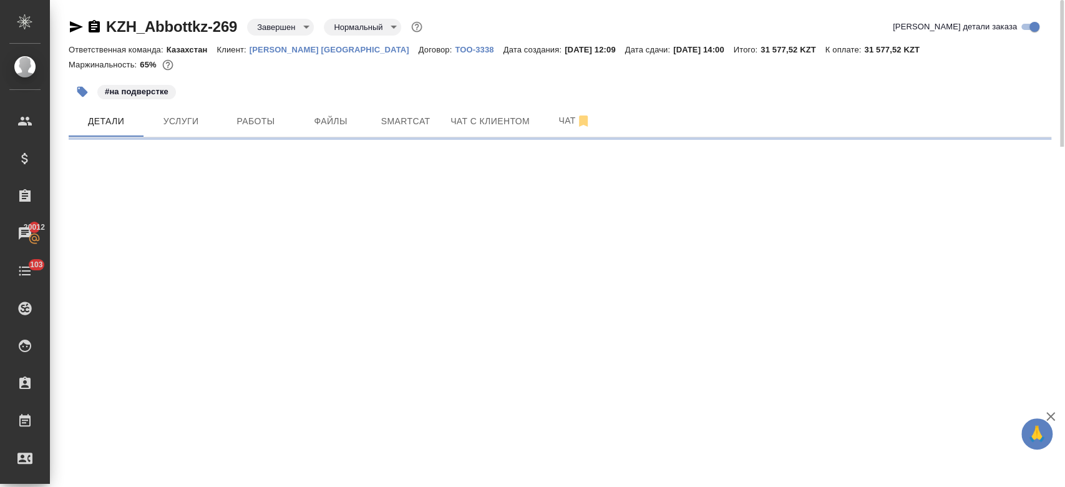
select select "RU"
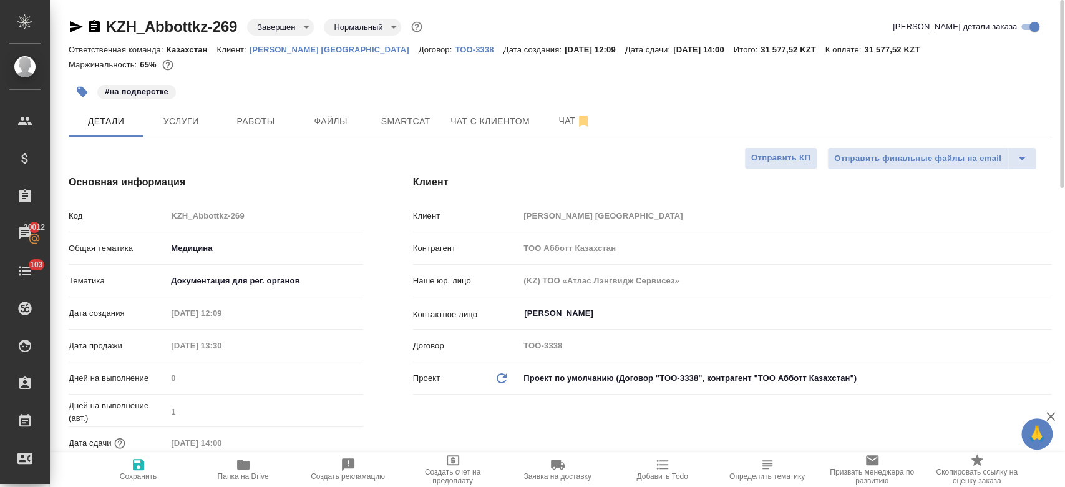
type textarea "x"
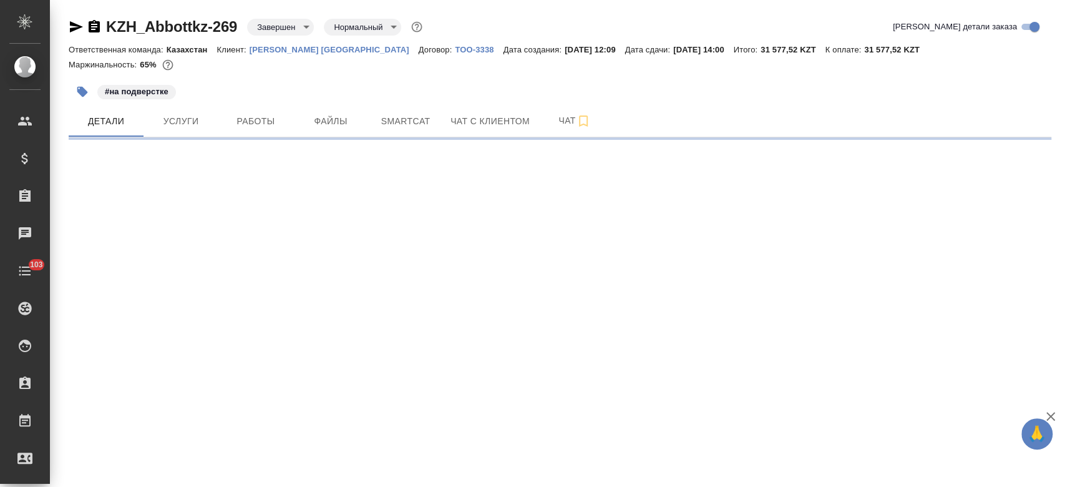
select select "RU"
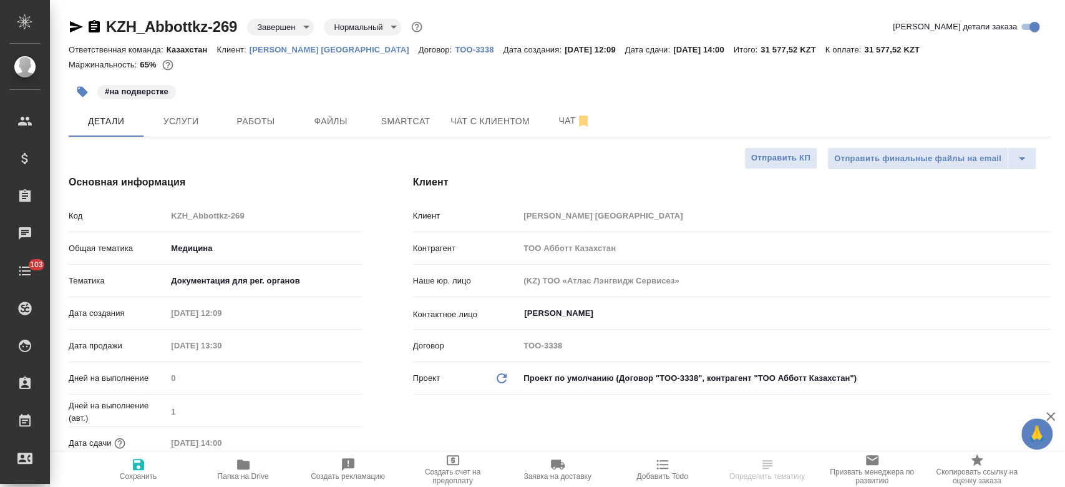
type textarea "x"
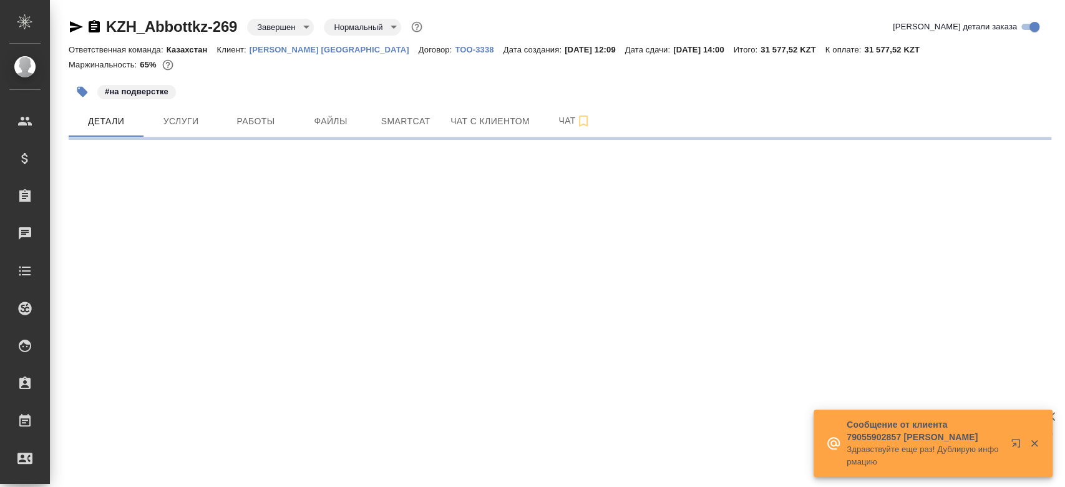
select select "RU"
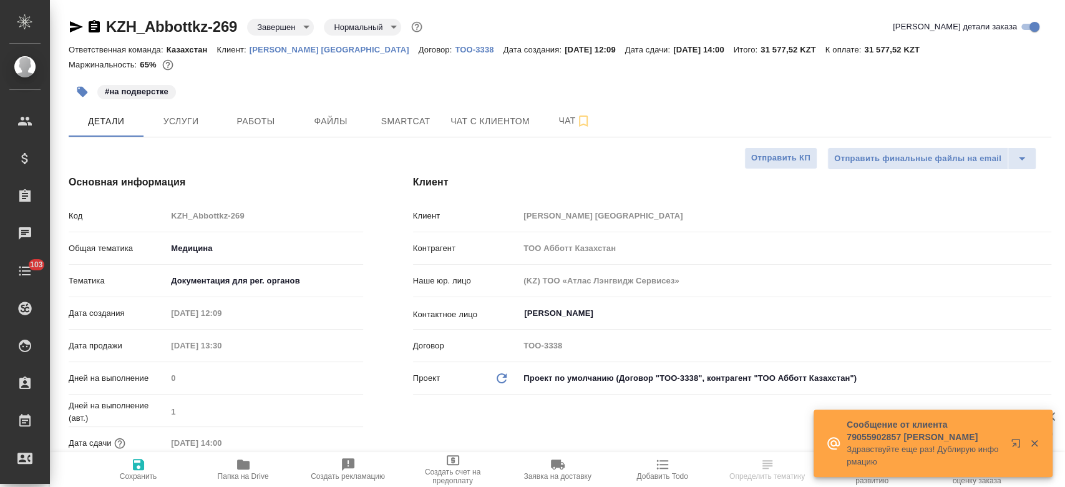
type textarea "x"
click at [242, 65] on div "Маржинальность: 65%" at bounding box center [560, 65] width 983 height 16
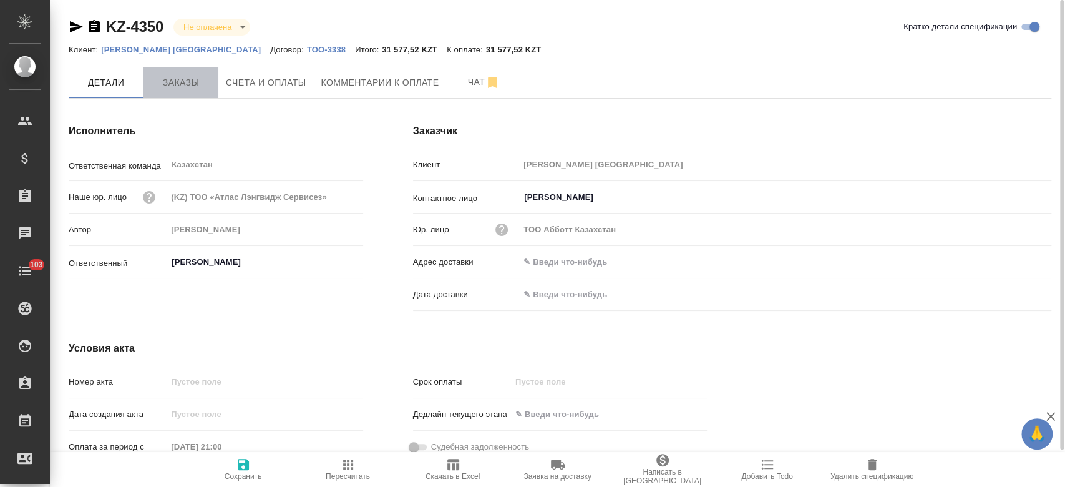
click at [180, 86] on span "Заказы" at bounding box center [181, 83] width 60 height 16
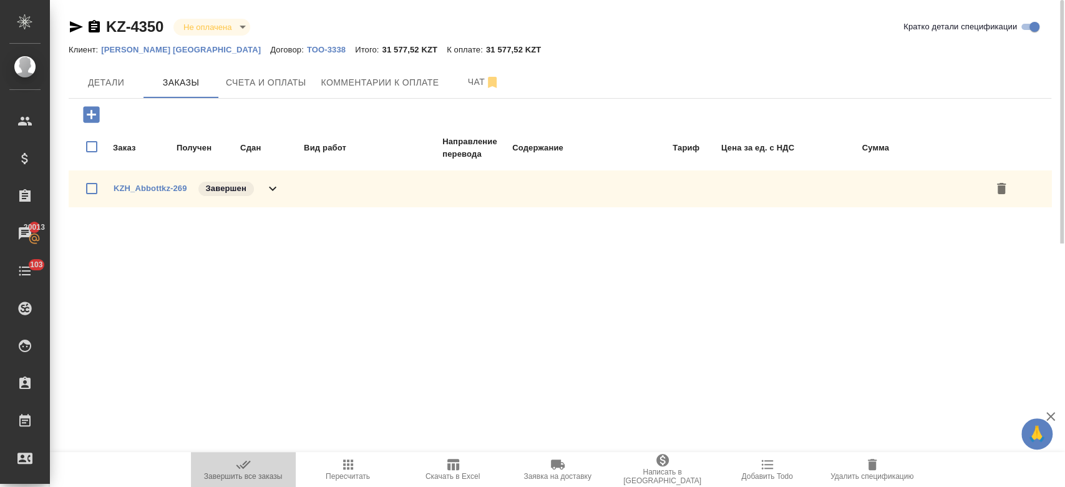
click at [250, 475] on span "Завершить все заказы" at bounding box center [243, 476] width 79 height 9
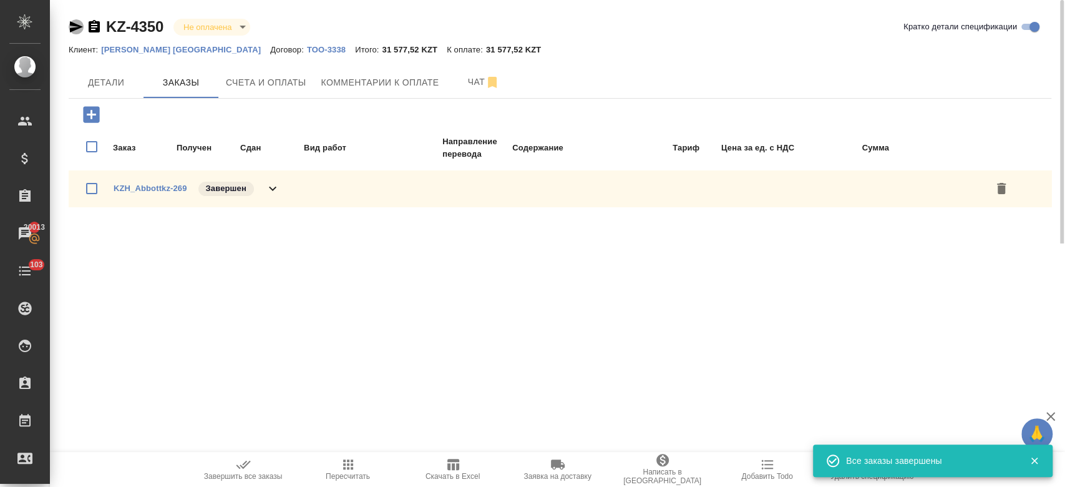
click at [77, 22] on icon "button" at bounding box center [76, 26] width 15 height 15
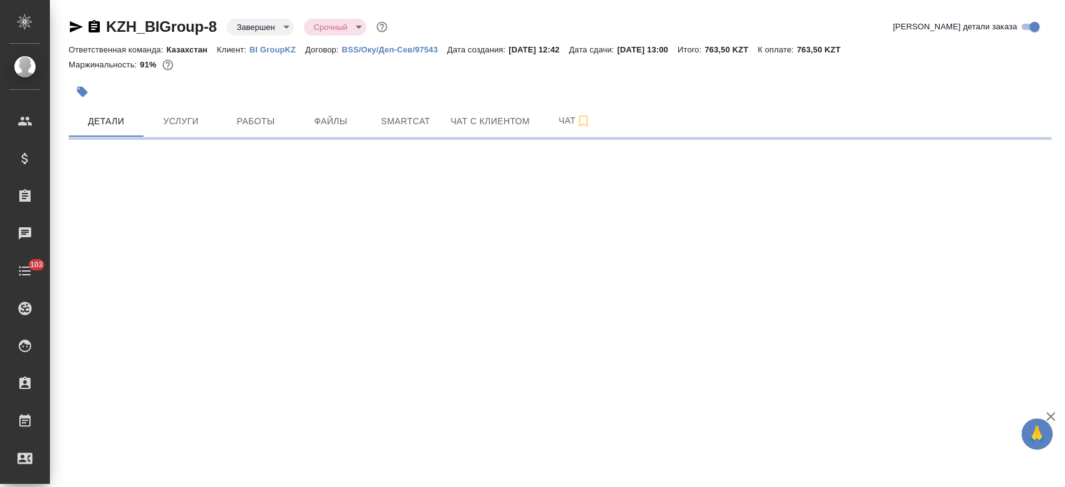
select select "RU"
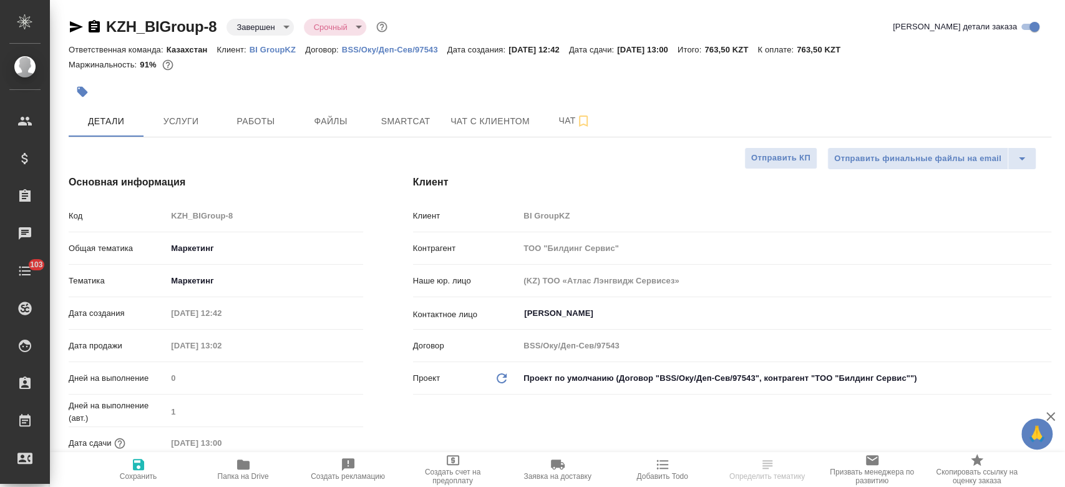
click at [491, 169] on div "Клиент Клиент BI GroupKZ Контрагент ТОО "Билдинг Сервис" Наше юр. лицо (KZ) ТОО…" at bounding box center [732, 336] width 688 height 372
type textarea "x"
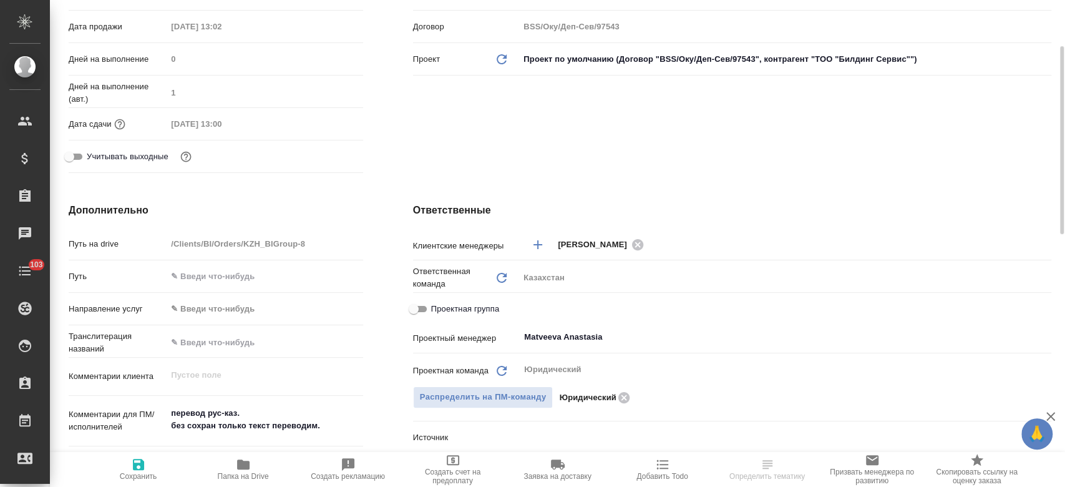
type textarea "x"
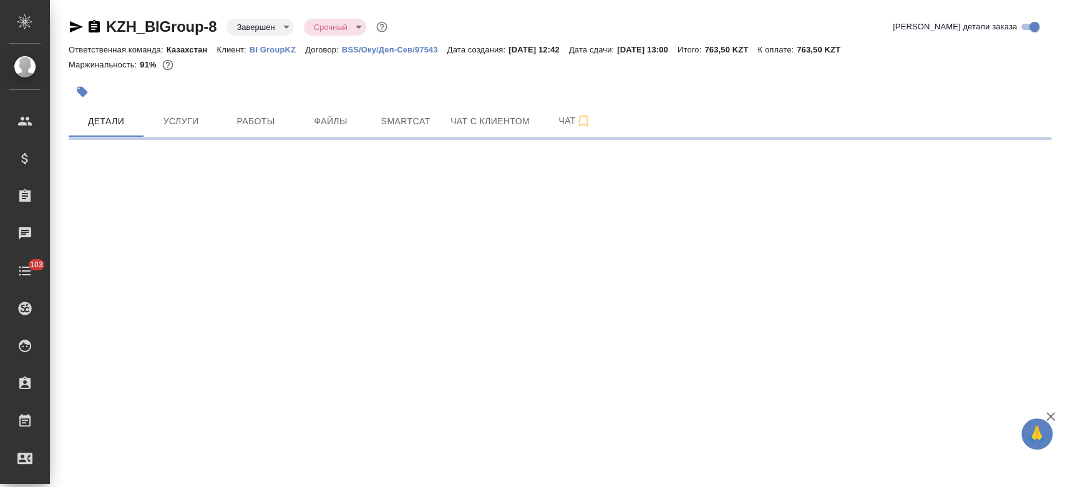
select select "RU"
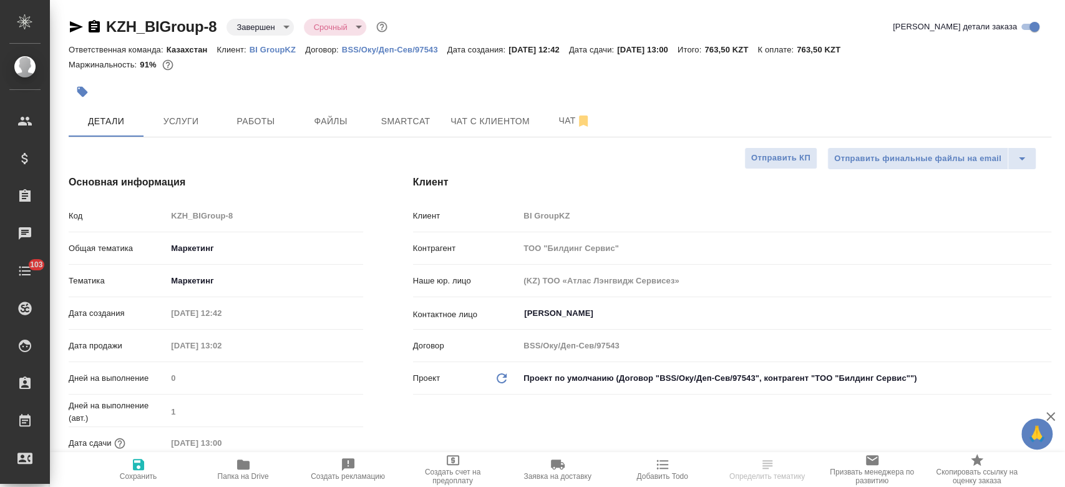
type textarea "x"
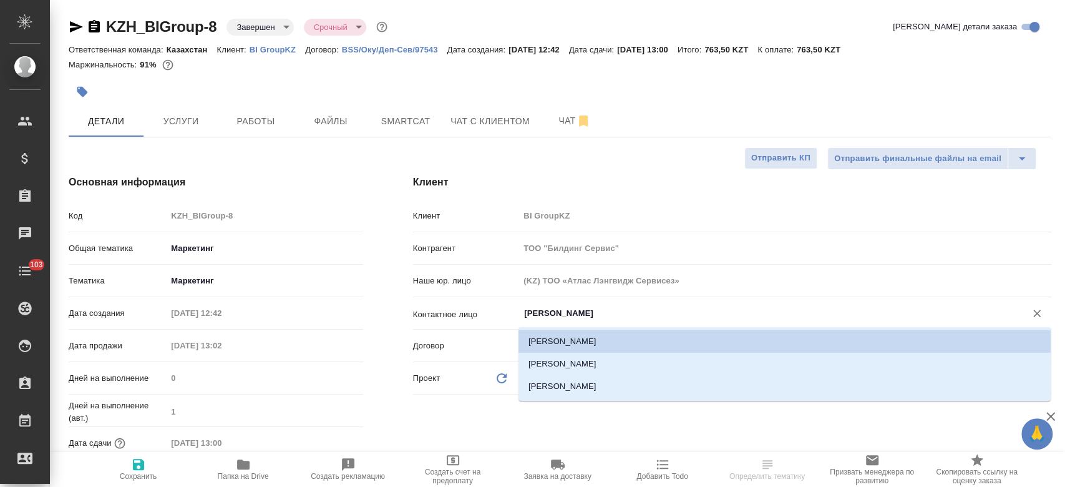
click at [557, 310] on input "[PERSON_NAME]" at bounding box center [764, 313] width 483 height 15
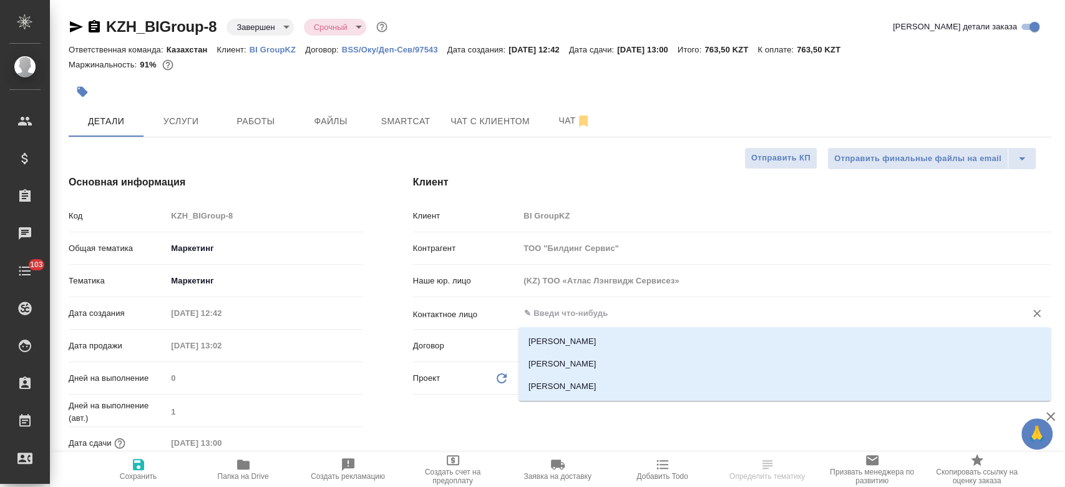
type textarea "x"
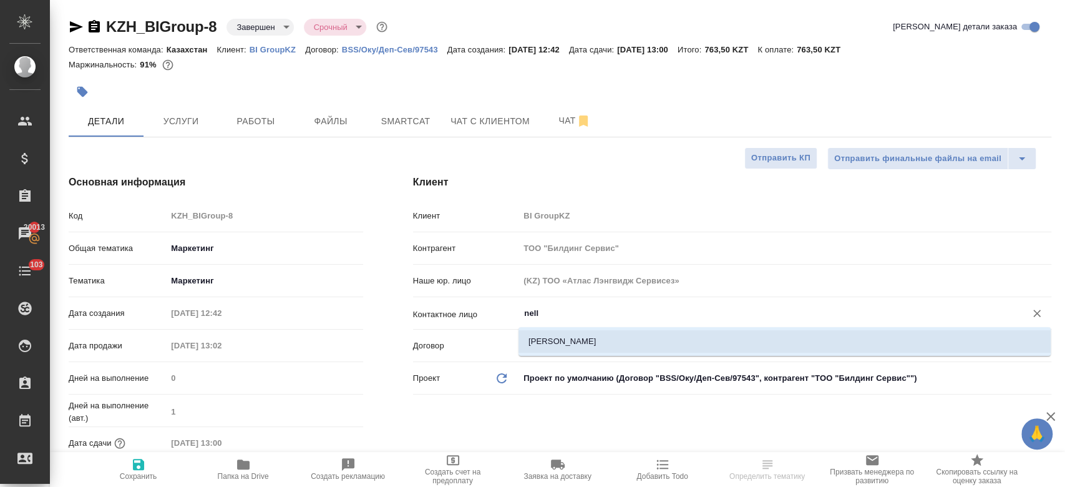
click at [564, 346] on li "[PERSON_NAME]" at bounding box center [785, 341] width 532 height 22
type input "[PERSON_NAME]"
type textarea "x"
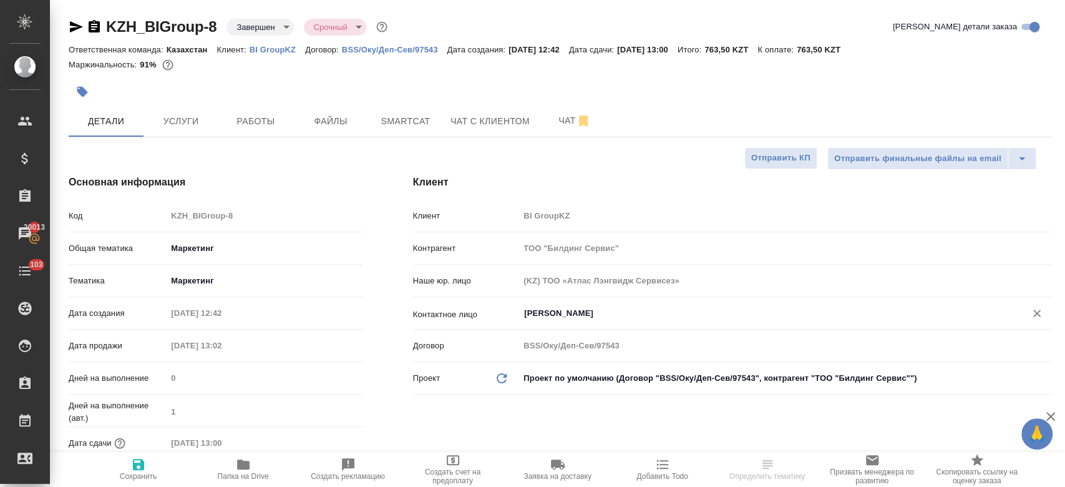
type input "[PERSON_NAME]"
click at [140, 479] on span "Сохранить" at bounding box center [138, 476] width 37 height 9
type textarea "x"
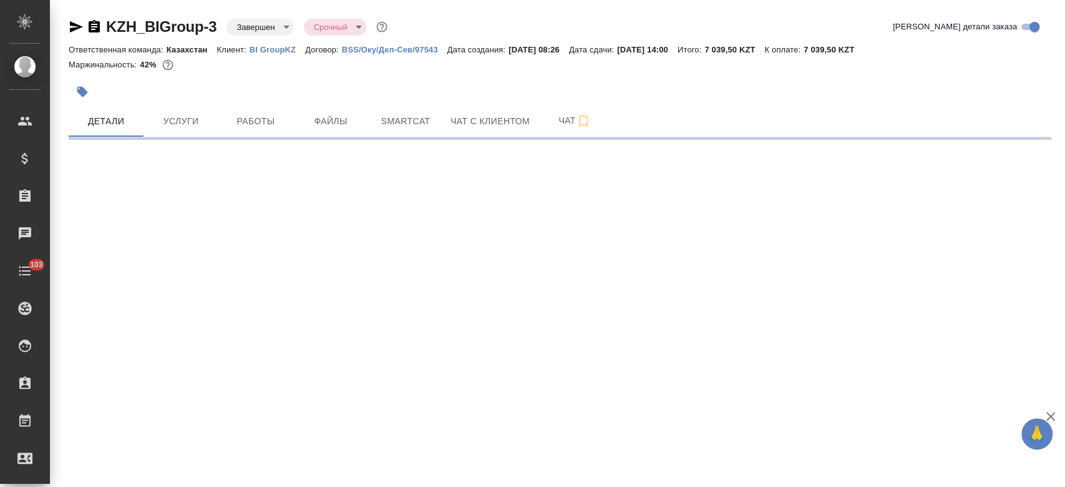
select select "RU"
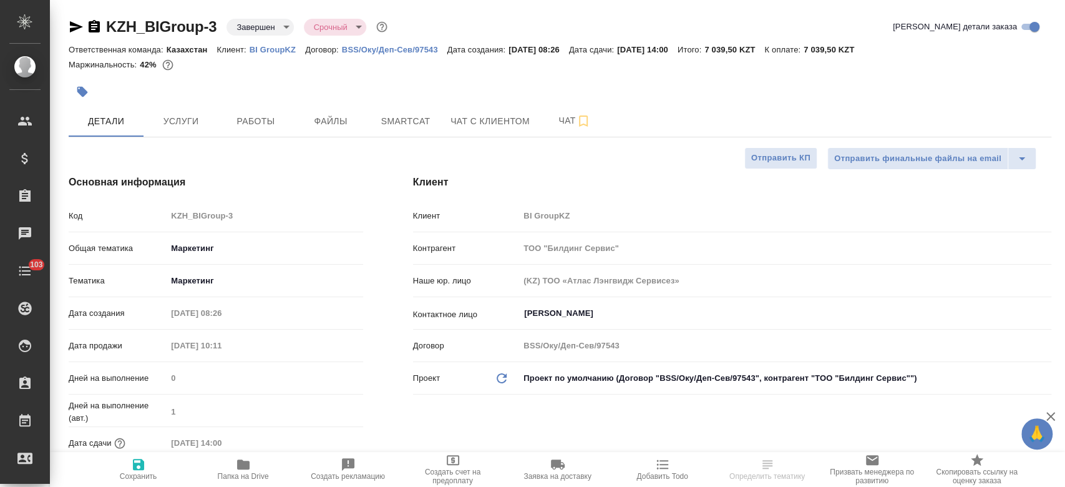
type textarea "x"
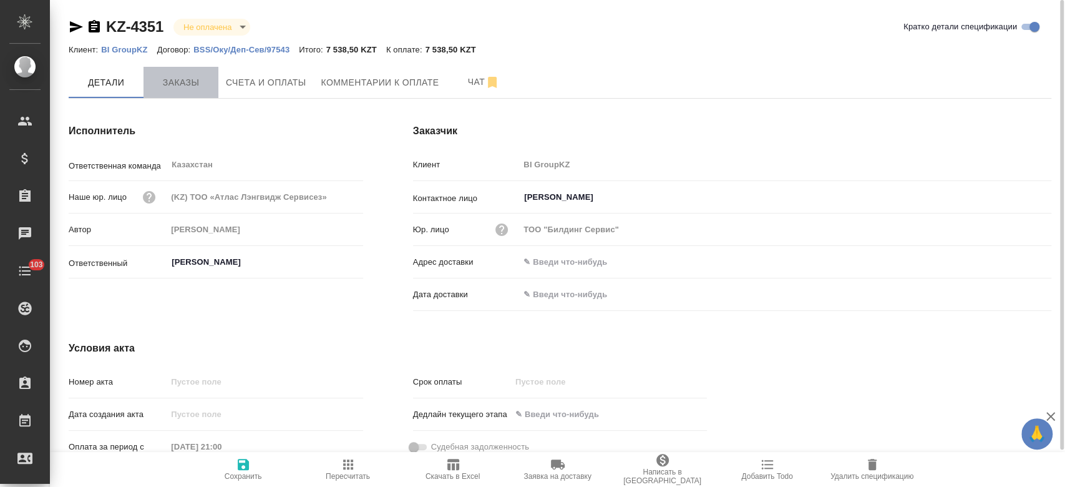
click at [182, 92] on button "Заказы" at bounding box center [181, 82] width 75 height 31
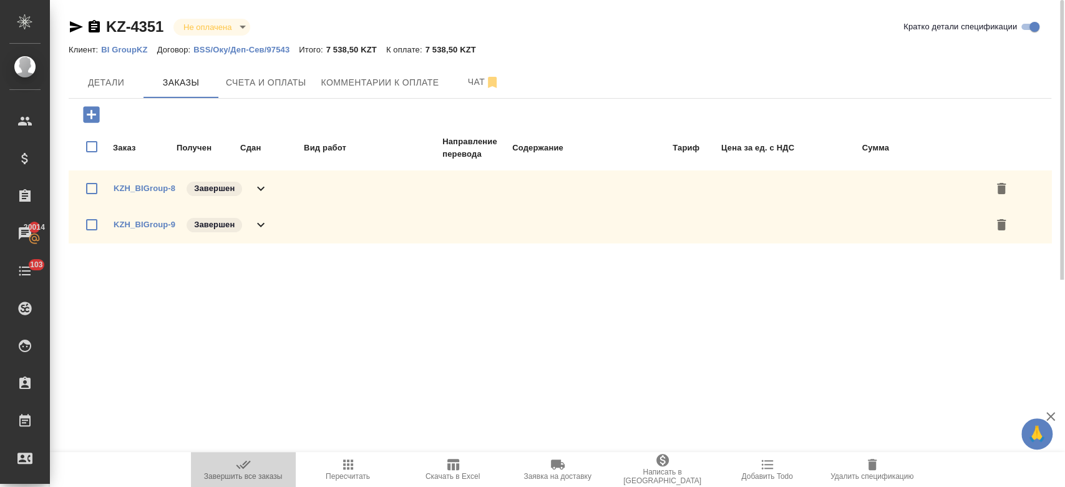
click at [238, 472] on span "Завершить все заказы" at bounding box center [243, 476] width 79 height 9
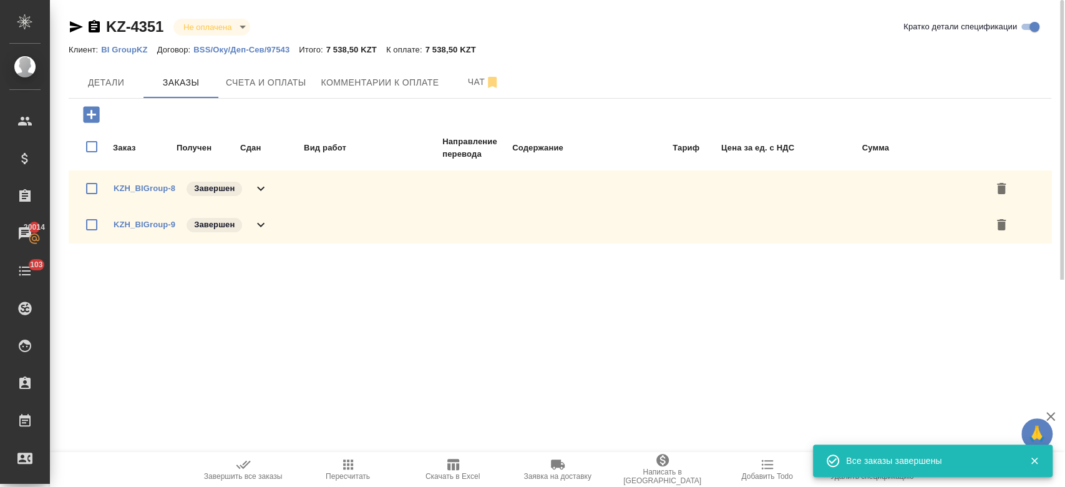
click at [71, 21] on icon "button" at bounding box center [76, 26] width 15 height 15
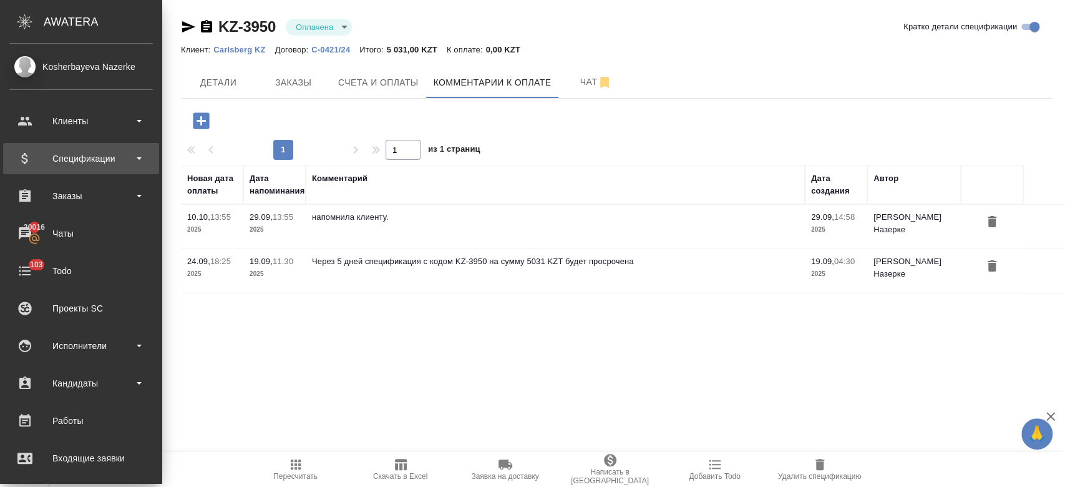
click at [83, 150] on div "Спецификации" at bounding box center [81, 158] width 144 height 19
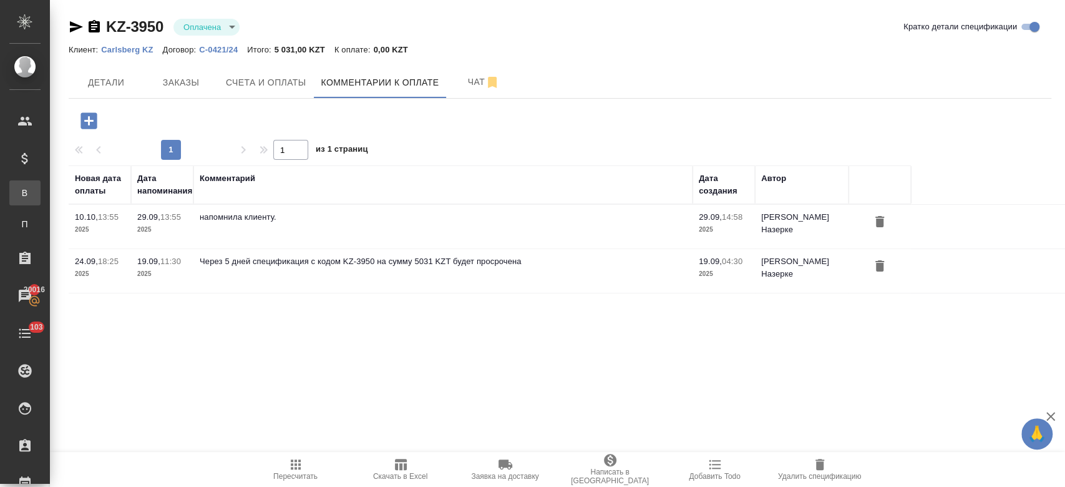
click at [19, 191] on div "Все спецификации" at bounding box center [9, 193] width 19 height 12
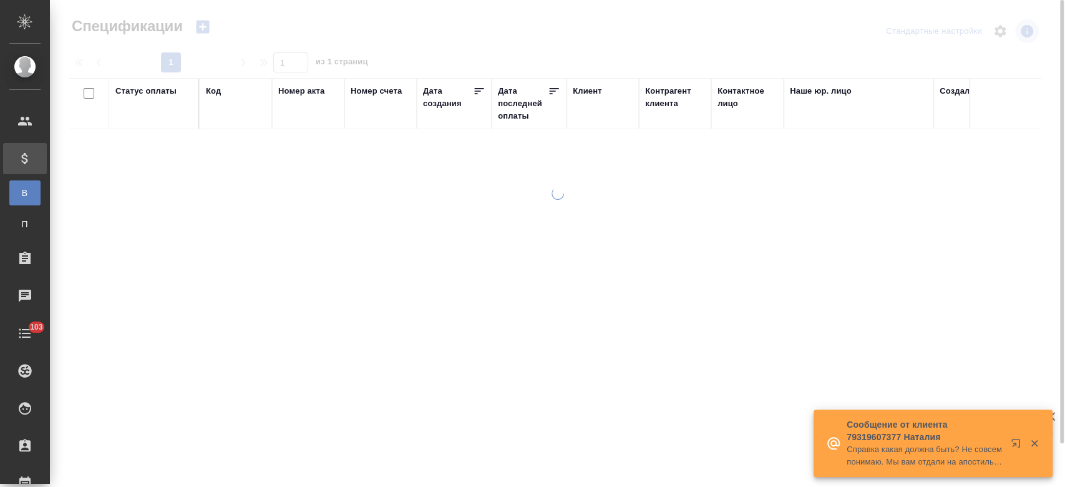
click at [208, 26] on icon "button" at bounding box center [202, 27] width 13 height 13
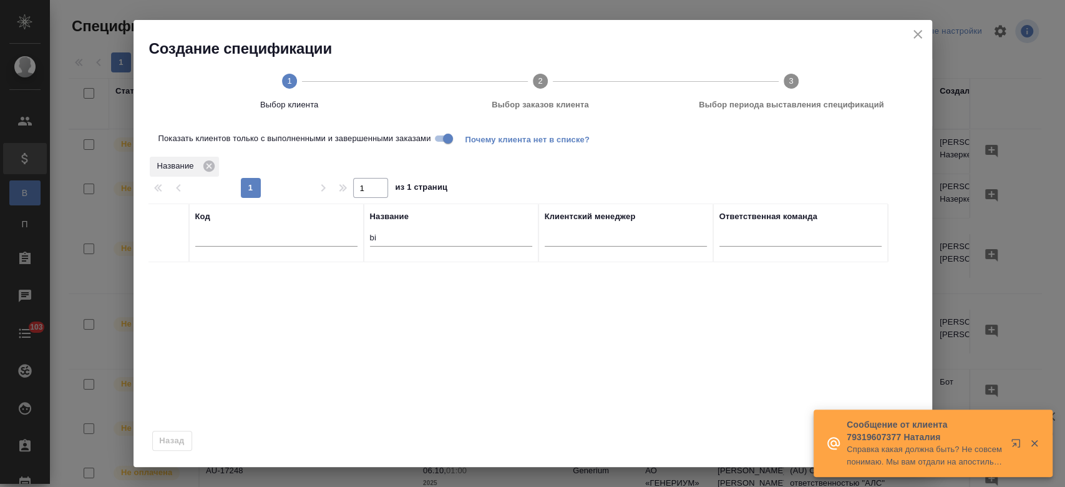
click at [208, 26] on div "Создание спецификации 1 Выбор клиента 2 Выбор заказов клиента 3 Выбор периода в…" at bounding box center [533, 73] width 799 height 106
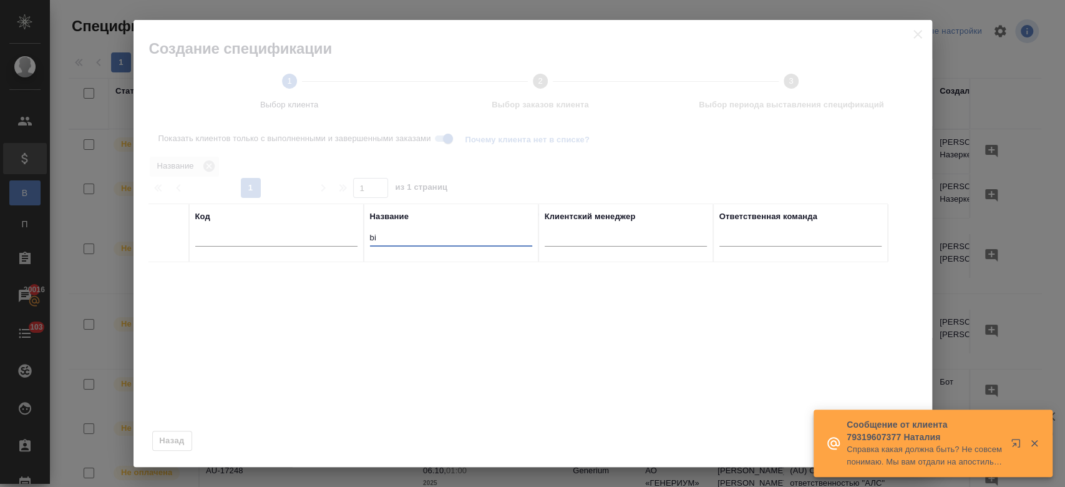
click at [391, 242] on input "bi" at bounding box center [451, 239] width 162 height 16
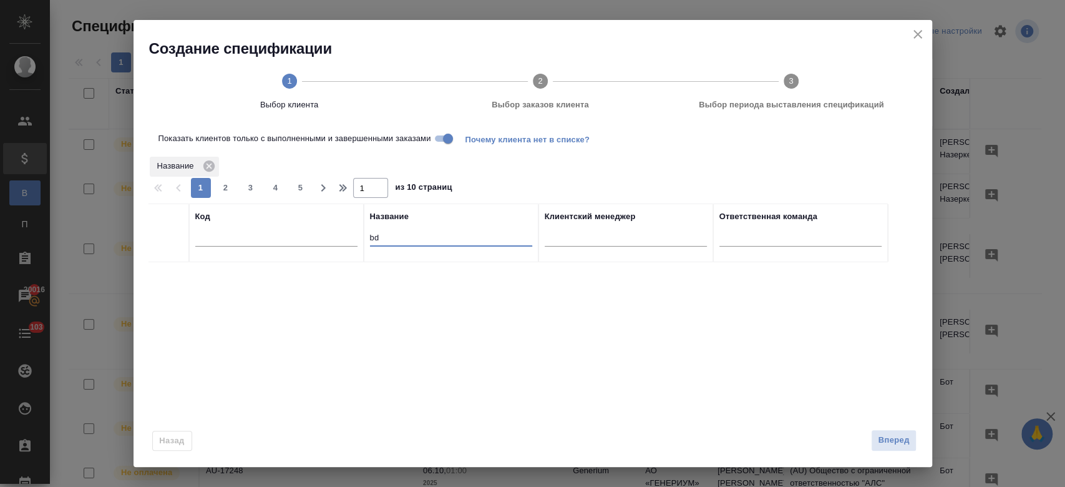
type input "b"
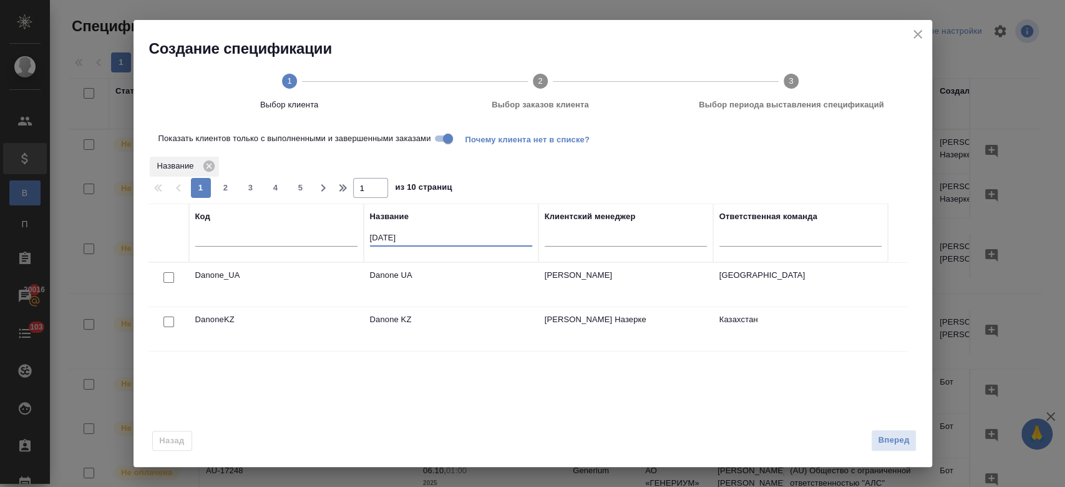
type input "dano"
click at [165, 325] on input "checkbox" at bounding box center [169, 321] width 11 height 11
checkbox input "true"
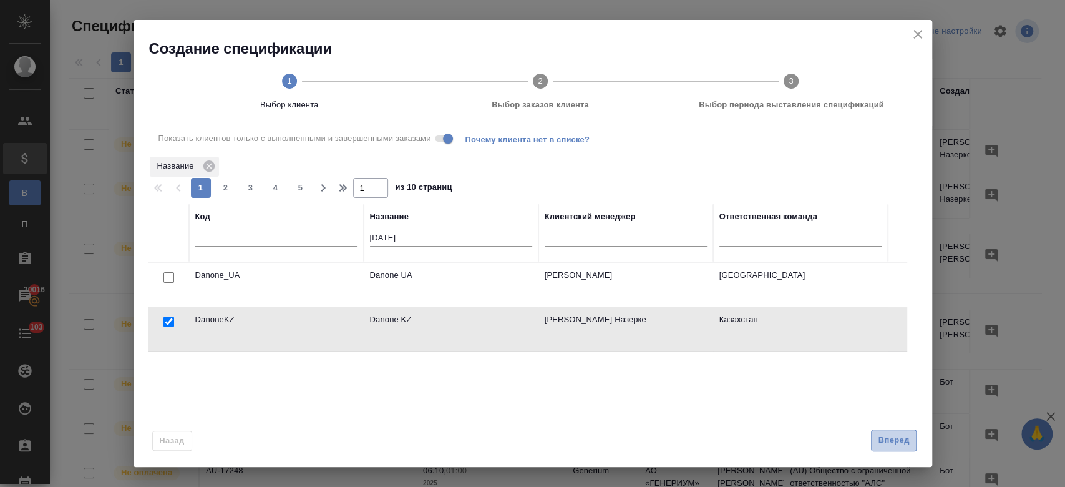
click at [893, 437] on span "Вперед" at bounding box center [893, 440] width 31 height 14
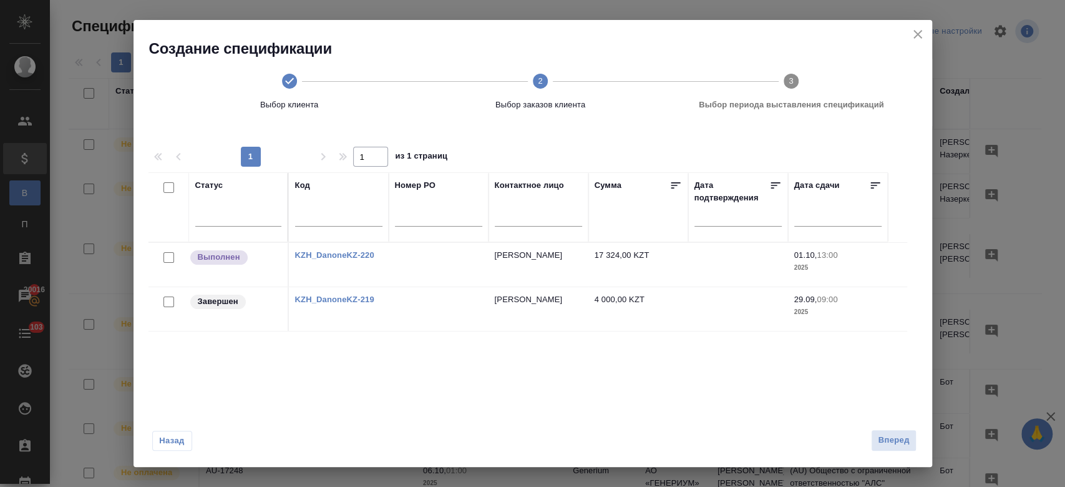
click at [167, 302] on input "checkbox" at bounding box center [169, 301] width 11 height 11
checkbox input "true"
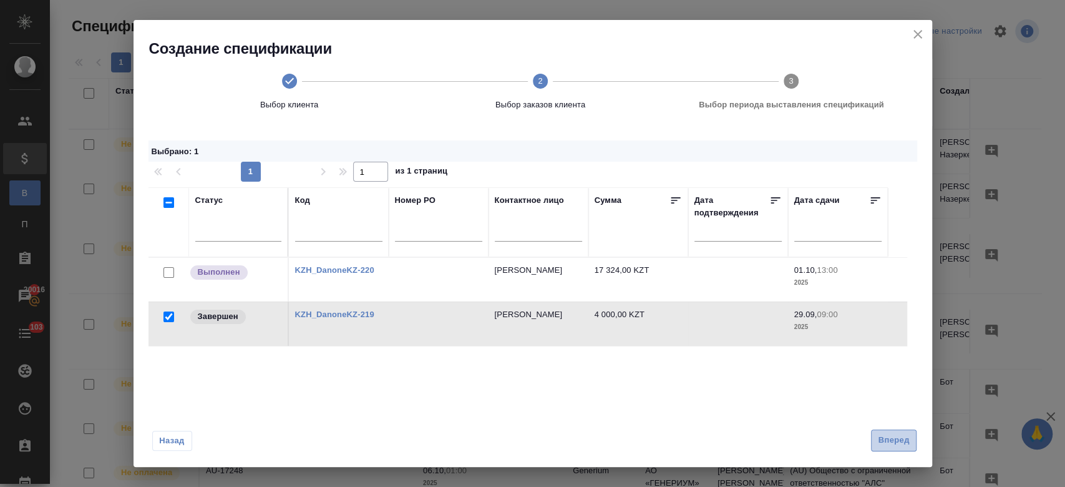
click at [884, 447] on span "Вперед" at bounding box center [893, 440] width 31 height 14
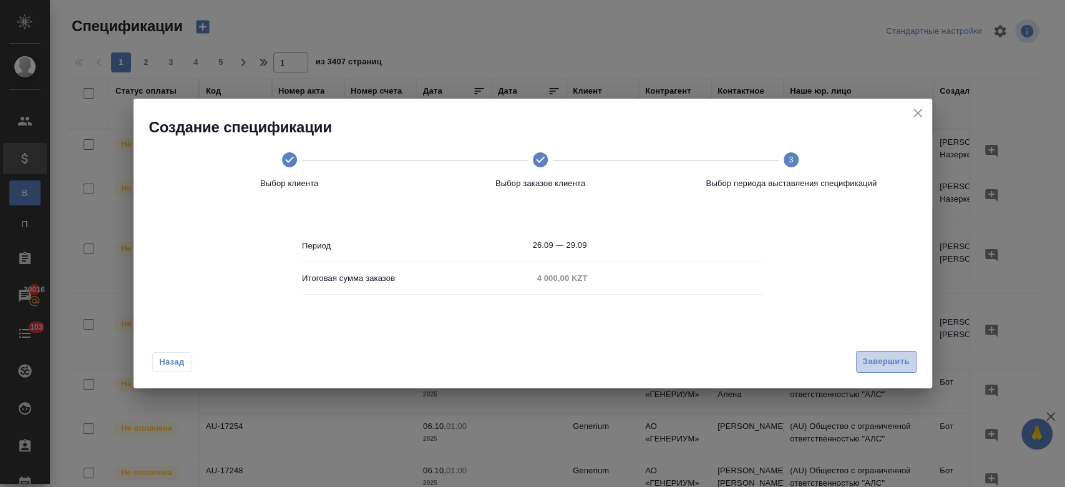
click at [897, 367] on span "Завершить" at bounding box center [886, 362] width 47 height 14
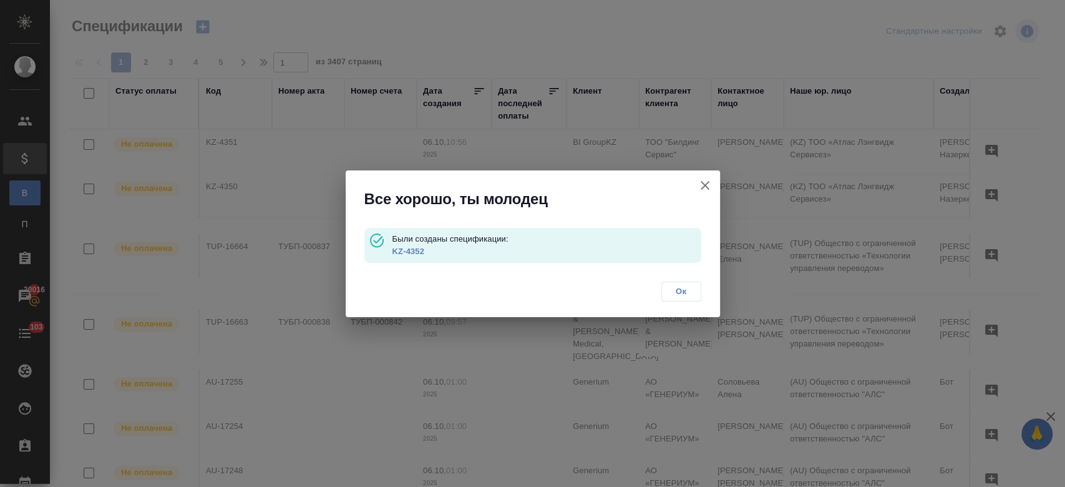
click at [413, 252] on link "KZ-4352" at bounding box center [408, 251] width 32 height 9
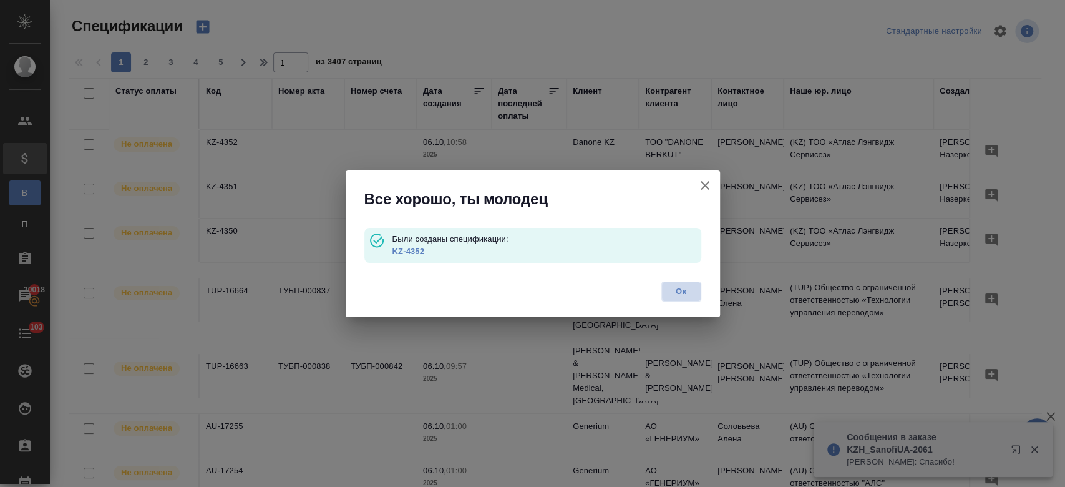
click at [675, 300] on button "Ок" at bounding box center [682, 291] width 40 height 20
click at [202, 22] on div "Все хорошо, ты молодец Были созданы спецификации: KZ-4352 Ок" at bounding box center [532, 243] width 1065 height 487
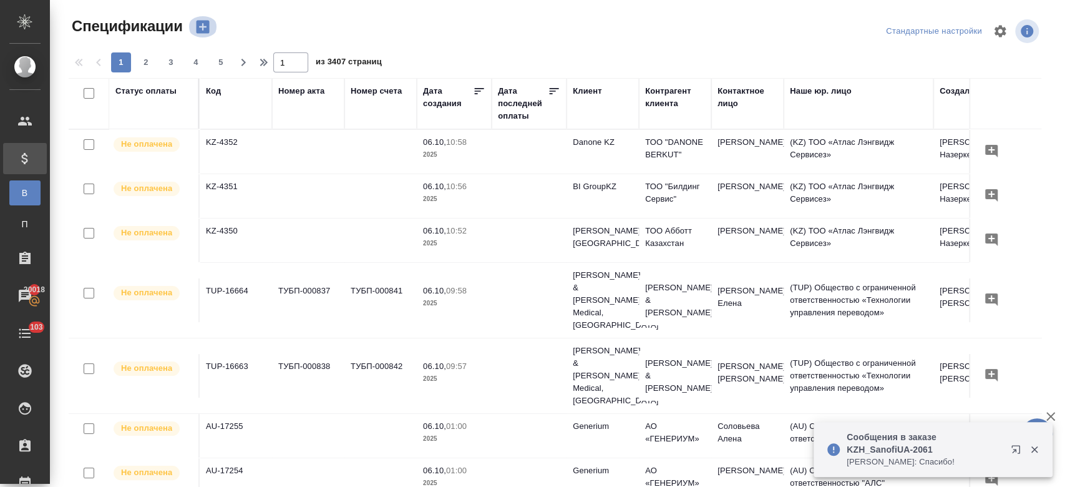
click at [203, 22] on icon "button" at bounding box center [202, 27] width 13 height 13
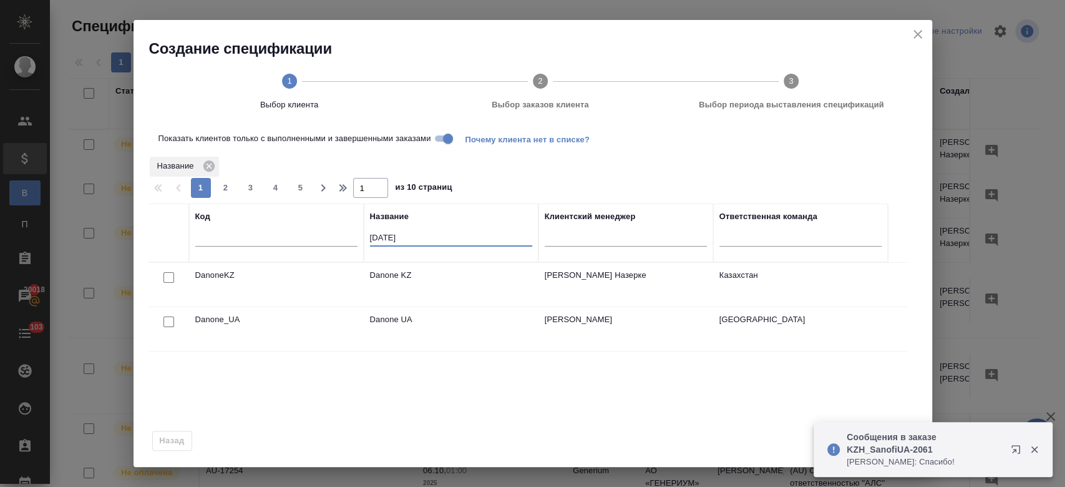
click at [420, 245] on input "dano" at bounding box center [451, 239] width 162 height 16
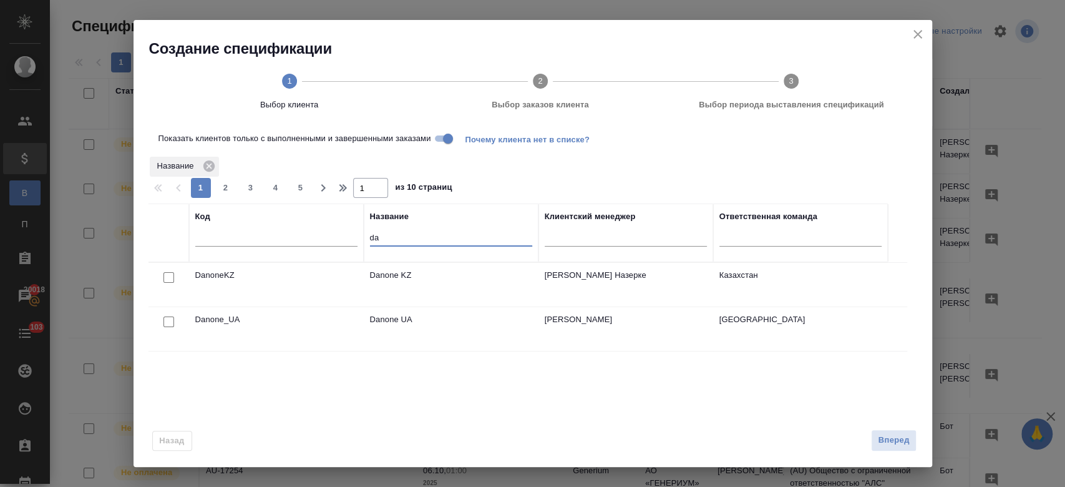
type input "d"
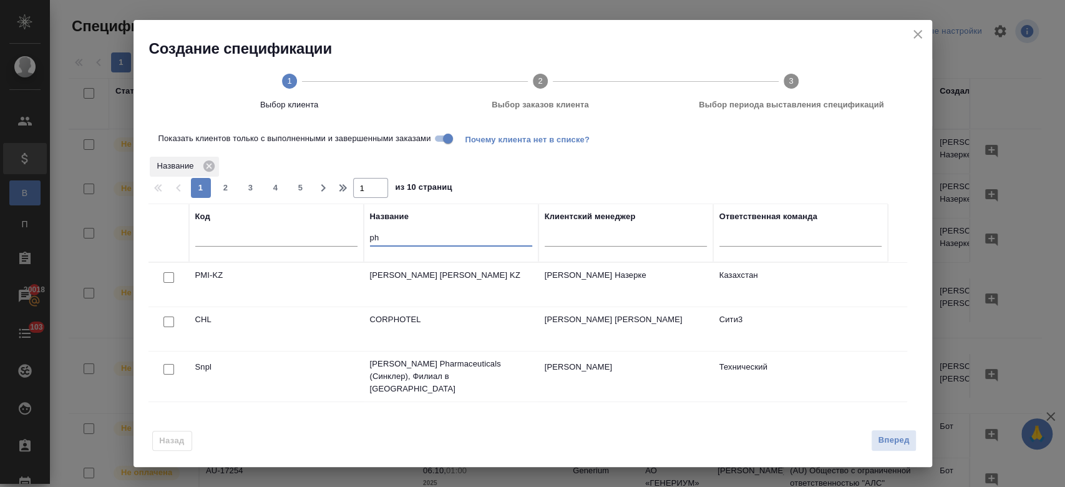
type input "ph"
click at [165, 278] on input "checkbox" at bounding box center [169, 277] width 11 height 11
checkbox input "true"
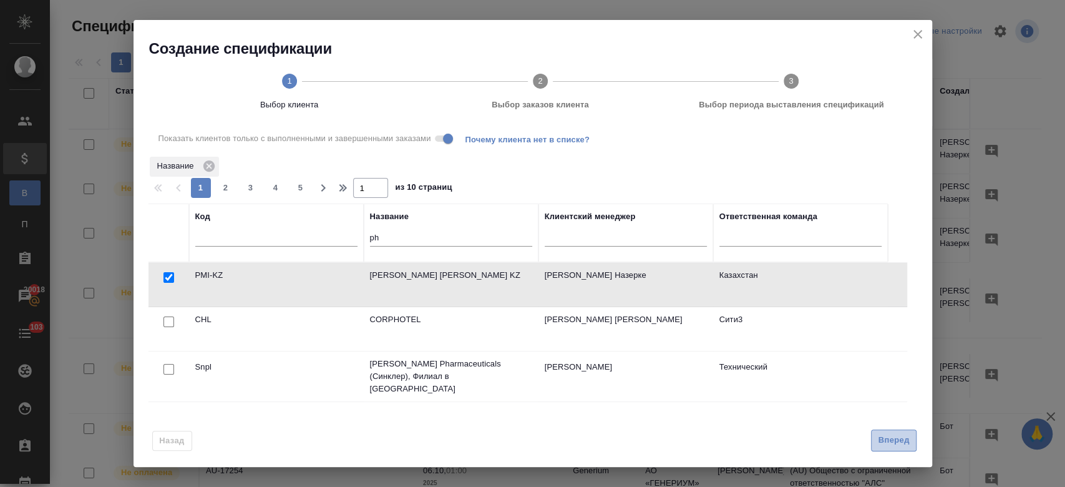
click at [898, 449] on button "Вперед" at bounding box center [893, 440] width 45 height 22
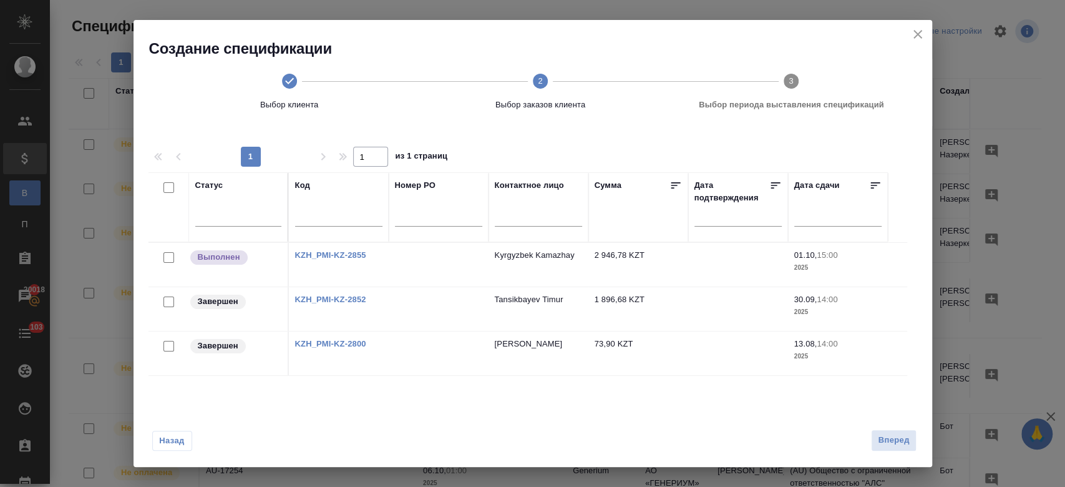
click at [165, 302] on input "checkbox" at bounding box center [169, 301] width 11 height 11
checkbox input "true"
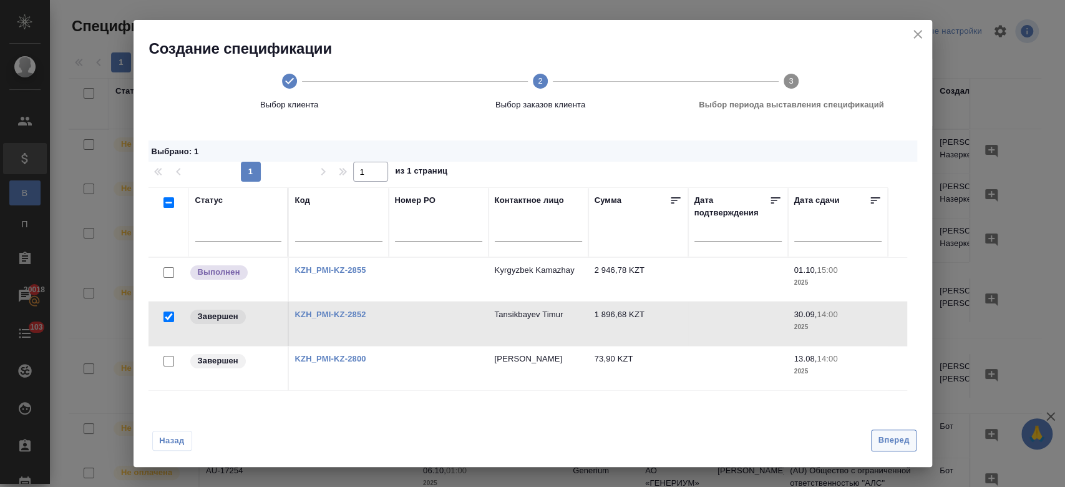
click at [898, 439] on span "Вперед" at bounding box center [893, 440] width 31 height 14
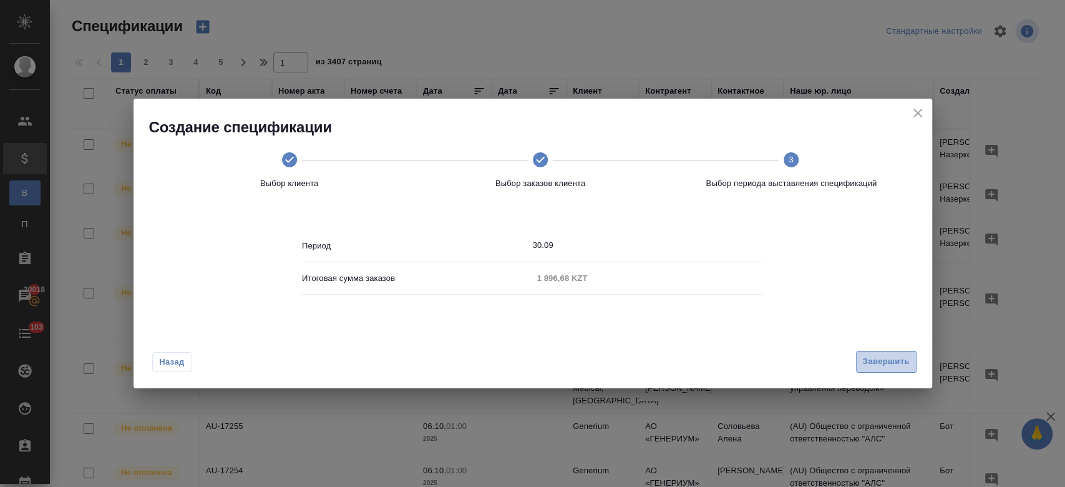
click at [882, 352] on button "Завершить" at bounding box center [886, 362] width 61 height 22
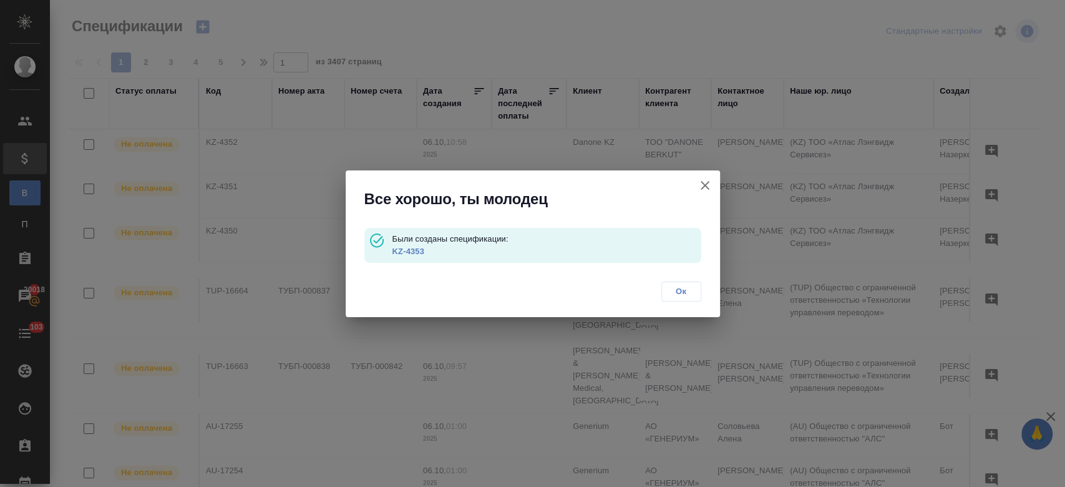
click at [413, 251] on link "KZ-4353" at bounding box center [408, 251] width 32 height 9
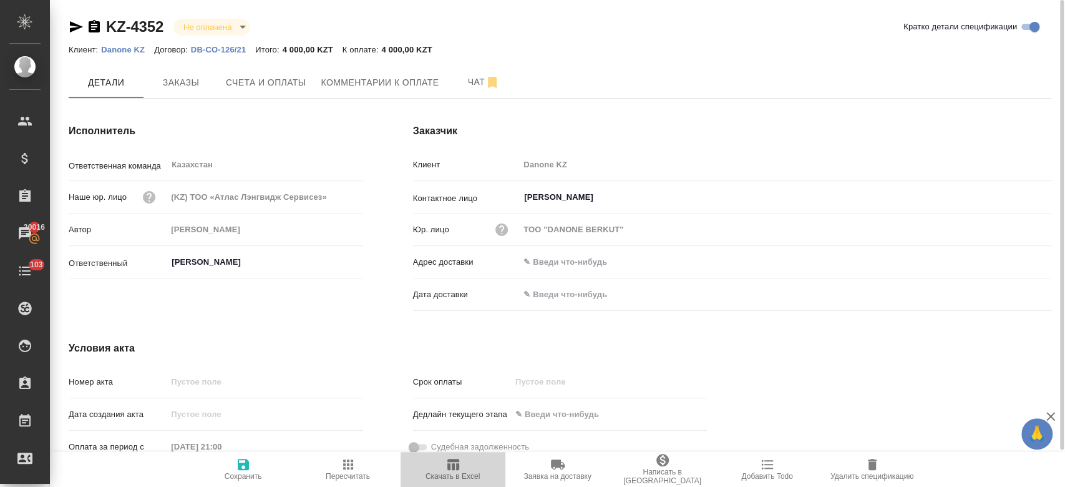
click at [464, 464] on span "Скачать в Excel" at bounding box center [453, 469] width 90 height 24
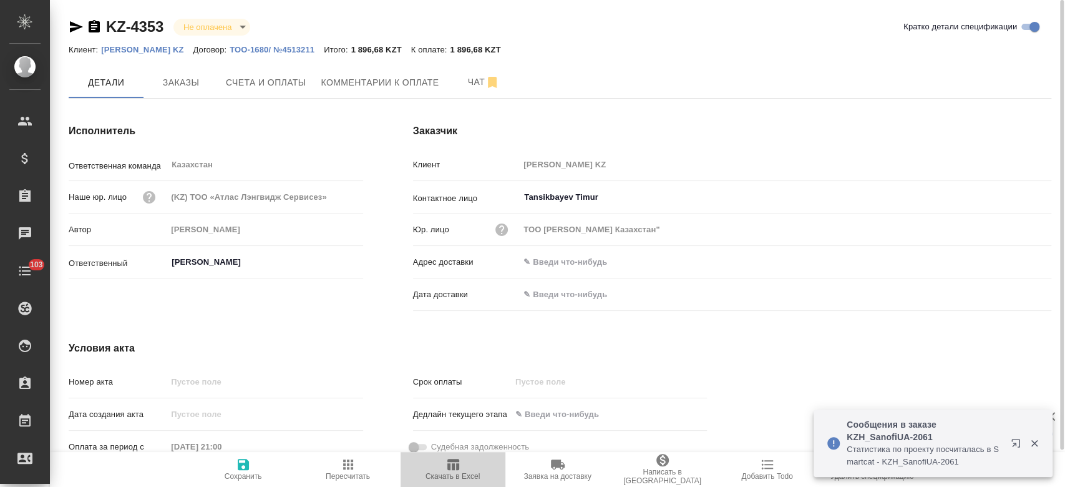
click at [452, 464] on icon "button" at bounding box center [454, 464] width 12 height 11
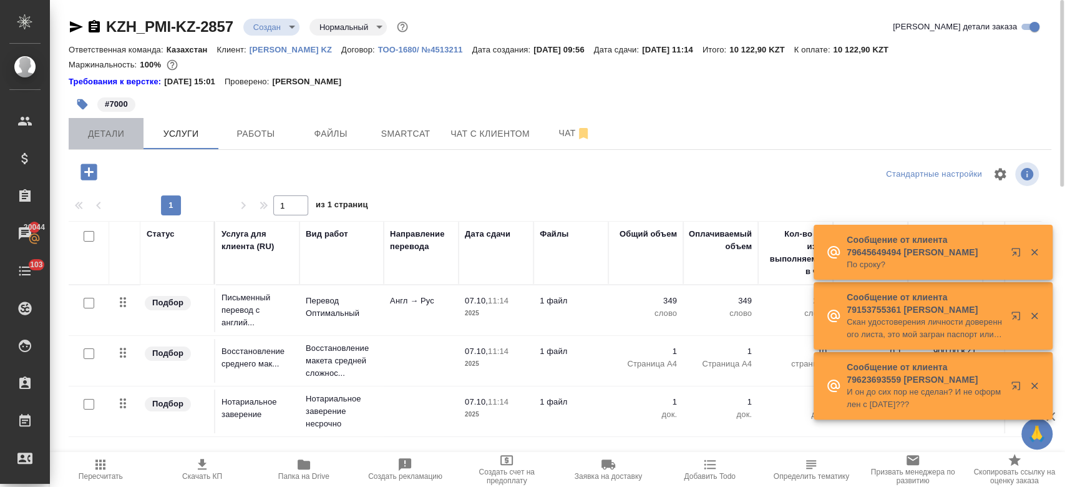
click at [105, 120] on button "Детали" at bounding box center [106, 133] width 75 height 31
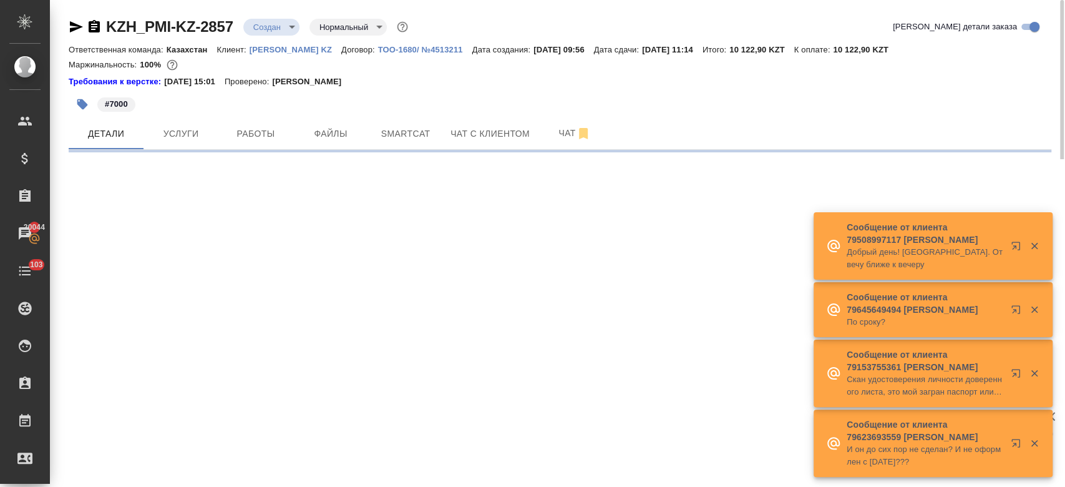
select select "RU"
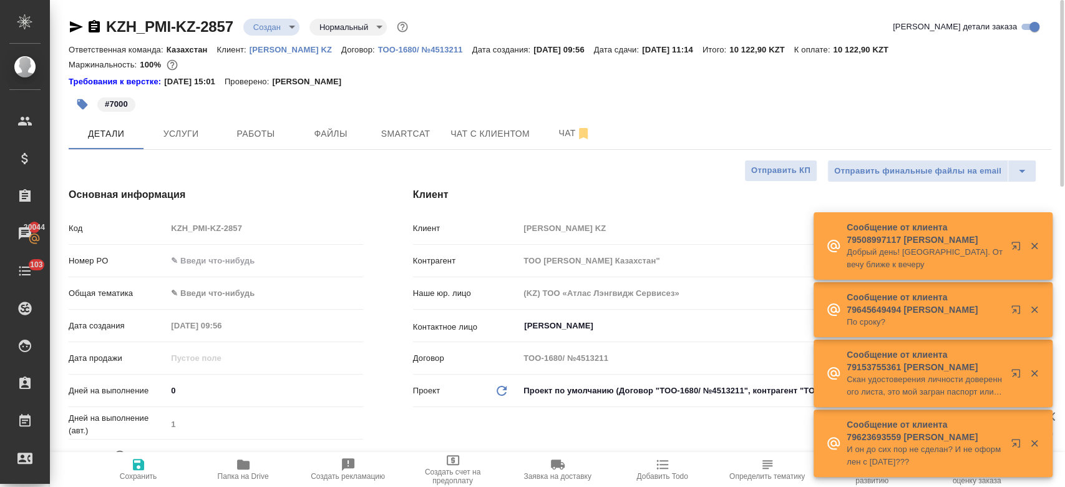
type textarea "x"
type input "[PERSON_NAME]"
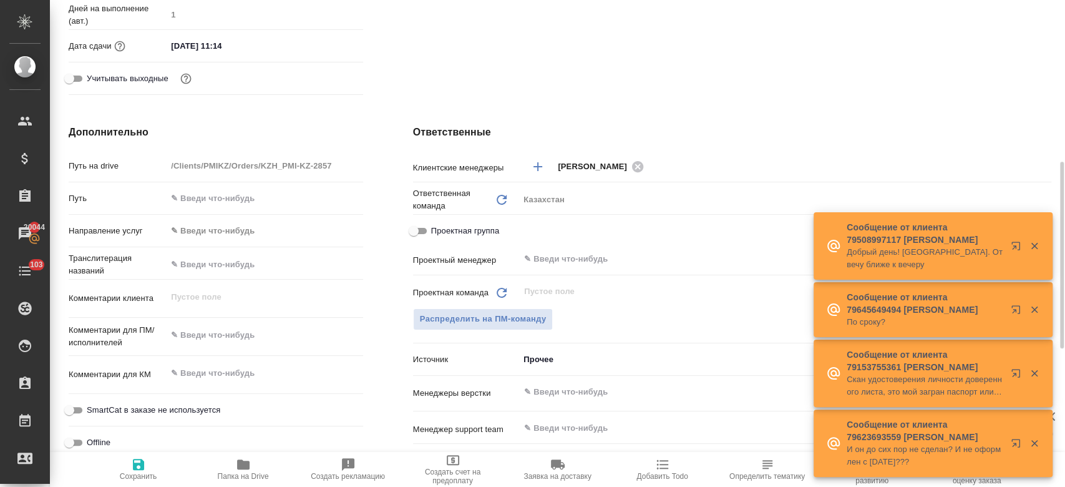
scroll to position [413, 0]
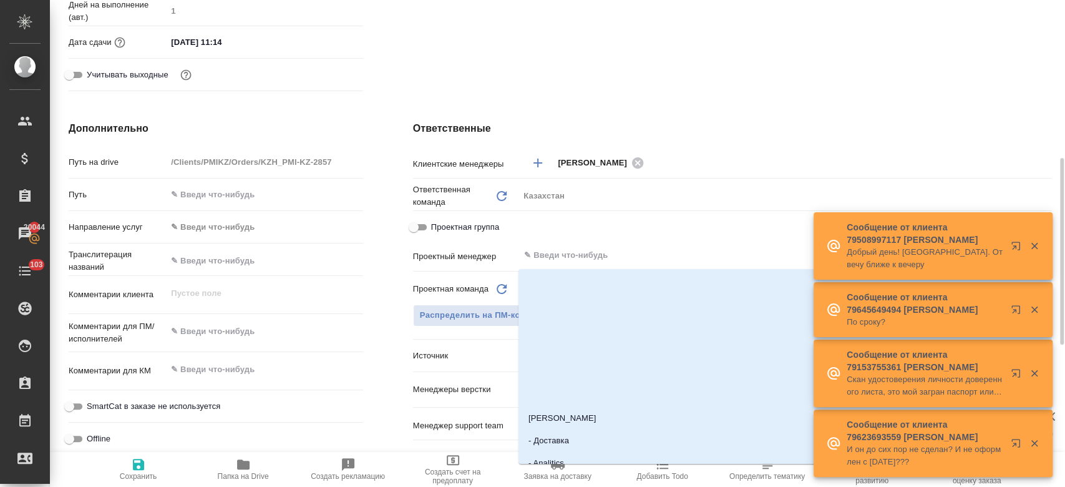
click at [555, 251] on input "text" at bounding box center [764, 255] width 483 height 15
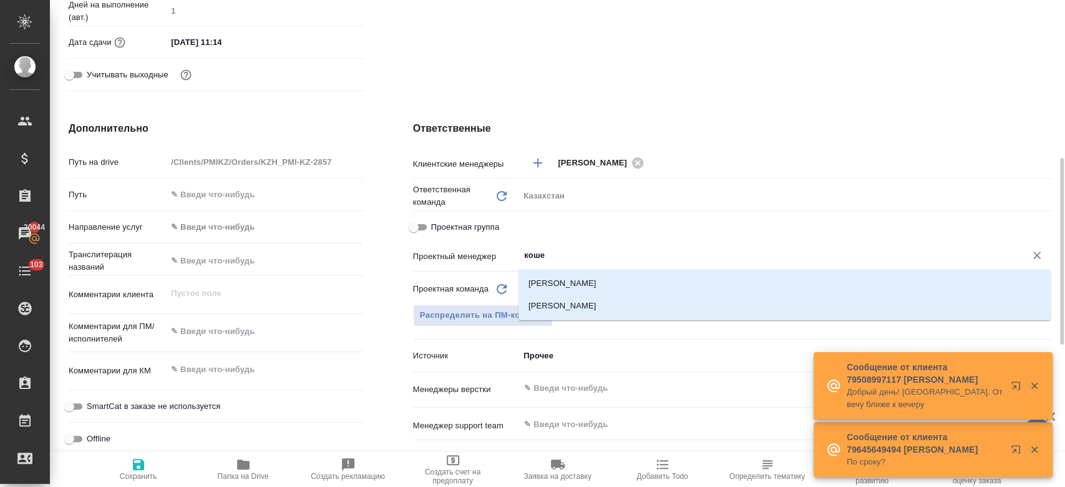
type input "кошер"
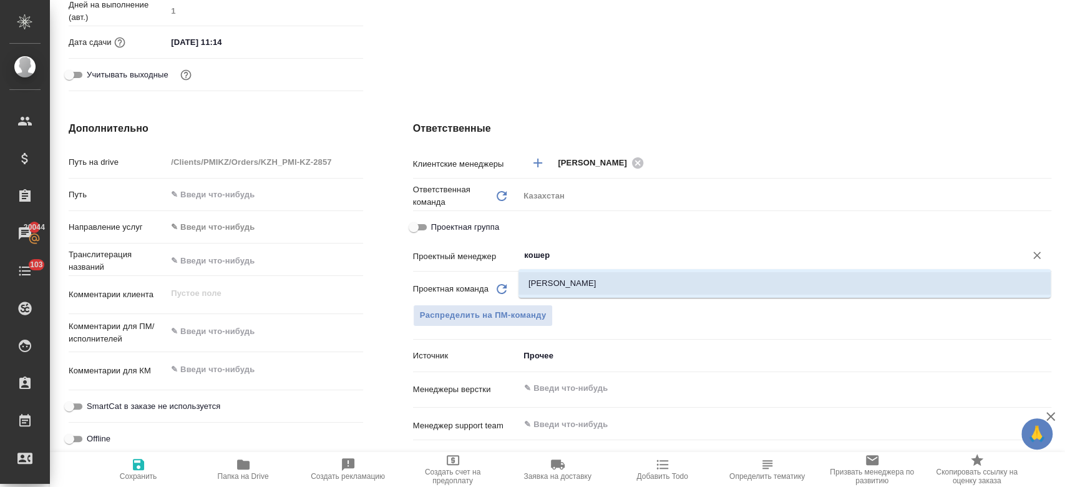
click at [549, 274] on li "[PERSON_NAME]" at bounding box center [785, 283] width 532 height 22
type textarea "x"
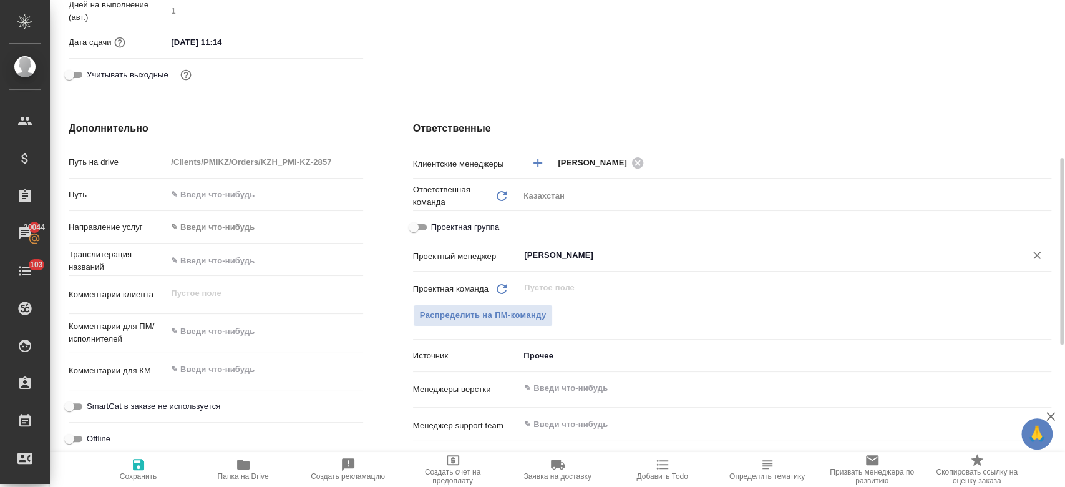
type input "[PERSON_NAME]"
click at [136, 461] on icon "button" at bounding box center [138, 464] width 15 height 15
type textarea "x"
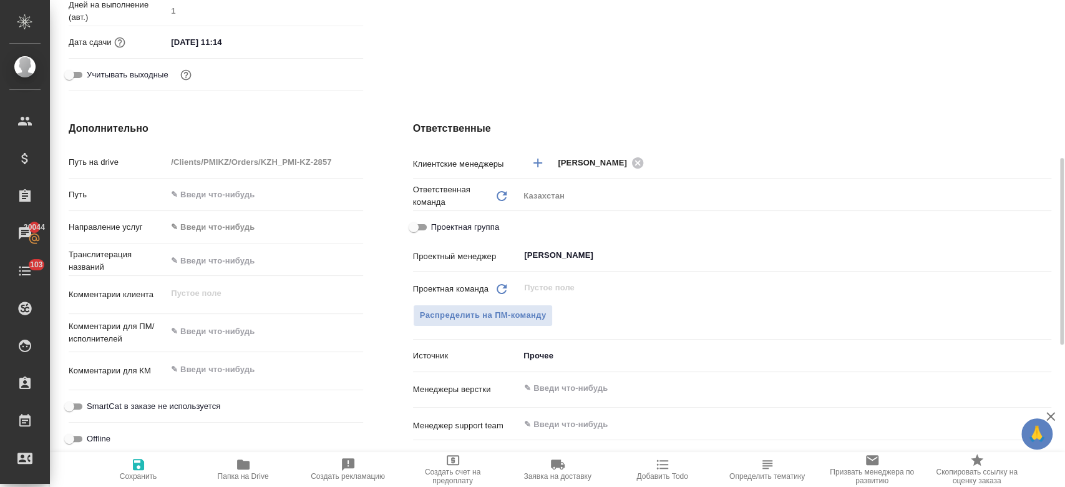
type textarea "x"
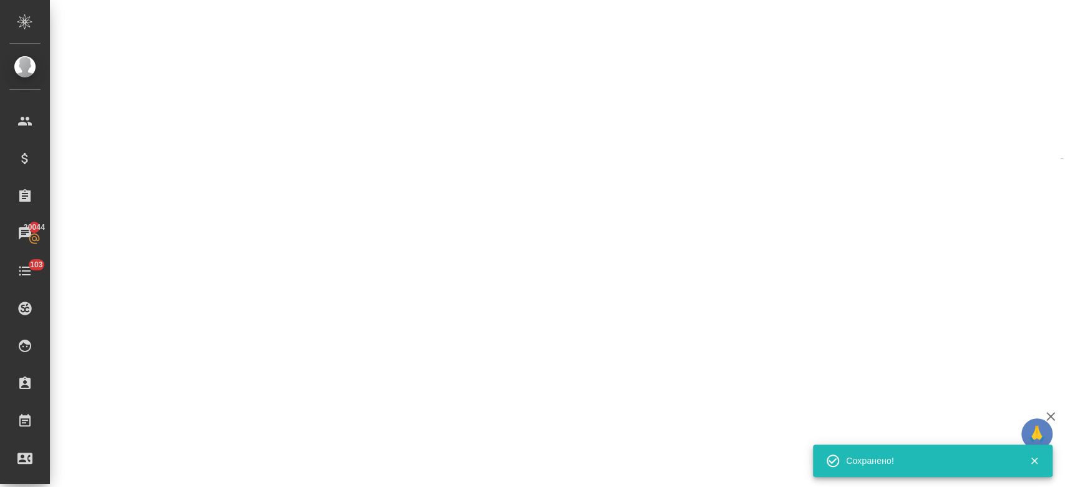
select select "RU"
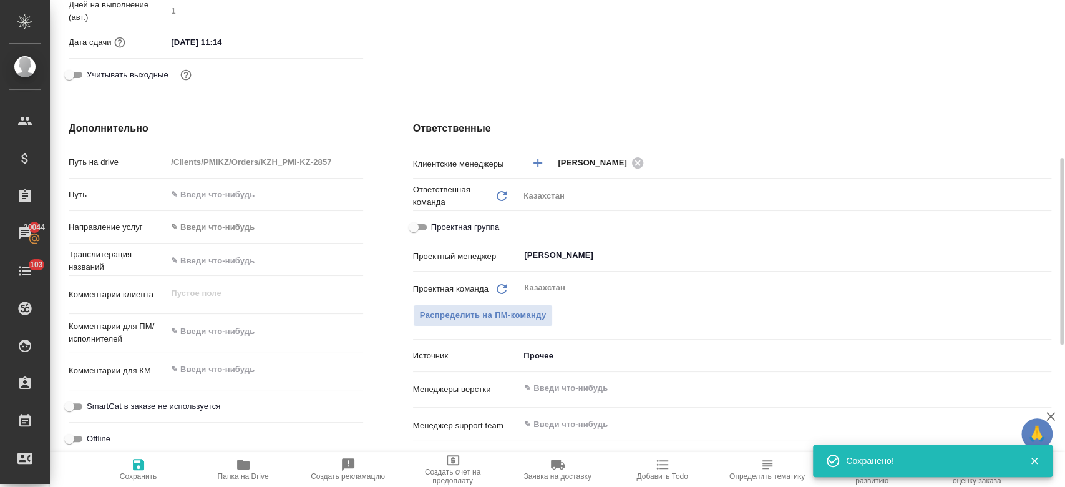
type textarea "x"
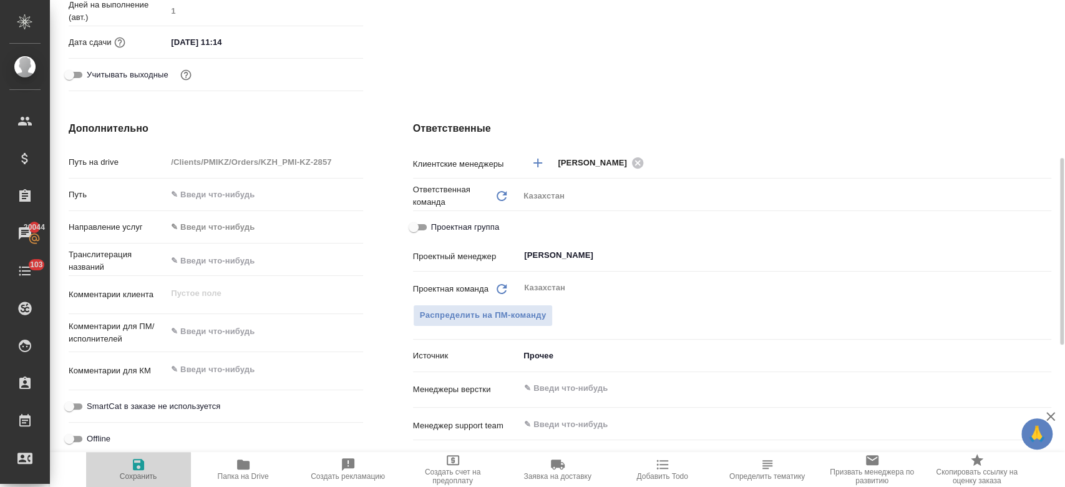
click at [150, 463] on span "Сохранить" at bounding box center [139, 469] width 90 height 24
type textarea "x"
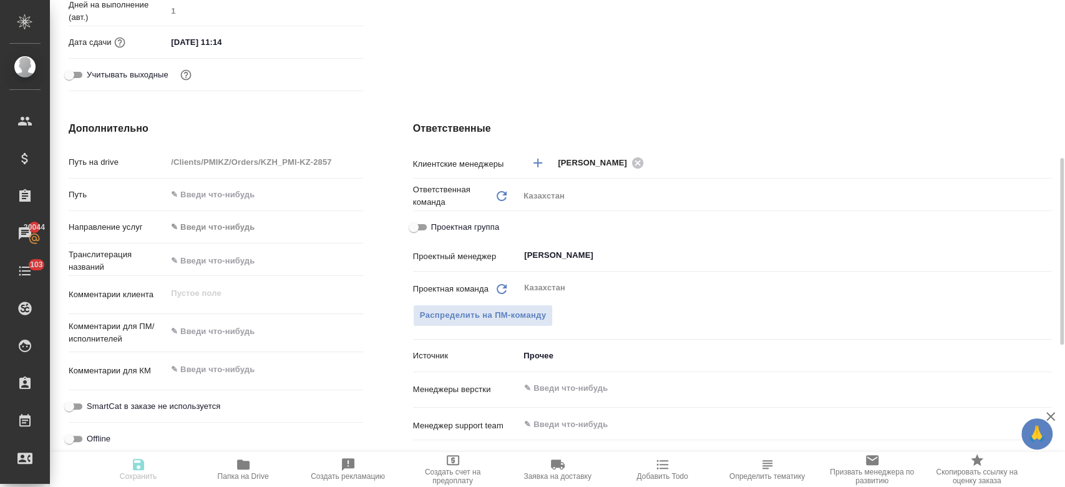
type textarea "x"
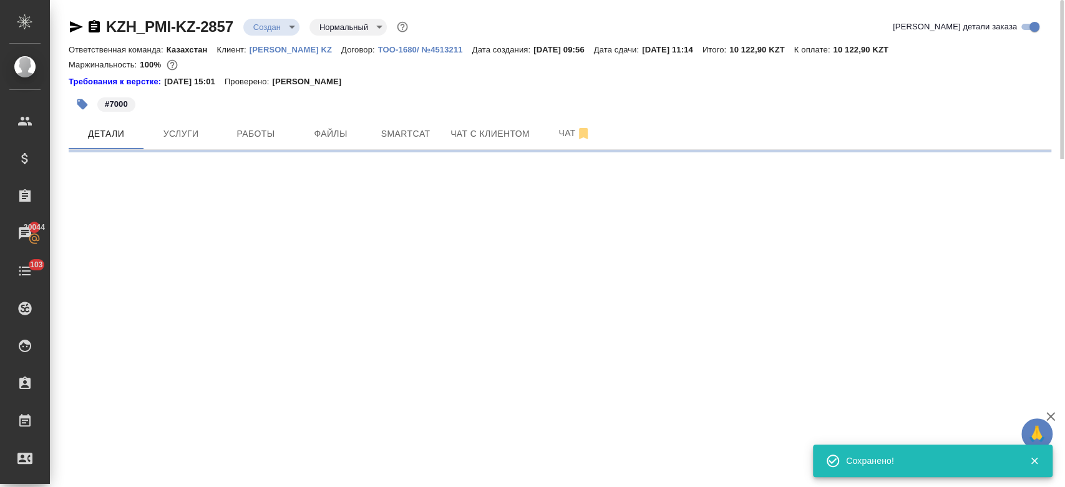
click at [273, 18] on body "🙏 .cls-1 fill:#fff; AWATERA Kosherbayeva Nazerke Клиенты Спецификации Заказы 20…" at bounding box center [532, 243] width 1065 height 487
select select "RU"
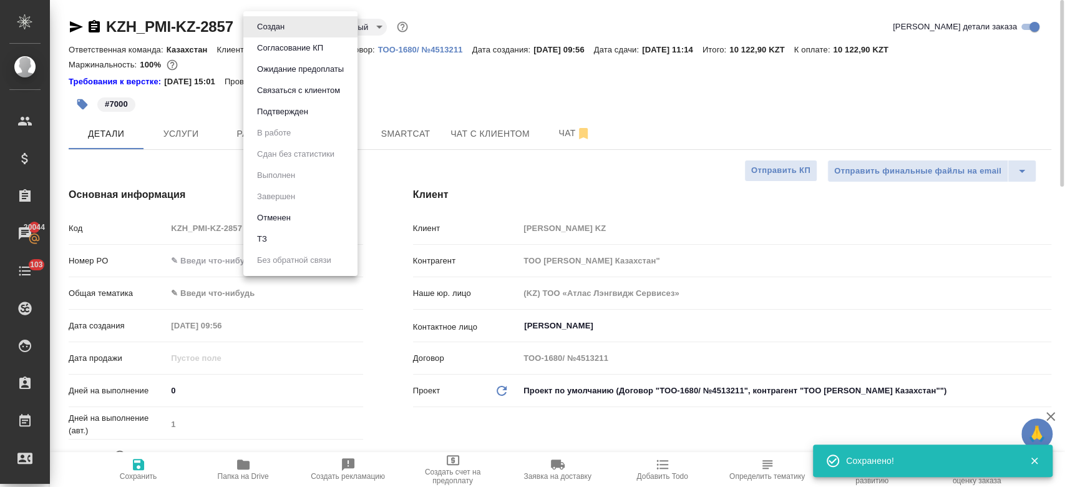
type textarea "x"
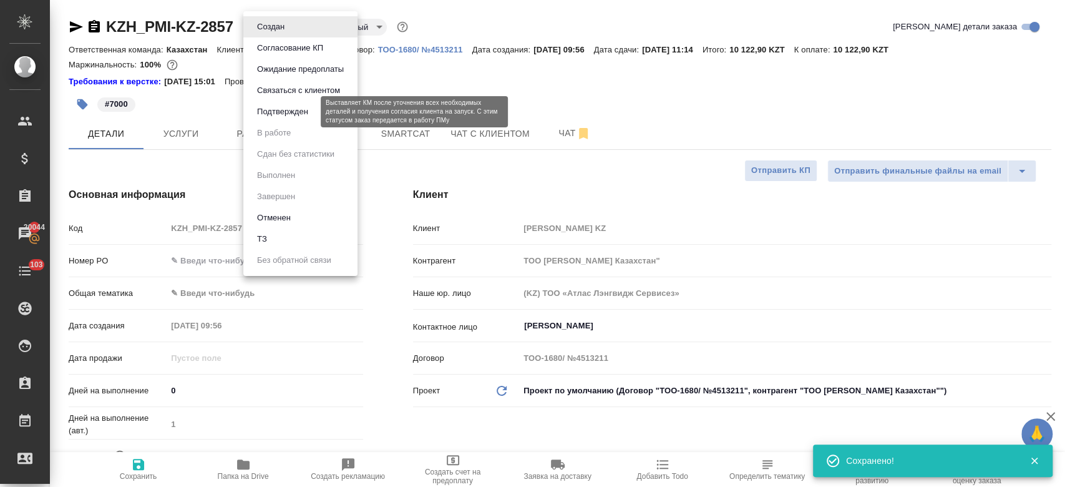
click at [285, 109] on button "Подтвержден" at bounding box center [282, 112] width 59 height 14
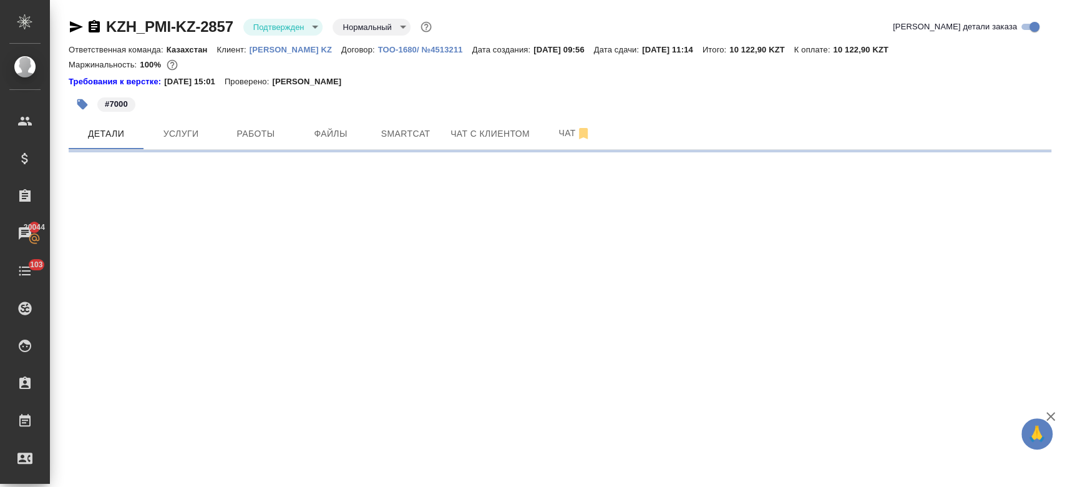
select select "RU"
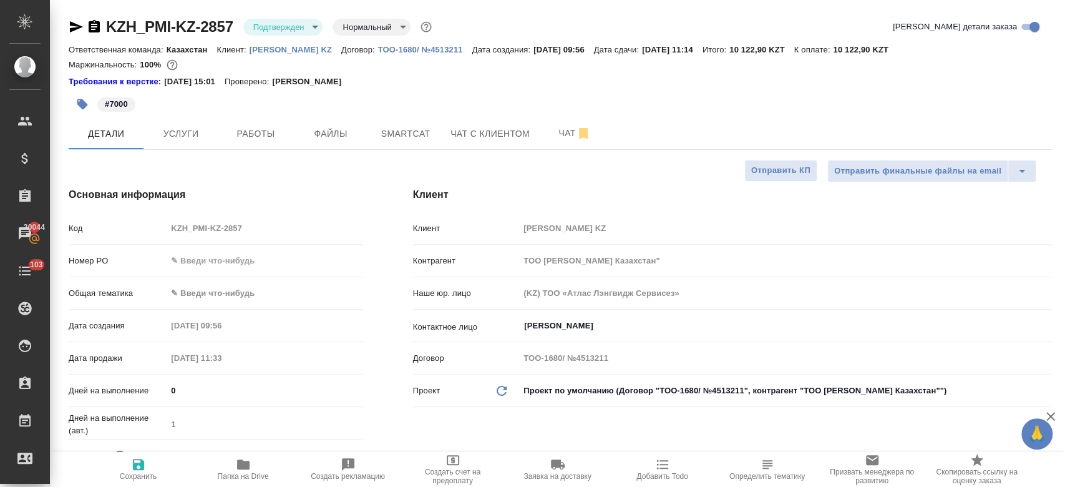
type textarea "x"
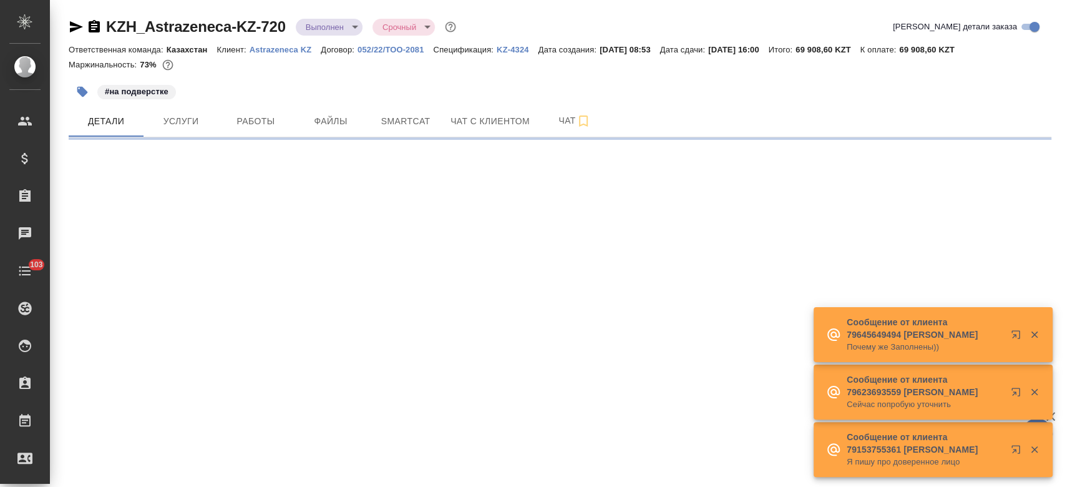
select select "RU"
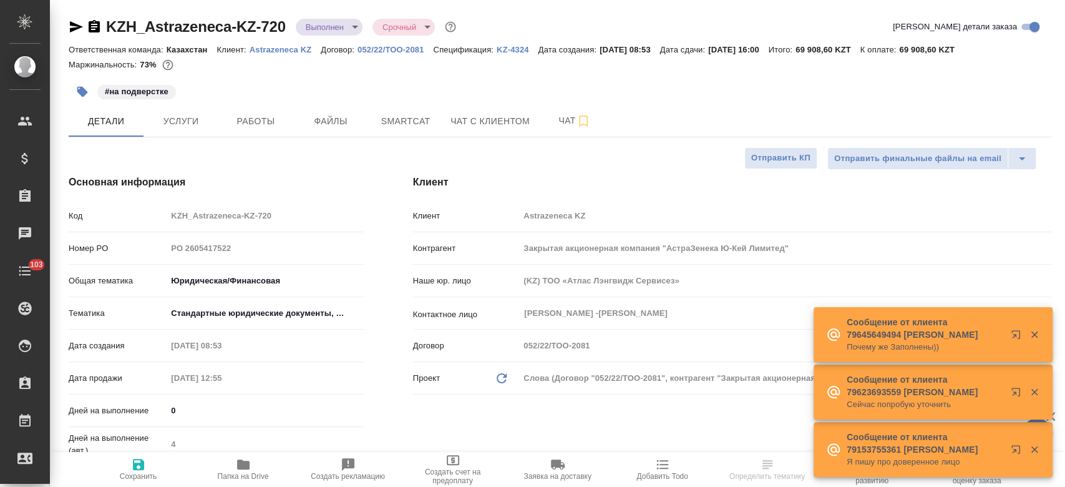
type textarea "x"
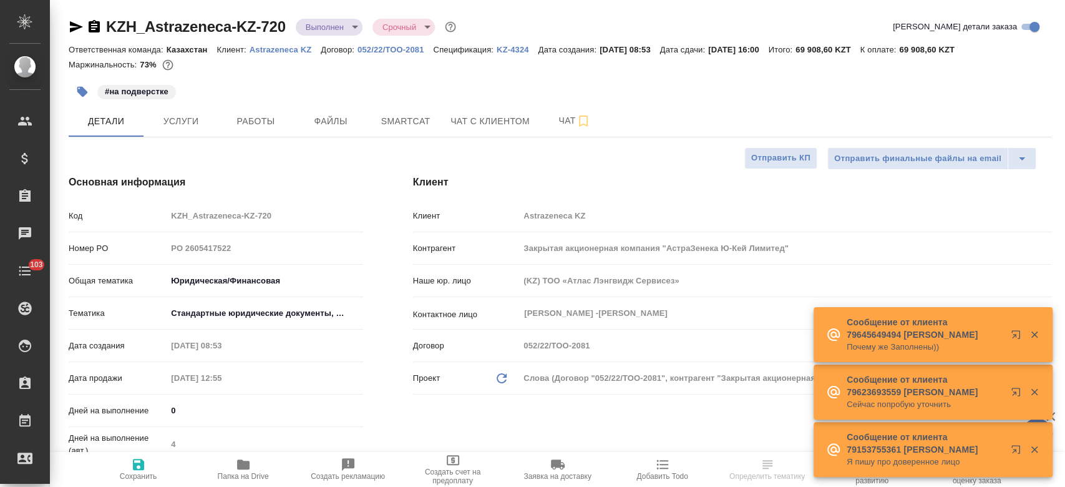
type textarea "x"
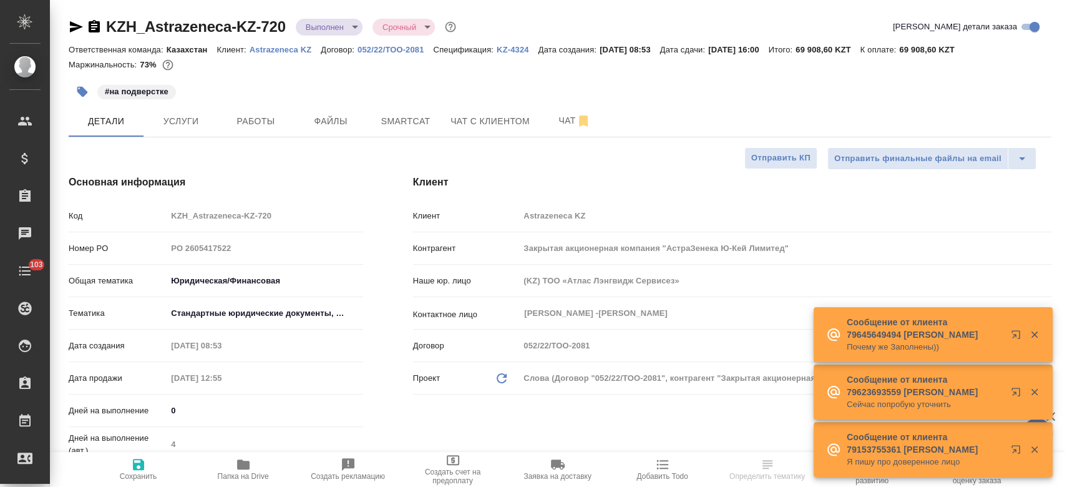
type textarea "x"
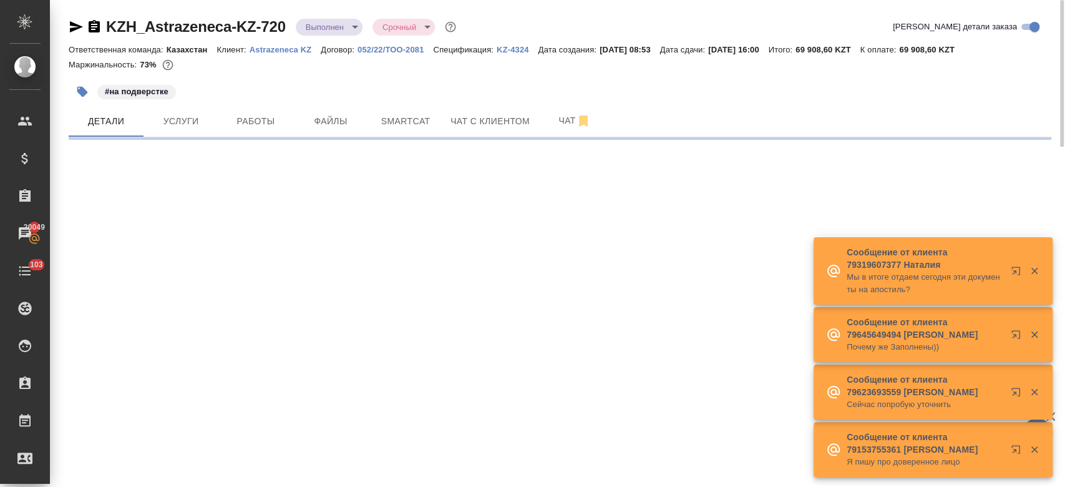
select select "RU"
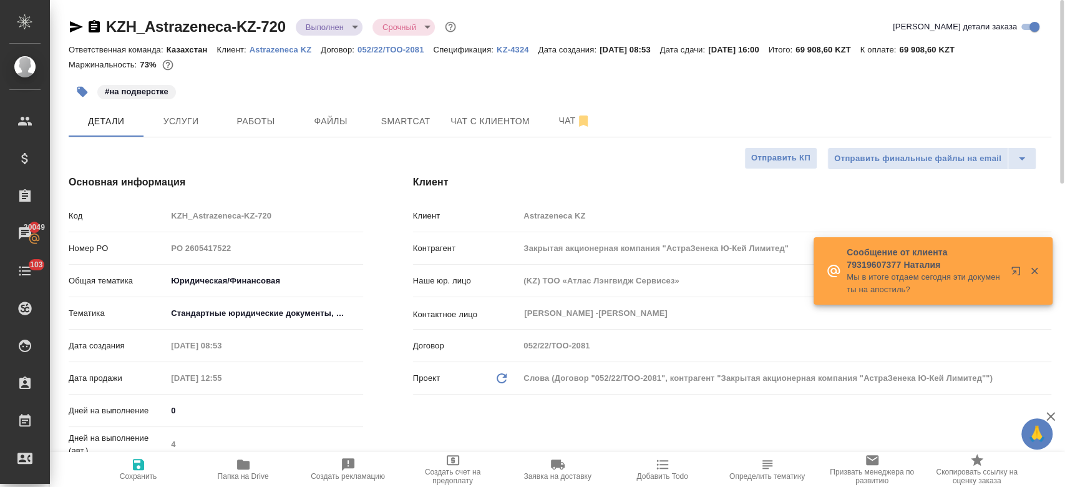
type textarea "x"
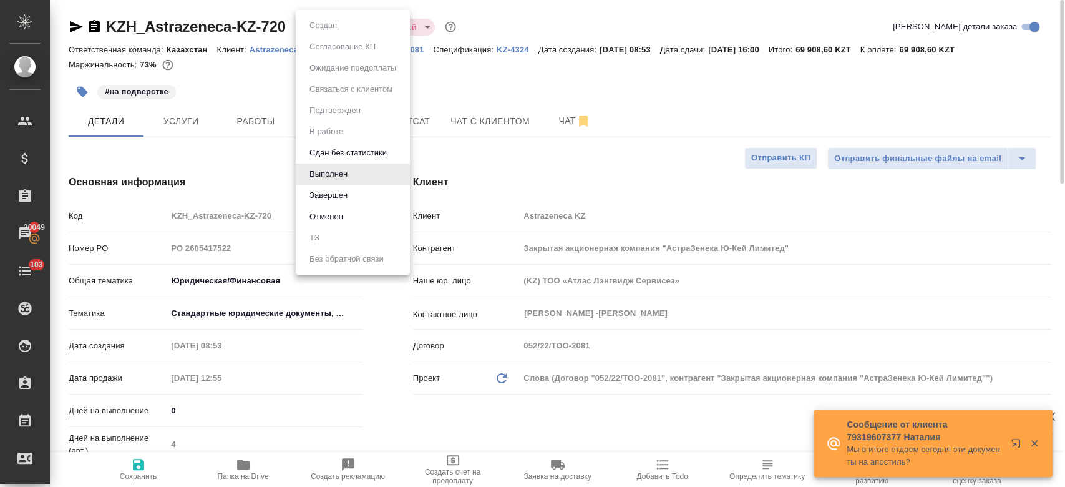
click at [326, 26] on body "🙏 .cls-1 fill:#fff; AWATERA Kosherbayeva Nazerke Клиенты Спецификации Заказы 20…" at bounding box center [532, 243] width 1065 height 487
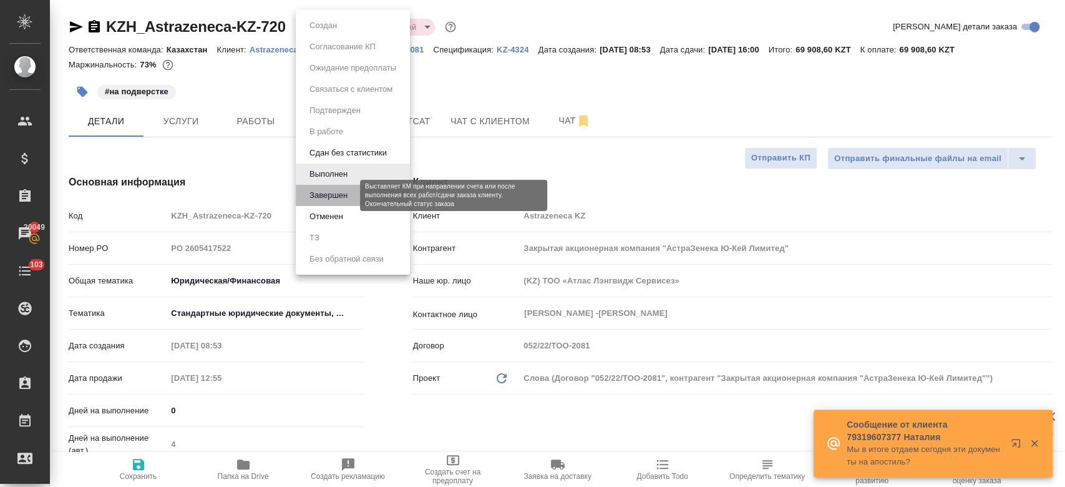
click at [327, 195] on button "Завершен" at bounding box center [329, 195] width 46 height 14
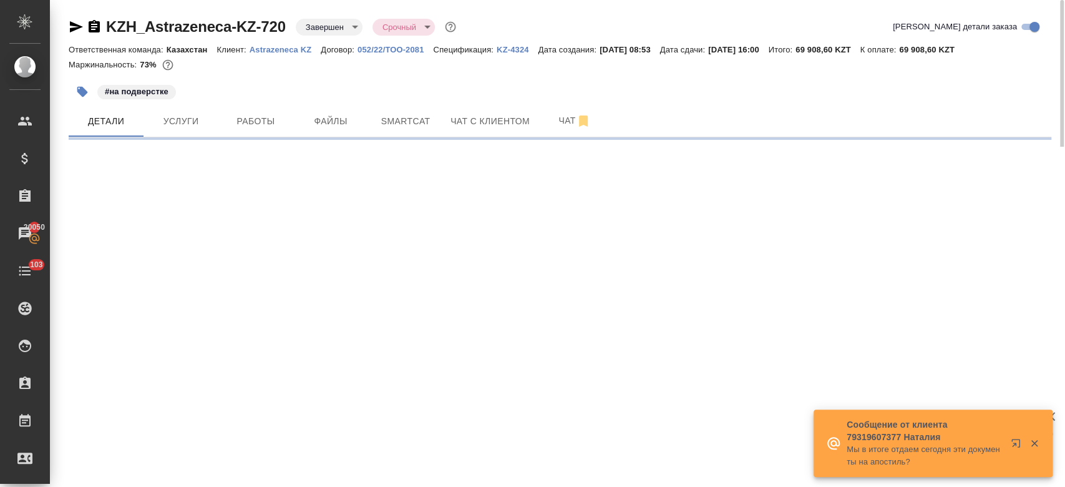
select select "RU"
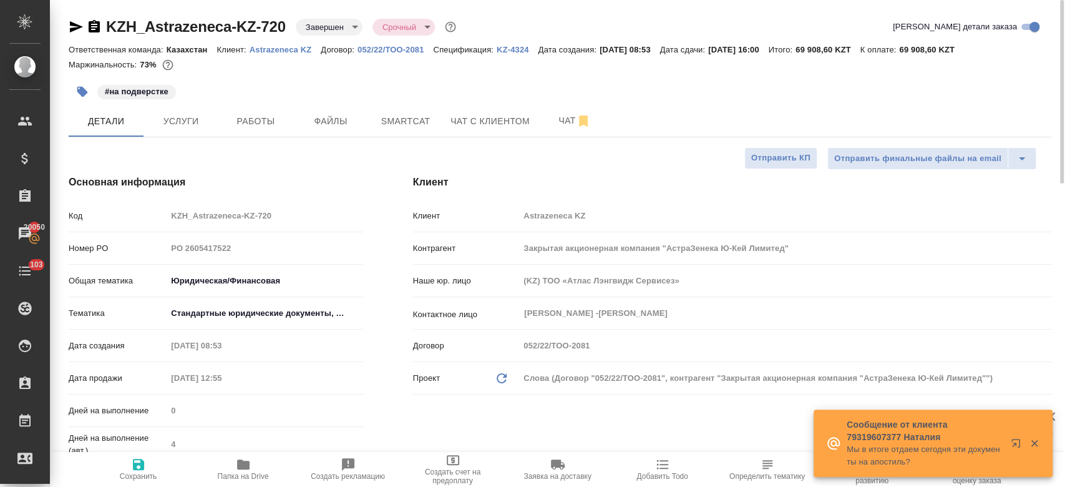
type textarea "x"
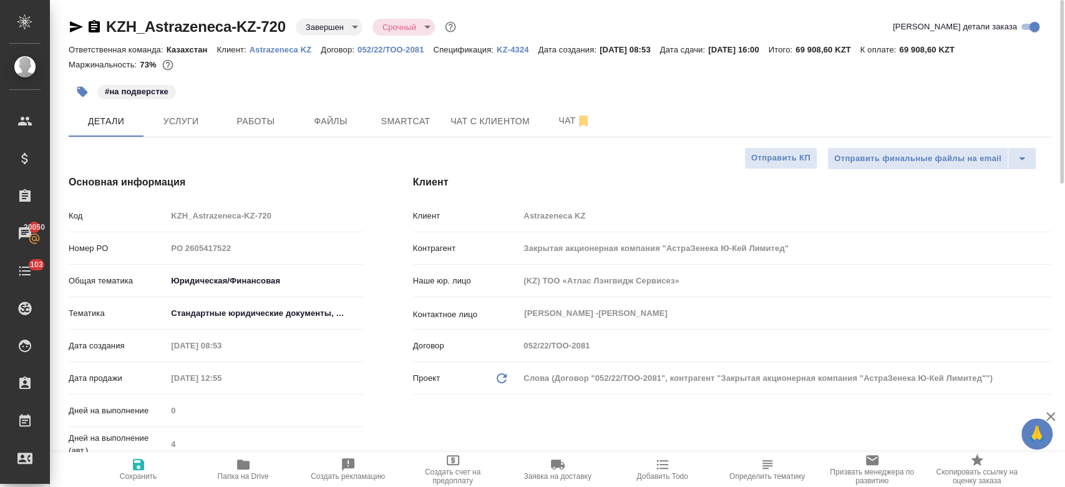
click at [332, 85] on div "#на подверстке" at bounding box center [396, 91] width 655 height 27
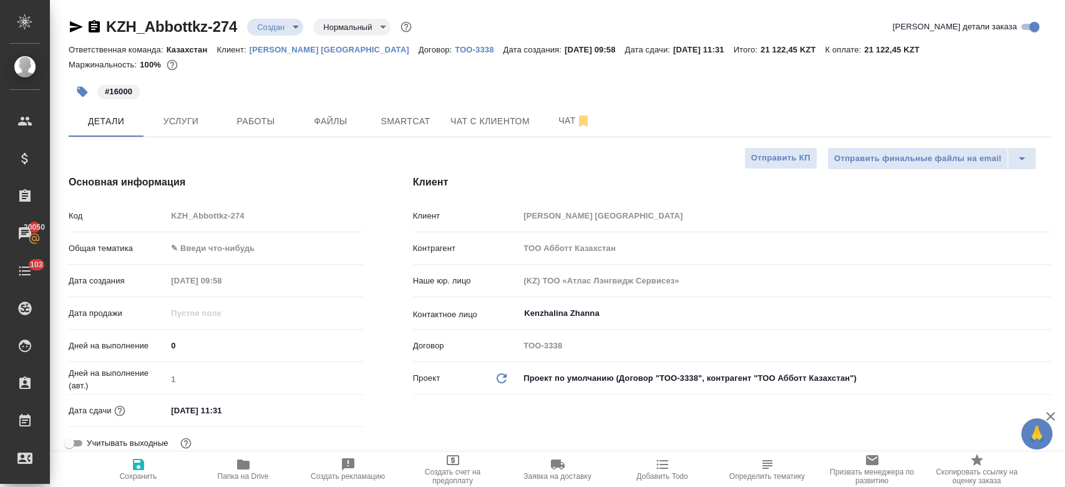
select select "RU"
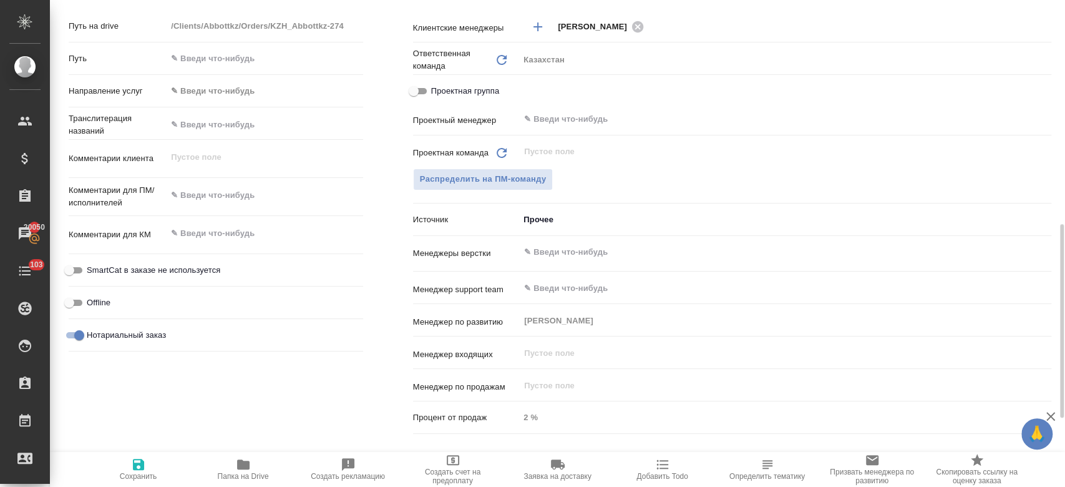
scroll to position [524, 0]
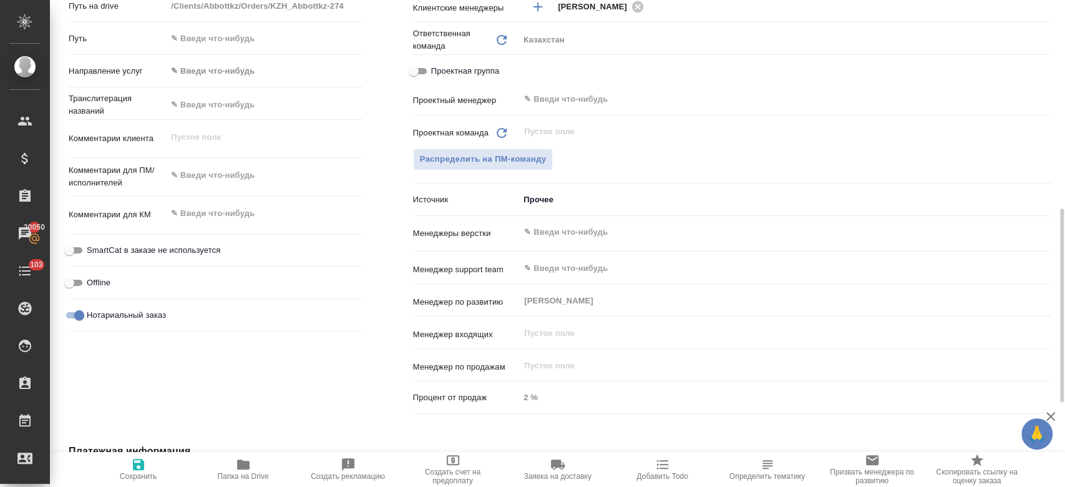
click at [372, 292] on div "Дополнительно Путь на drive /Clients/Abbottkz/Orders/KZH_Abbottkz-274 Путь Напр…" at bounding box center [216, 192] width 345 height 504
click at [345, 414] on div "Дополнительно Путь на drive /Clients/Abbottkz/Orders/KZH_Abbottkz-274 Путь Напр…" at bounding box center [216, 192] width 345 height 504
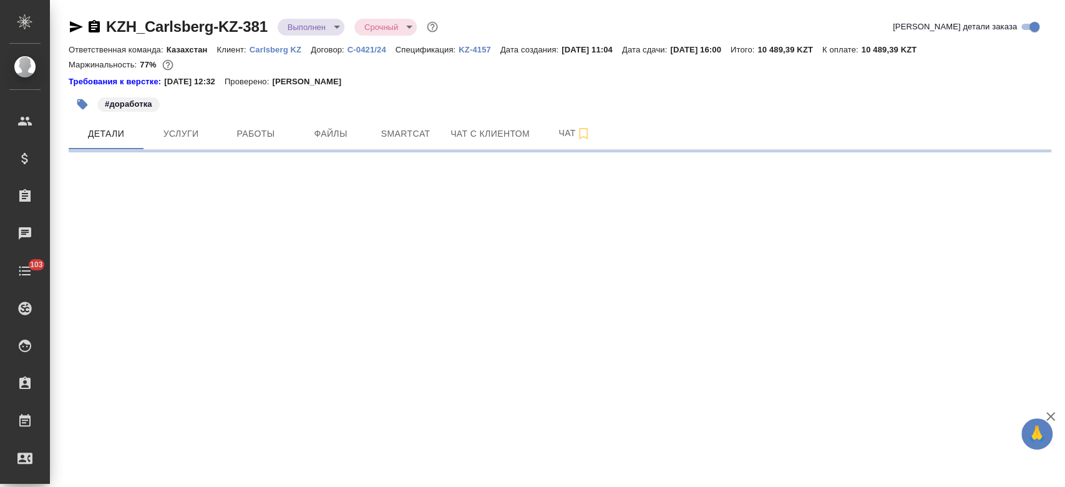
select select "RU"
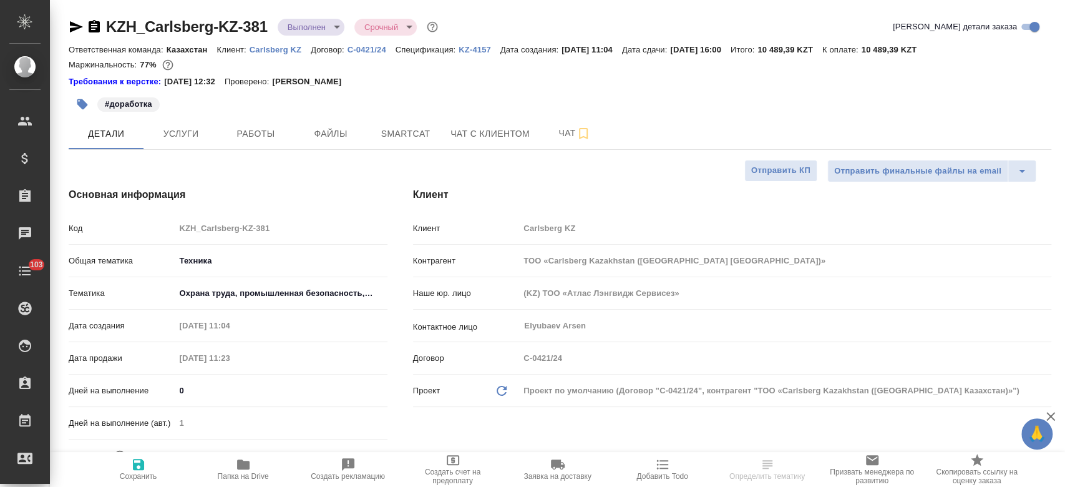
type textarea "x"
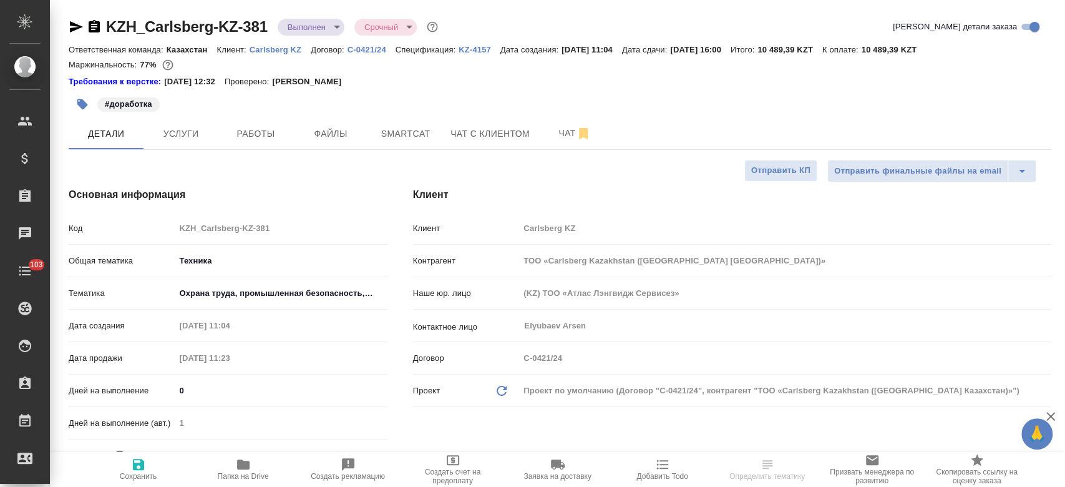
type textarea "x"
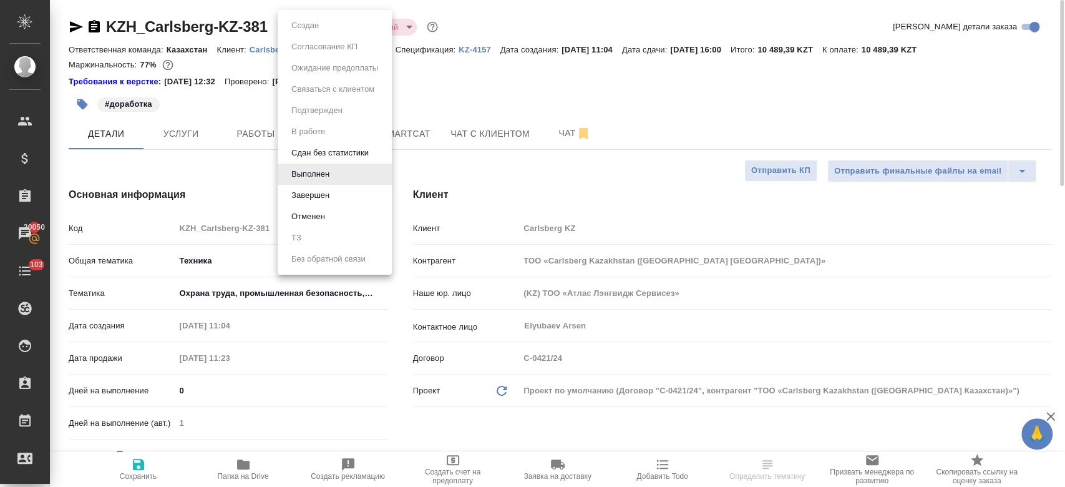
click at [306, 22] on body "🙏 .cls-1 fill:#fff; AWATERA Kosherbayeva Nazerke Клиенты Спецификации Заказы 20…" at bounding box center [532, 243] width 1065 height 487
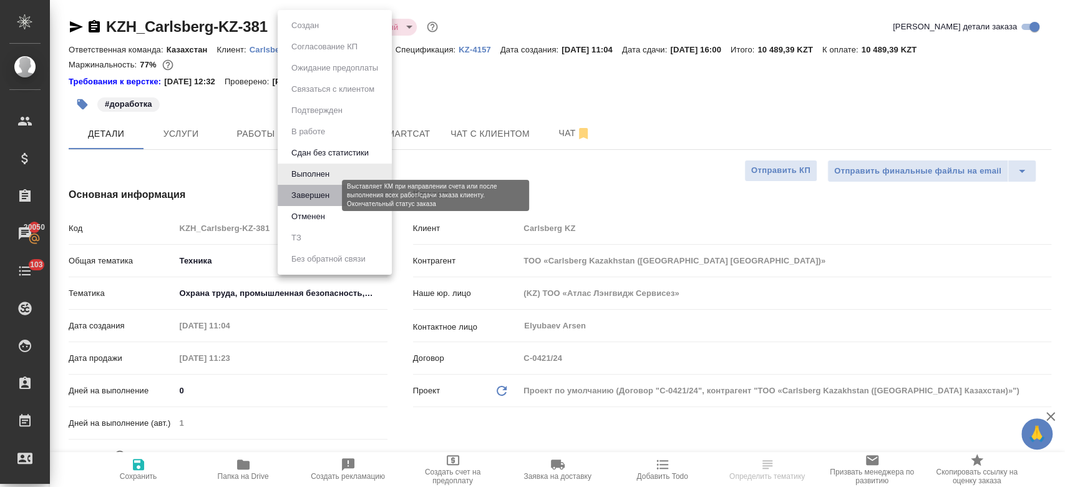
click at [316, 195] on button "Завершен" at bounding box center [311, 195] width 46 height 14
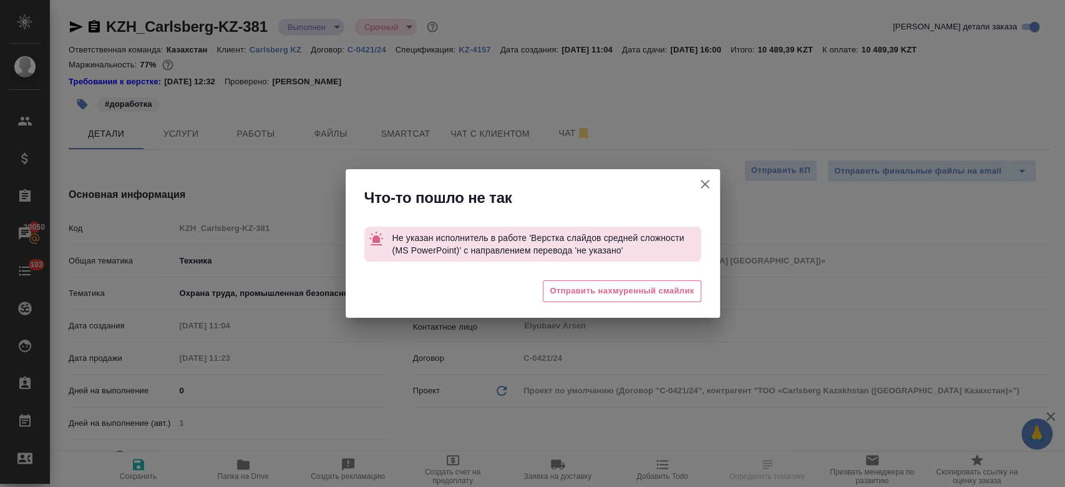
type textarea "x"
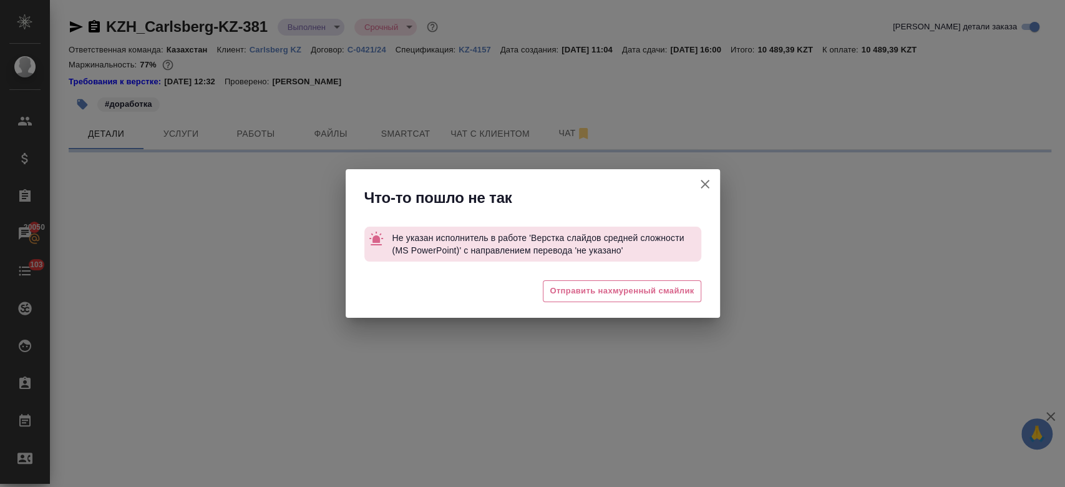
select select "RU"
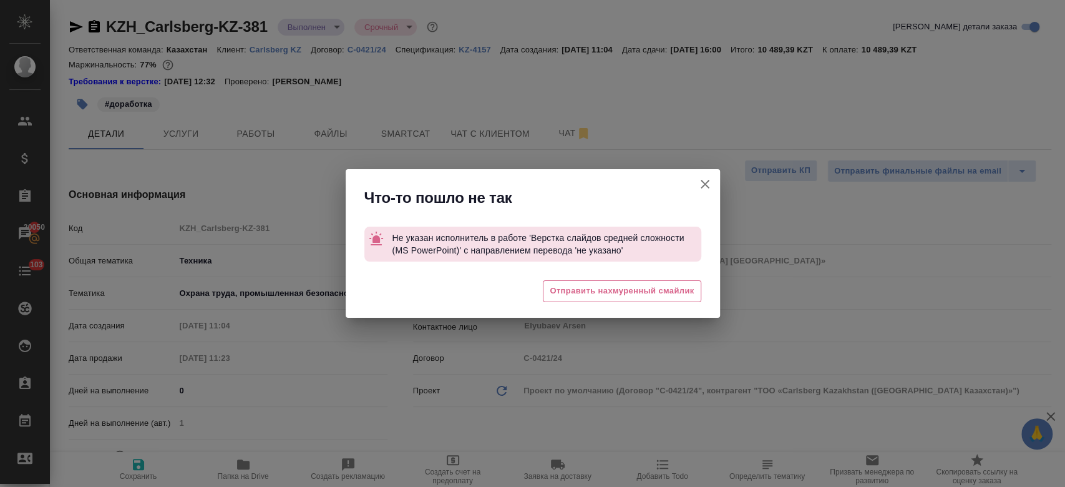
type textarea "x"
click at [707, 184] on icon "button" at bounding box center [705, 184] width 15 height 15
type textarea "x"
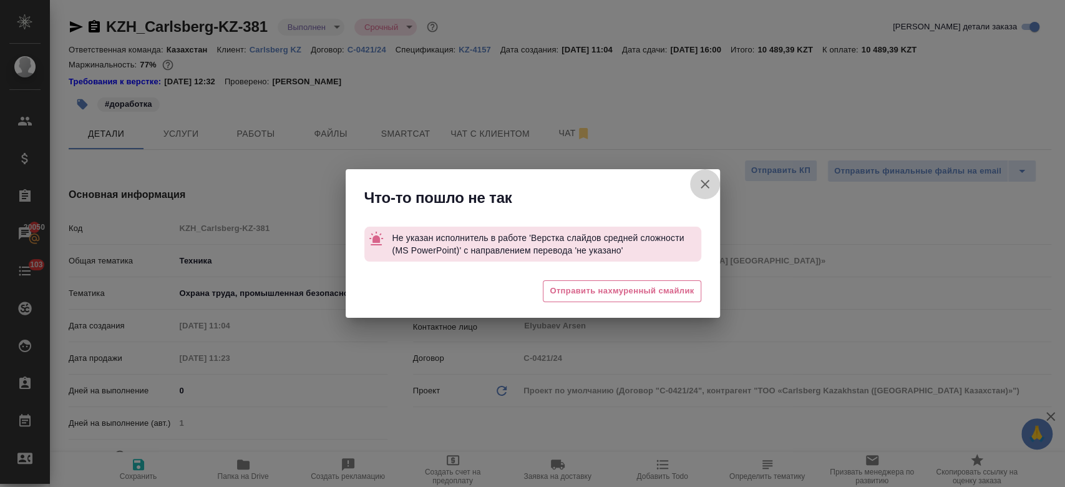
type textarea "x"
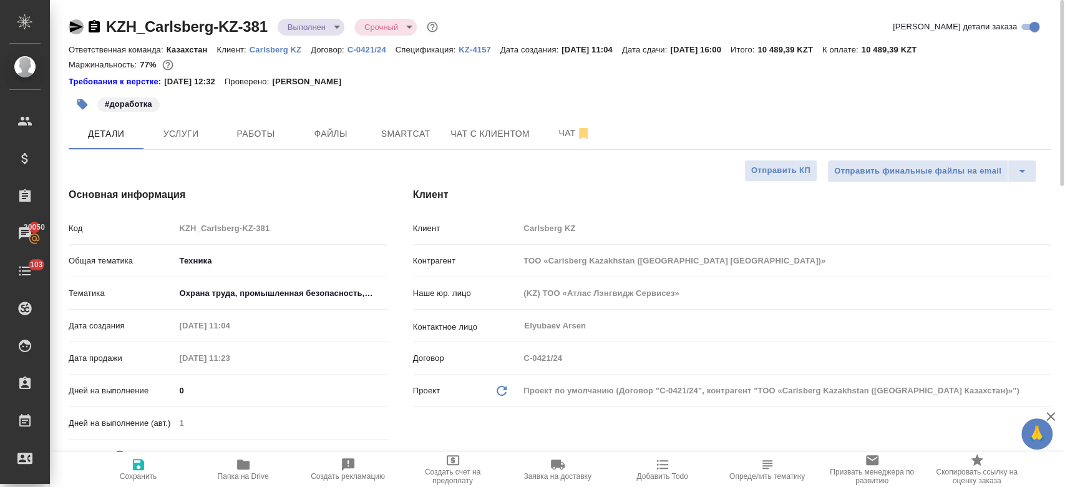
click at [79, 27] on icon "button" at bounding box center [76, 26] width 13 height 11
type textarea "x"
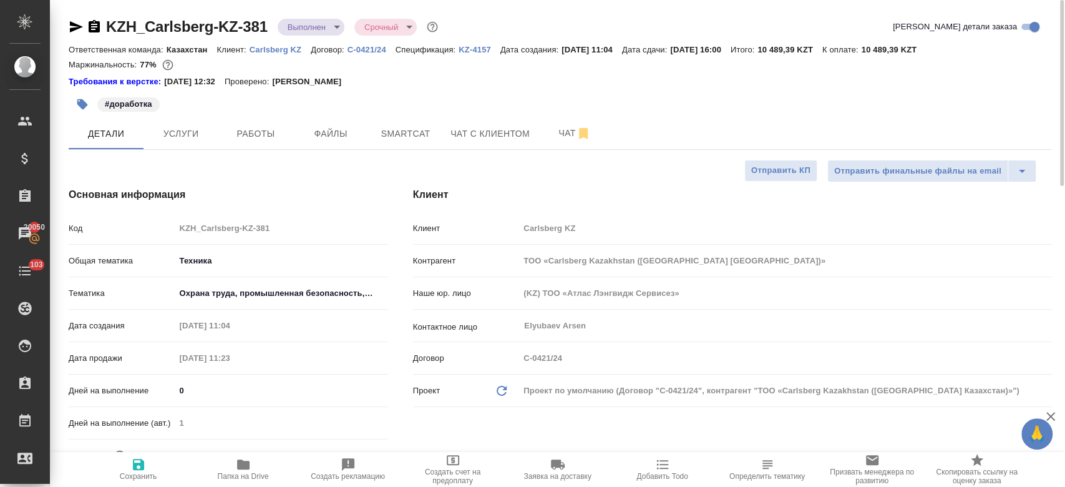
type textarea "x"
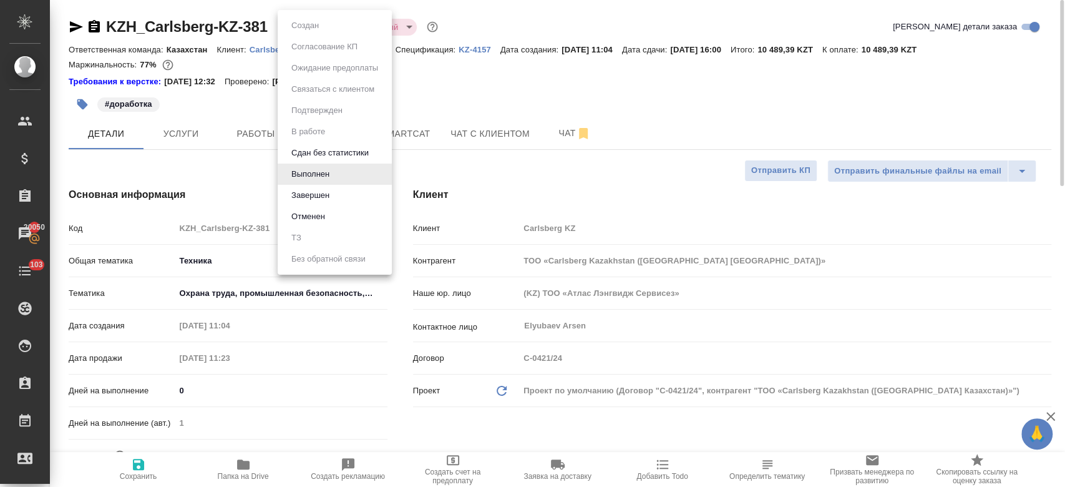
click at [303, 26] on body "🙏 .cls-1 fill:#fff; AWATERA Kosherbayeva Nazerke Клиенты Спецификации Заказы 20…" at bounding box center [532, 243] width 1065 height 487
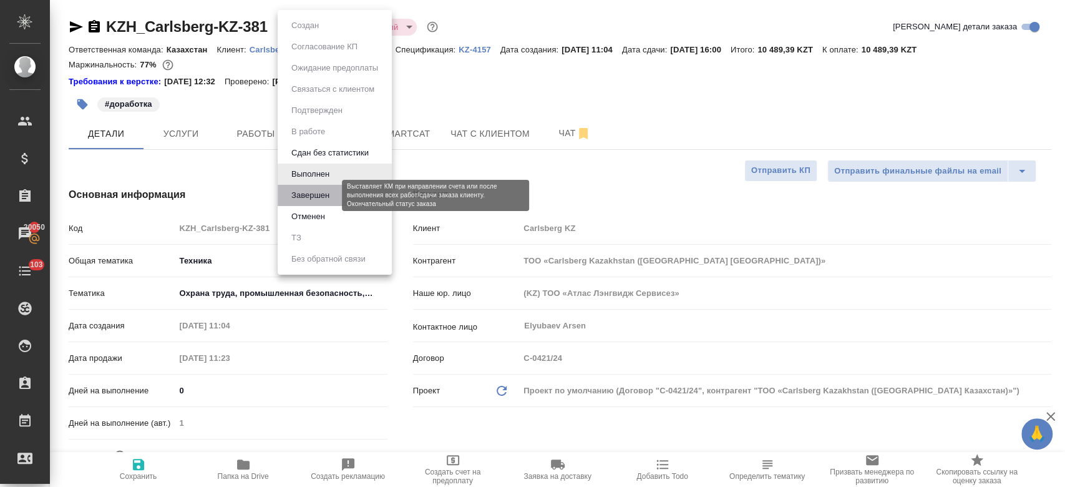
click at [330, 198] on button "Завершен" at bounding box center [311, 195] width 46 height 14
type textarea "x"
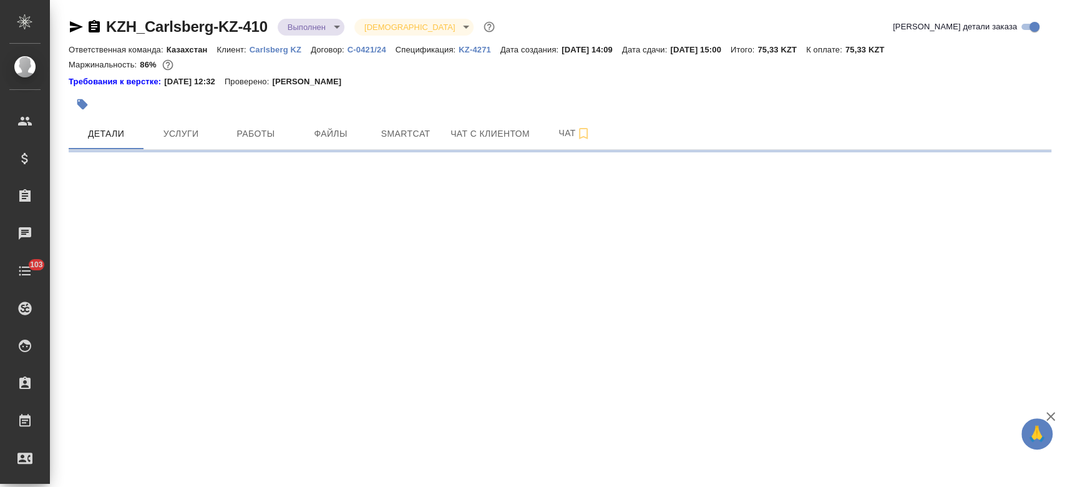
select select "RU"
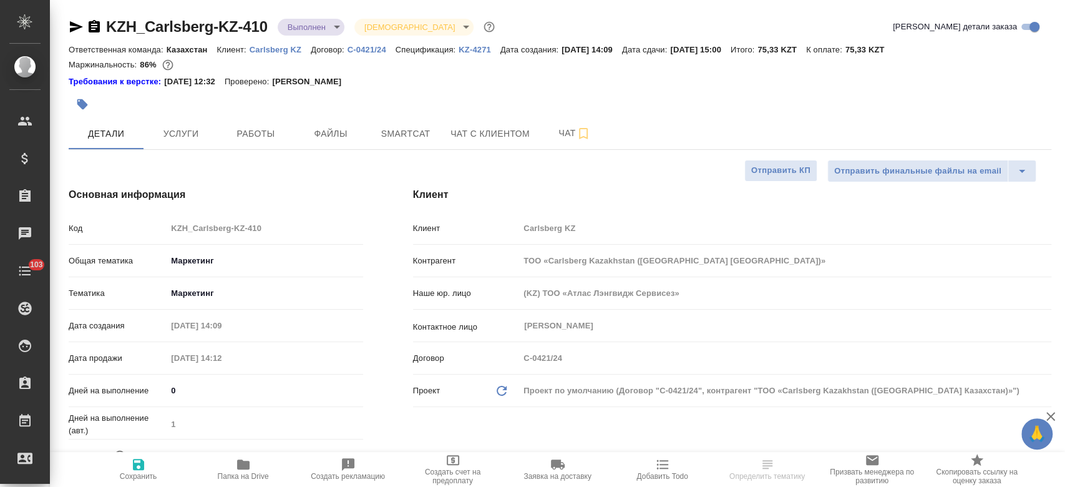
type textarea "x"
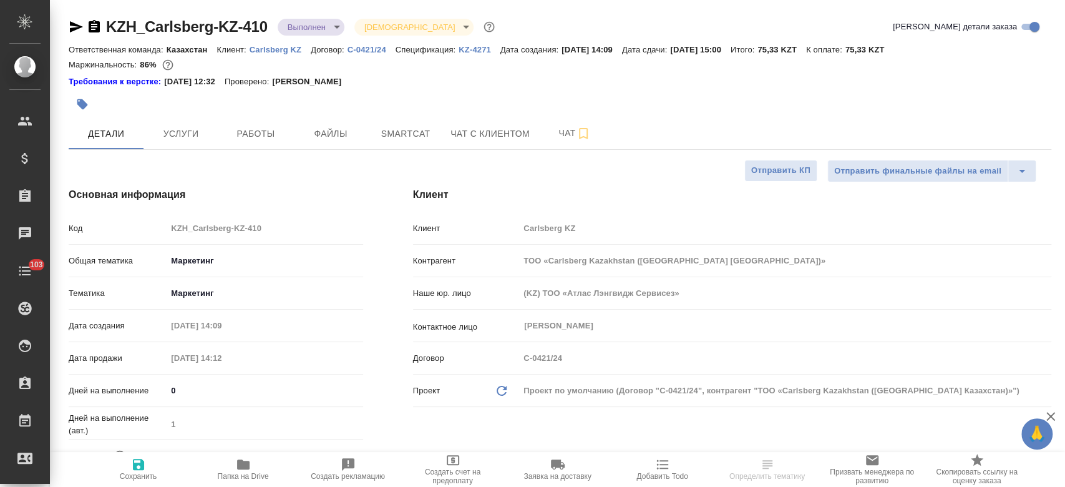
type textarea "x"
click at [309, 22] on body "🙏 .cls-1 fill:#fff; AWATERA Kosherbayeva Nazerke Клиенты Спецификации Заказы Ча…" at bounding box center [532, 243] width 1065 height 487
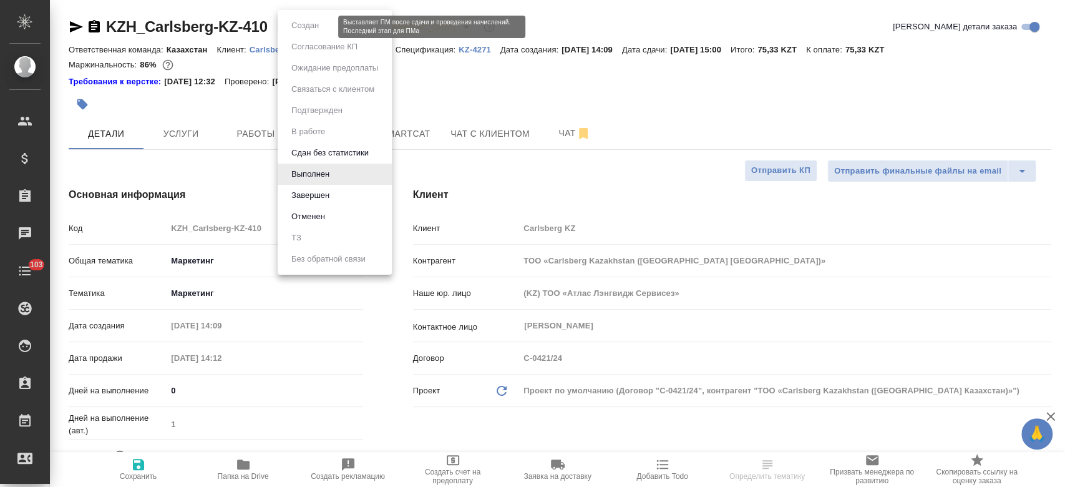
type textarea "x"
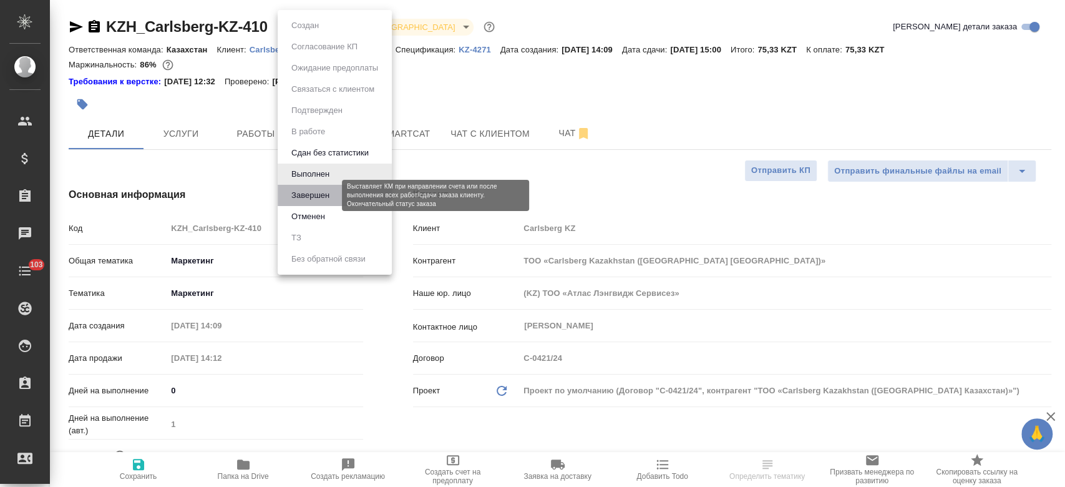
click at [327, 196] on button "Завершен" at bounding box center [311, 195] width 46 height 14
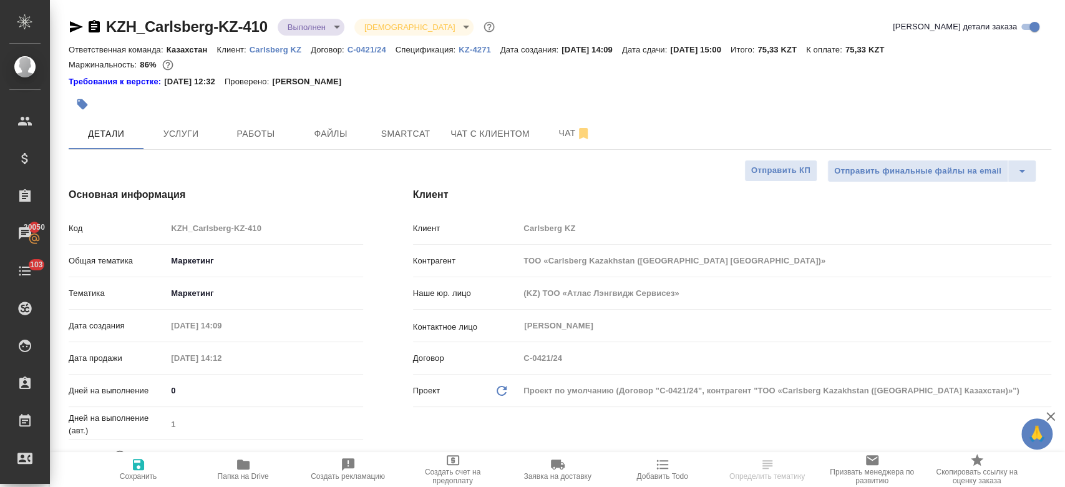
click at [414, 92] on div at bounding box center [396, 104] width 655 height 27
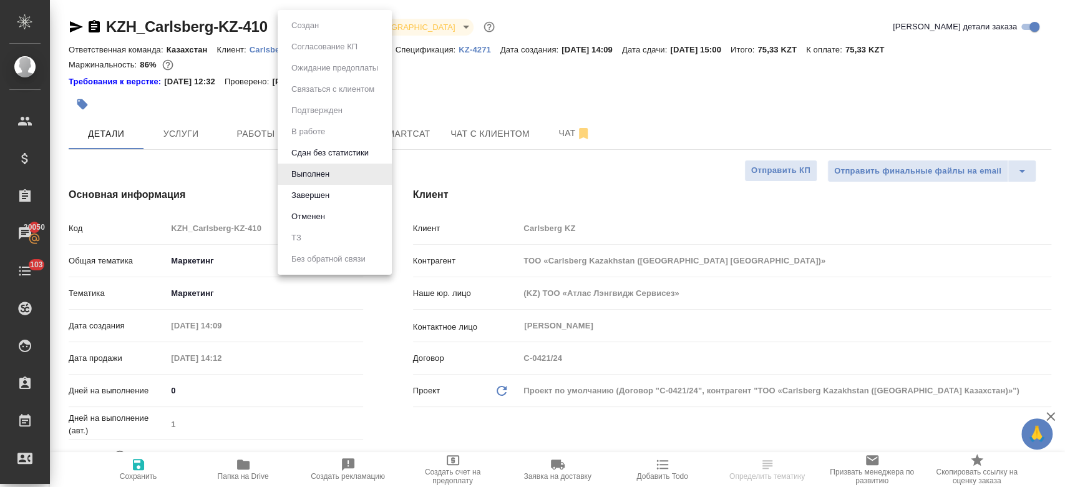
click at [304, 32] on body "🙏 .cls-1 fill:#fff; AWATERA Kosherbayeva Nazerke Клиенты Спецификации Заказы 20…" at bounding box center [532, 243] width 1065 height 487
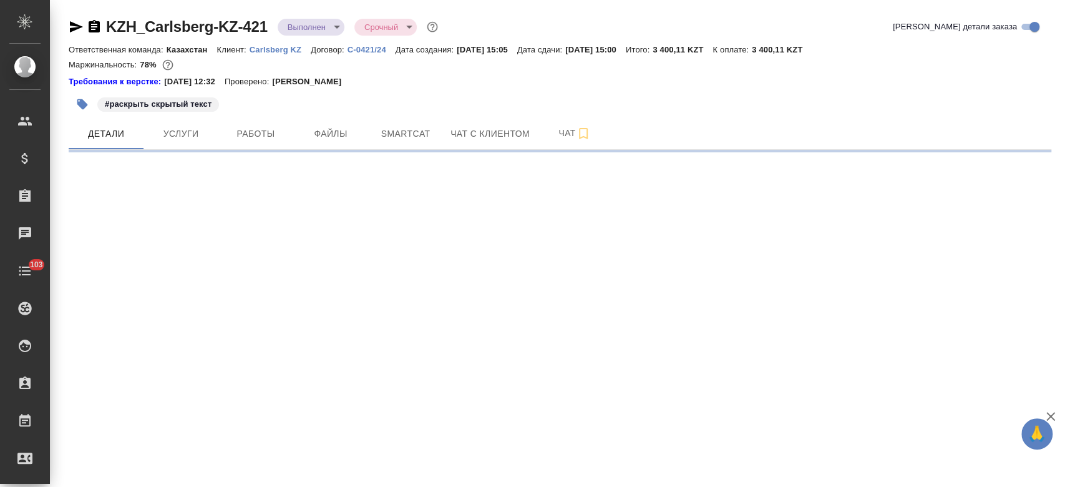
select select "RU"
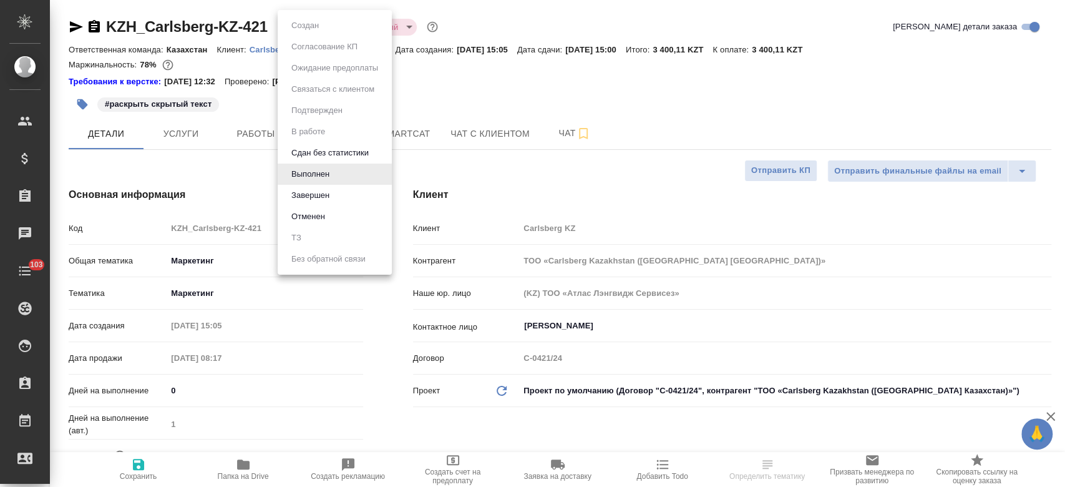
click at [318, 19] on body "🙏 .cls-1 fill:#fff; AWATERA Kosherbayeva Nazerke Клиенты Спецификации Заказы Ча…" at bounding box center [532, 243] width 1065 height 487
type textarea "x"
click at [343, 187] on li "Завершен" at bounding box center [335, 195] width 114 height 21
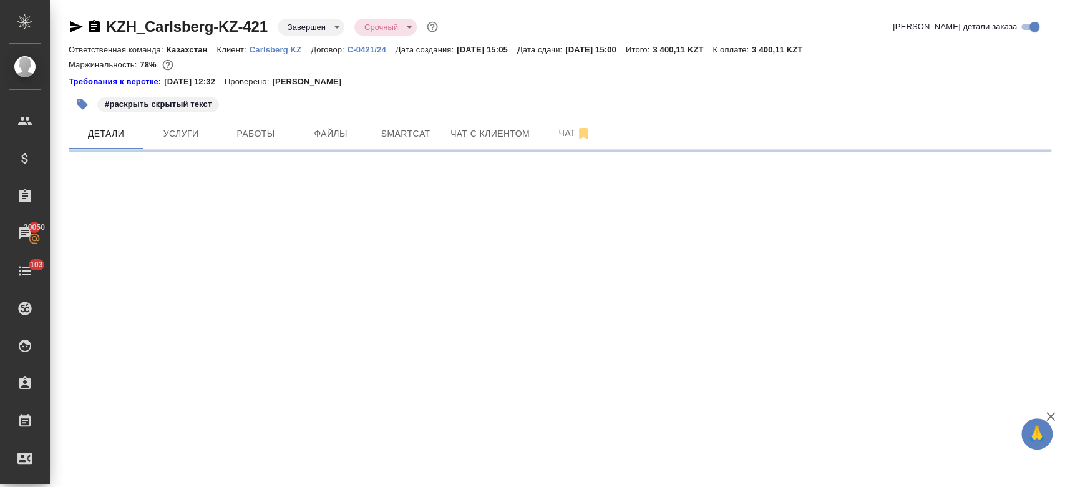
select select "RU"
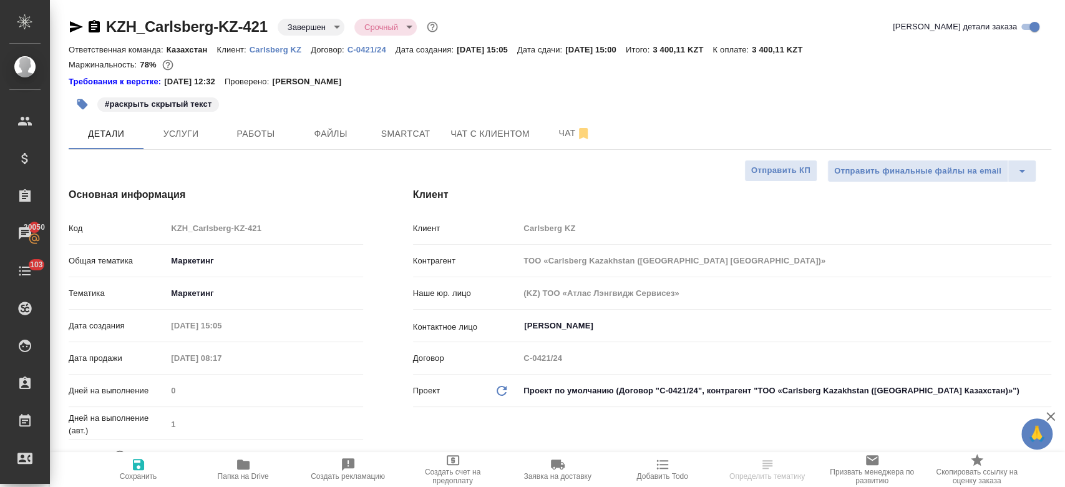
type textarea "x"
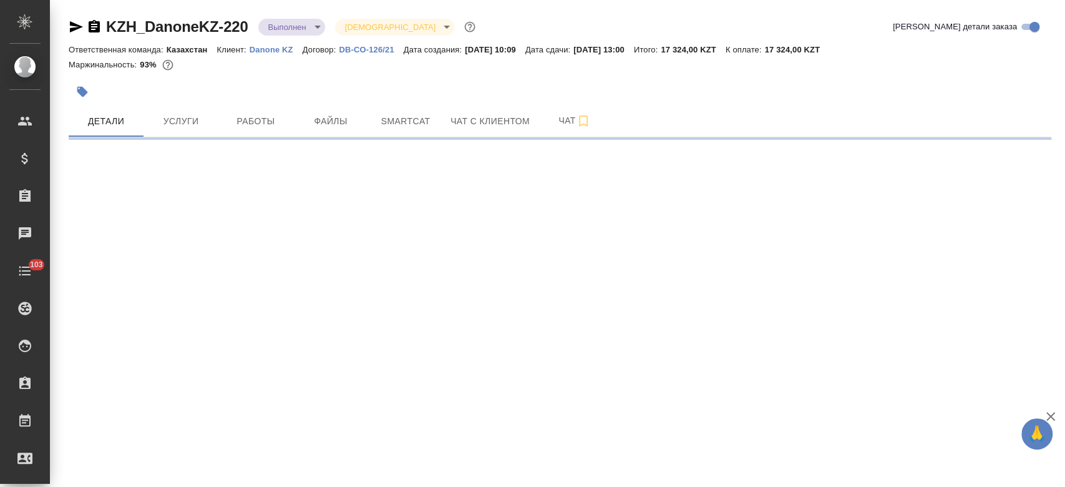
select select "RU"
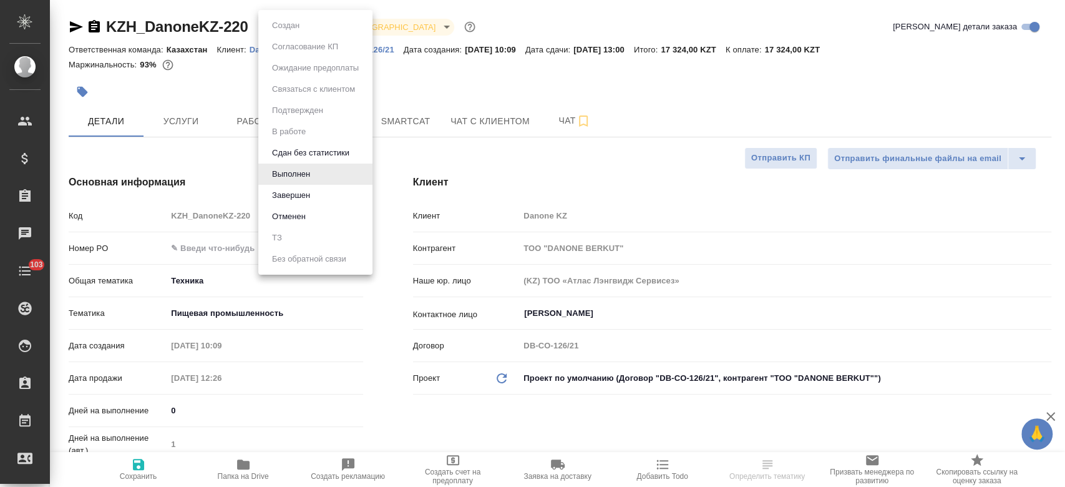
type textarea "x"
click at [312, 22] on body "🙏 .cls-1 fill:#fff; AWATERA Kosherbayeva Nazerke Клиенты Спецификации Заказы Ча…" at bounding box center [532, 243] width 1065 height 487
type textarea "x"
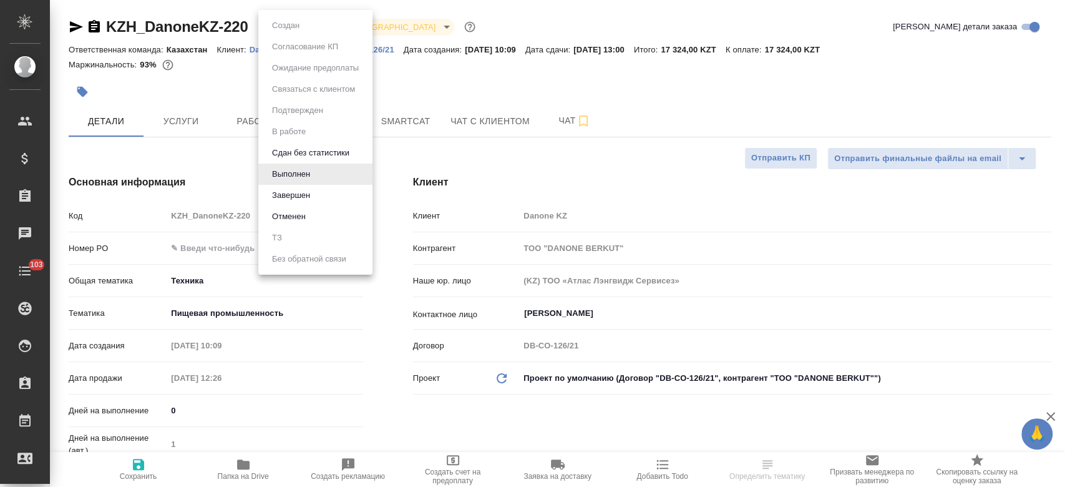
type textarea "x"
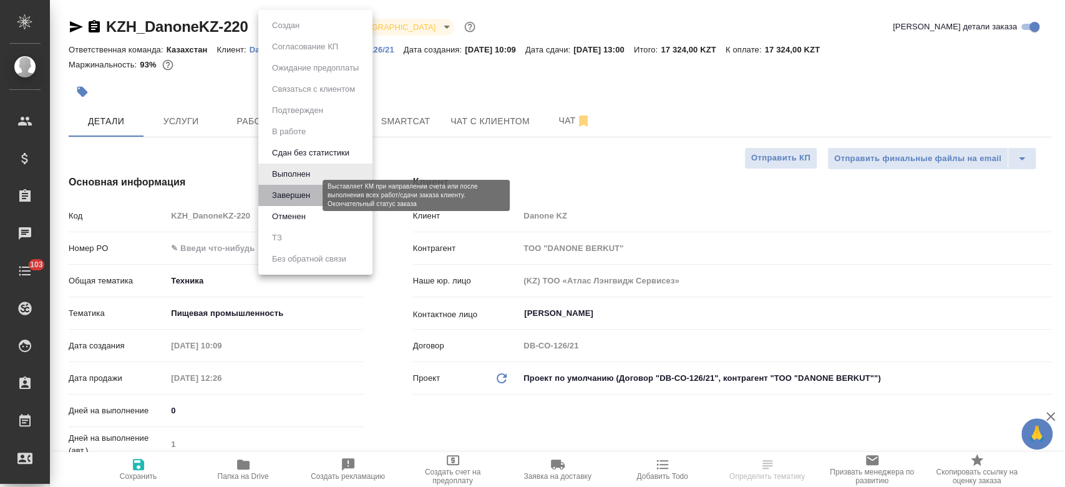
click at [305, 201] on button "Завершен" at bounding box center [291, 195] width 46 height 14
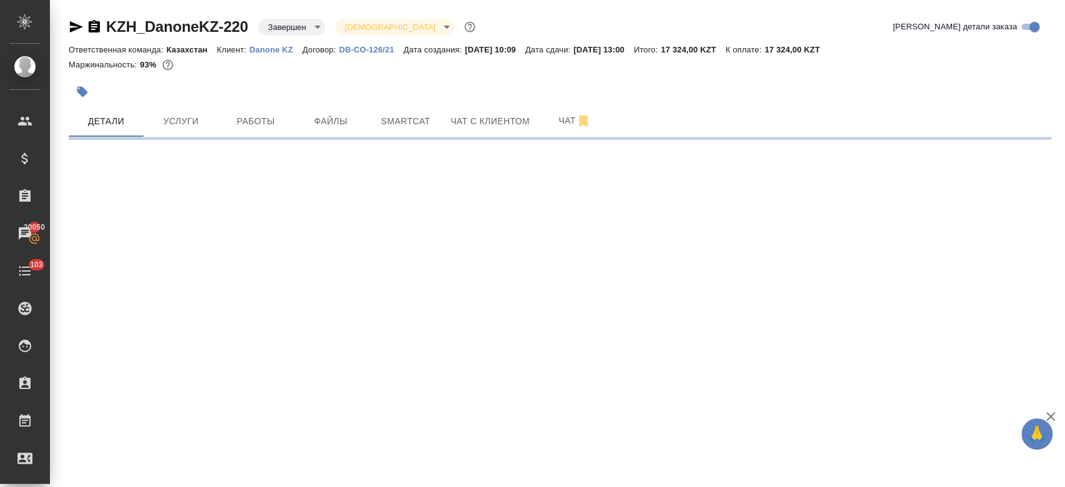
select select "RU"
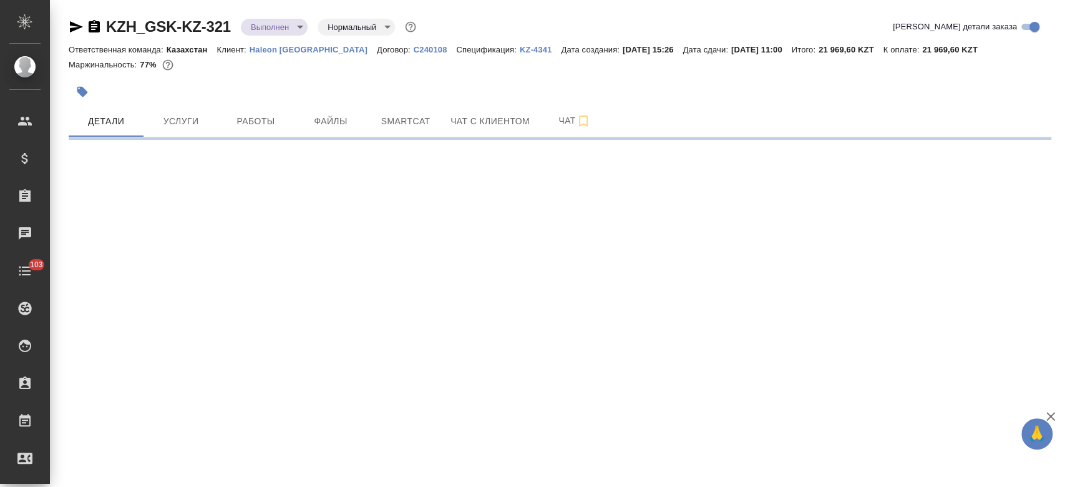
select select "RU"
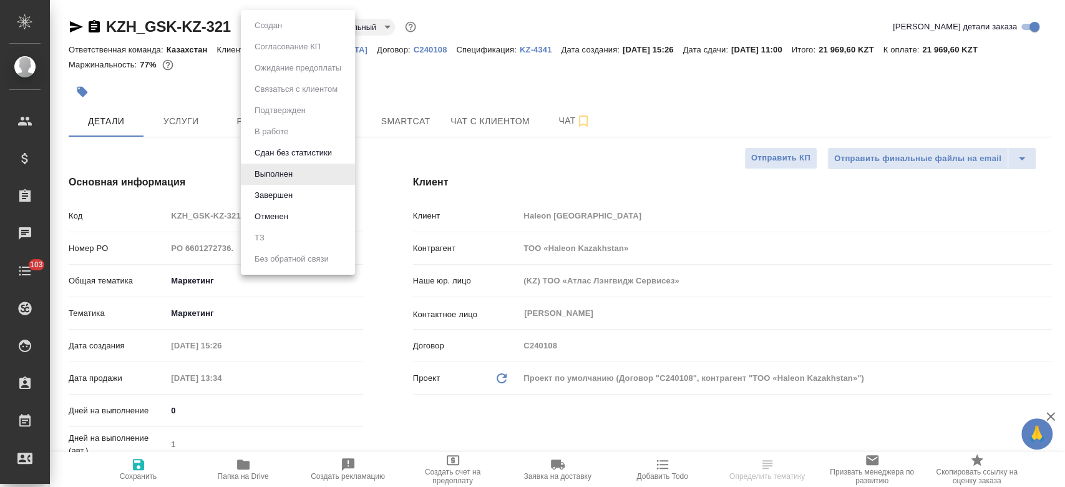
click at [292, 19] on body "🙏 .cls-1 fill:#fff; AWATERA Kosherbayeva Nazerke Клиенты Спецификации Заказы Ча…" at bounding box center [532, 243] width 1065 height 487
type textarea "x"
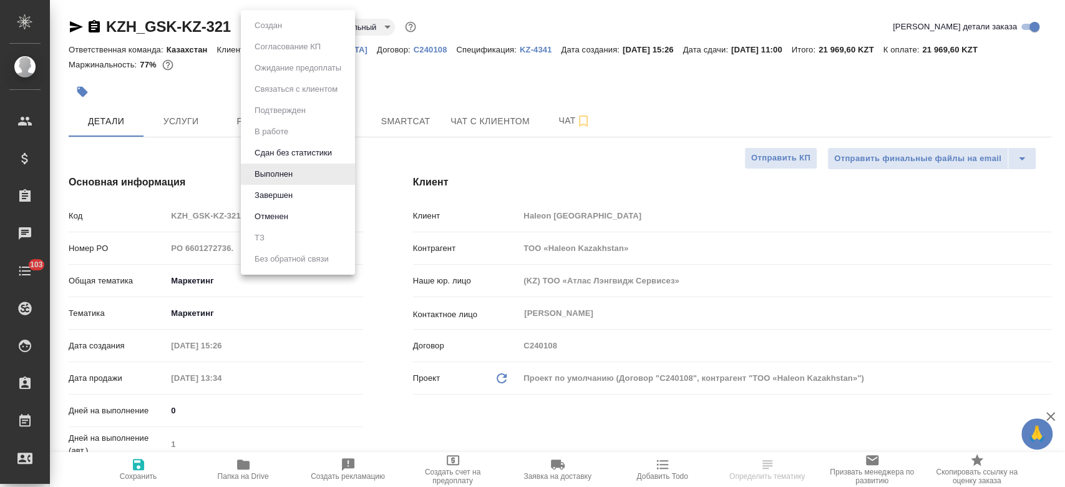
type textarea "x"
click at [313, 199] on li "Завершен" at bounding box center [298, 195] width 114 height 21
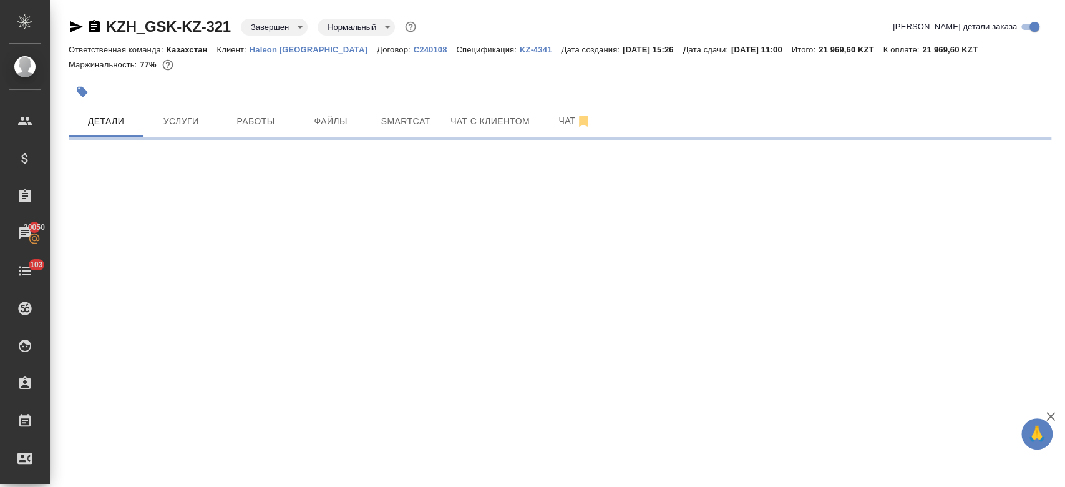
select select "RU"
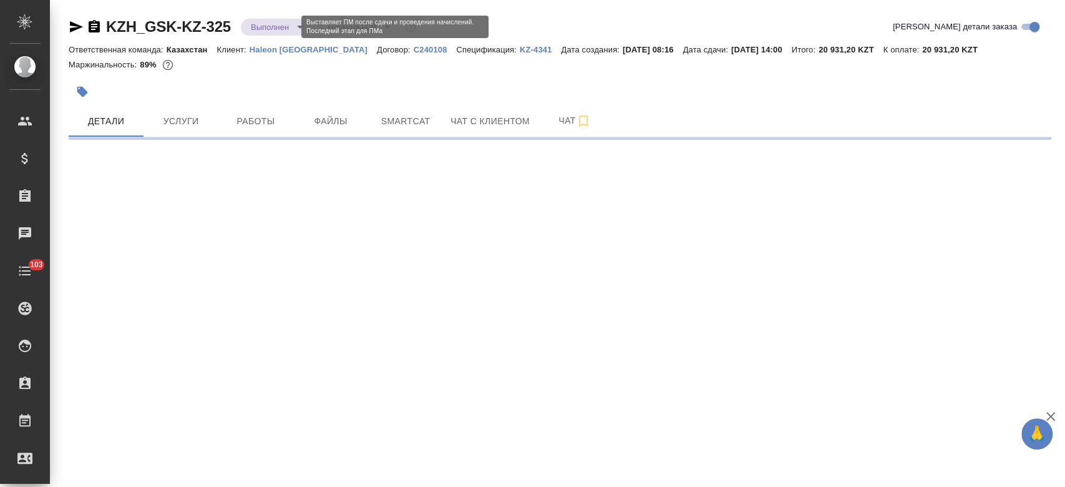
click at [291, 28] on body "🙏 .cls-1 fill:#fff; AWATERA Kosherbayeva Nazerke Клиенты Спецификации Заказы Ча…" at bounding box center [532, 243] width 1065 height 487
select select "RU"
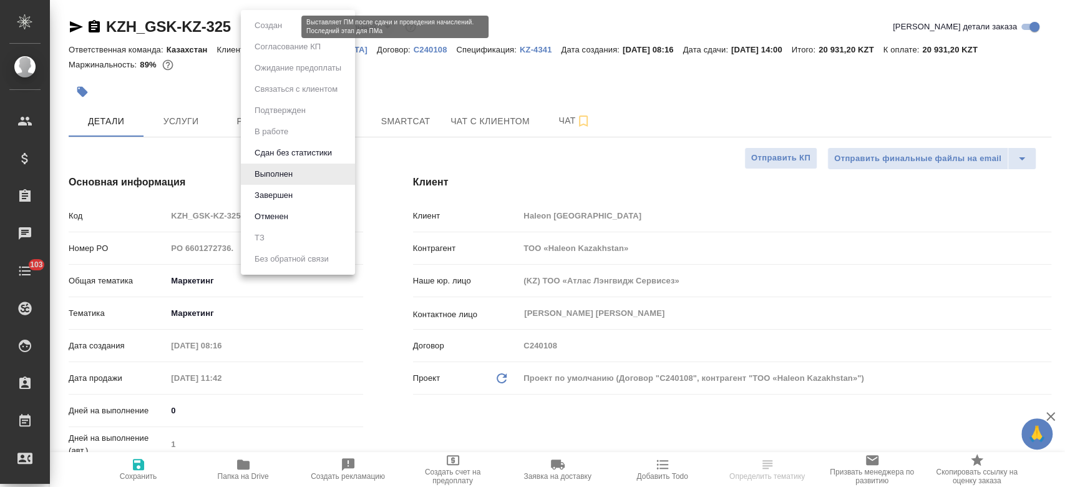
type textarea "x"
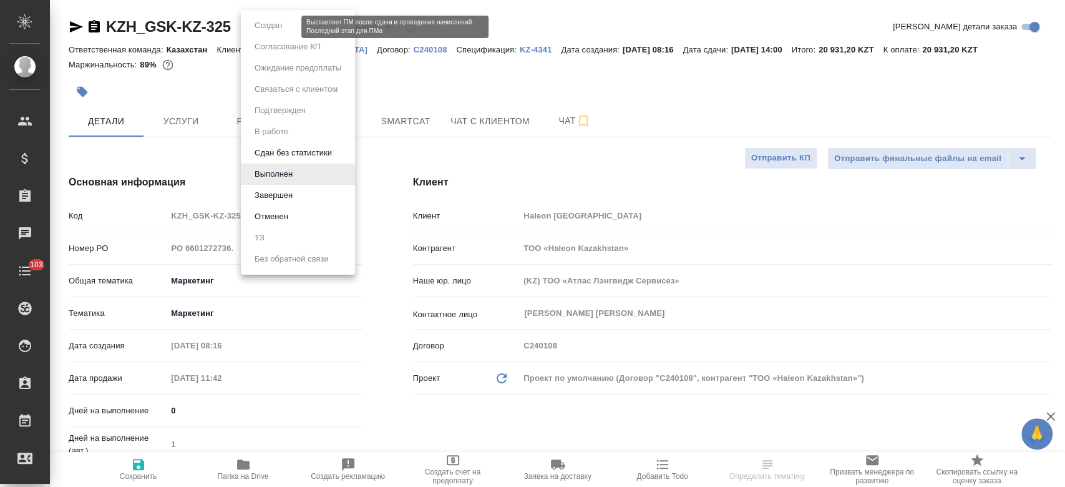
type textarea "x"
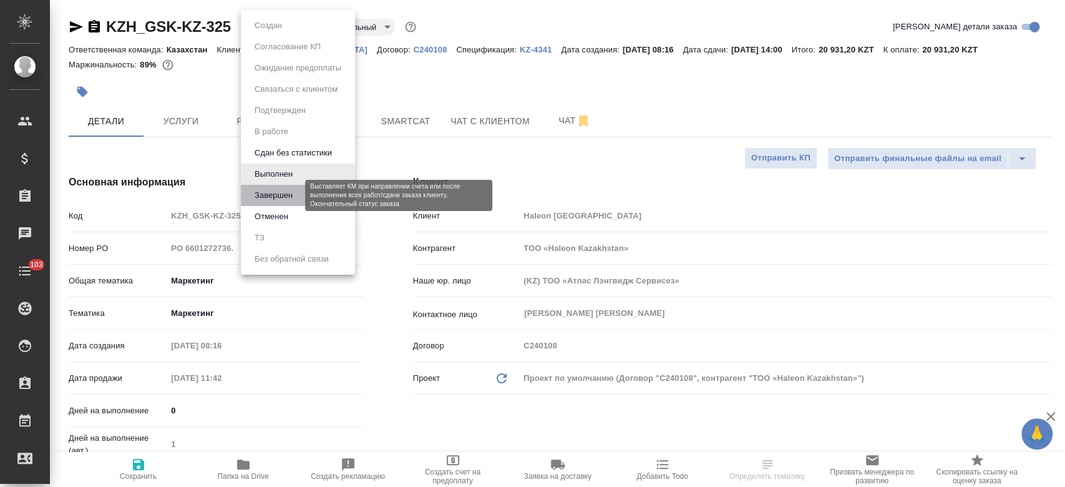
click at [290, 197] on button "Завершен" at bounding box center [274, 195] width 46 height 14
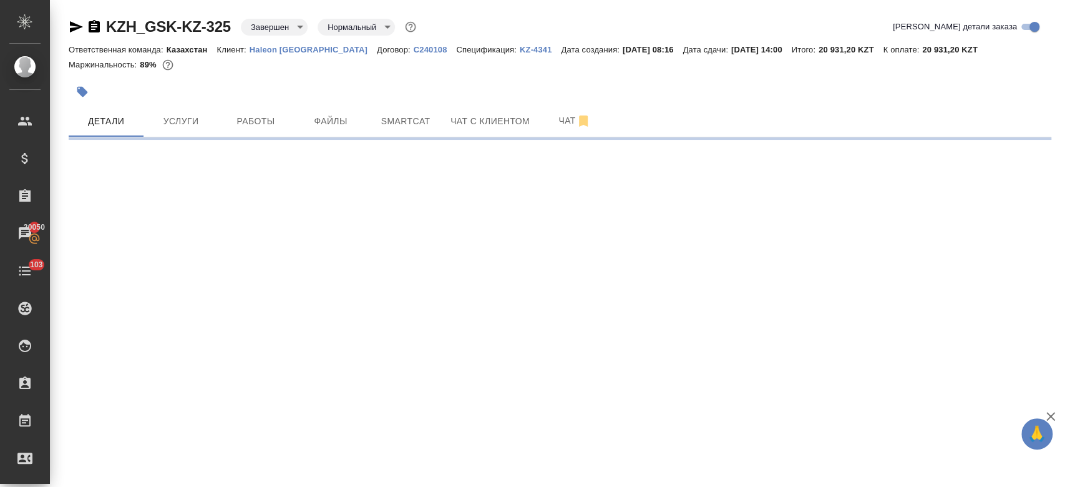
select select "RU"
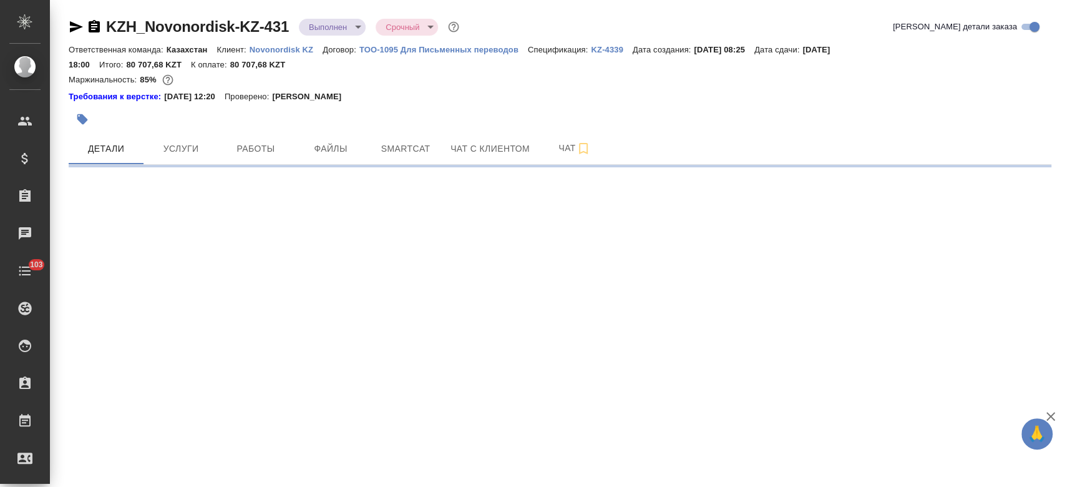
select select "RU"
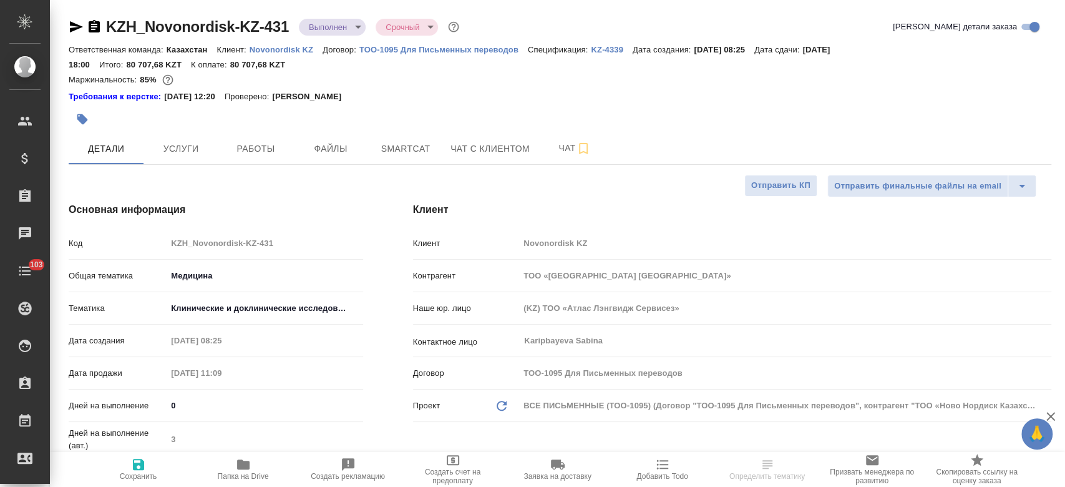
click at [345, 23] on body "🙏 .cls-1 fill:#fff; AWATERA Kosherbayeva Nazerke Клиенты Спецификации Заказы Ча…" at bounding box center [532, 243] width 1065 height 487
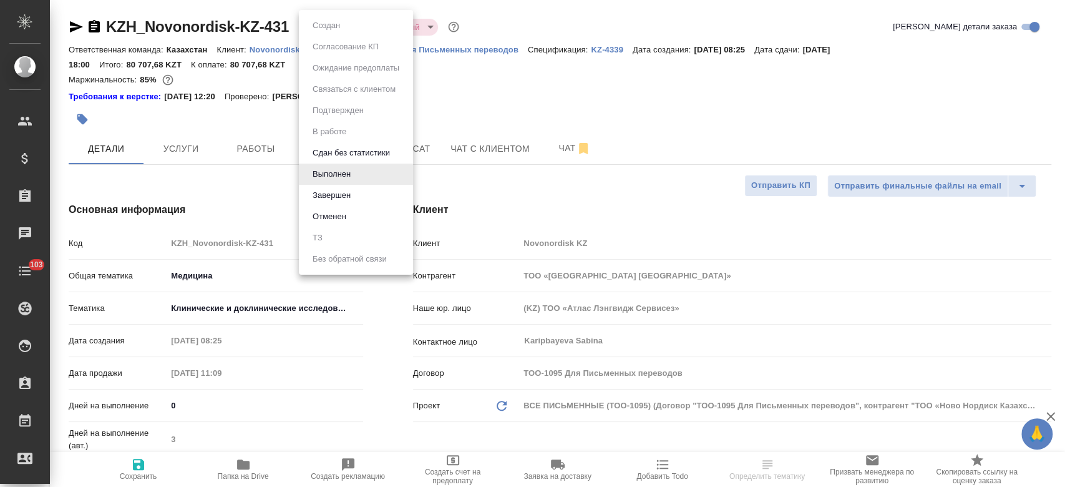
type textarea "x"
click at [370, 202] on li "Завершен" at bounding box center [356, 195] width 114 height 21
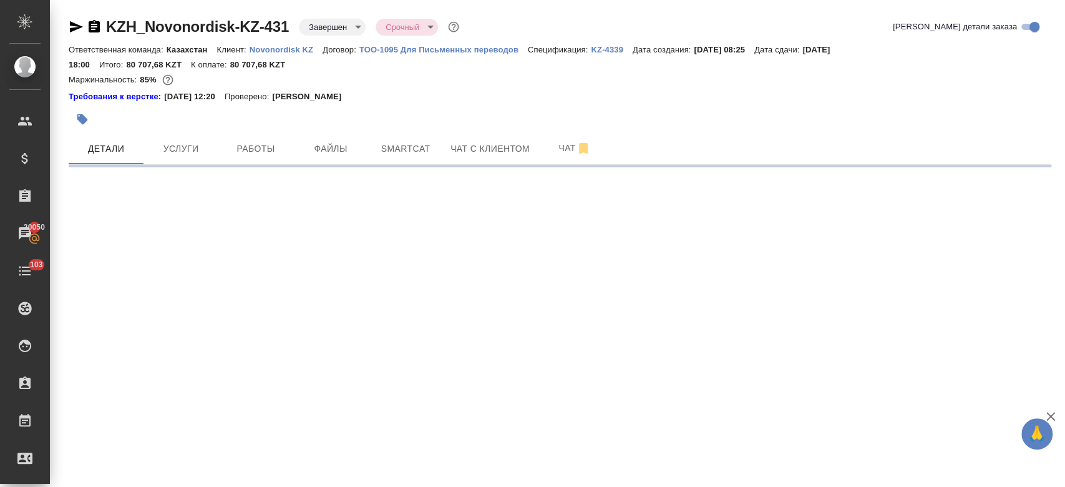
select select "RU"
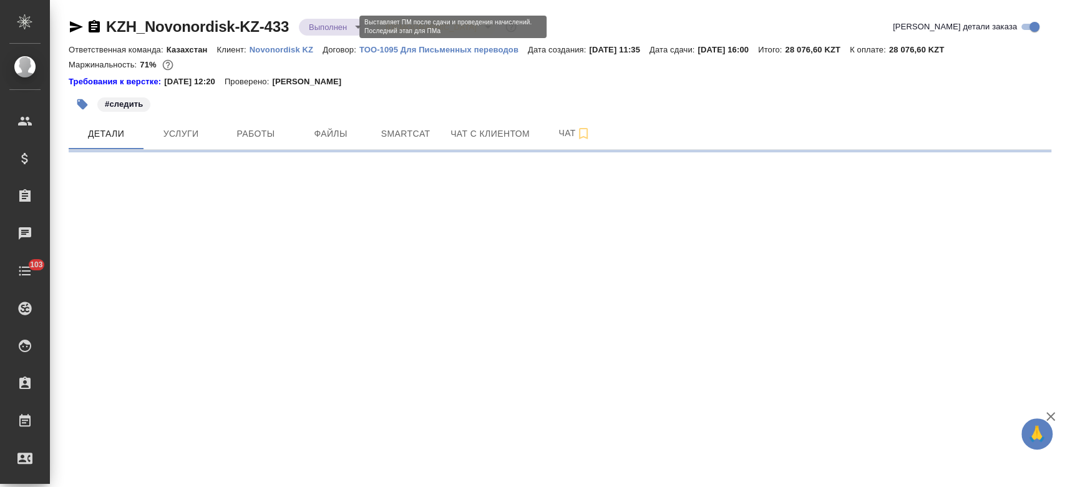
click at [340, 32] on body "🙏 .cls-1 fill:#fff; AWATERA Kosherbayeva Nazerke Клиенты Спецификации Заказы Ча…" at bounding box center [532, 243] width 1065 height 487
select select "RU"
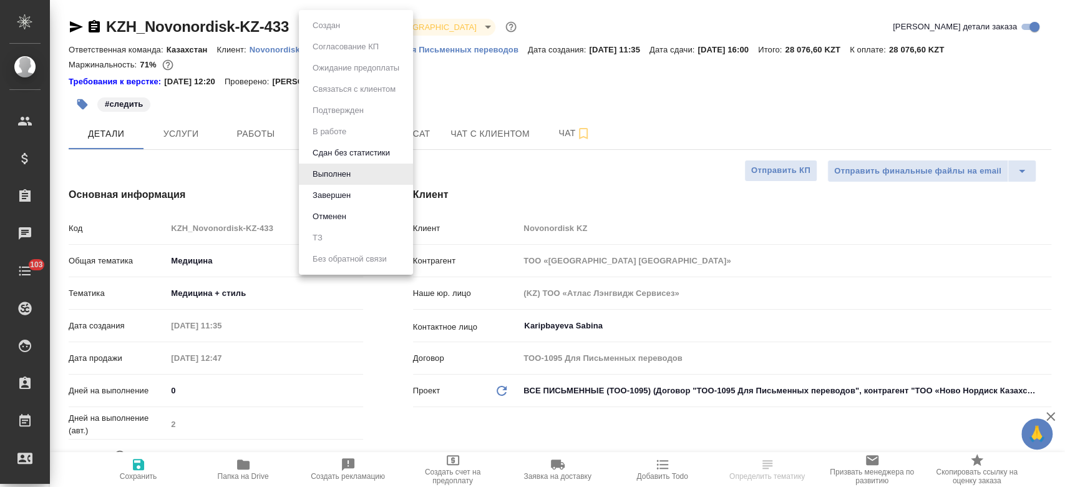
type textarea "x"
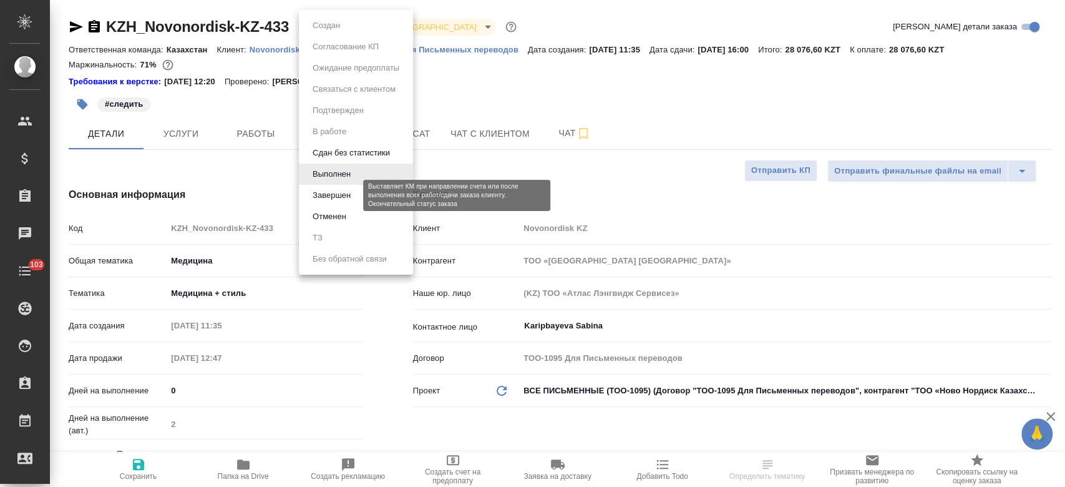
type textarea "x"
click at [343, 192] on button "Завершен" at bounding box center [332, 195] width 46 height 14
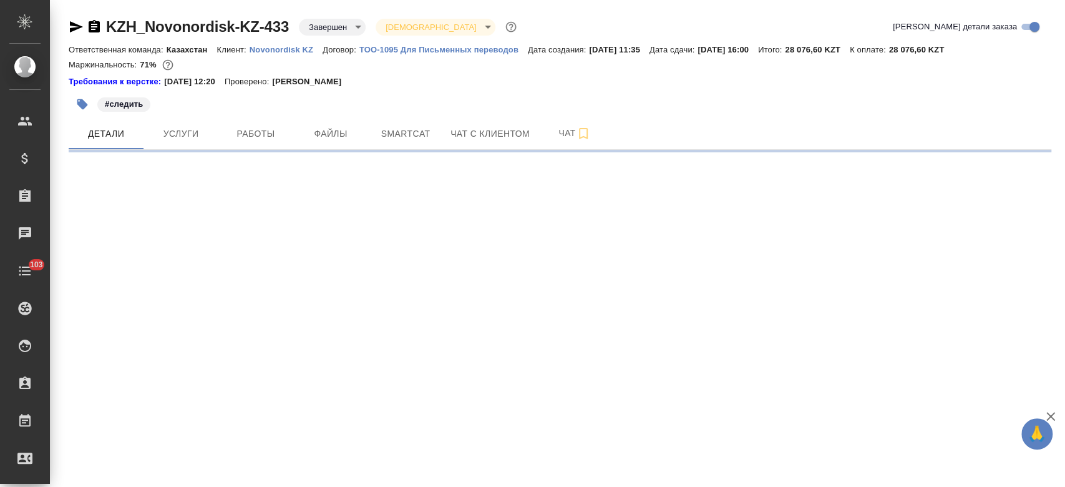
select select "RU"
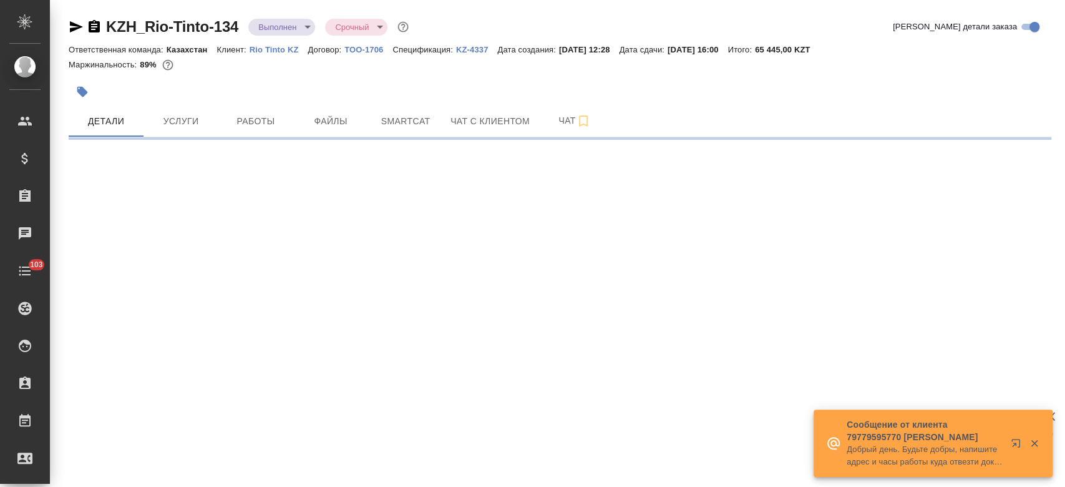
select select "RU"
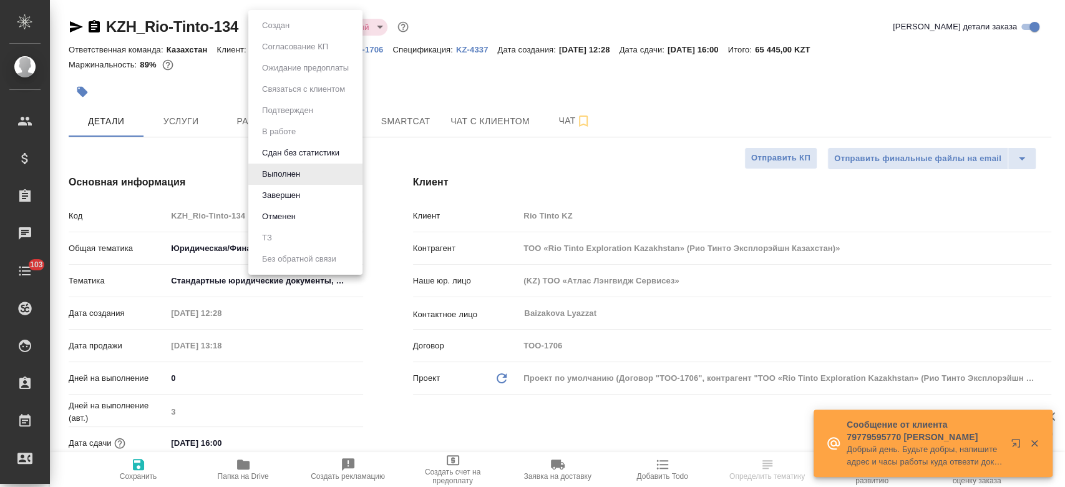
click at [296, 33] on body "🙏 .cls-1 fill:#fff; AWATERA Kosherbayeva Nazerke Клиенты Спецификации Заказы Ча…" at bounding box center [532, 243] width 1065 height 487
type input "ТОО «Rio Tinto Exploration Kazakhstan» (Рио Тинто Эксплорэйшн Казахстан)»"
type textarea "x"
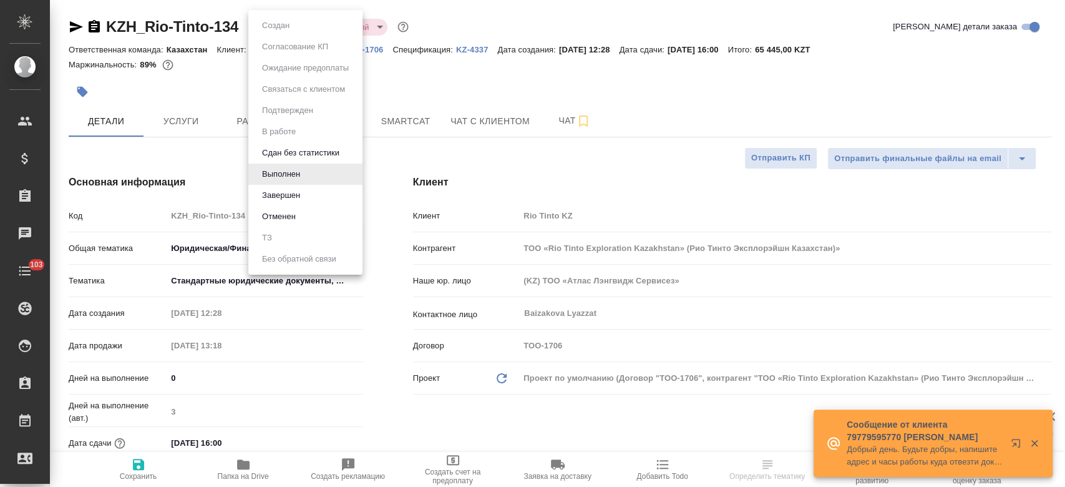
type textarea "x"
type input "ТОО «Rio Tinto Exploration Kazakhstan» (Рио Тинто Эксплорэйшн Казахстан)»"
type textarea "x"
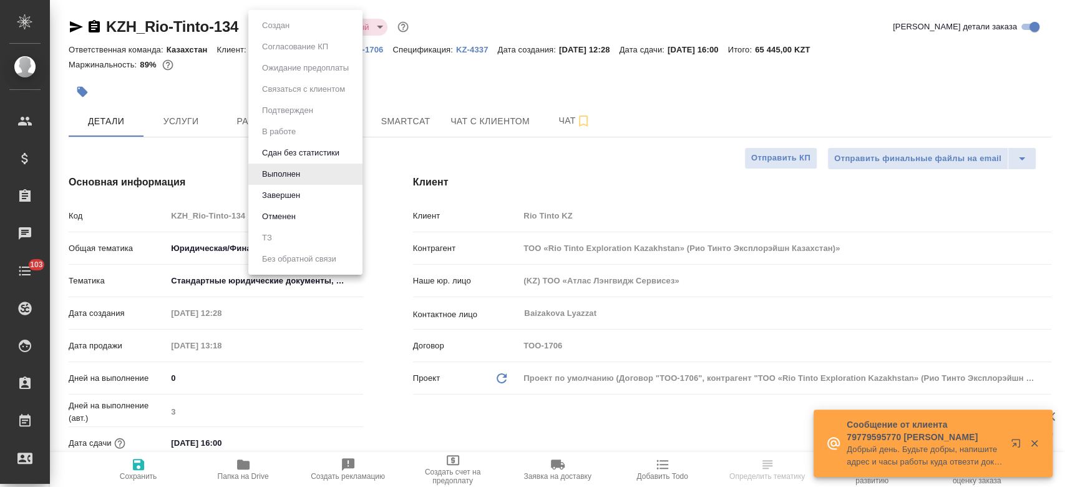
type textarea "x"
click at [310, 190] on li "Завершен" at bounding box center [305, 195] width 114 height 21
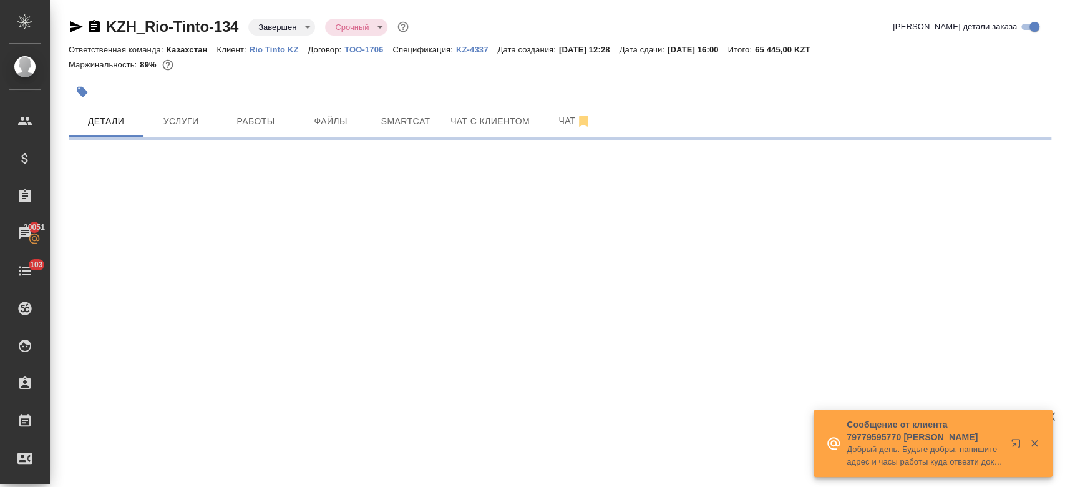
select select "RU"
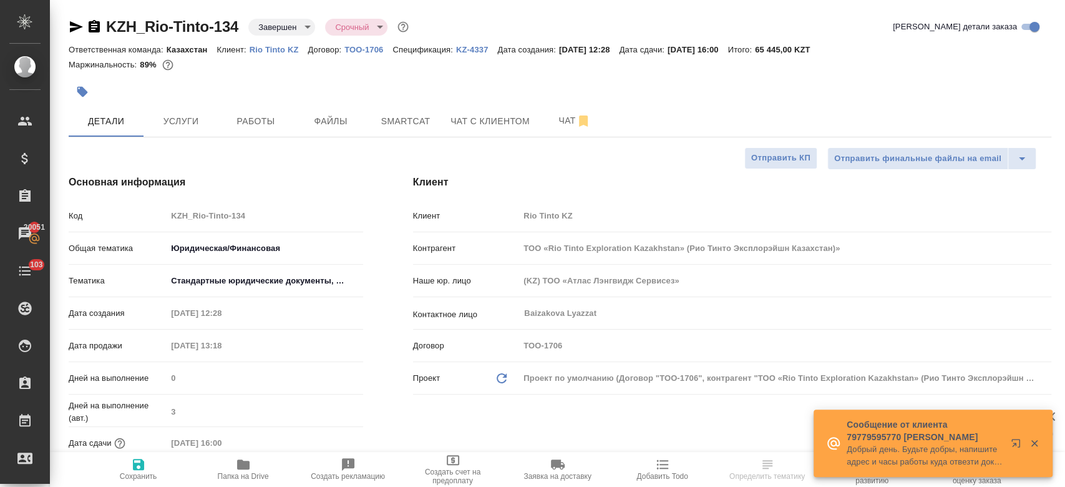
type textarea "x"
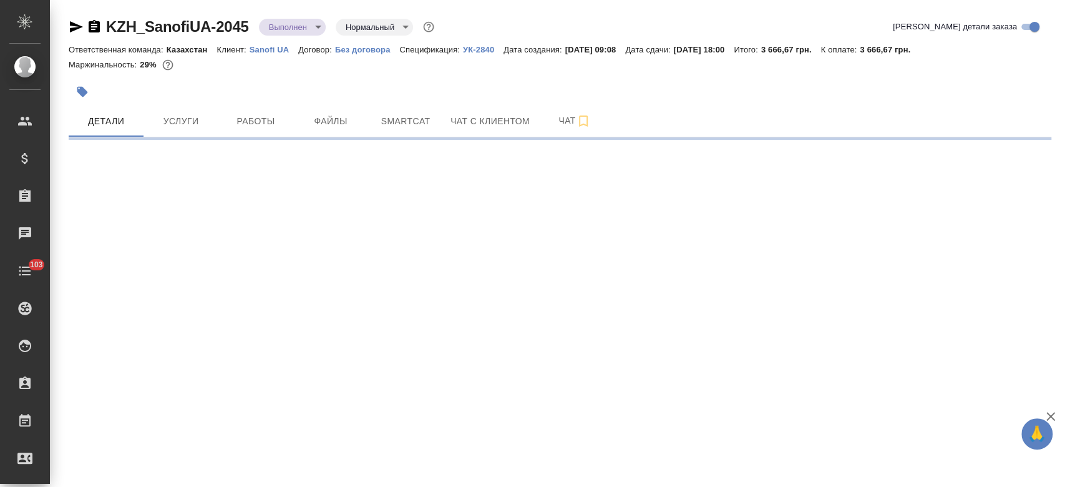
click at [315, 29] on body "🙏 .cls-1 fill:#fff; AWATERA Kosherbayeva Nazerke Клиенты Спецификации Заказы Ча…" at bounding box center [532, 243] width 1065 height 487
click at [305, 27] on body "🙏 .cls-1 fill:#fff; AWATERA Kosherbayeva Nazerke Клиенты Спецификации Заказы Ча…" at bounding box center [532, 243] width 1065 height 487
select select "RU"
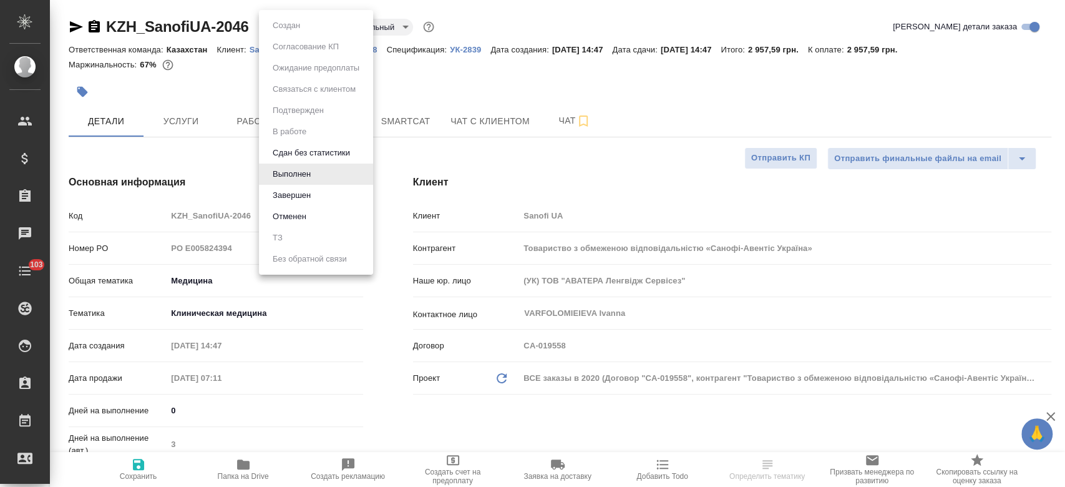
type textarea "x"
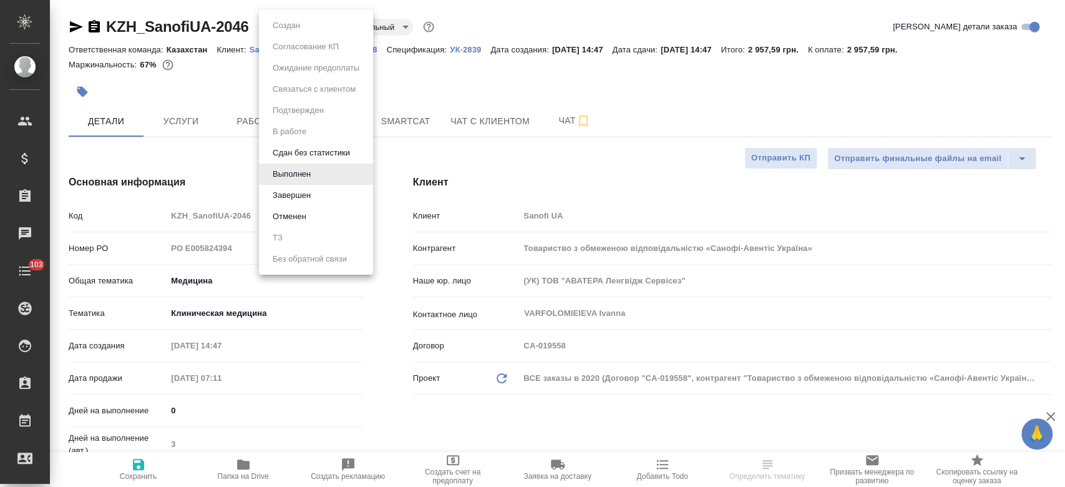
type textarea "x"
click at [328, 198] on li "Завершен" at bounding box center [316, 195] width 114 height 21
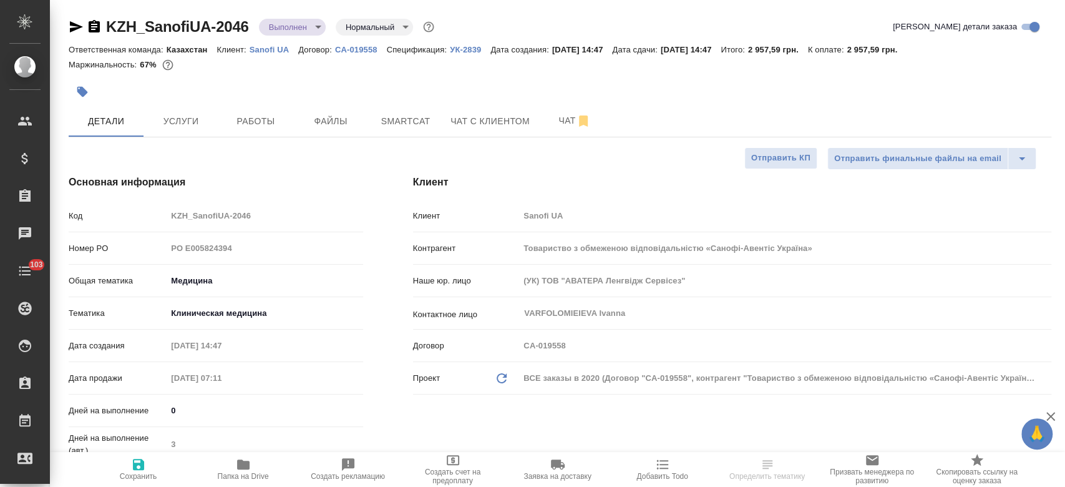
type textarea "x"
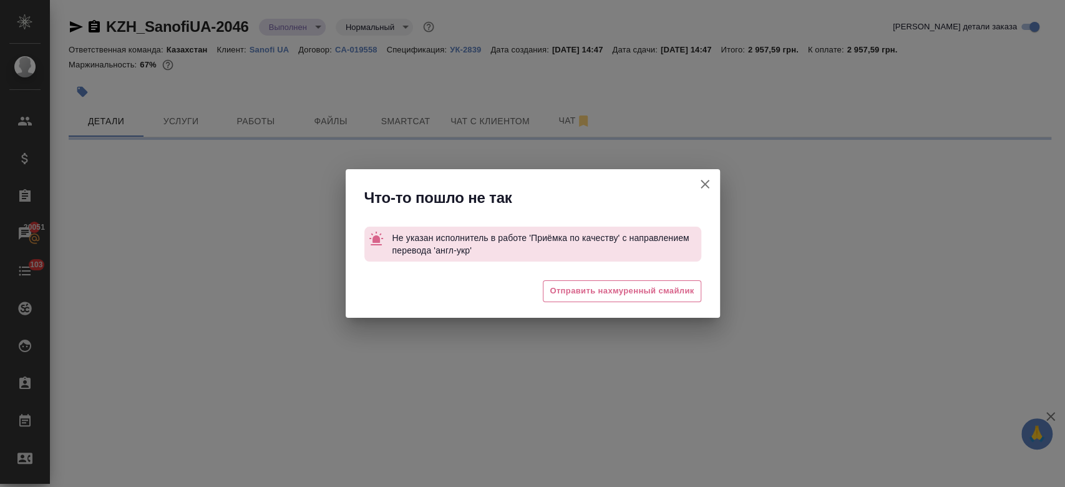
select select "RU"
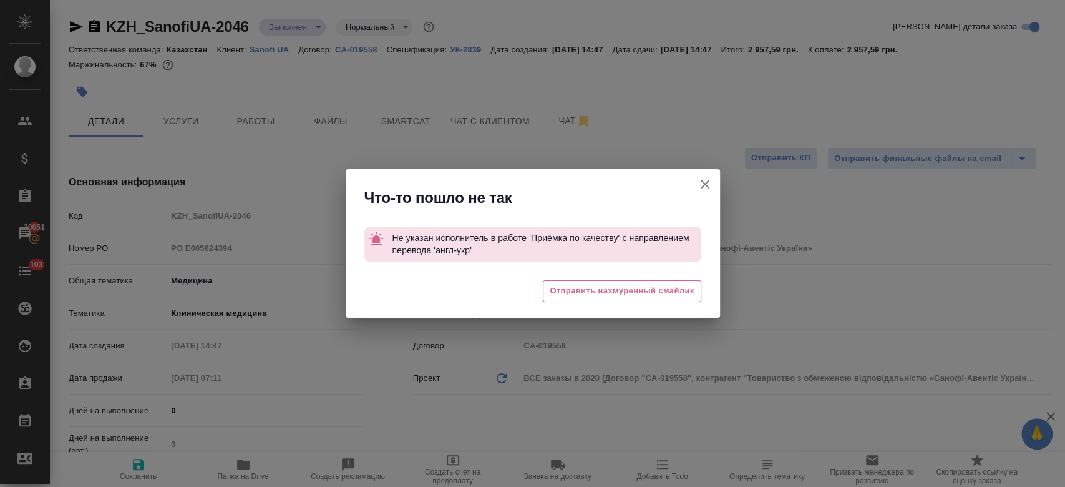
type textarea "x"
click at [431, 145] on div "Что-то пошло не так Не указан исполнитель в работе 'Приёмка по качеству' с напр…" at bounding box center [532, 243] width 1065 height 487
click at [710, 180] on icon "button" at bounding box center [705, 184] width 15 height 15
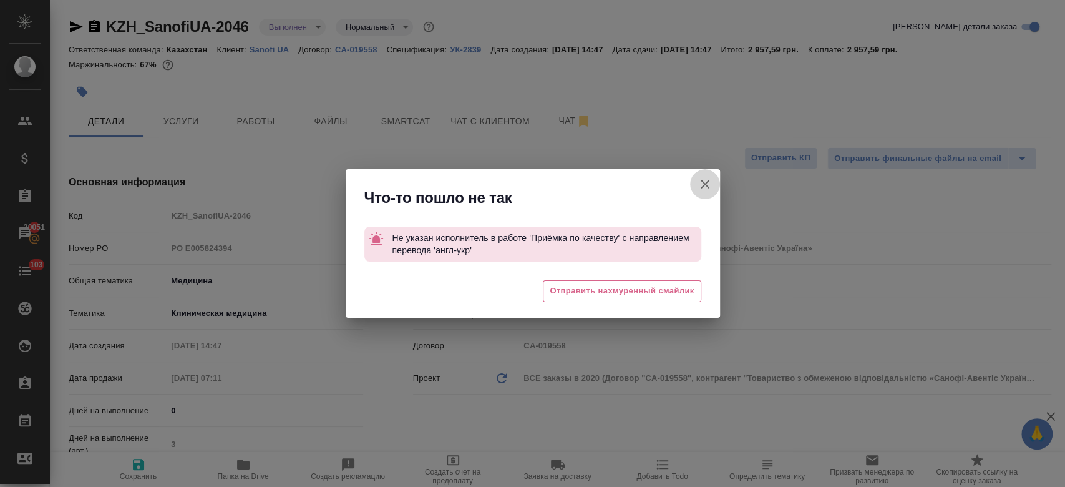
type textarea "x"
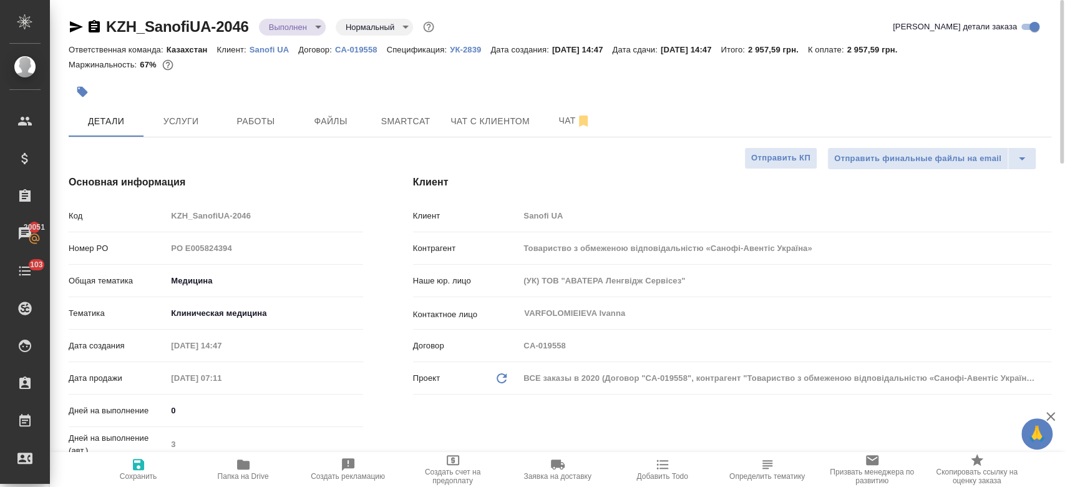
type textarea "x"
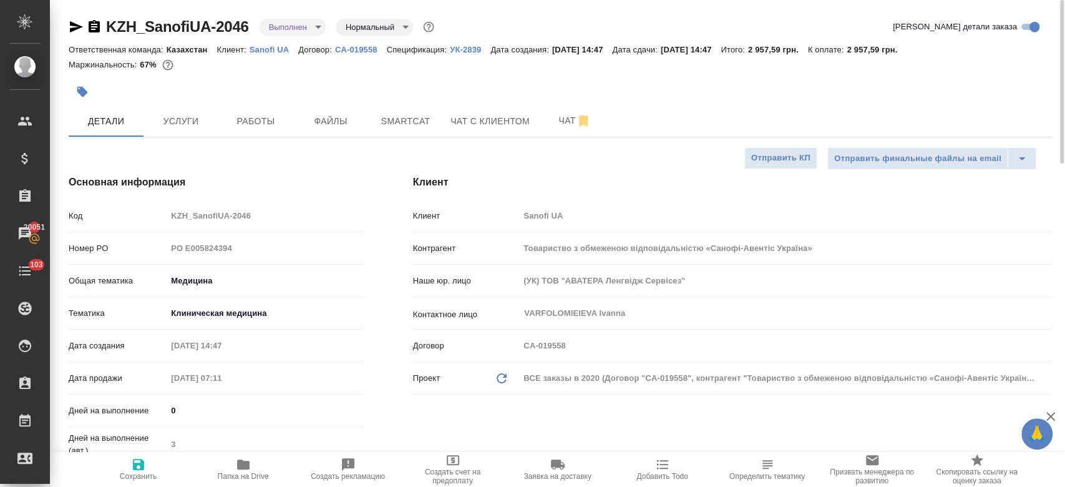
type textarea "x"
click at [74, 23] on icon "button" at bounding box center [76, 26] width 13 height 11
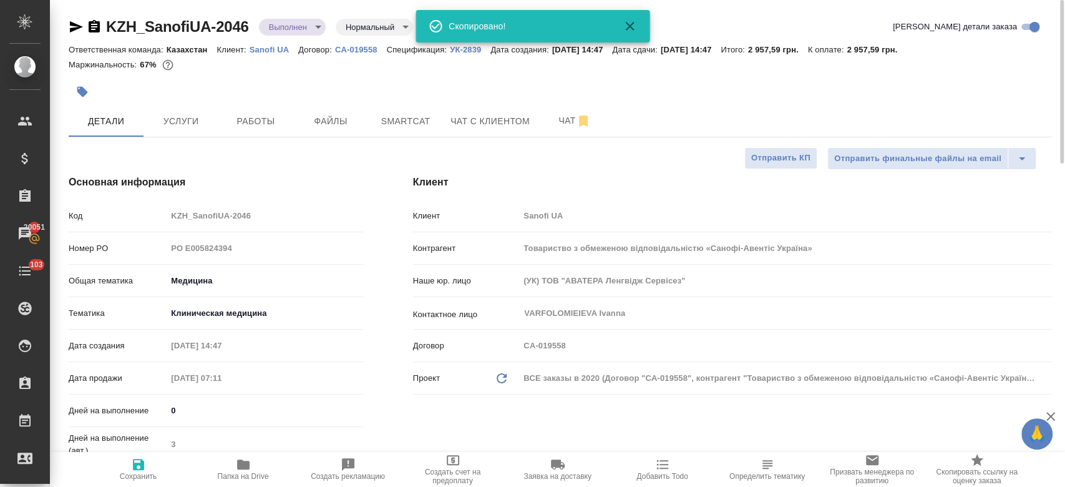
type textarea "x"
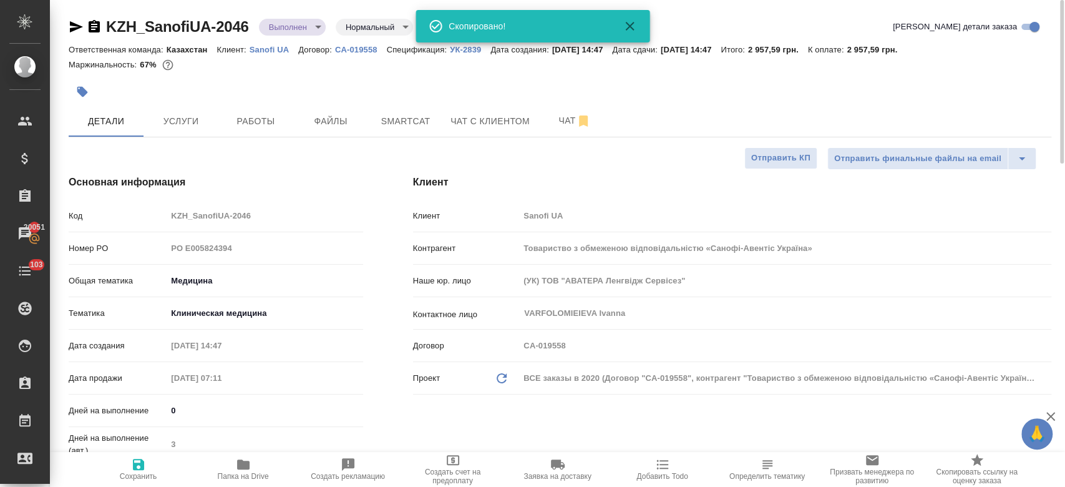
type textarea "x"
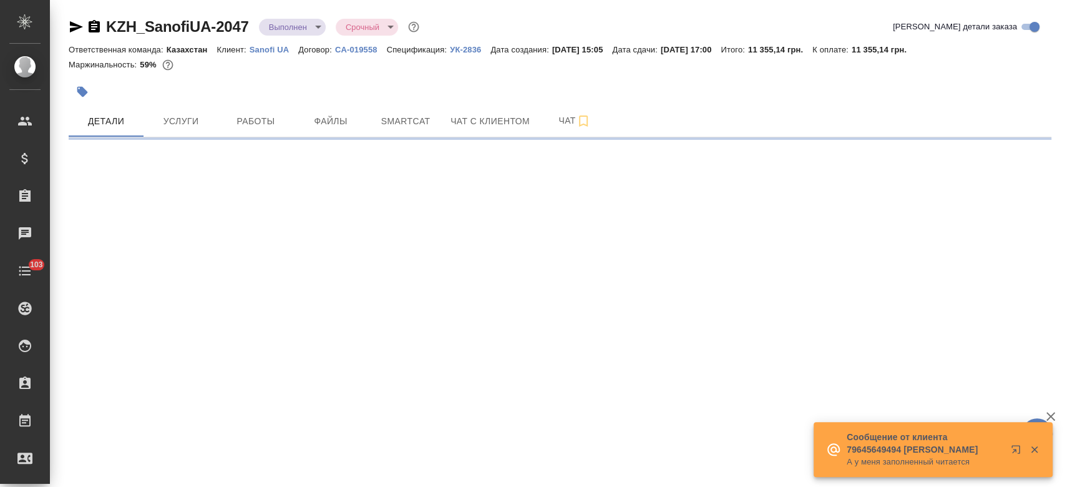
select select "RU"
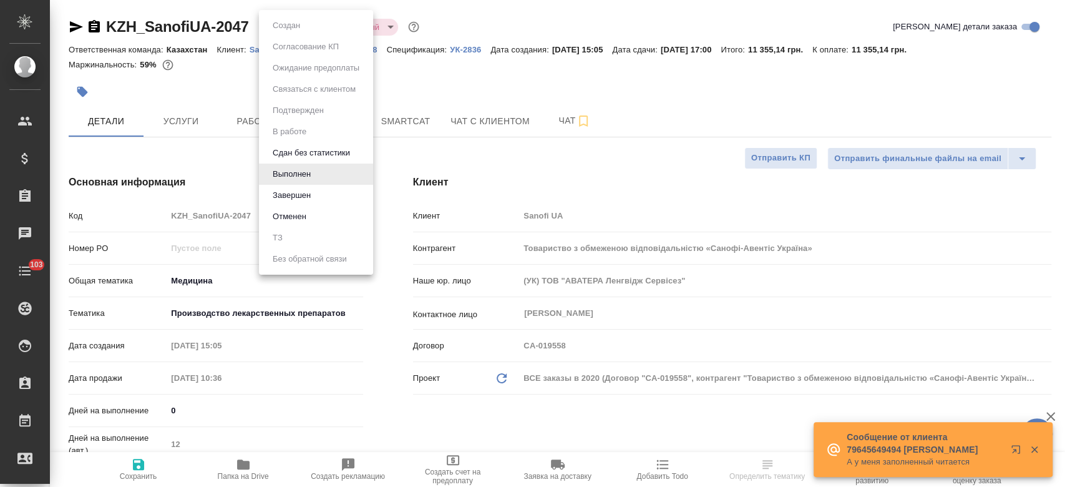
click at [287, 23] on body "🙏 .cls-1 fill:#fff; AWATERA Kosherbayeva Nazerke Клиенты Спецификации Заказы Ча…" at bounding box center [532, 243] width 1065 height 487
type textarea "x"
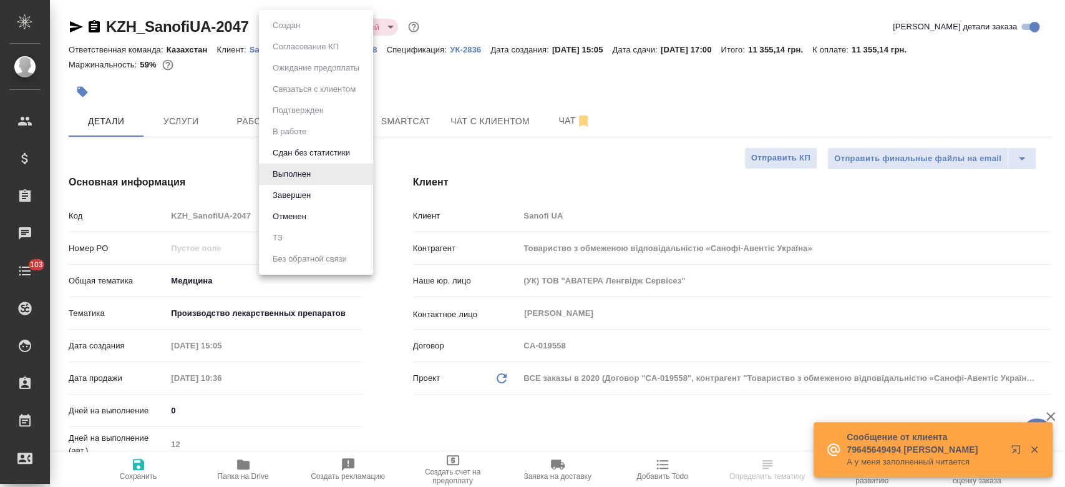
type textarea "x"
click at [311, 204] on li "Завершен" at bounding box center [316, 195] width 114 height 21
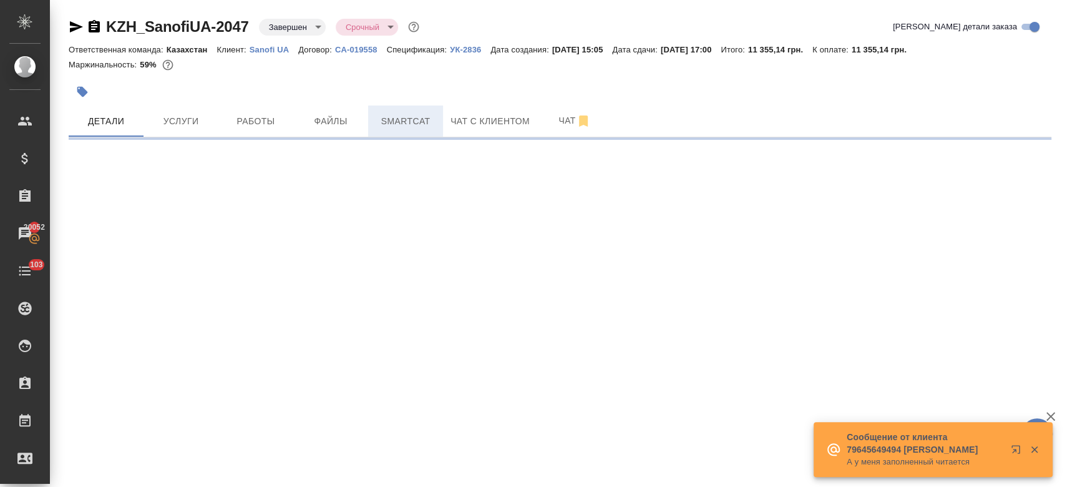
select select "RU"
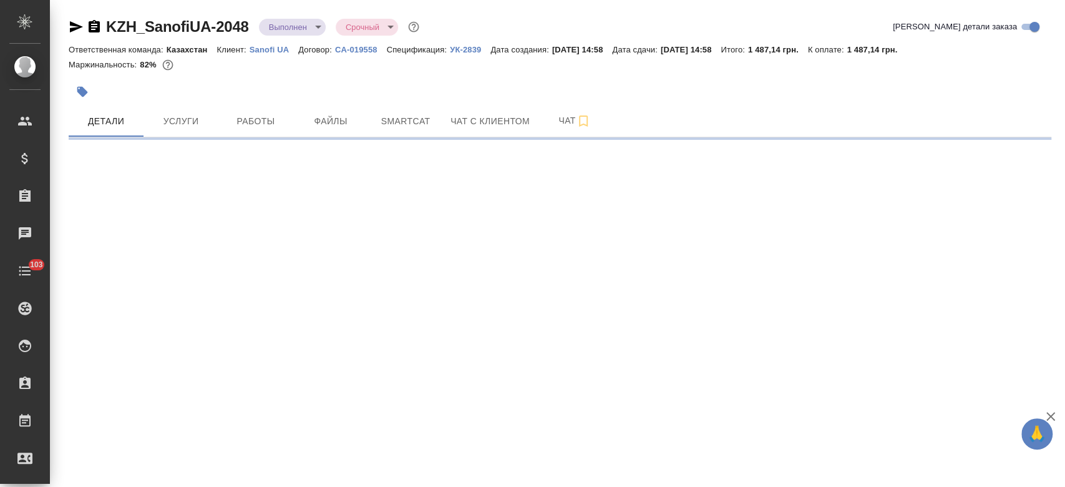
click at [283, 21] on body "🙏 .cls-1 fill:#fff; AWATERA Kosherbayeva Nazerke Клиенты Спецификации Заказы Ча…" at bounding box center [532, 243] width 1065 height 487
select select "RU"
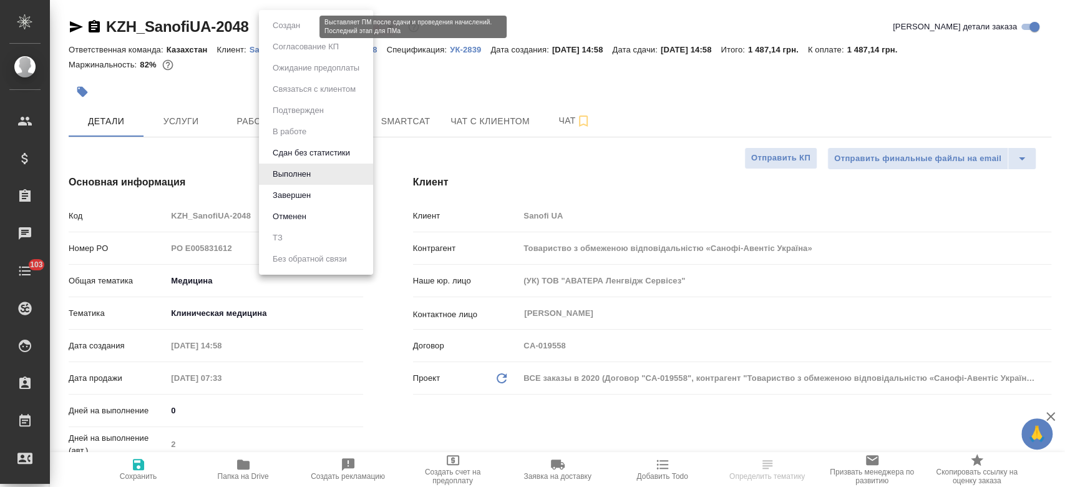
type textarea "x"
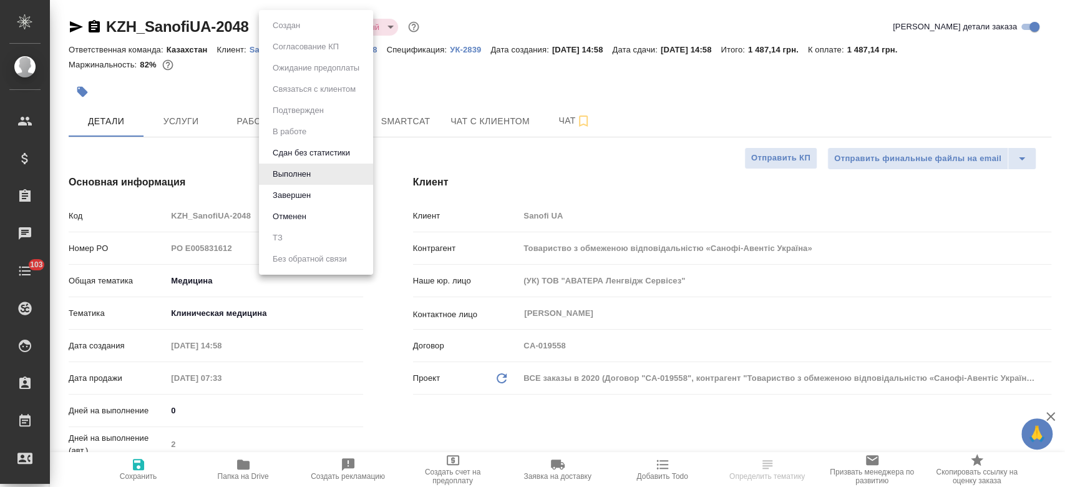
type textarea "x"
click at [320, 202] on li "Завершен" at bounding box center [316, 195] width 114 height 21
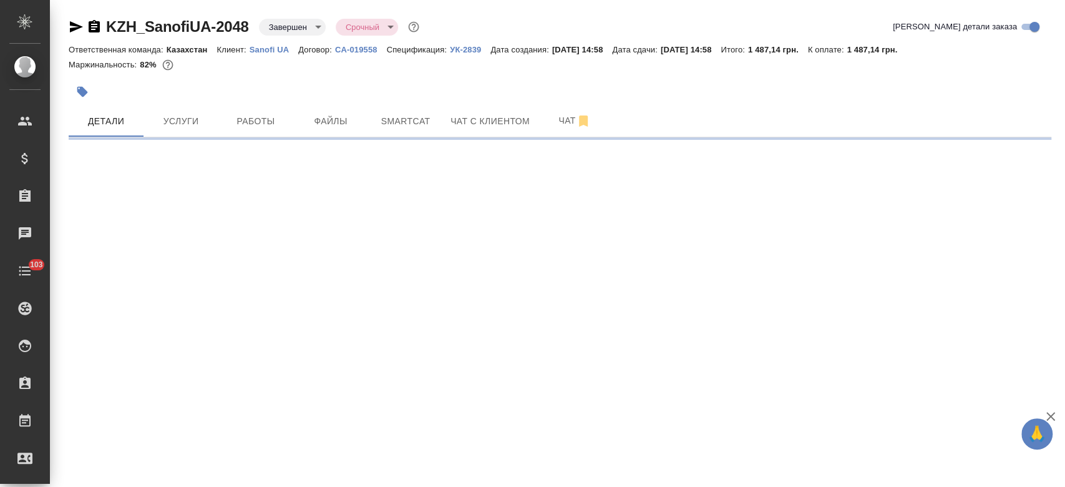
select select "RU"
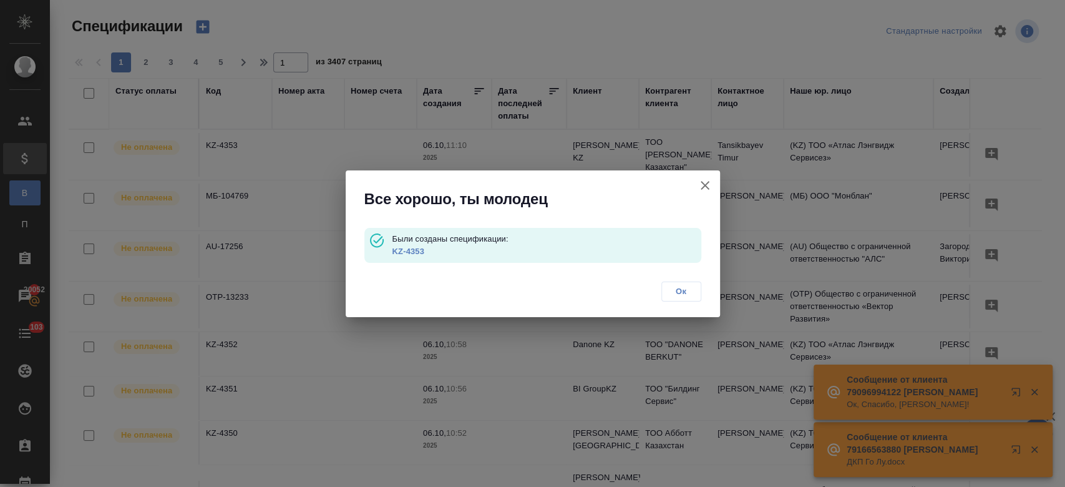
click at [695, 291] on button "Ок" at bounding box center [682, 291] width 40 height 20
click at [209, 24] on div "Все хорошо, ты молодец Были созданы спецификации: KZ-4353 Ок" at bounding box center [532, 243] width 1065 height 487
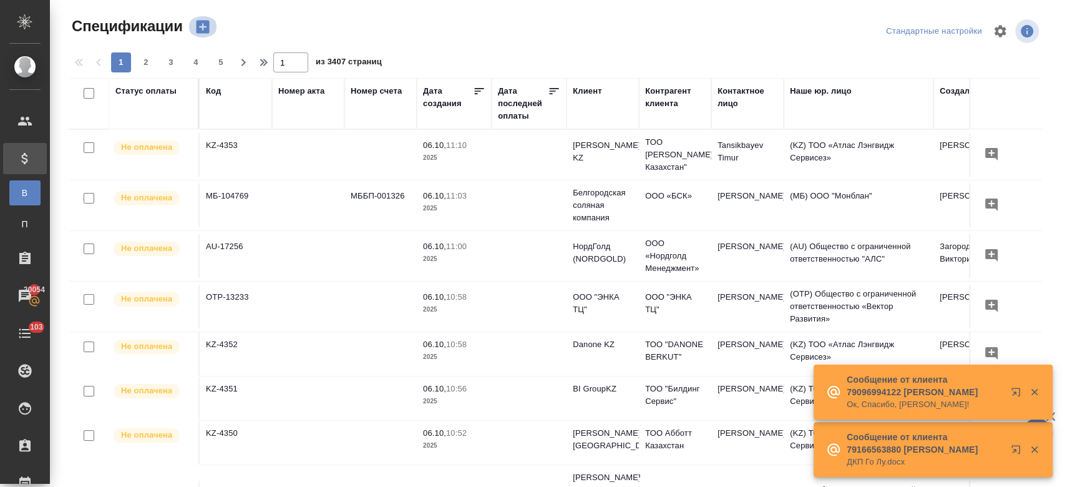
click at [209, 24] on icon "button" at bounding box center [202, 27] width 13 height 13
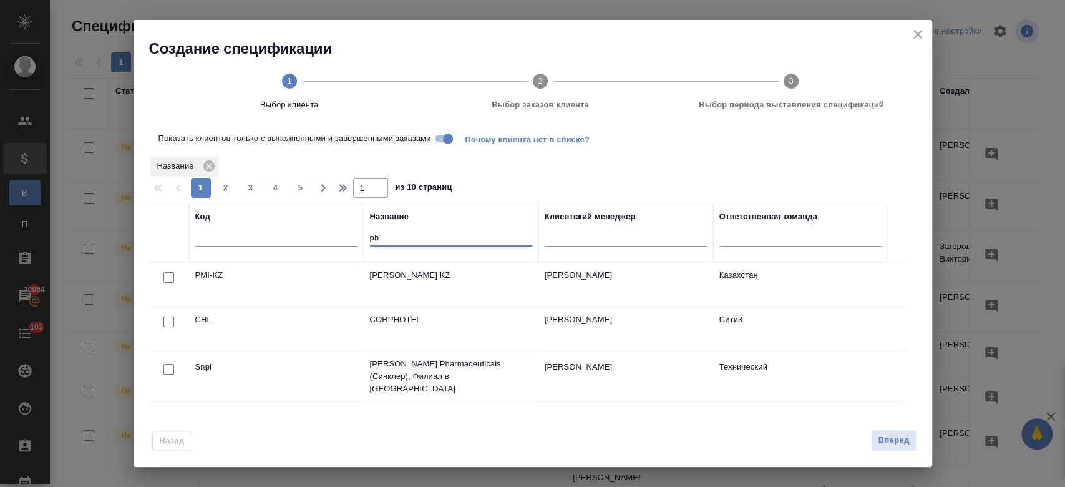
click at [396, 233] on input "ph" at bounding box center [451, 239] width 162 height 16
type input "p"
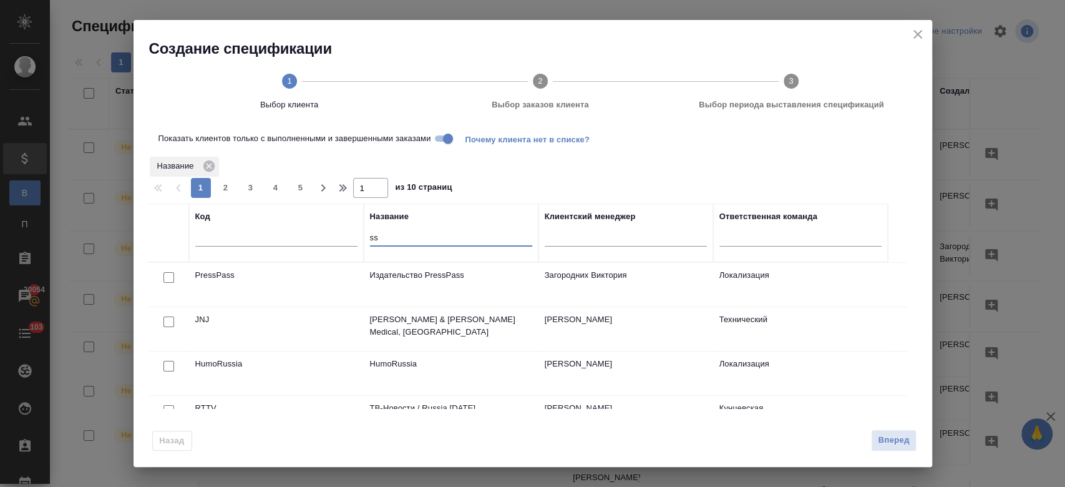
type input "s"
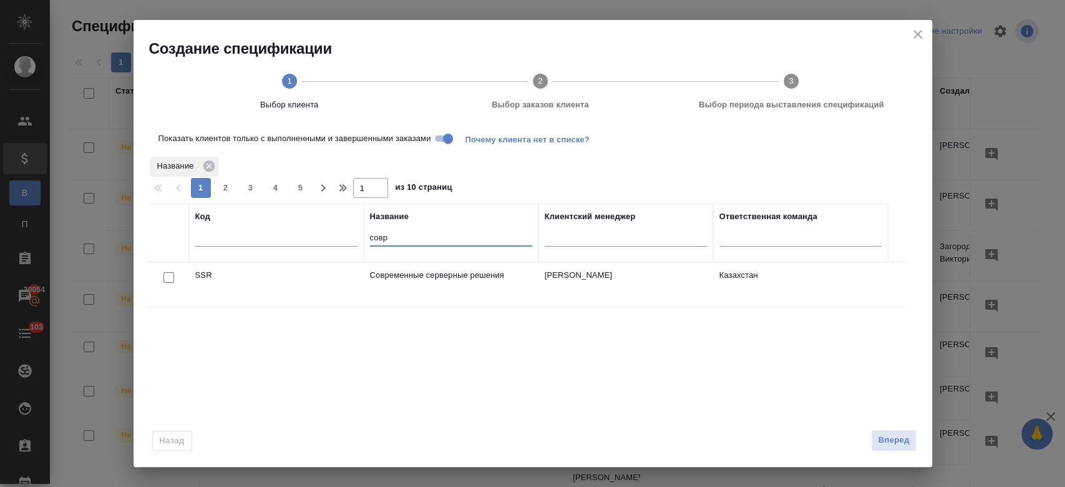
type input "совр"
click at [168, 273] on input "checkbox" at bounding box center [169, 277] width 11 height 11
checkbox input "true"
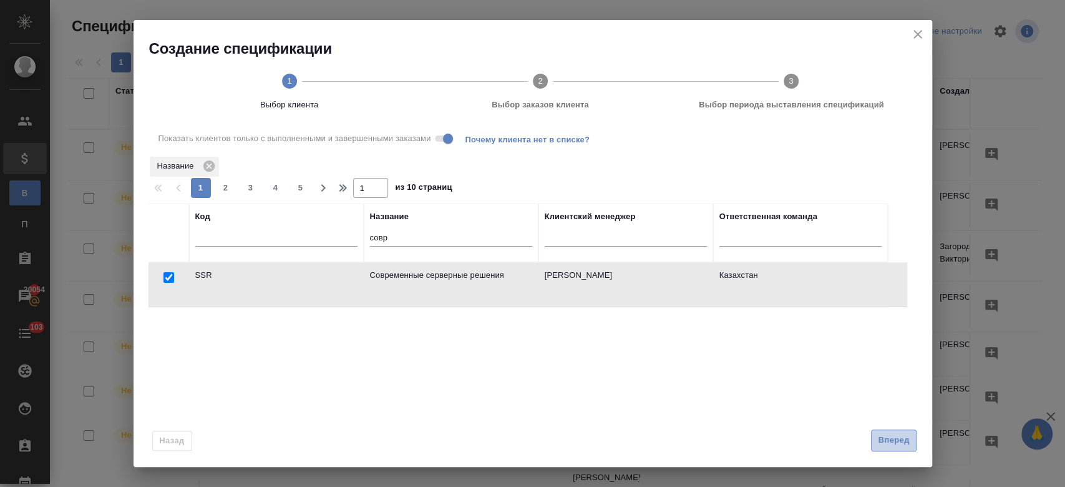
click at [892, 446] on span "Вперед" at bounding box center [893, 440] width 31 height 14
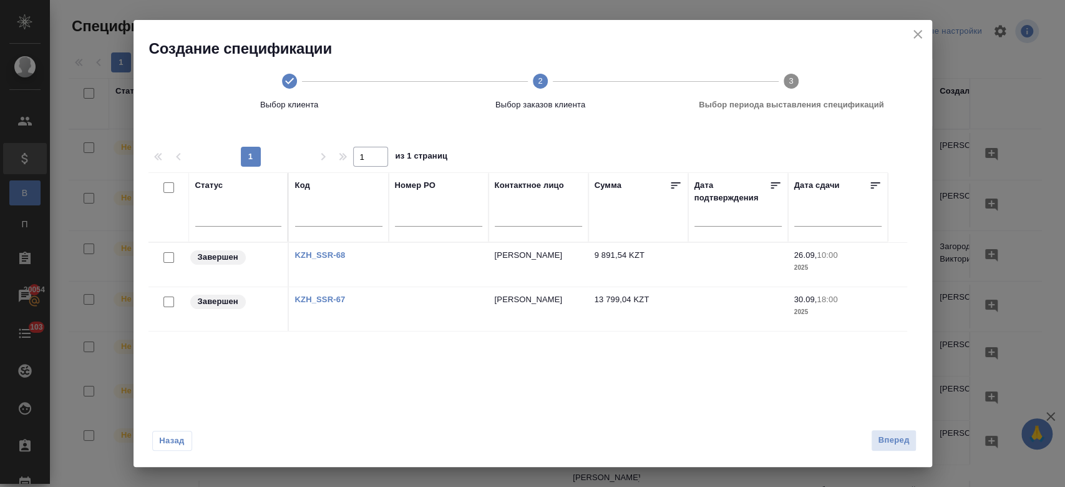
click at [341, 255] on link "KZH_SSR-68" at bounding box center [320, 254] width 51 height 9
click at [338, 301] on link "KZH_SSR-67" at bounding box center [320, 299] width 51 height 9
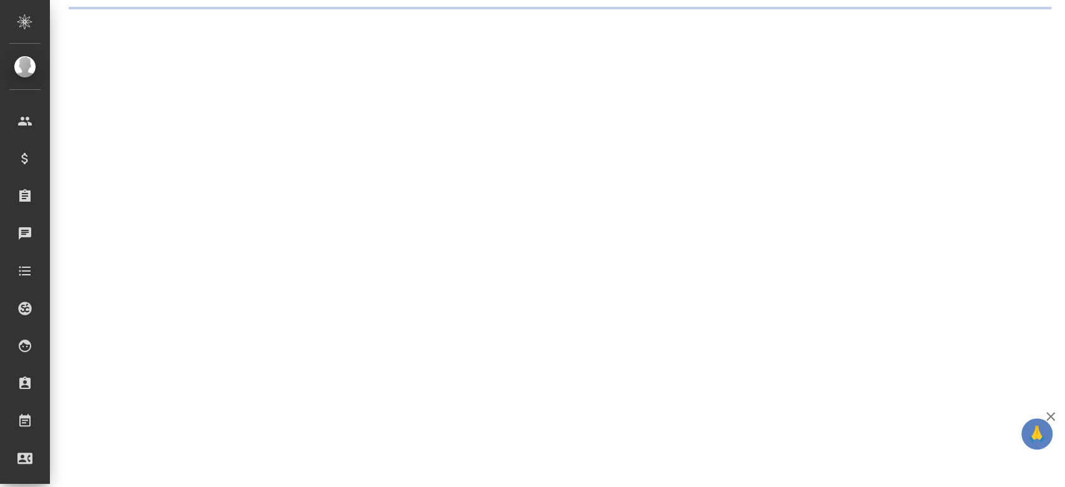
select select "RU"
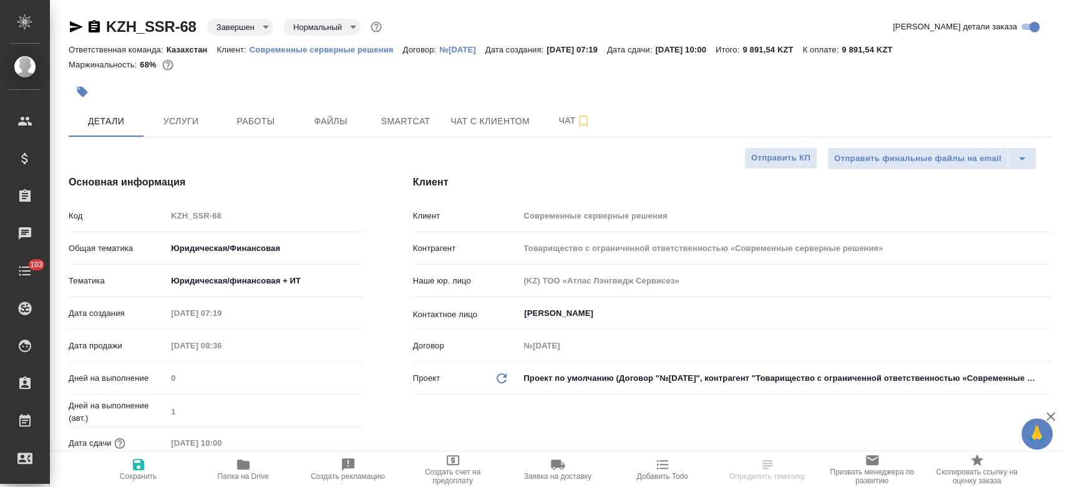
type textarea "x"
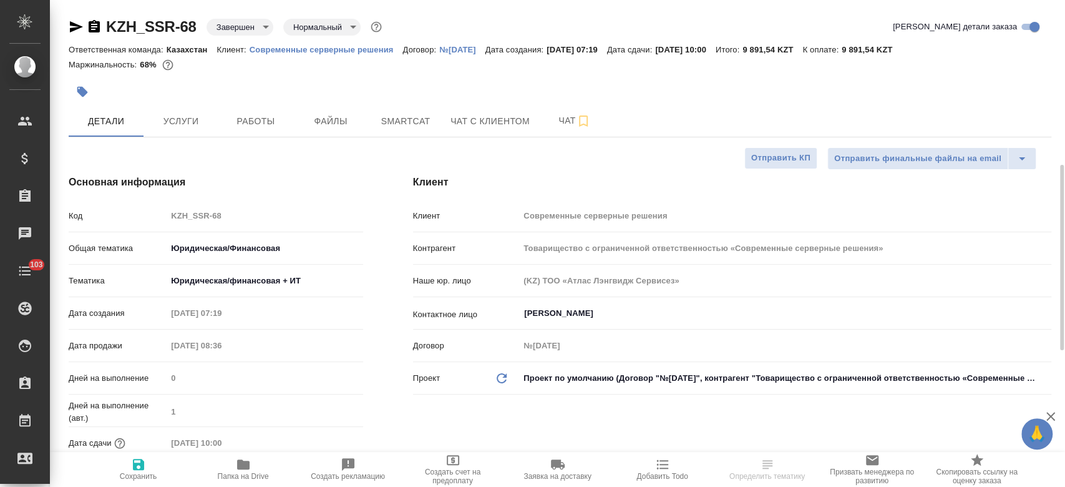
type textarea "x"
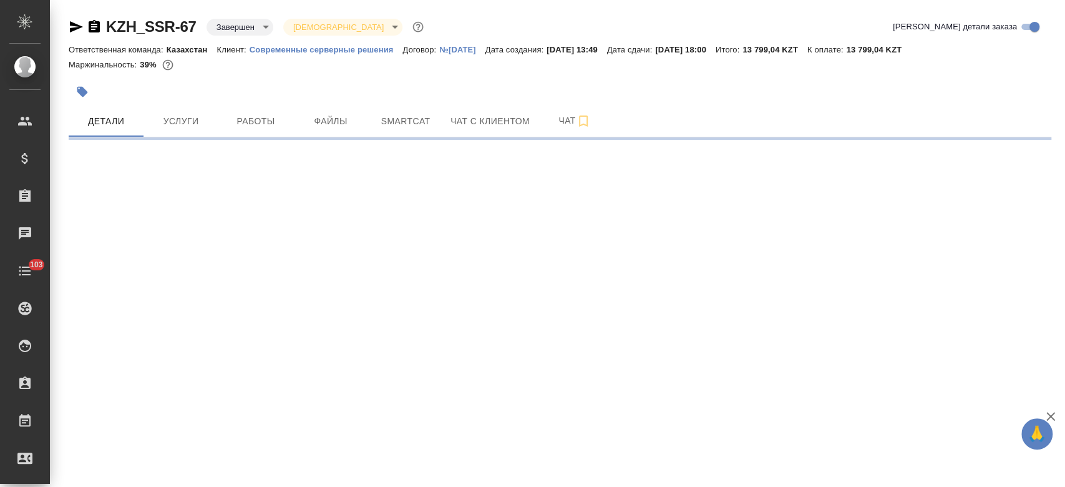
select select "RU"
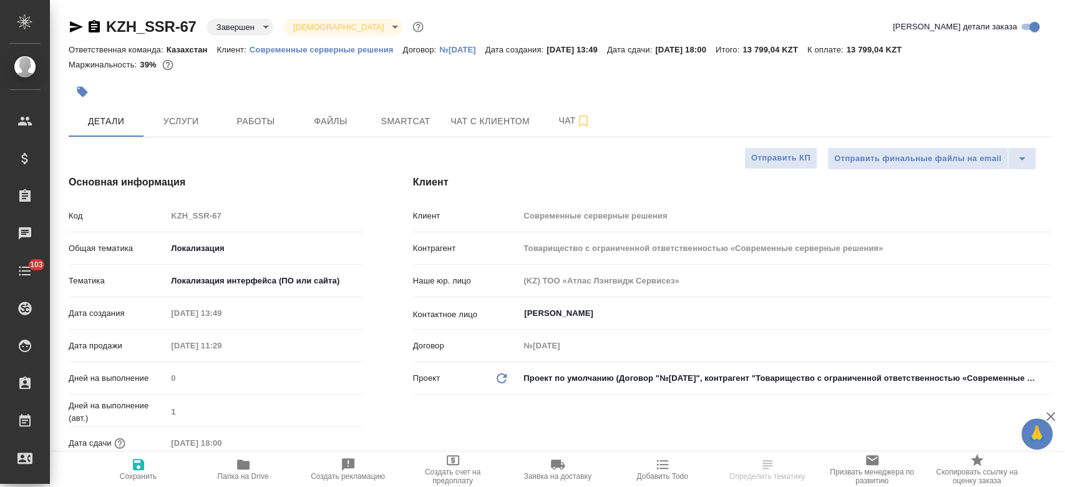
type textarea "x"
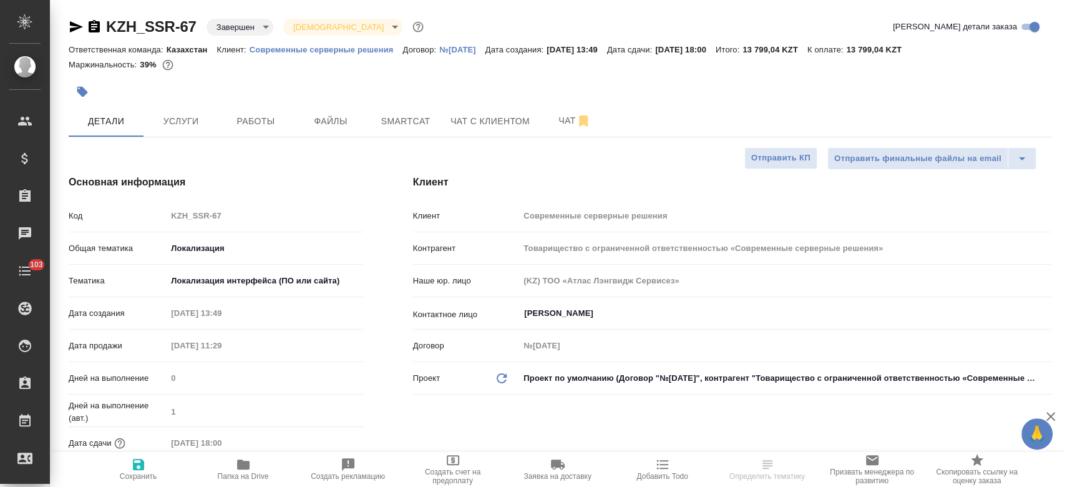
type textarea "x"
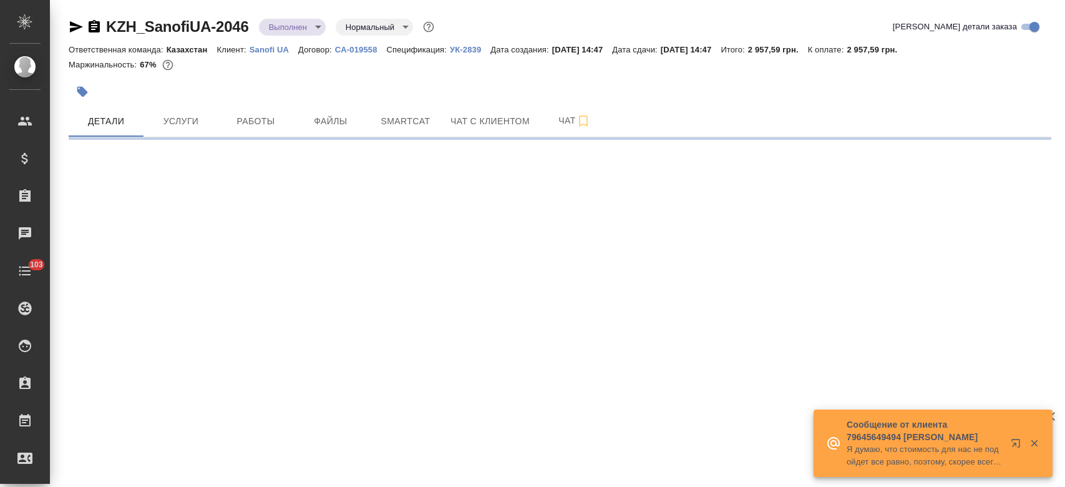
click at [308, 22] on body "🙏 .cls-1 fill:#fff; AWATERA Kosherbayeva Nazerke Клиенты Спецификации Заказы Ча…" at bounding box center [532, 243] width 1065 height 487
select select "RU"
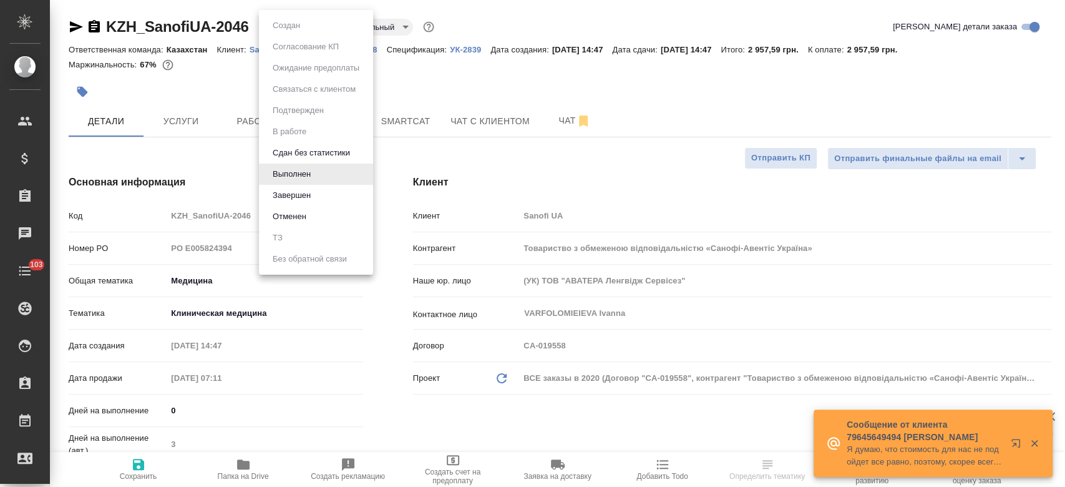
click at [320, 196] on li "Завершен" at bounding box center [316, 195] width 114 height 21
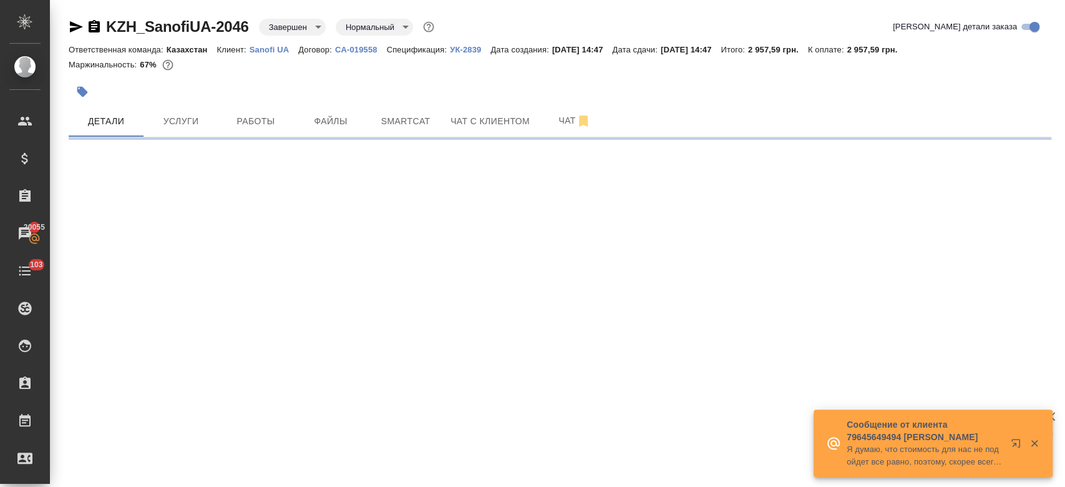
select select "RU"
